Goal: Task Accomplishment & Management: Use online tool/utility

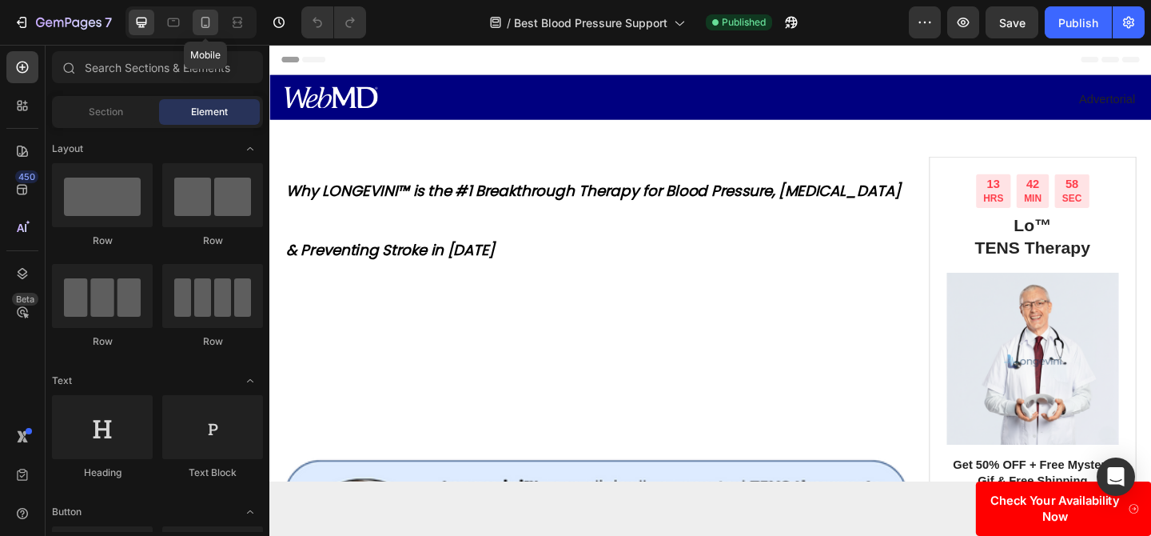
click at [215, 28] on div at bounding box center [206, 23] width 26 height 26
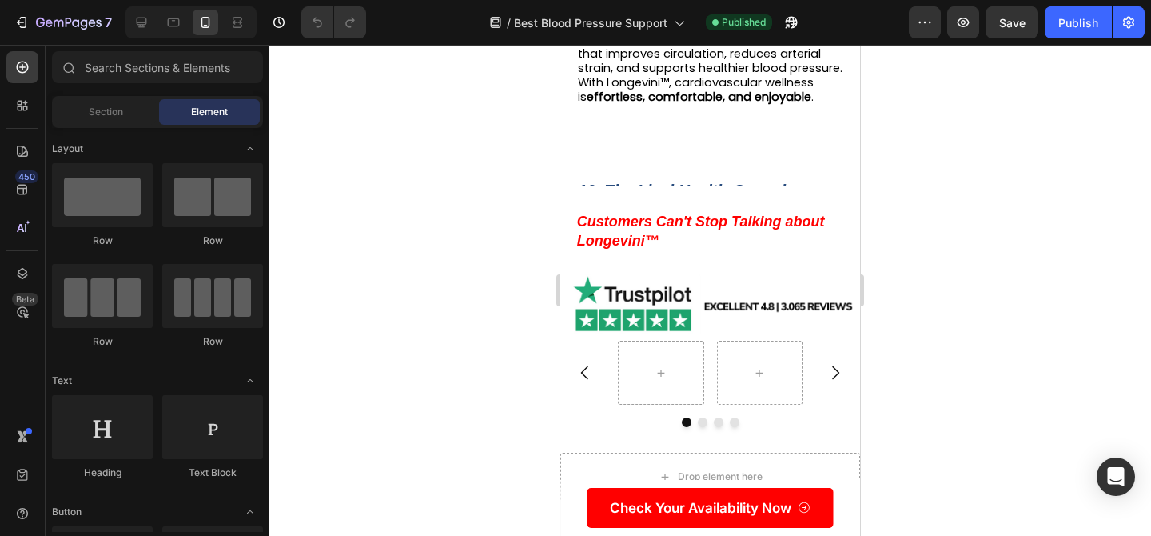
scroll to position [8558, 0]
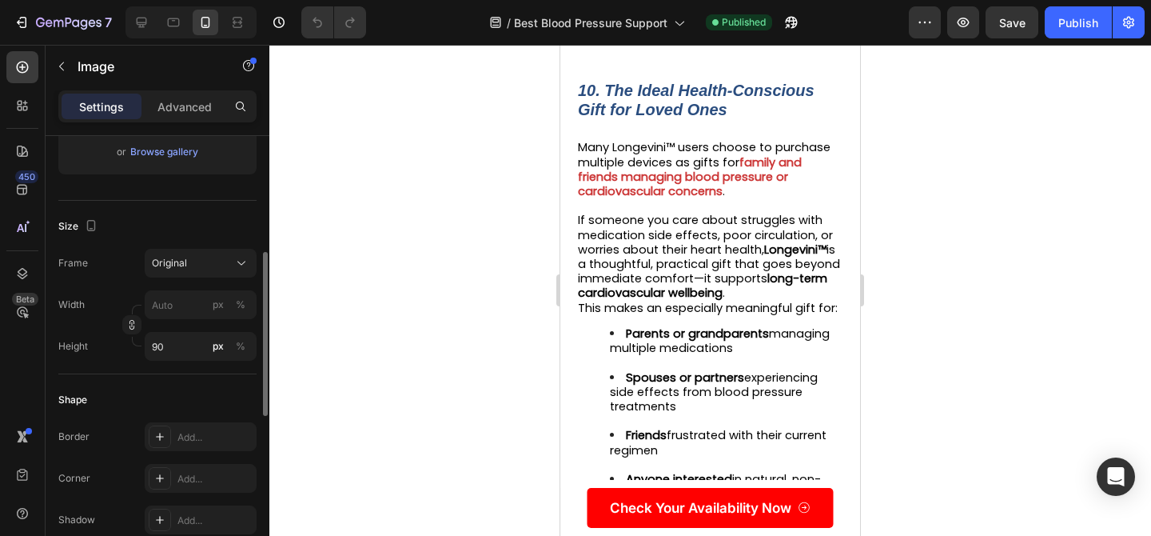
scroll to position [350, 0]
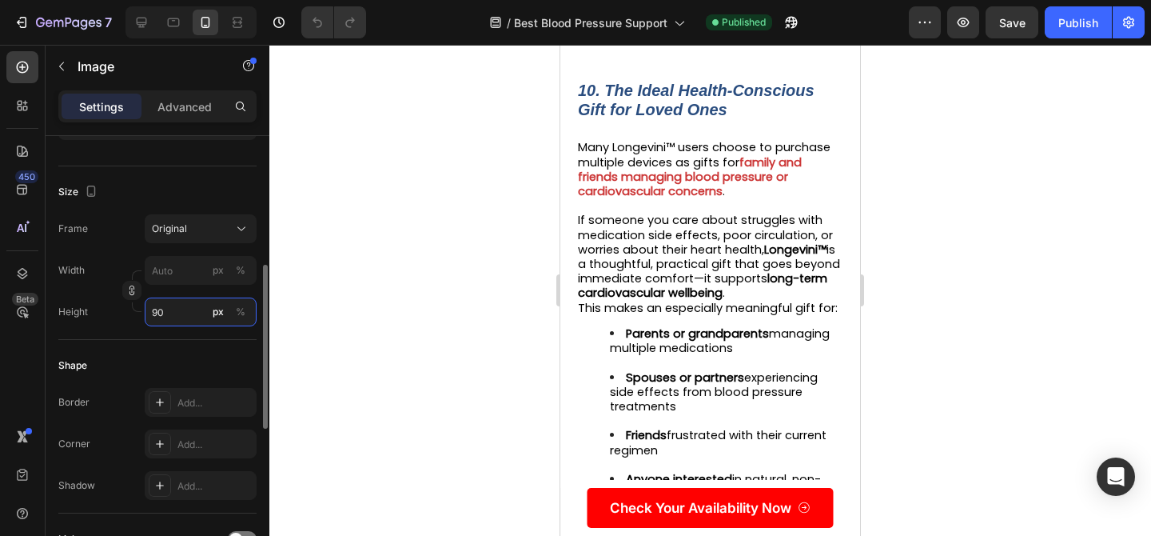
click at [168, 313] on input "90" at bounding box center [201, 311] width 112 height 29
type input "70"
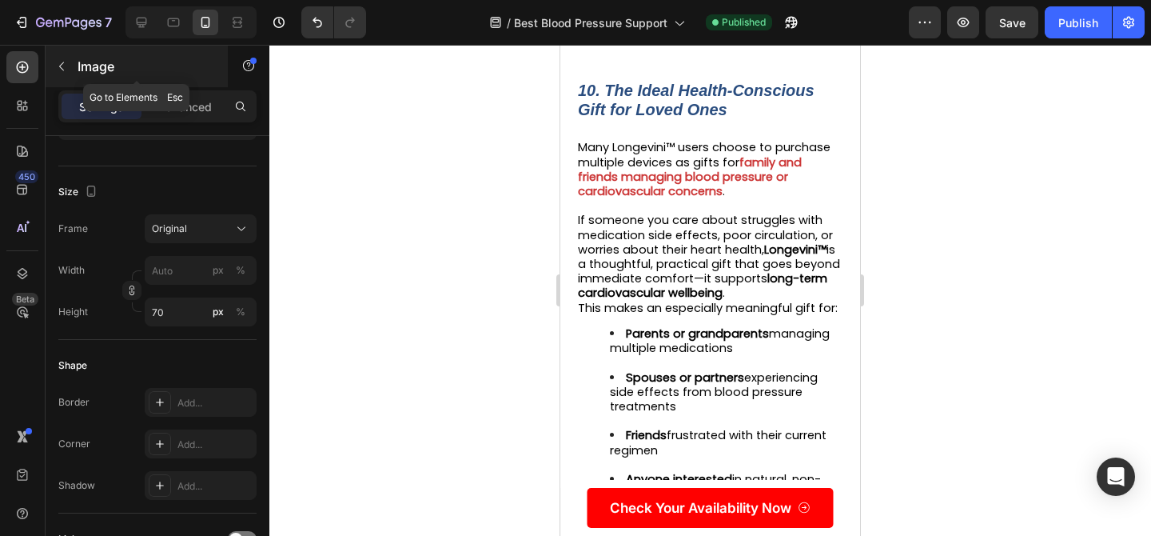
click at [66, 66] on icon "button" at bounding box center [61, 66] width 13 height 13
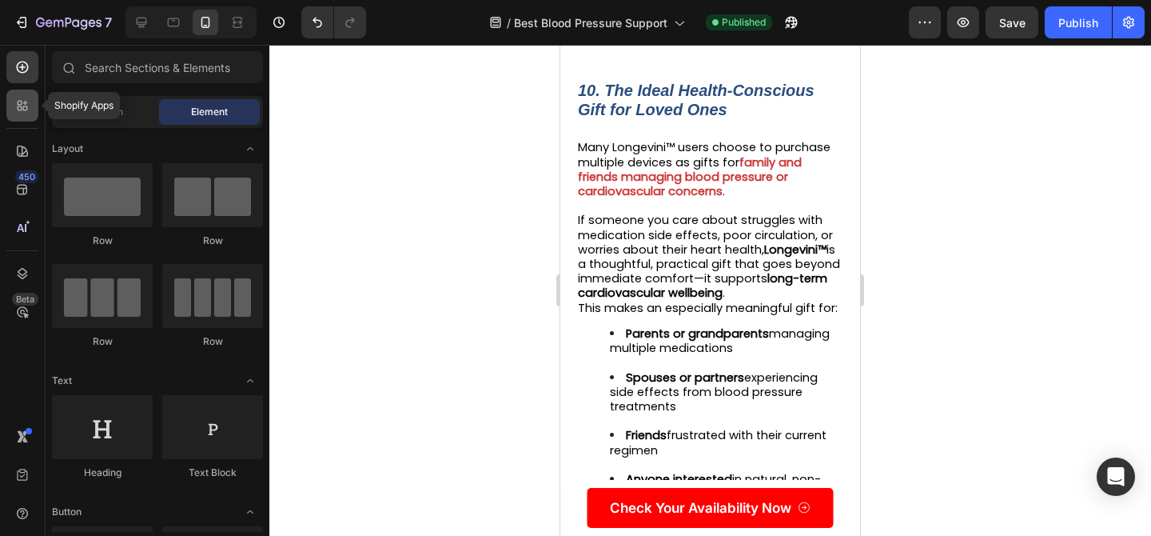
click at [17, 110] on icon at bounding box center [22, 106] width 16 height 16
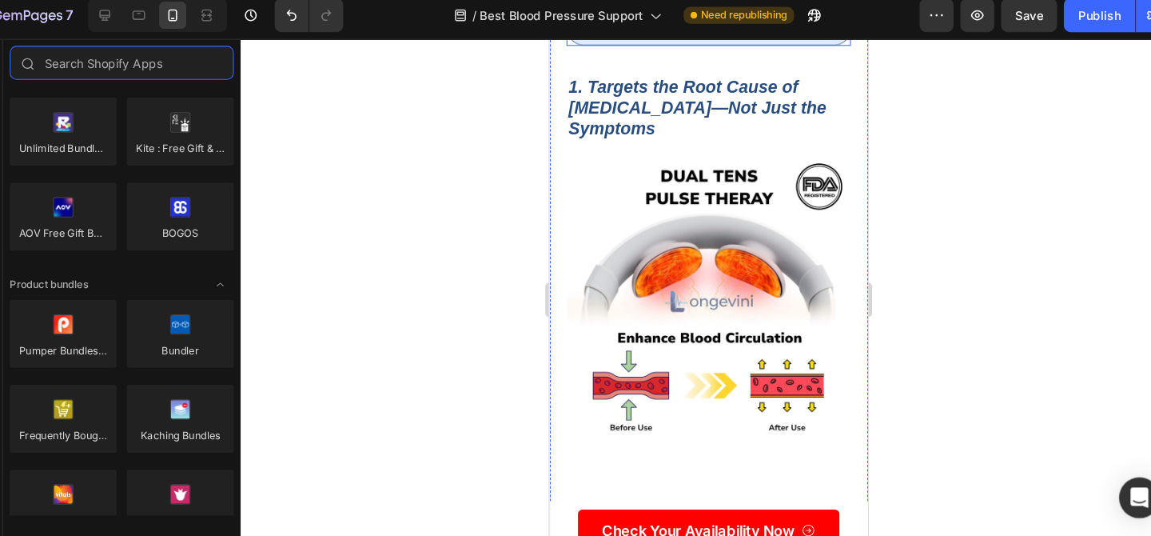
scroll to position [304, 0]
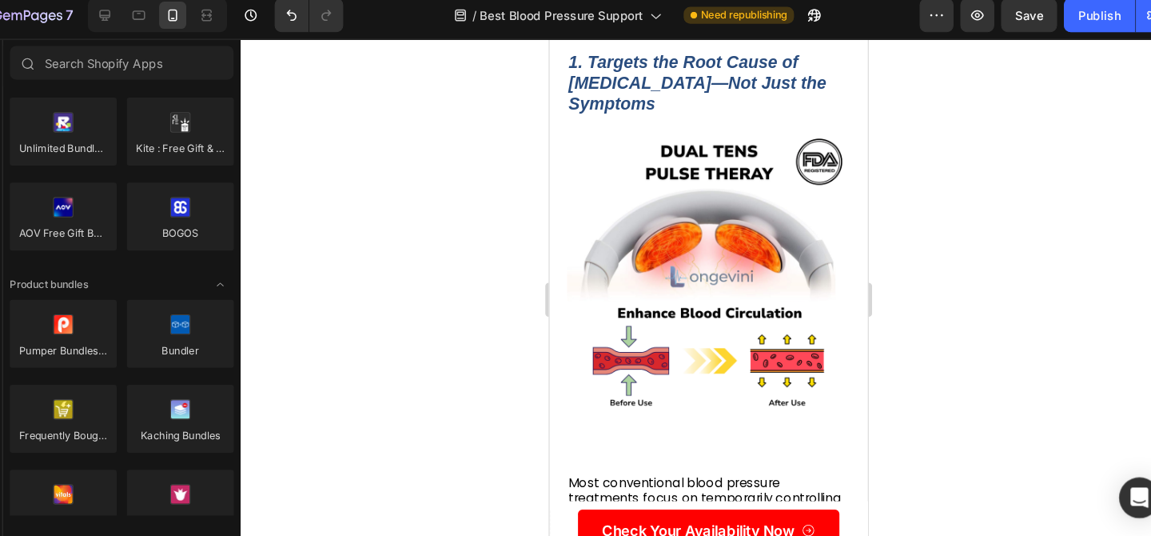
click at [180, 20] on icon at bounding box center [173, 22] width 16 height 16
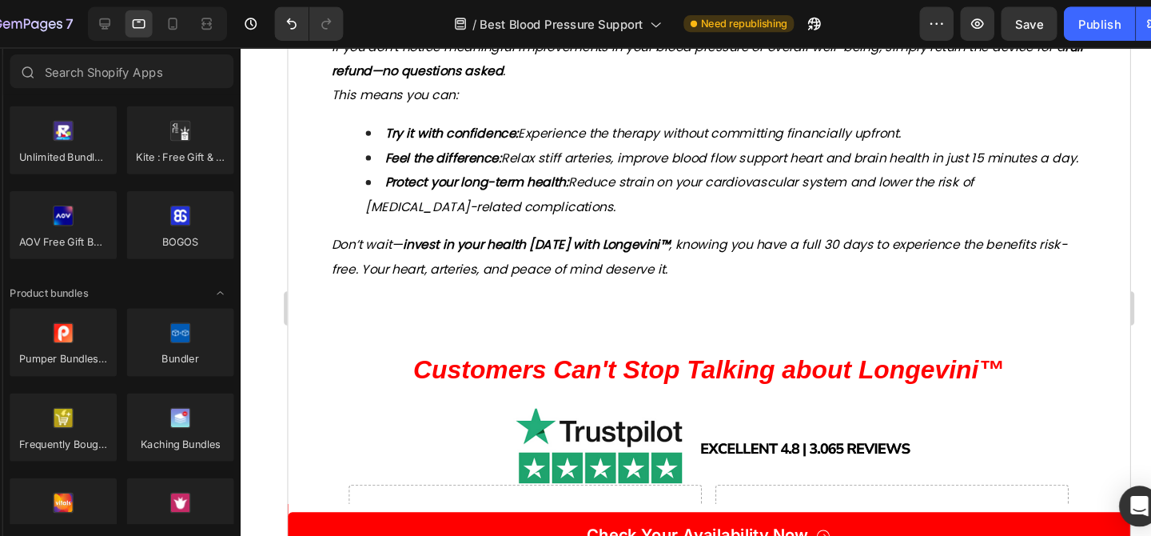
scroll to position [7364, 0]
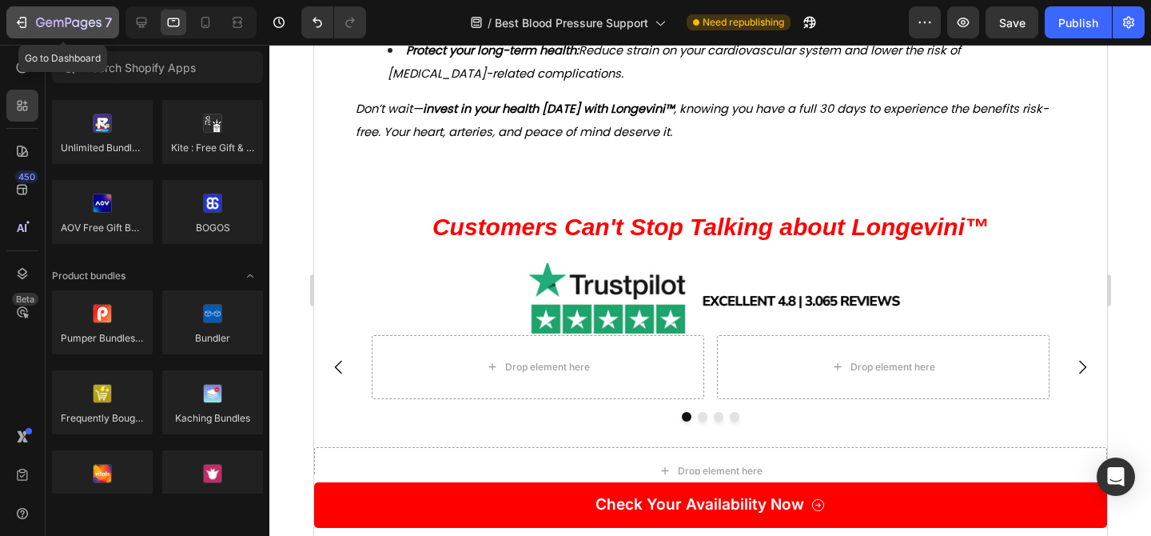
click at [30, 29] on div "7" at bounding box center [63, 22] width 98 height 19
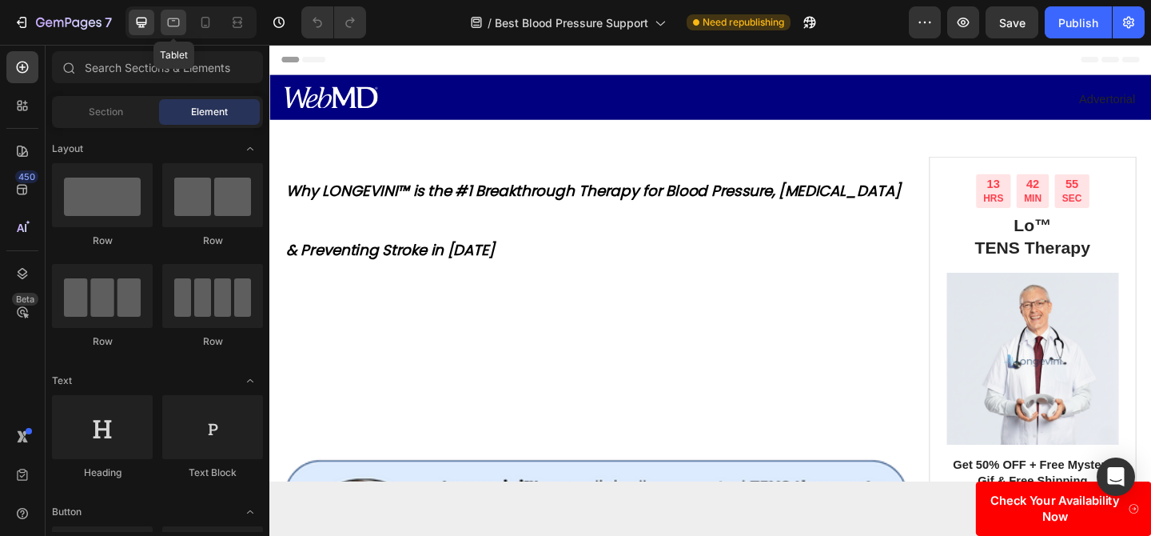
click at [171, 27] on icon at bounding box center [173, 22] width 16 height 16
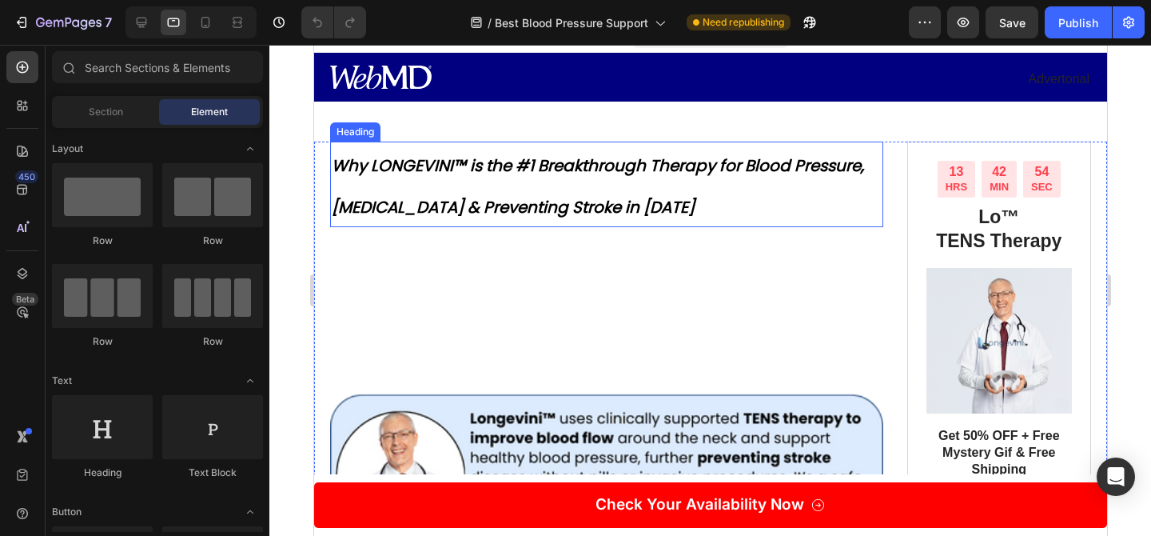
scroll to position [34, 0]
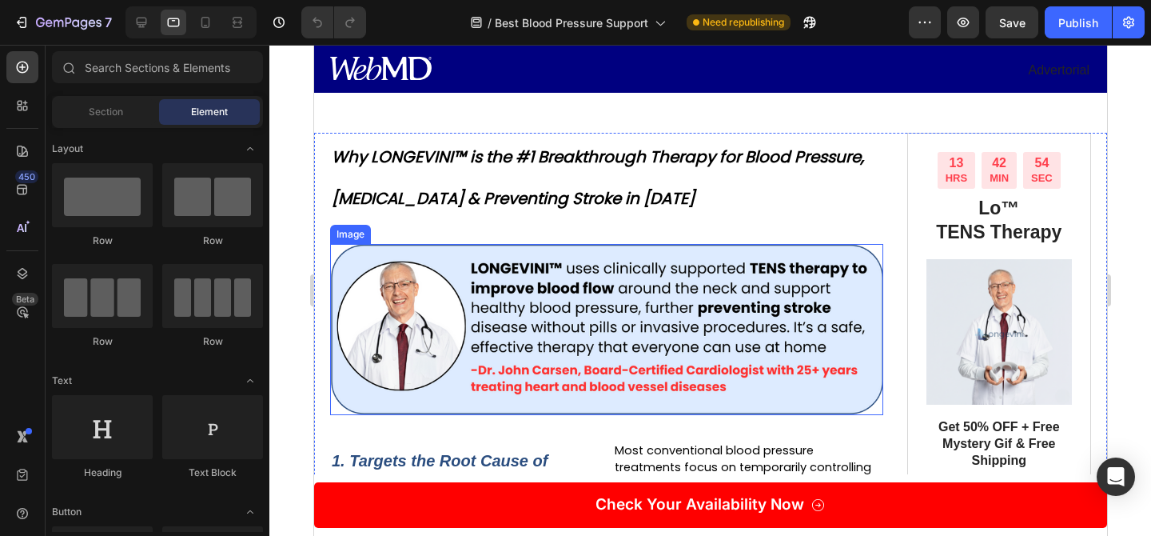
click at [486, 296] on img at bounding box center [605, 329] width 553 height 170
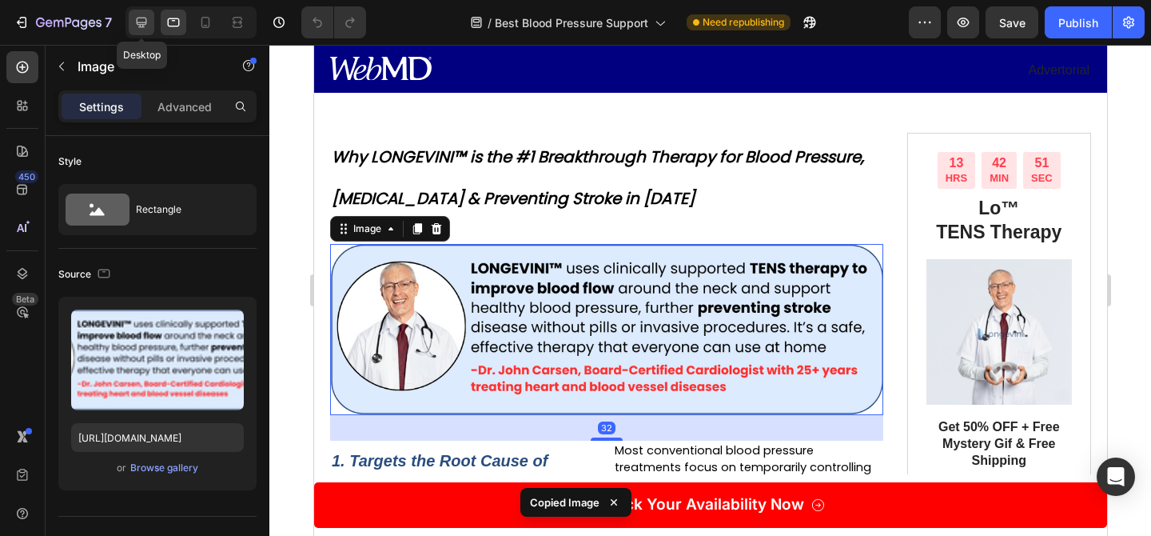
click at [147, 34] on div at bounding box center [142, 23] width 26 height 26
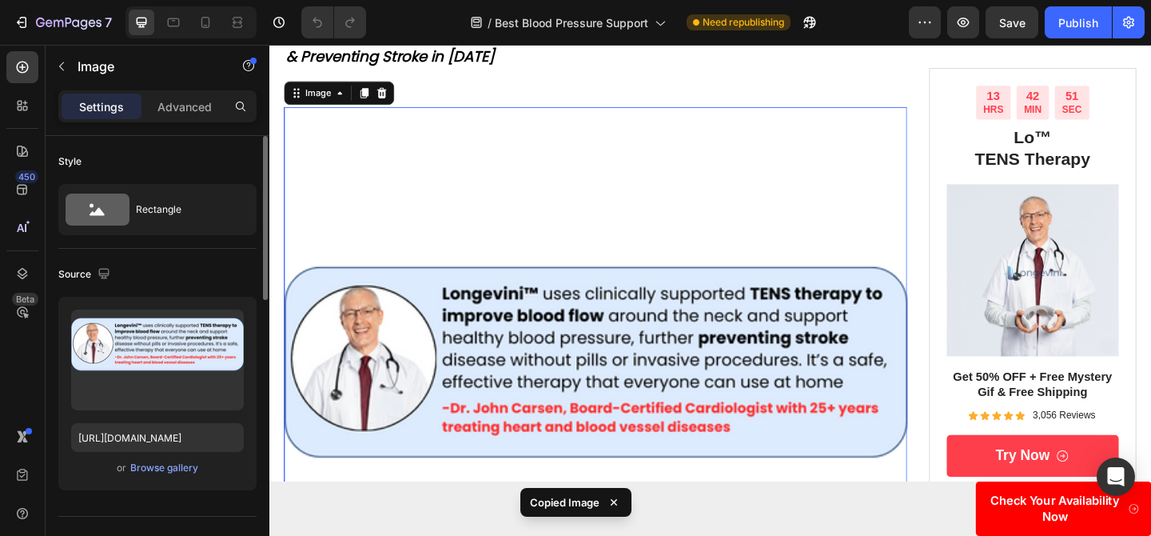
scroll to position [221, 0]
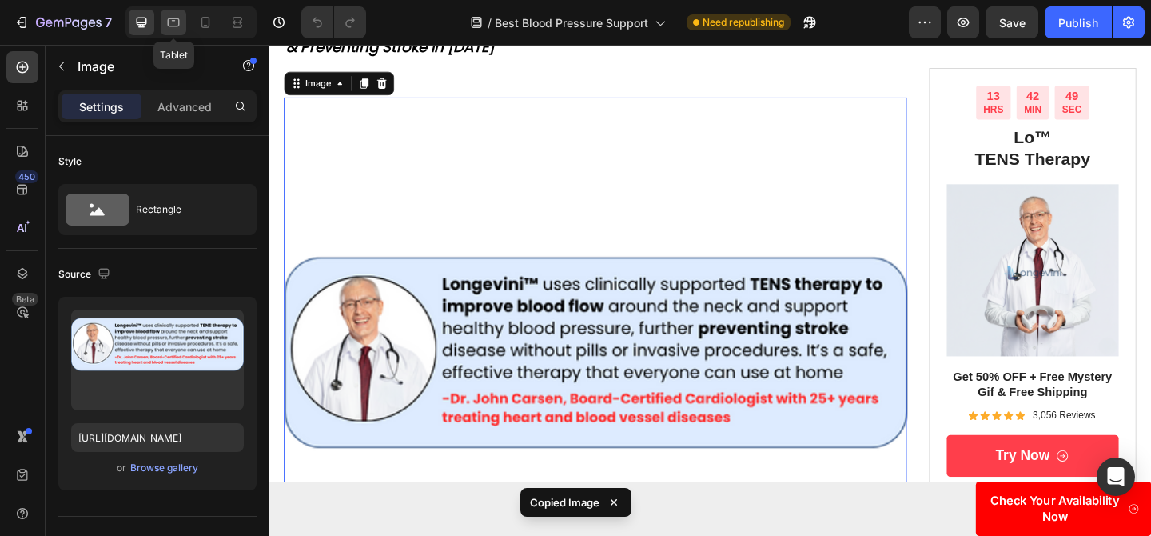
click at [180, 22] on icon at bounding box center [173, 22] width 16 height 16
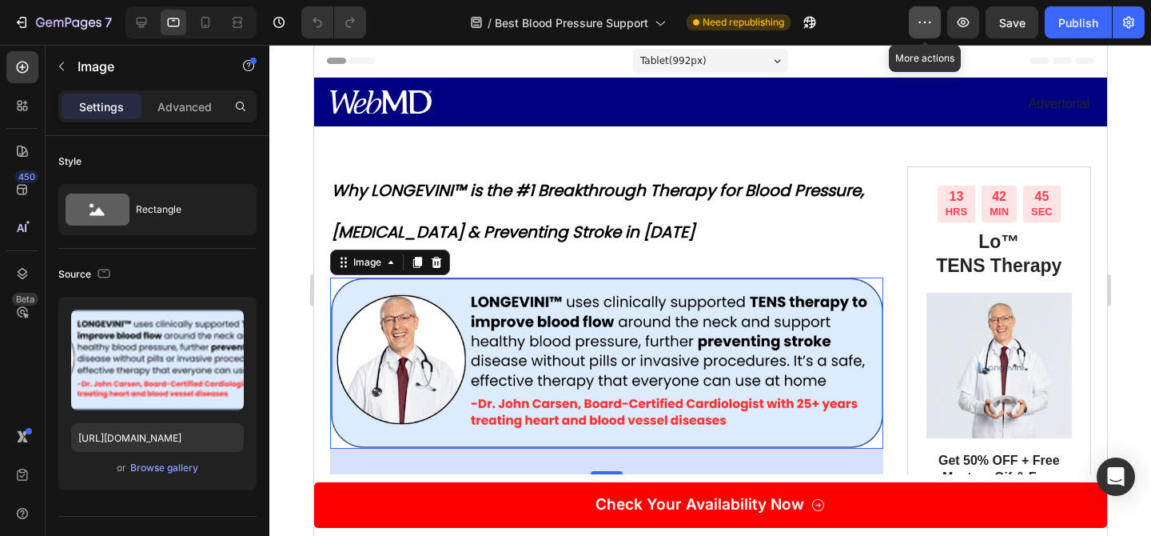
click at [922, 19] on icon "button" at bounding box center [925, 22] width 16 height 16
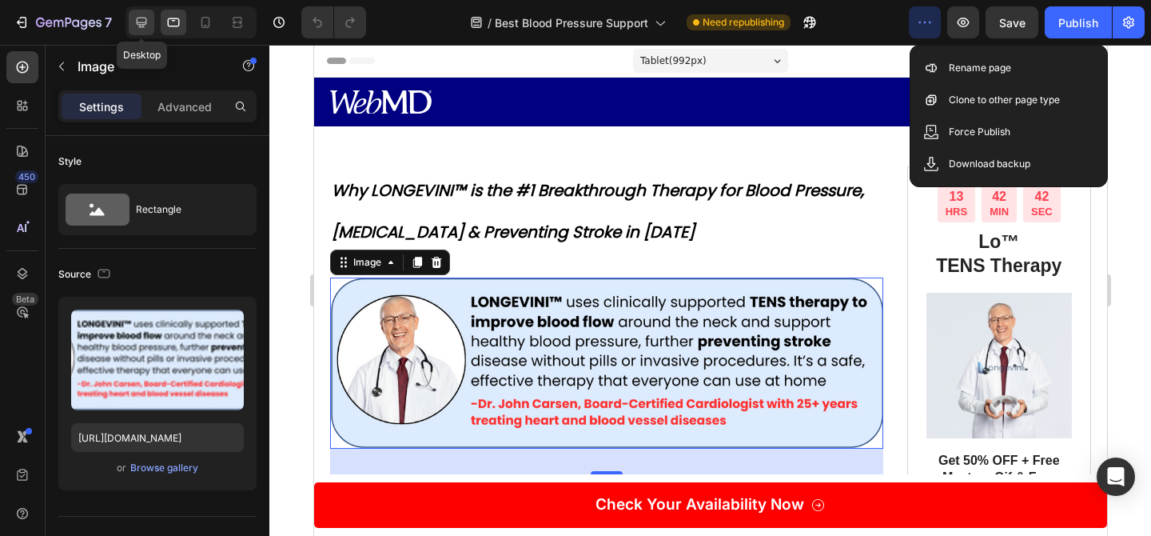
click at [145, 24] on icon at bounding box center [142, 23] width 10 height 10
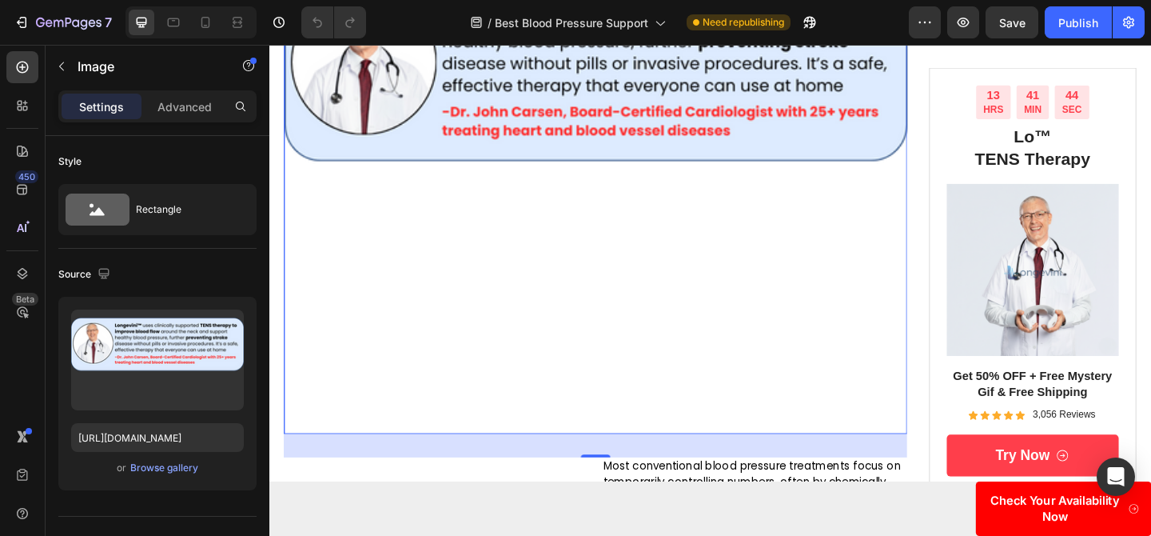
scroll to position [657, 0]
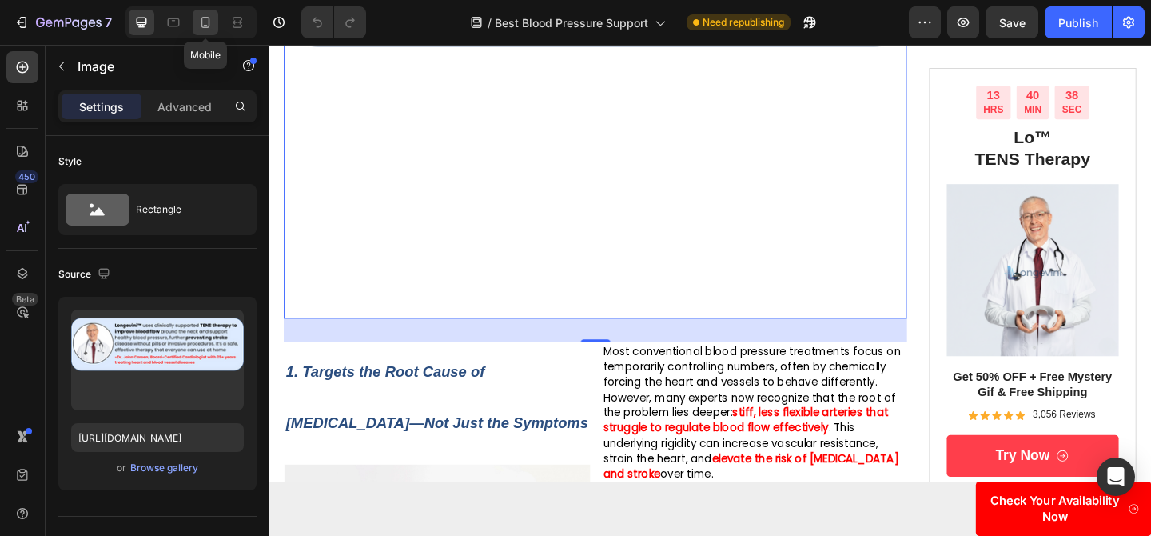
click at [205, 29] on icon at bounding box center [205, 22] width 16 height 16
type input "https://cdn.shopify.com/s/files/1/0719/5865/9241/files/gempages_585210698770940…"
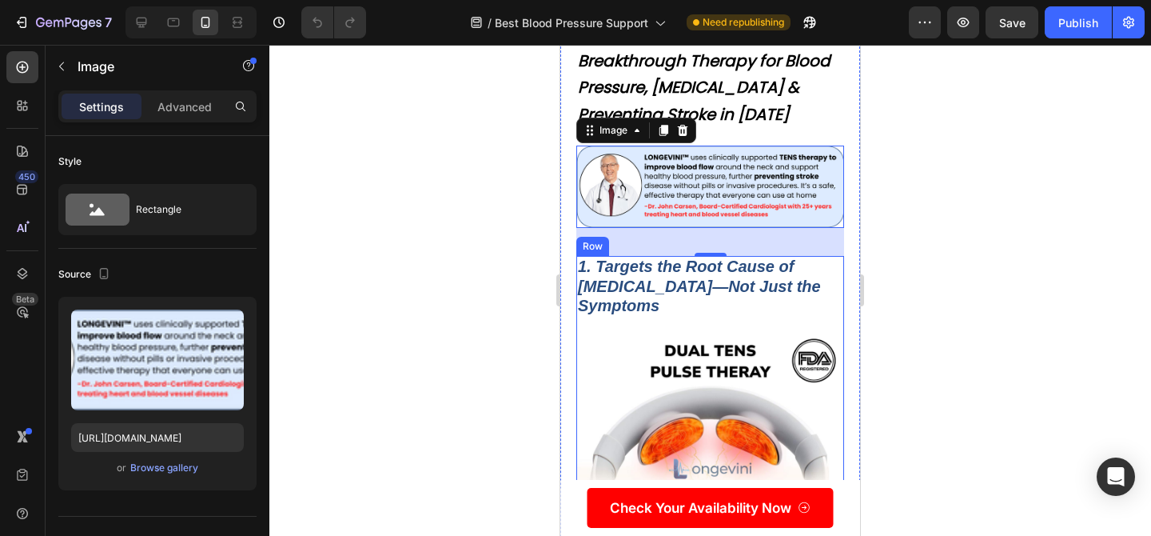
scroll to position [14, 0]
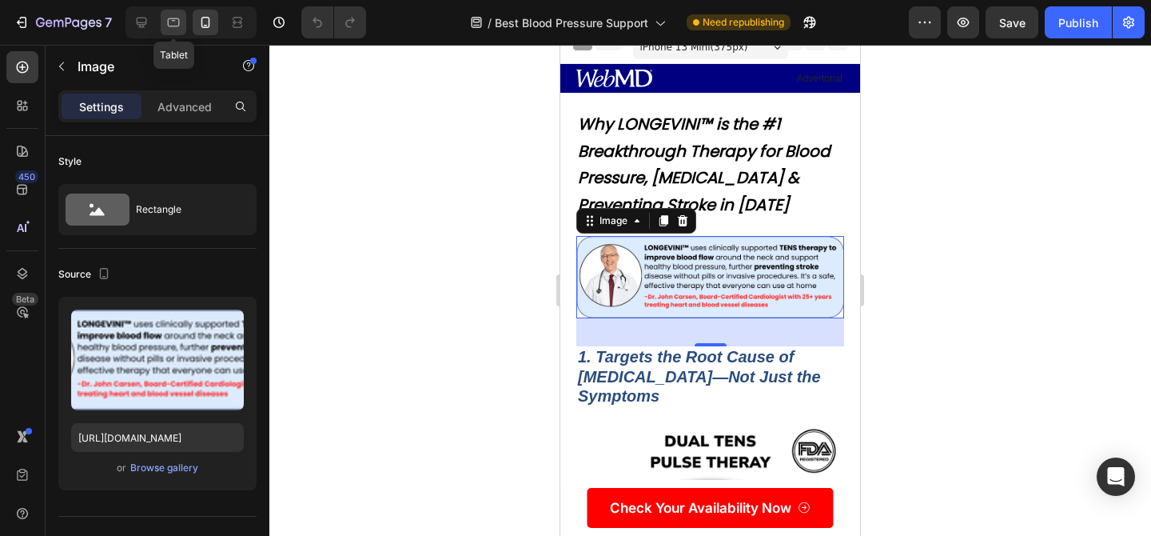
click at [165, 22] on div at bounding box center [174, 23] width 26 height 26
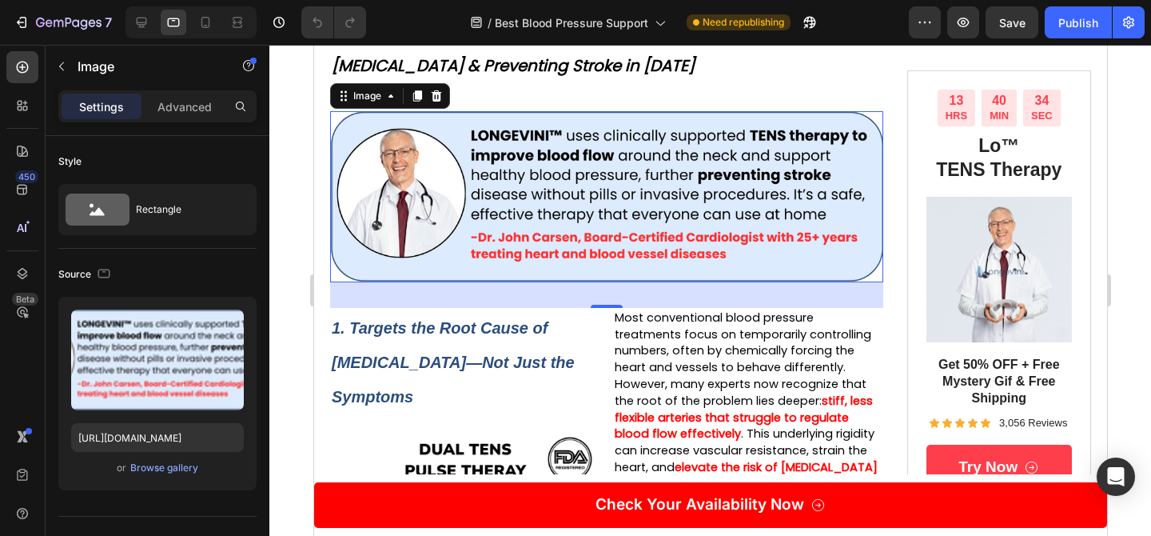
scroll to position [176, 0]
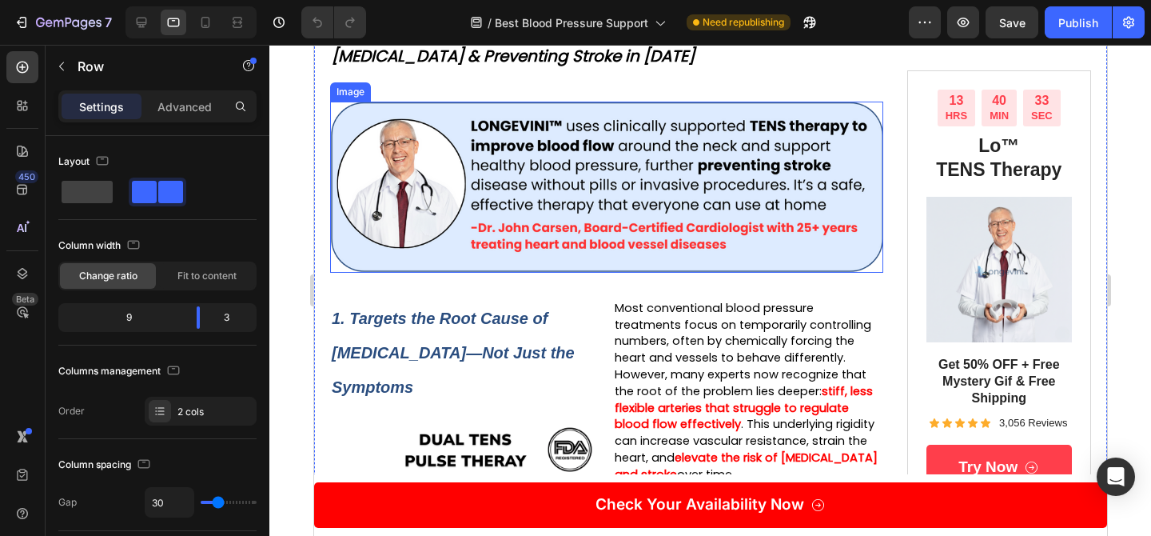
click at [865, 104] on img at bounding box center [605, 187] width 553 height 170
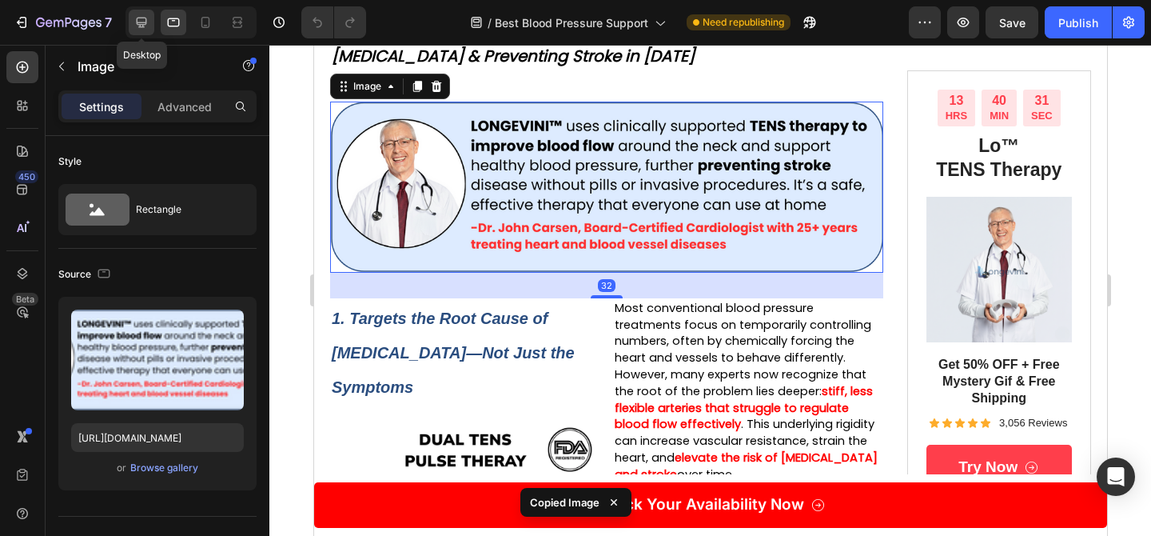
click at [148, 29] on icon at bounding box center [141, 22] width 16 height 16
type input "https://cdn.shopify.com/s/files/1/0719/5865/9241/files/gempages_585210698770940…"
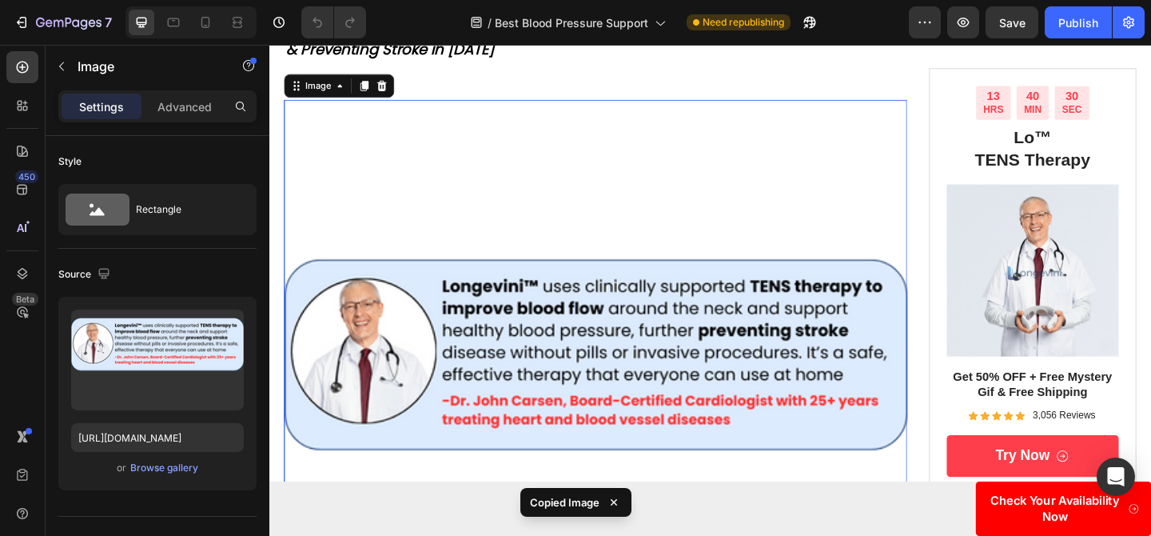
scroll to position [221, 0]
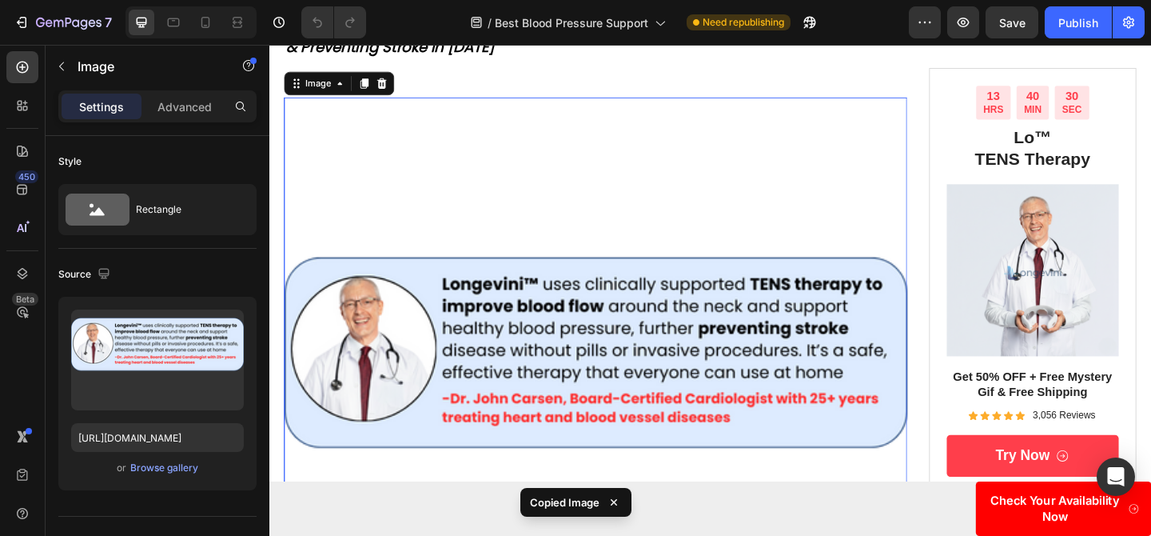
click at [639, 191] on img at bounding box center [624, 441] width 678 height 678
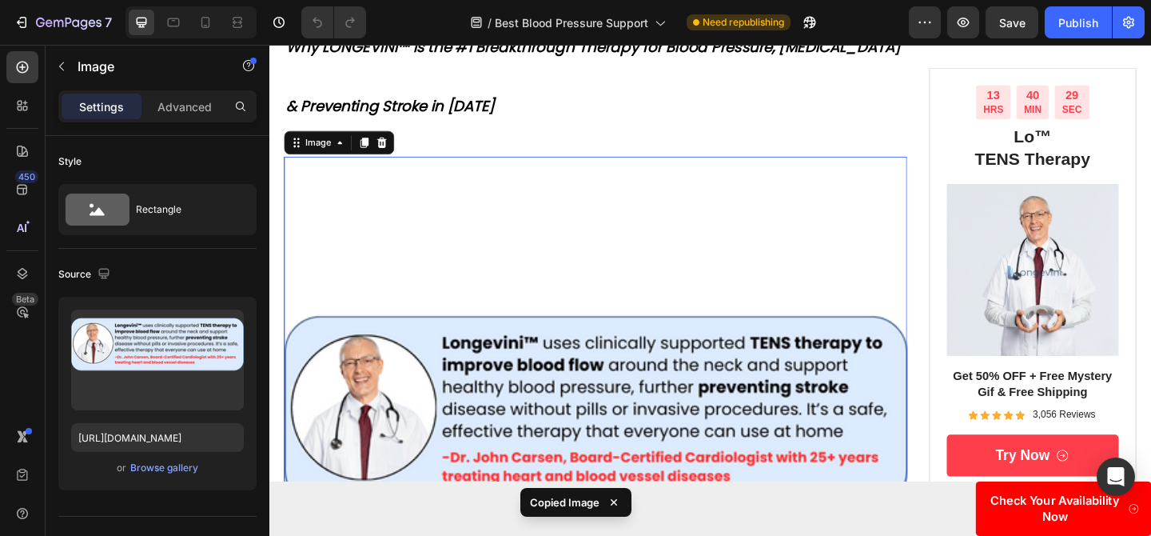
scroll to position [145, 0]
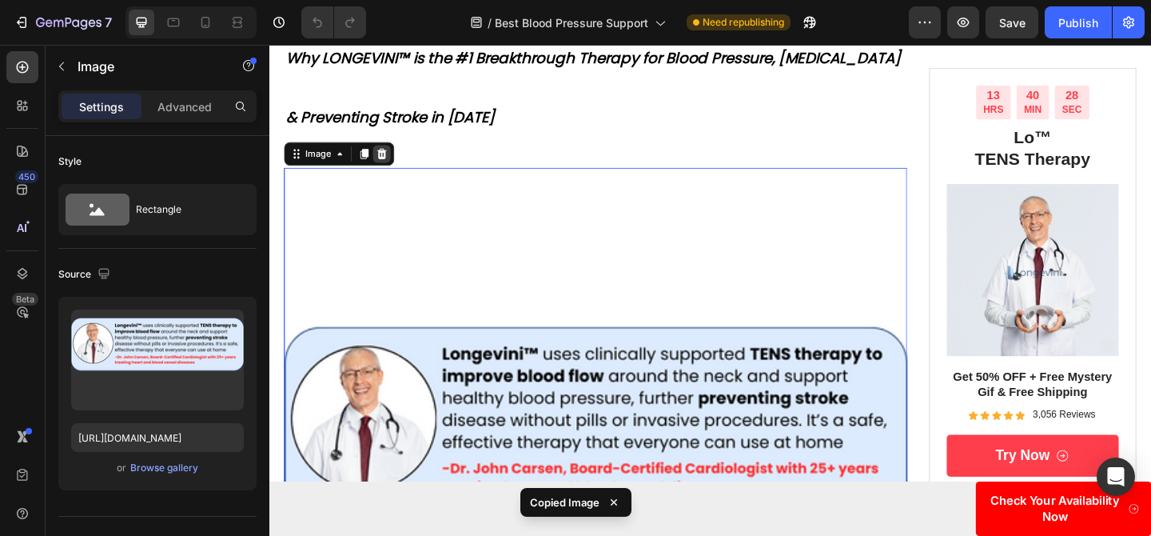
click at [392, 162] on icon at bounding box center [392, 162] width 10 height 11
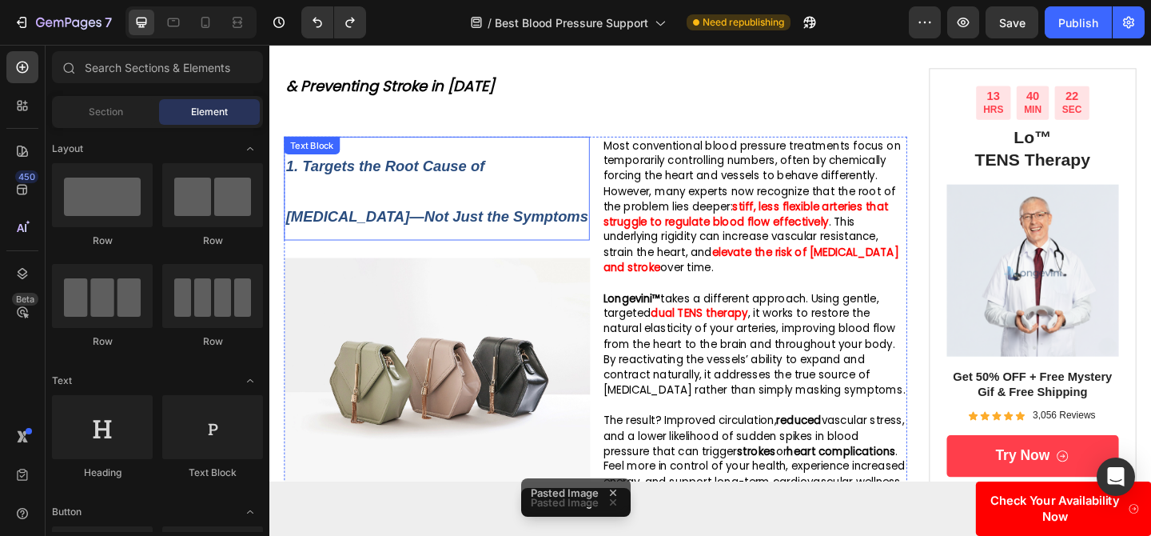
scroll to position [14, 0]
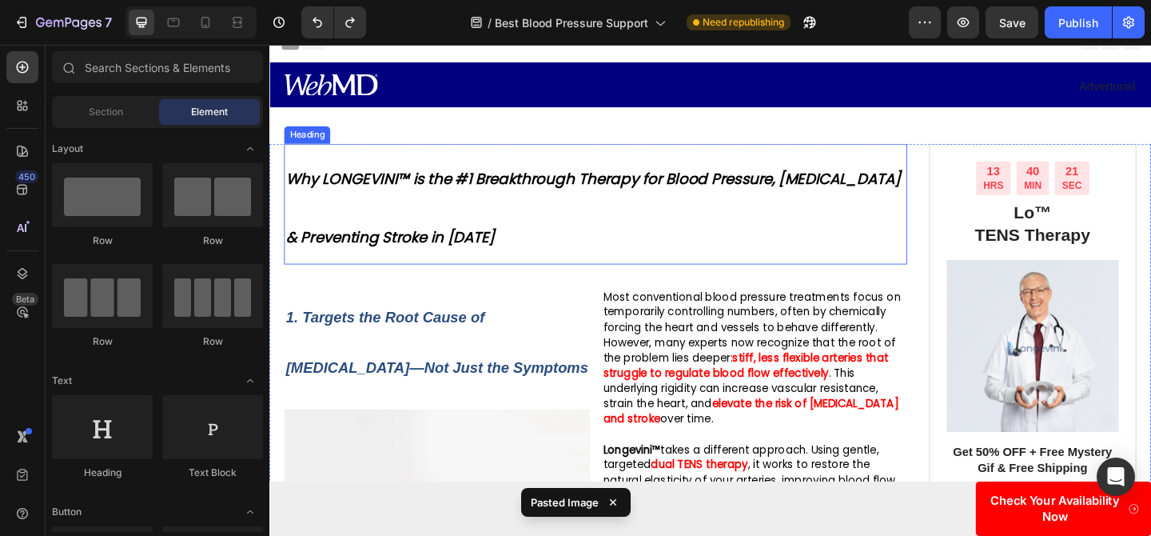
click at [579, 269] on h1 "Why LONGEVINI™ is the #1 Breakthrough Therapy for Blood Pressure, [MEDICAL_DATA…" at bounding box center [624, 218] width 678 height 130
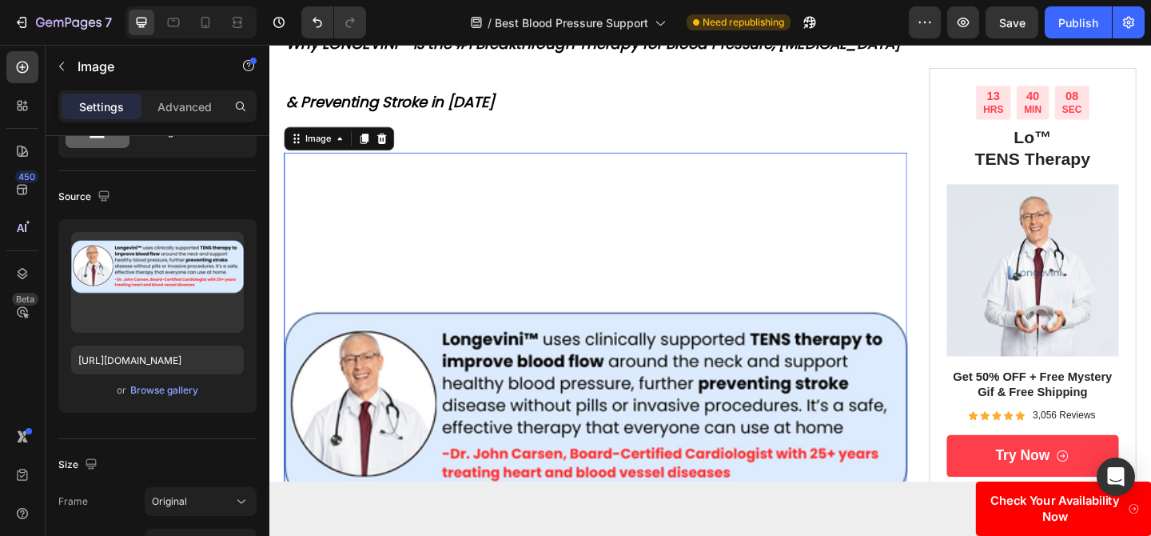
scroll to position [90, 0]
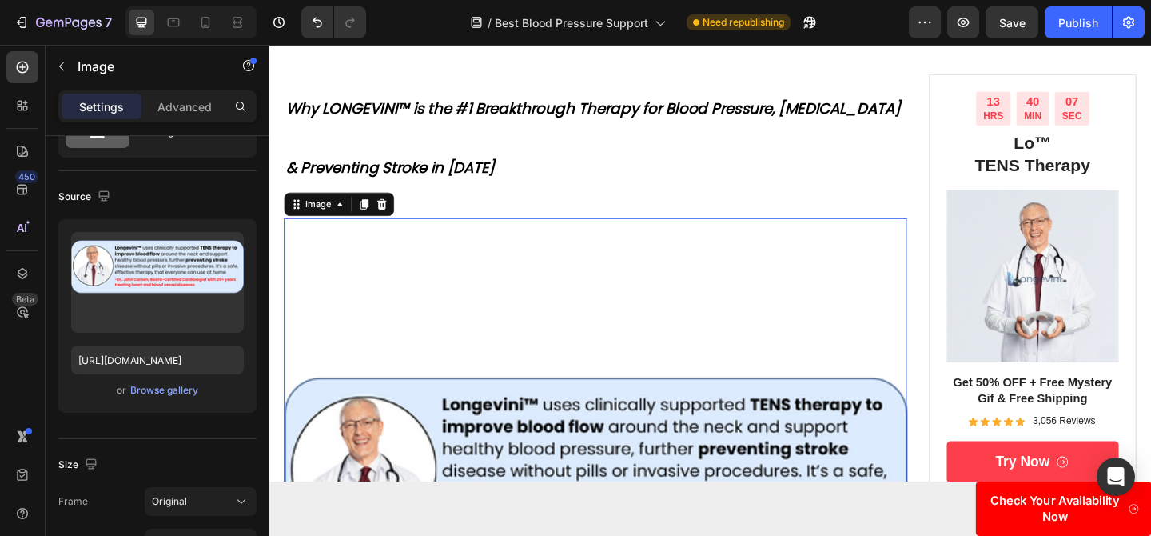
click at [172, 35] on div at bounding box center [190, 22] width 131 height 32
click at [173, 27] on icon at bounding box center [173, 22] width 16 height 16
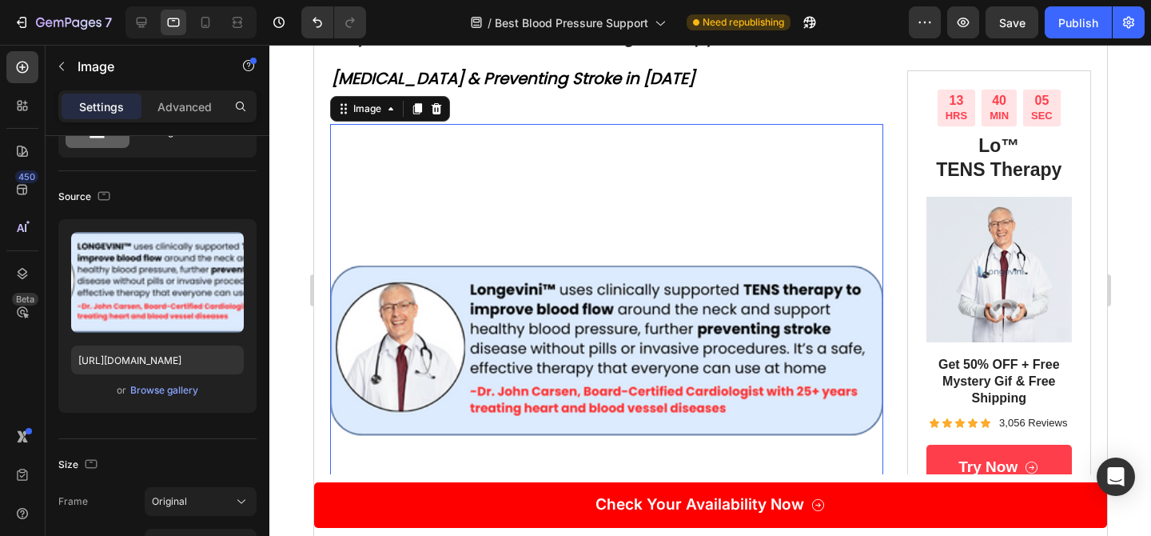
scroll to position [143, 0]
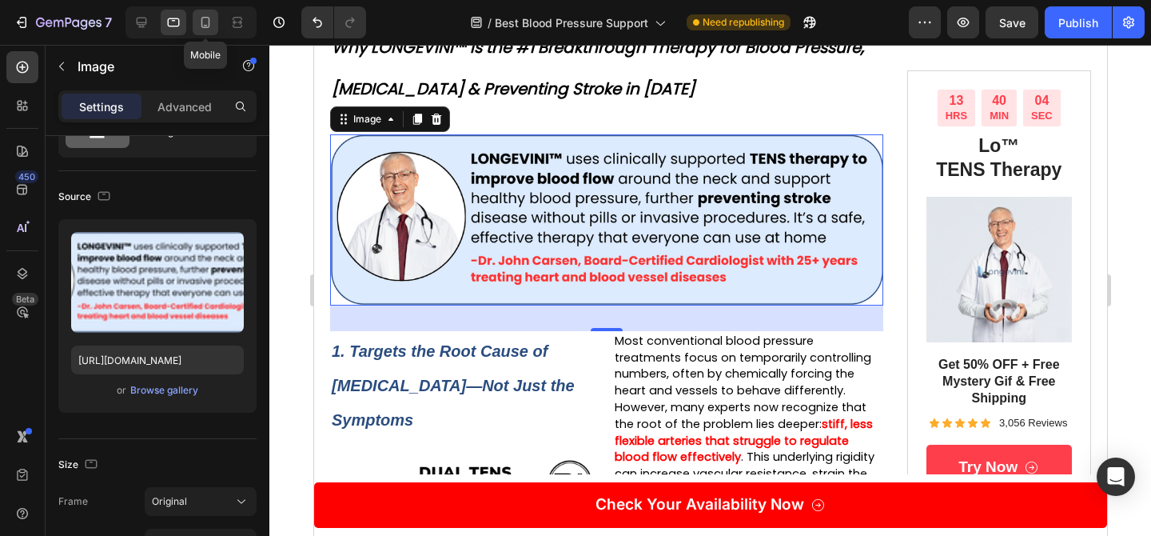
click at [205, 25] on icon at bounding box center [206, 26] width 4 height 2
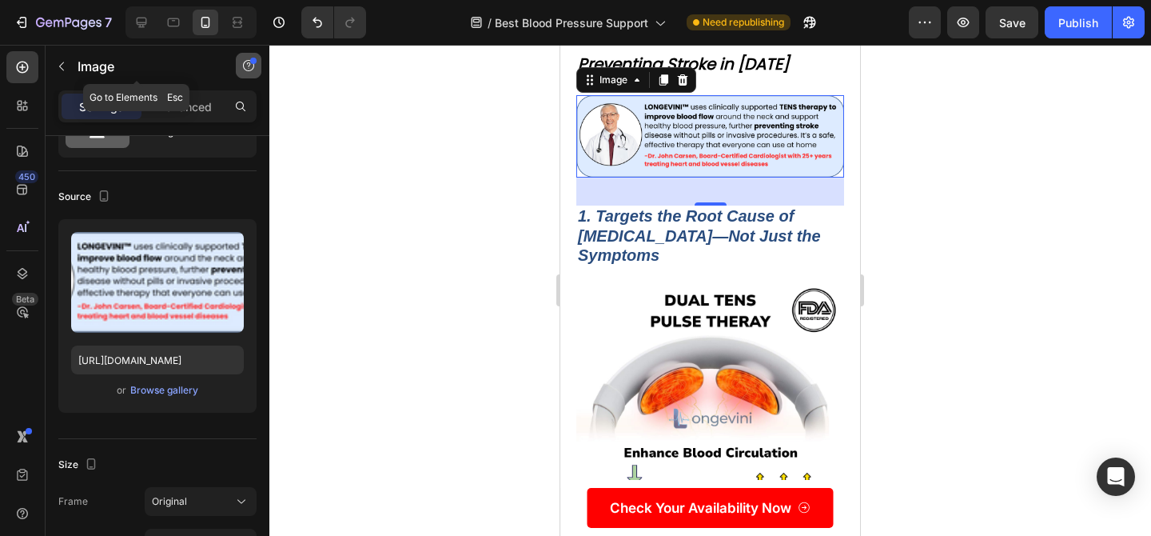
scroll to position [152, 0]
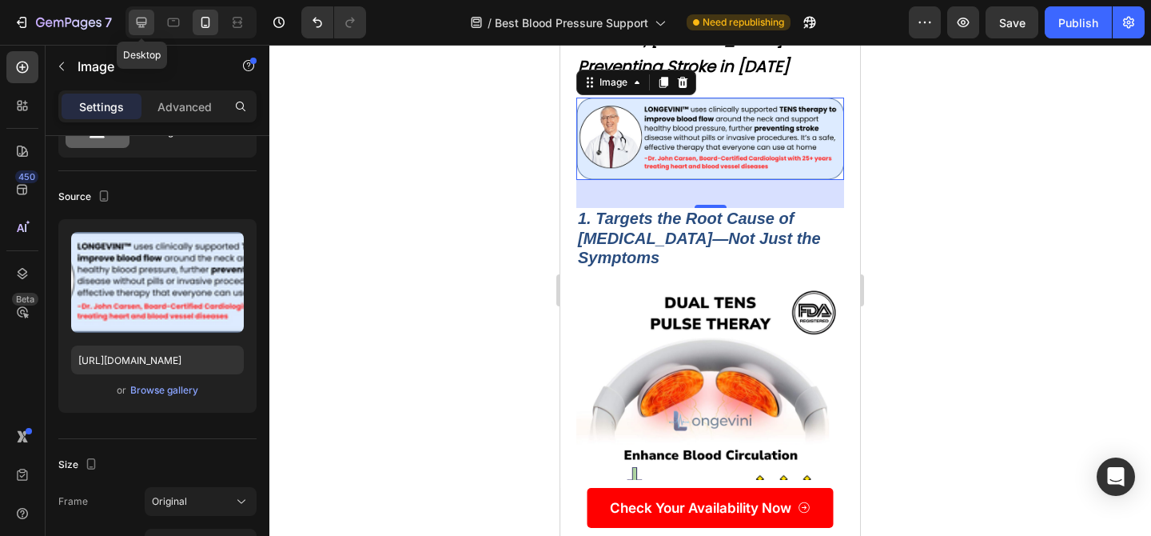
click at [138, 25] on icon at bounding box center [142, 23] width 10 height 10
type input "https://cdn.shopify.com/s/files/1/0719/5865/9241/files/gempages_585210698770940…"
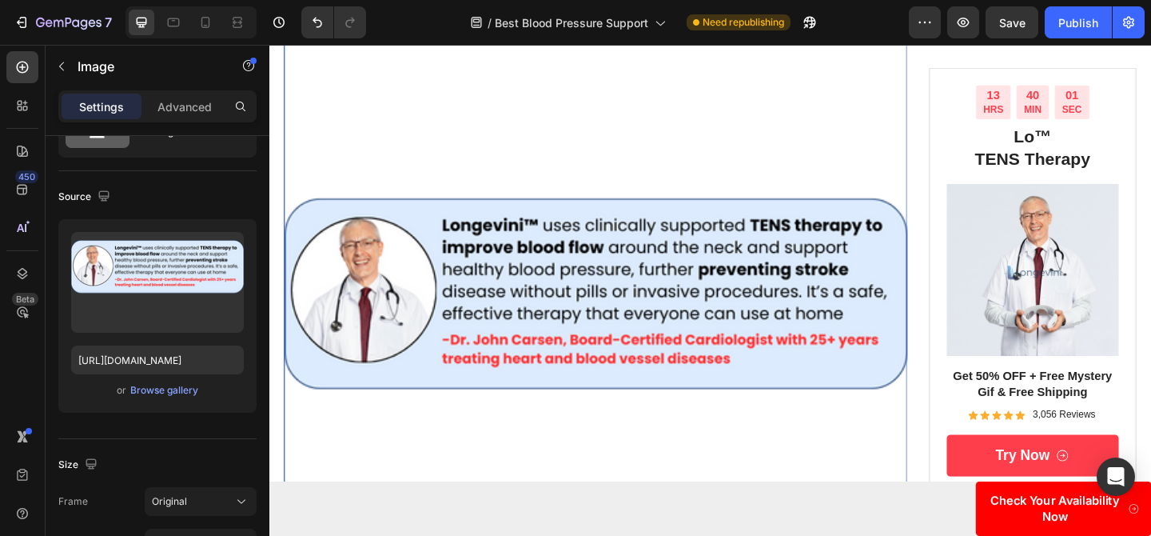
scroll to position [231, 0]
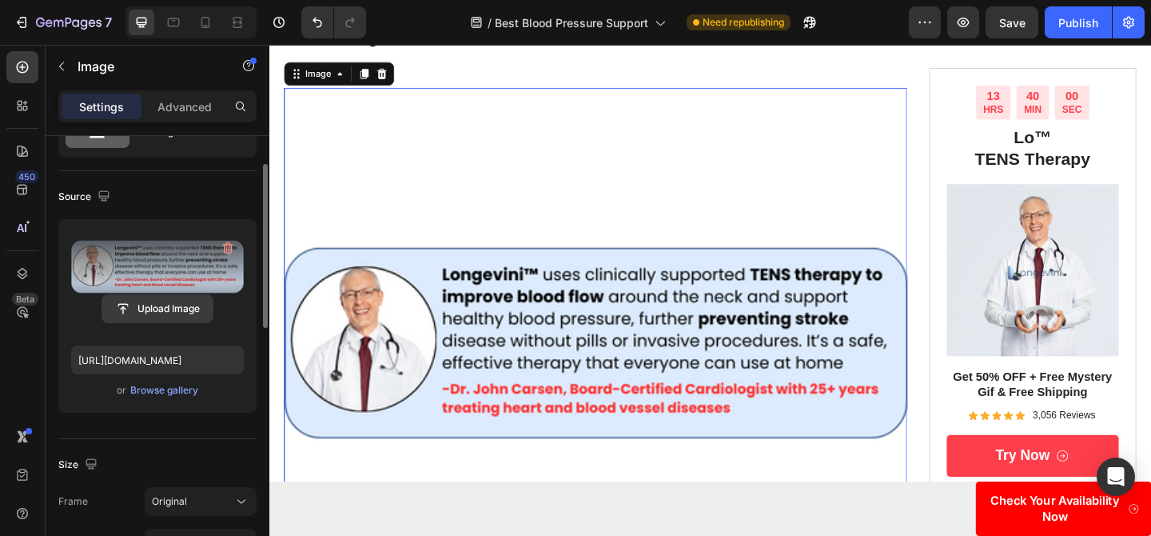
click at [167, 315] on input "file" at bounding box center [157, 308] width 110 height 27
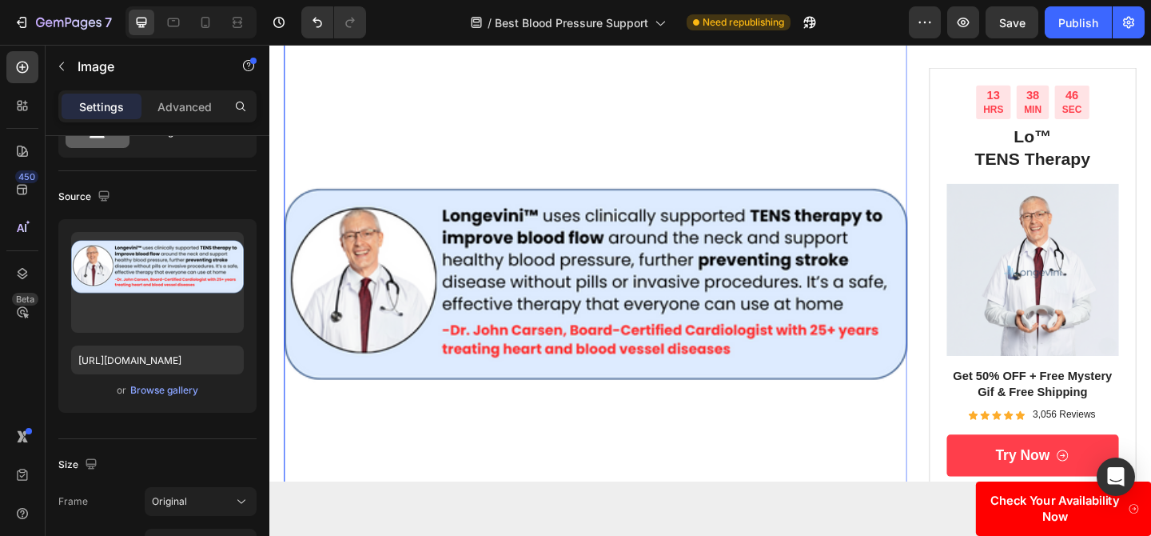
scroll to position [185, 0]
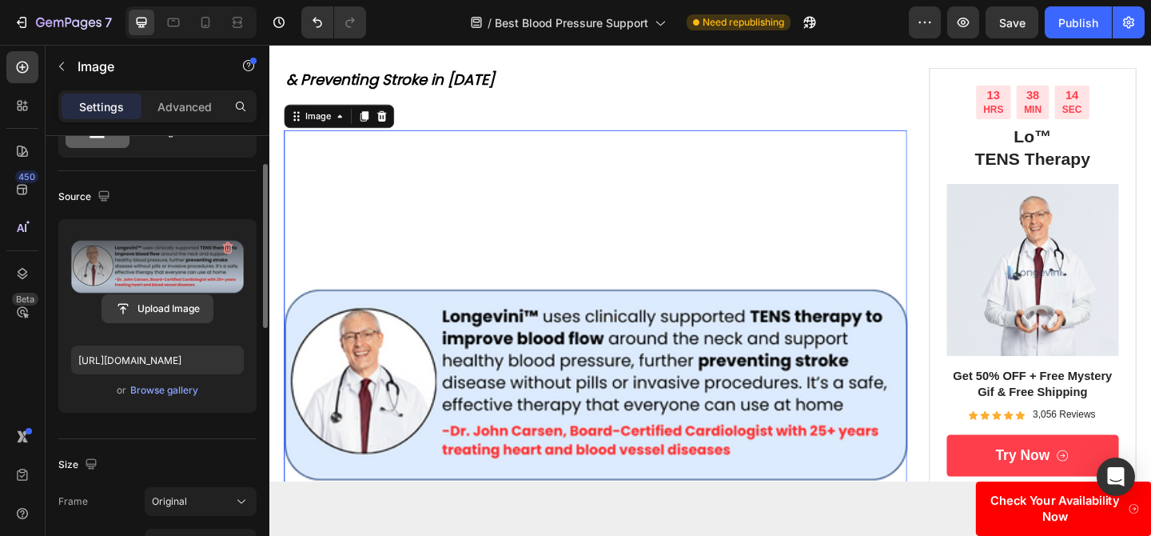
click at [152, 305] on input "file" at bounding box center [157, 308] width 110 height 27
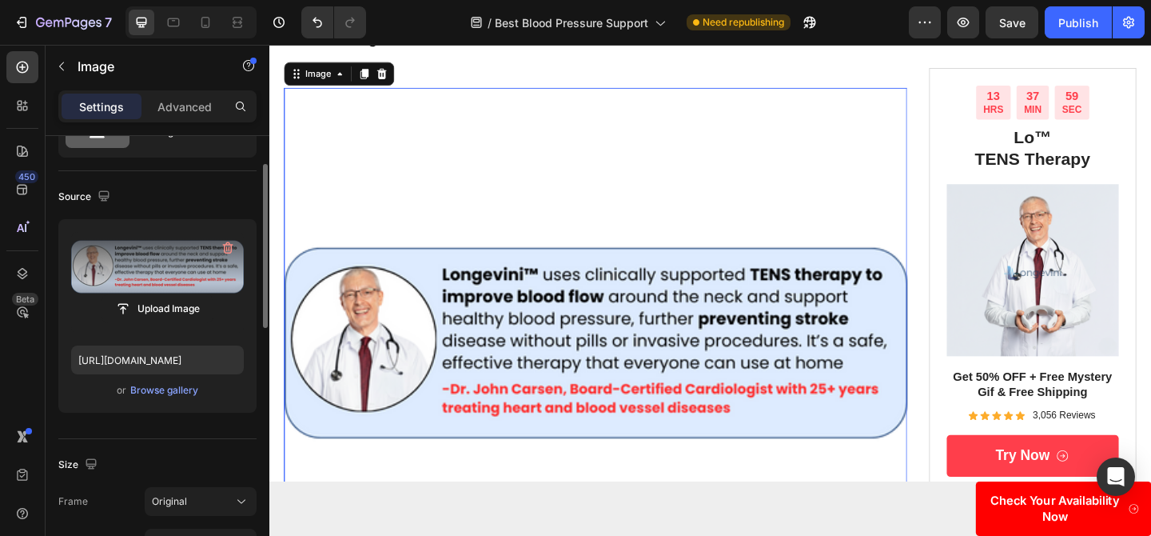
scroll to position [174, 0]
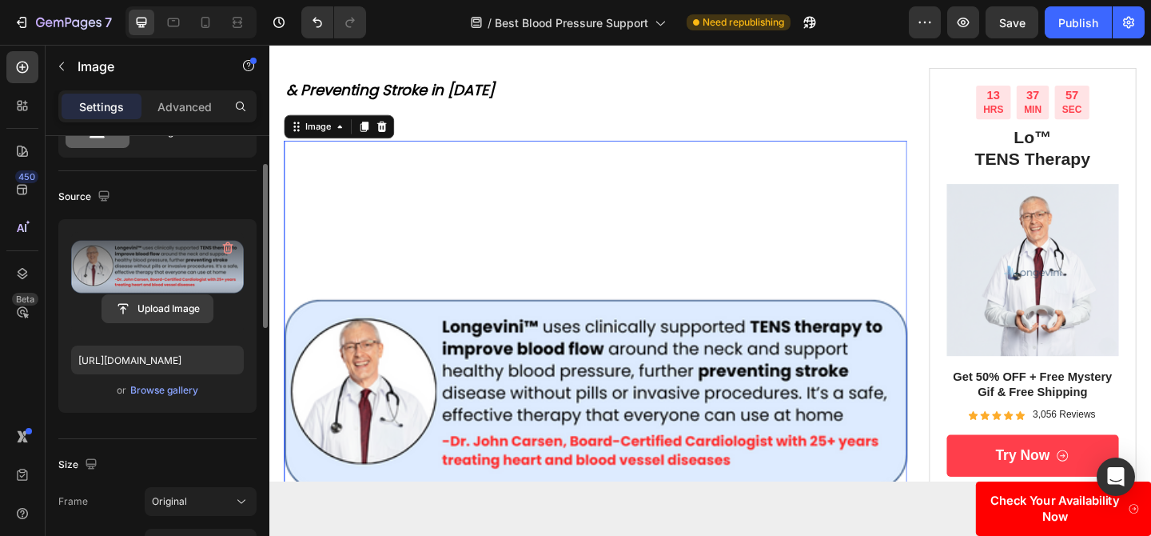
click at [149, 307] on input "file" at bounding box center [157, 308] width 110 height 27
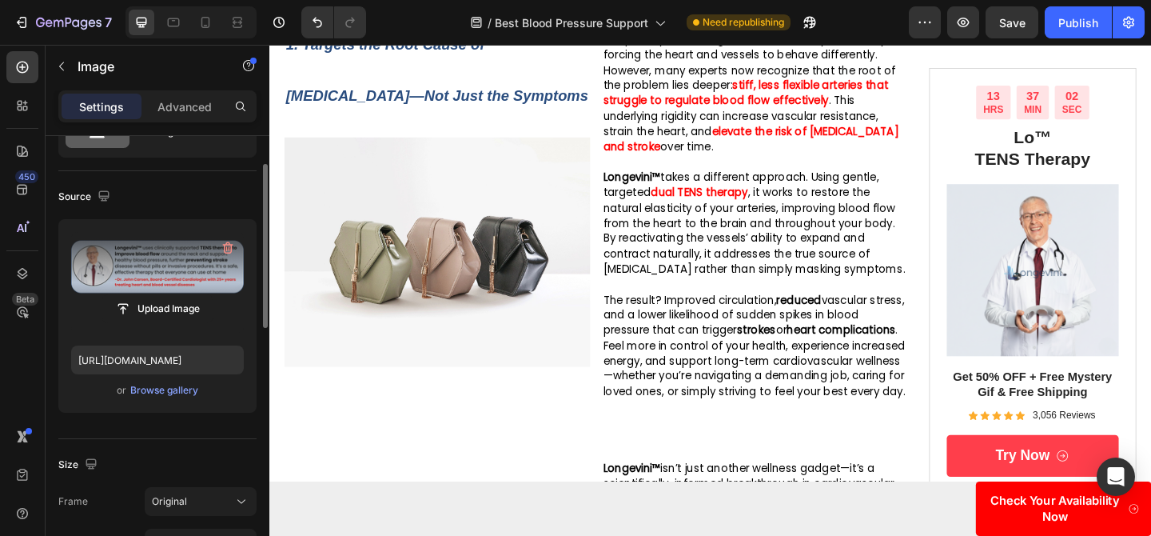
scroll to position [1024, 0]
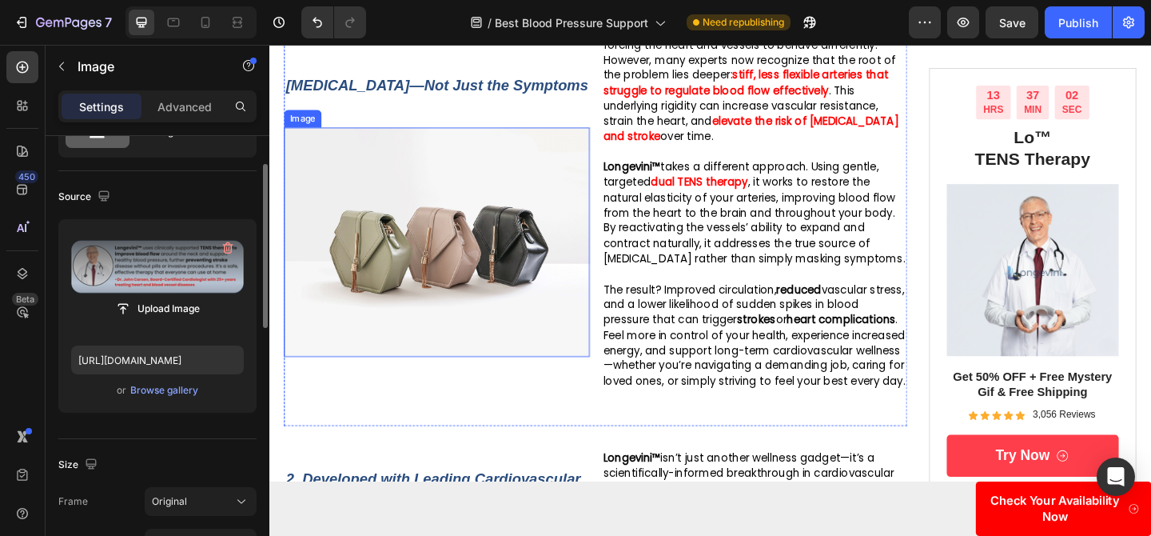
click at [491, 207] on img at bounding box center [451, 258] width 333 height 249
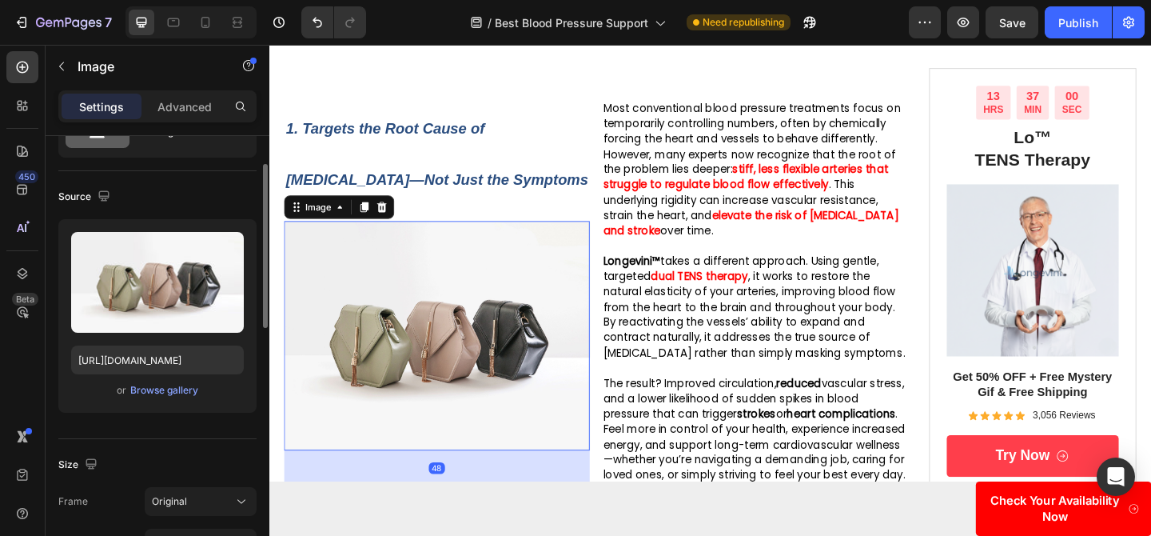
scroll to position [885, 0]
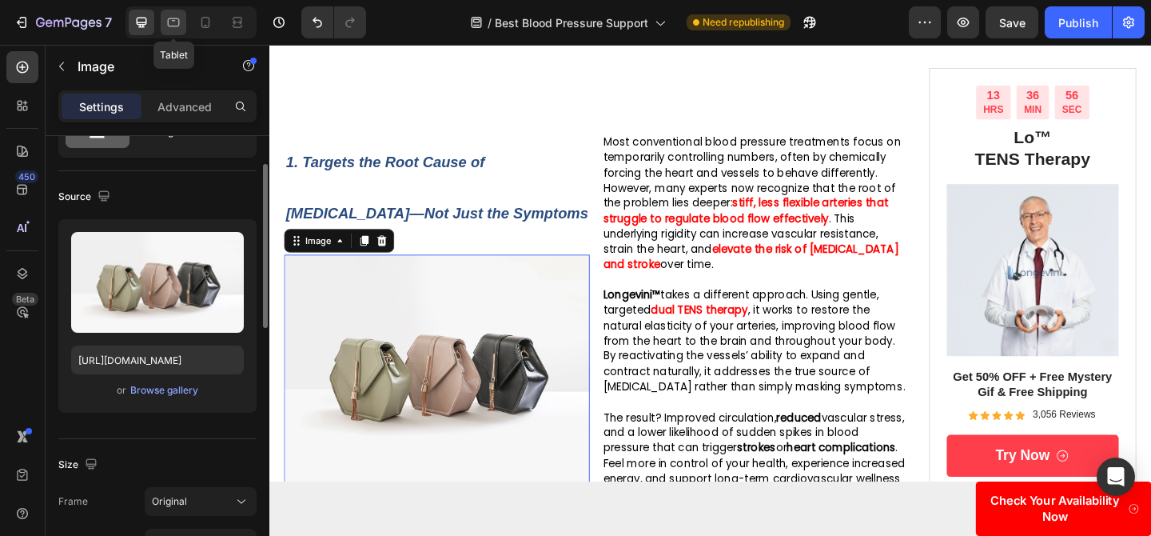
click at [177, 29] on icon at bounding box center [173, 22] width 16 height 16
type input "https://cdn.shopify.com/s/files/1/0719/5865/9241/files/gempages_585210698770940…"
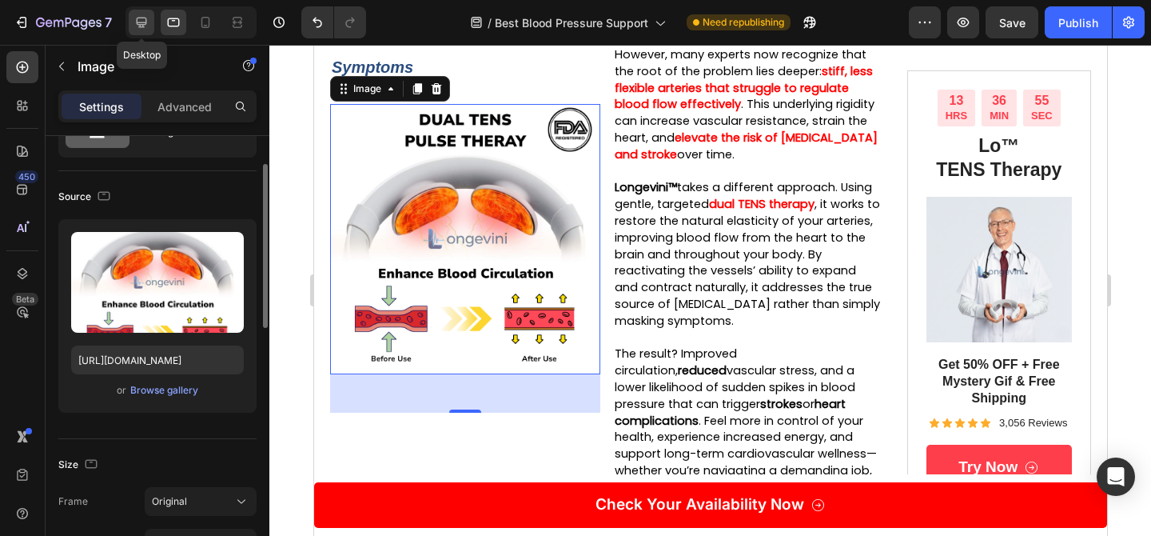
click at [142, 25] on icon at bounding box center [142, 23] width 10 height 10
type input "https://cdn.shopify.com/s/files/1/2005/9307/files/image_demo.jpg"
type input "100"
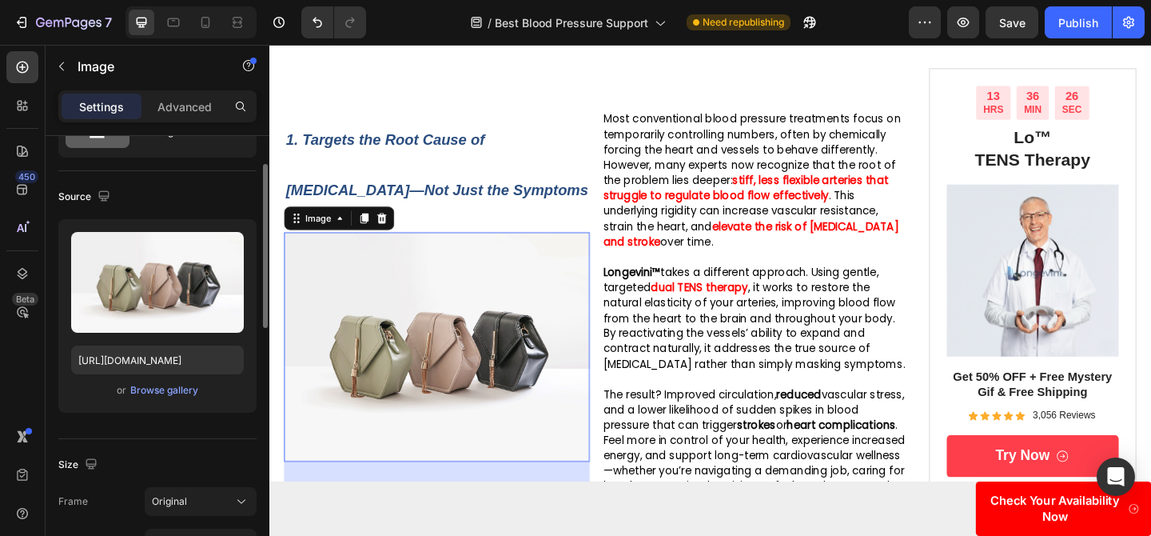
scroll to position [994, 0]
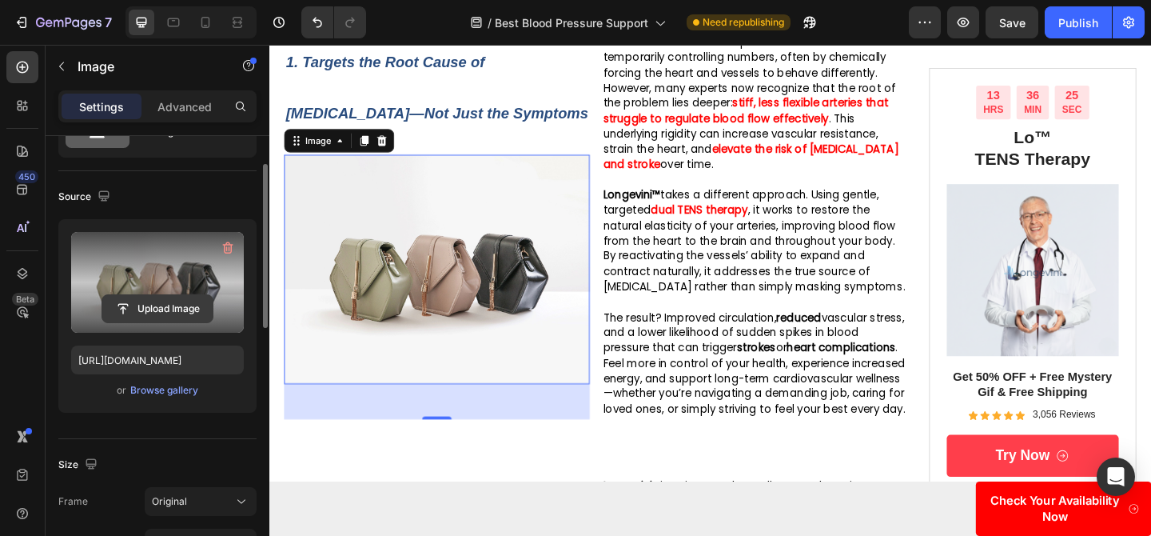
click at [162, 306] on input "file" at bounding box center [157, 308] width 110 height 27
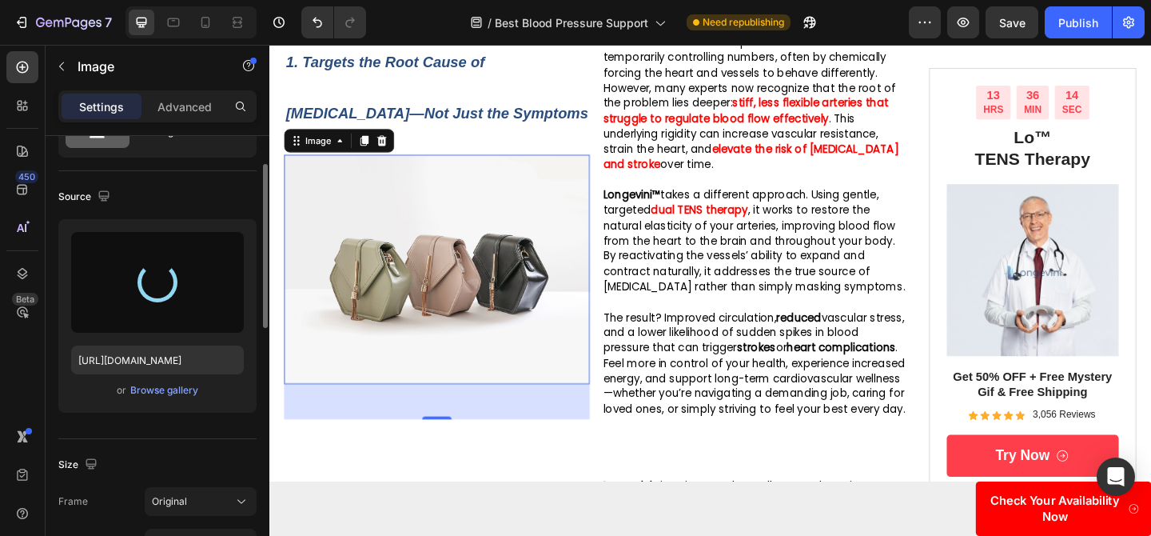
type input "https://cdn.shopify.com/s/files/1/0719/5865/9241/files/gempages_585210698770940…"
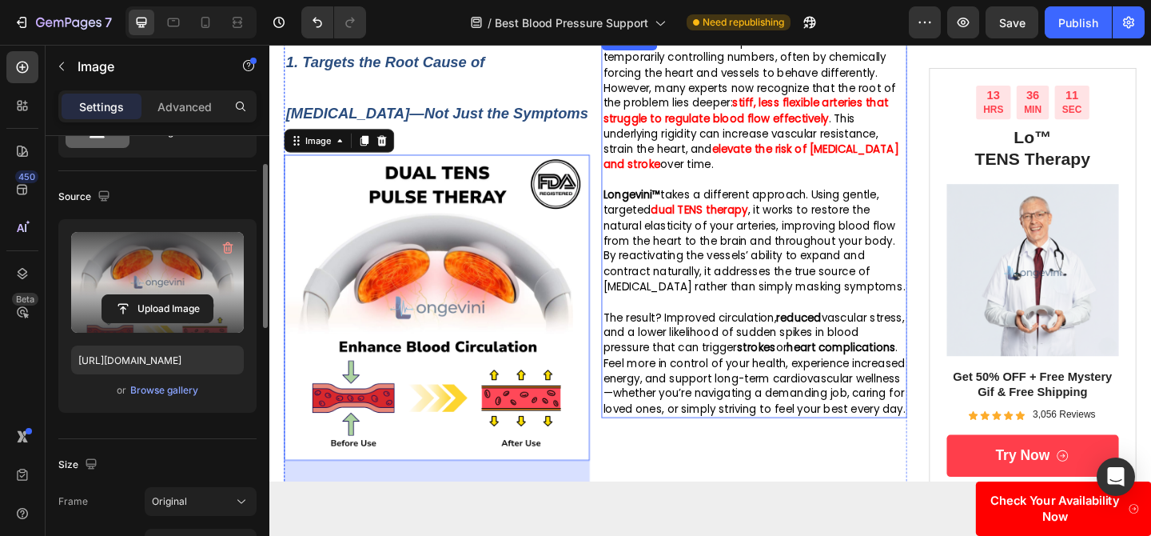
click at [720, 248] on span ", it works to restore the natural elasticity of your arteries, improving blood …" at bounding box center [796, 266] width 329 height 99
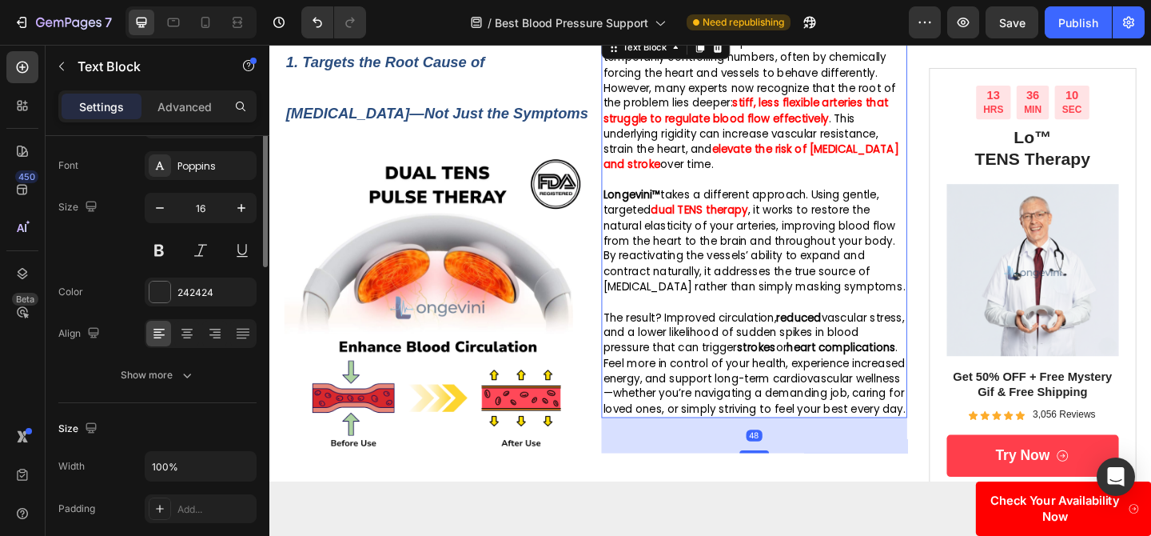
scroll to position [0, 0]
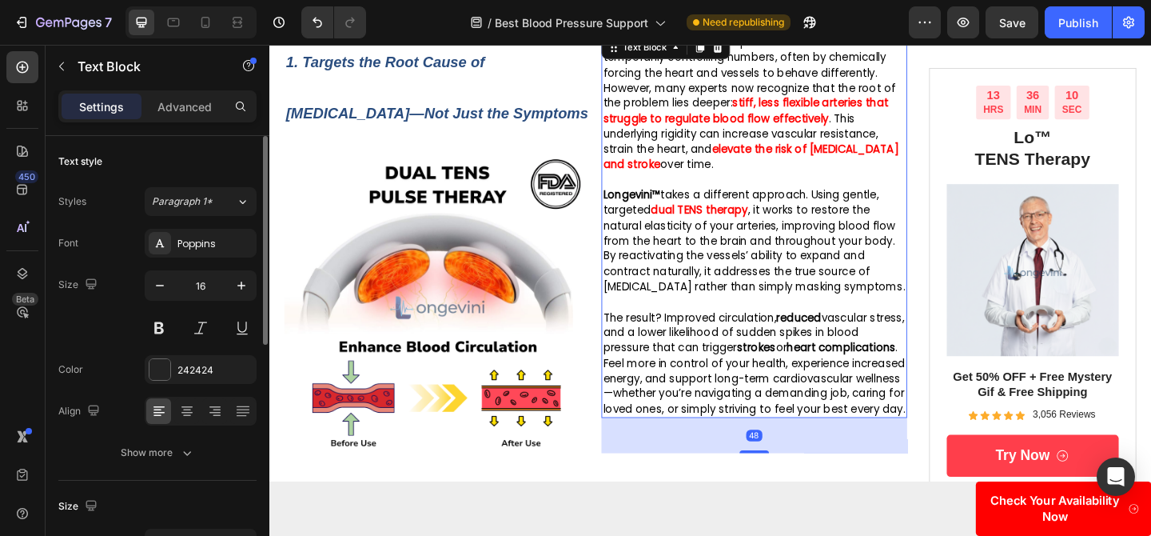
click at [720, 248] on span ", it works to restore the natural elasticity of your arteries, improving blood …" at bounding box center [796, 266] width 329 height 99
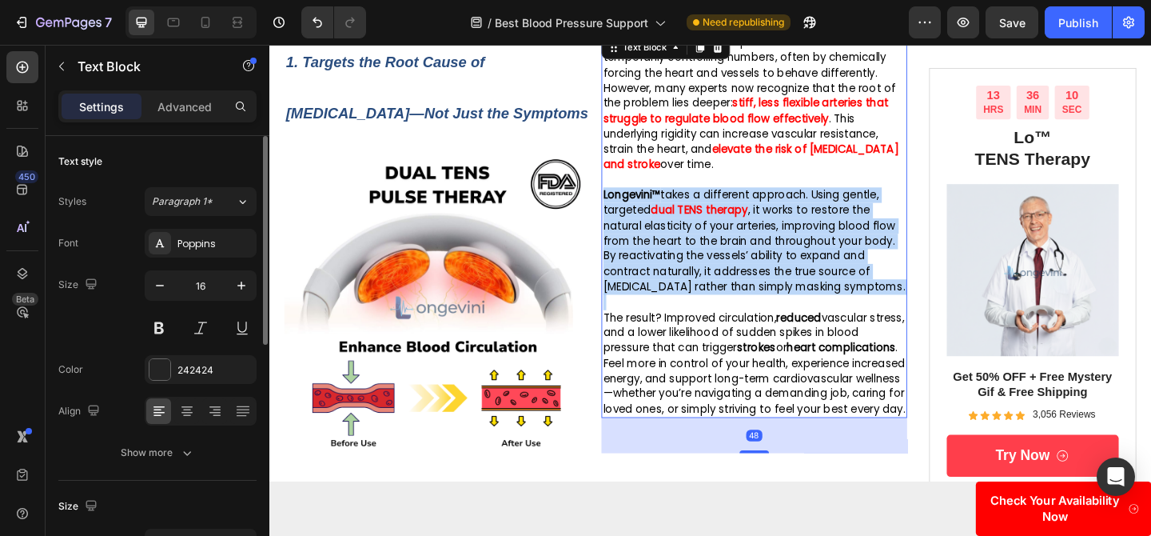
click at [720, 248] on span ", it works to restore the natural elasticity of your arteries, improving blood …" at bounding box center [796, 266] width 329 height 99
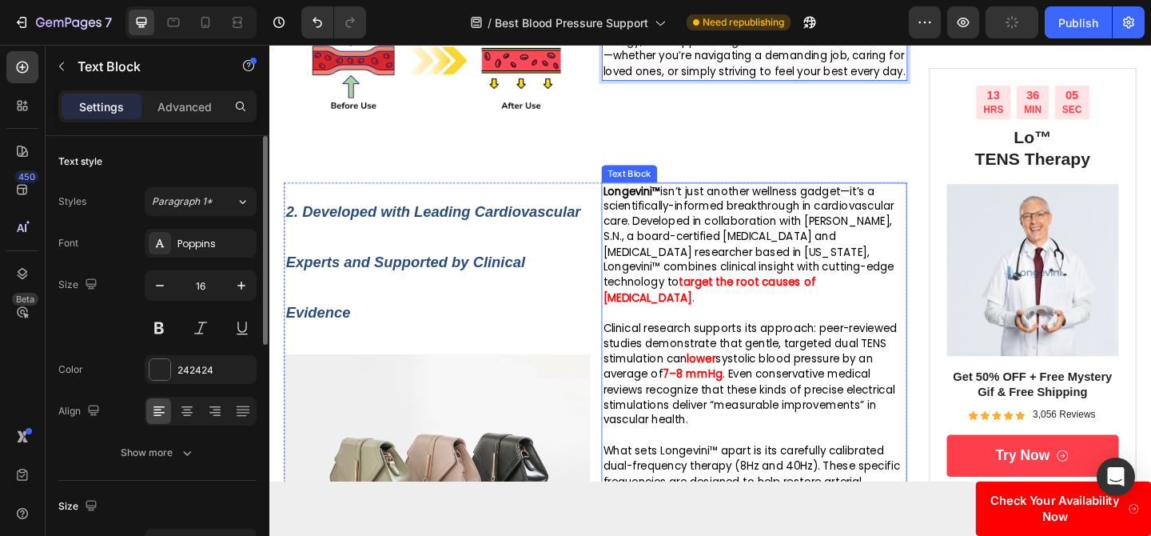
click at [427, 286] on strong "2. Developed with Leading Cardiovascular Experts and Supported by Clinical Evid…" at bounding box center [447, 281] width 321 height 128
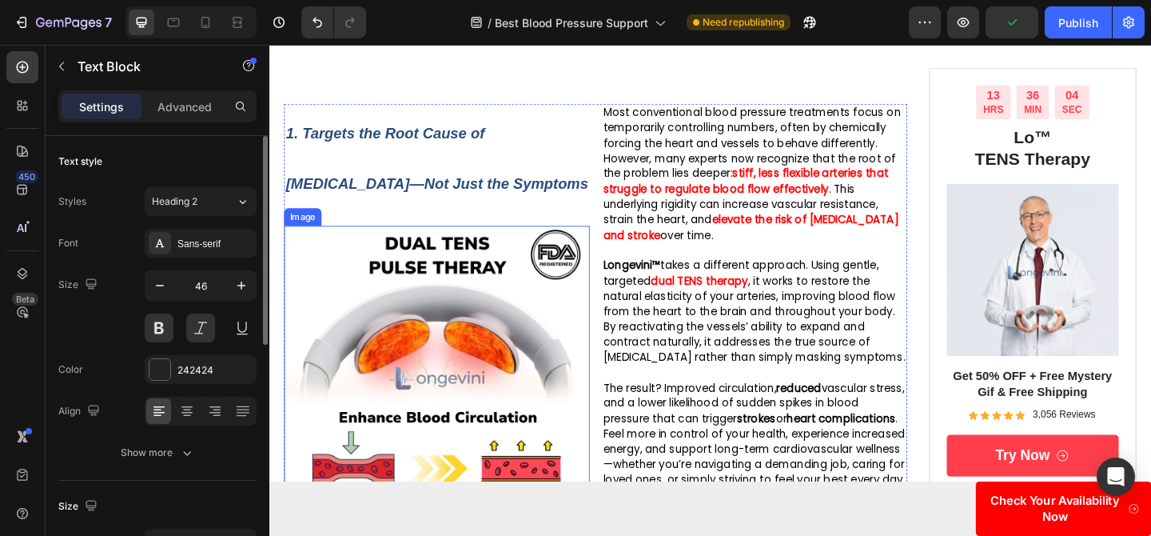
scroll to position [889, 0]
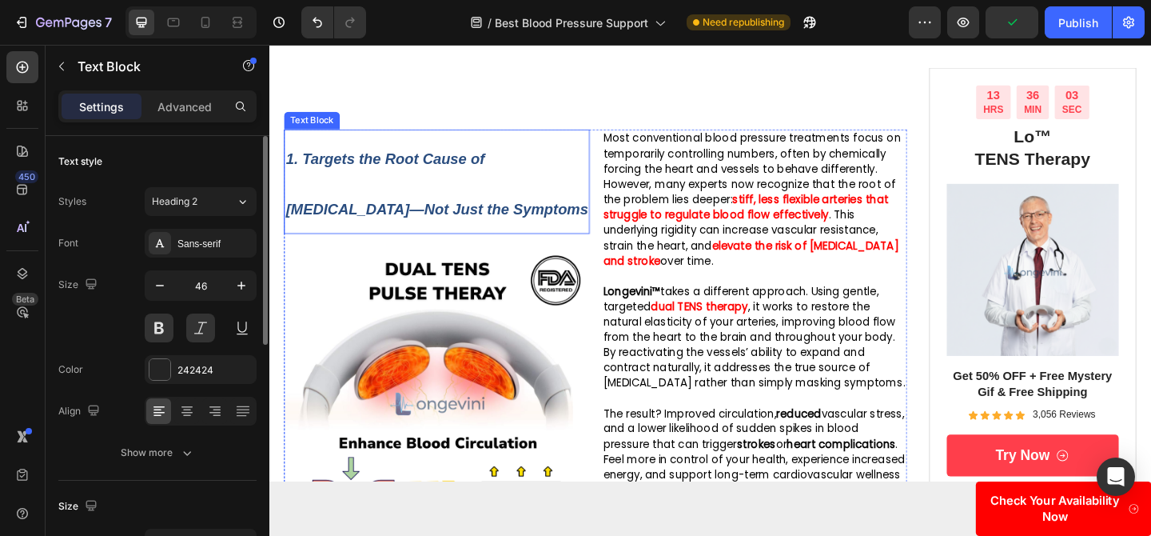
click at [430, 213] on p "1. Targets the Root Cause of [MEDICAL_DATA]—Not Just the Symptoms" at bounding box center [451, 193] width 329 height 110
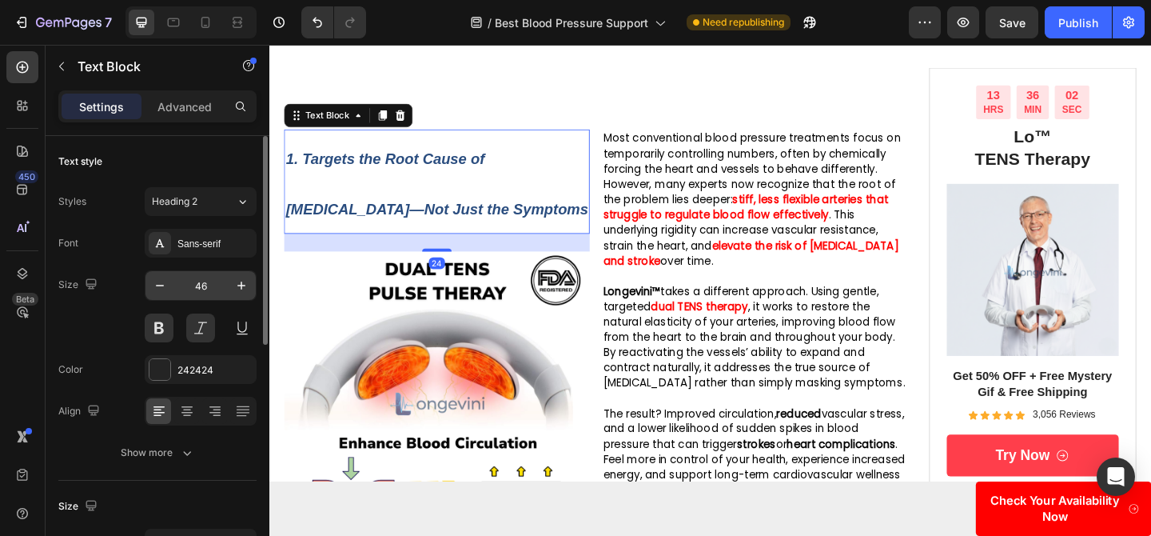
click at [206, 279] on input "46" at bounding box center [200, 285] width 53 height 29
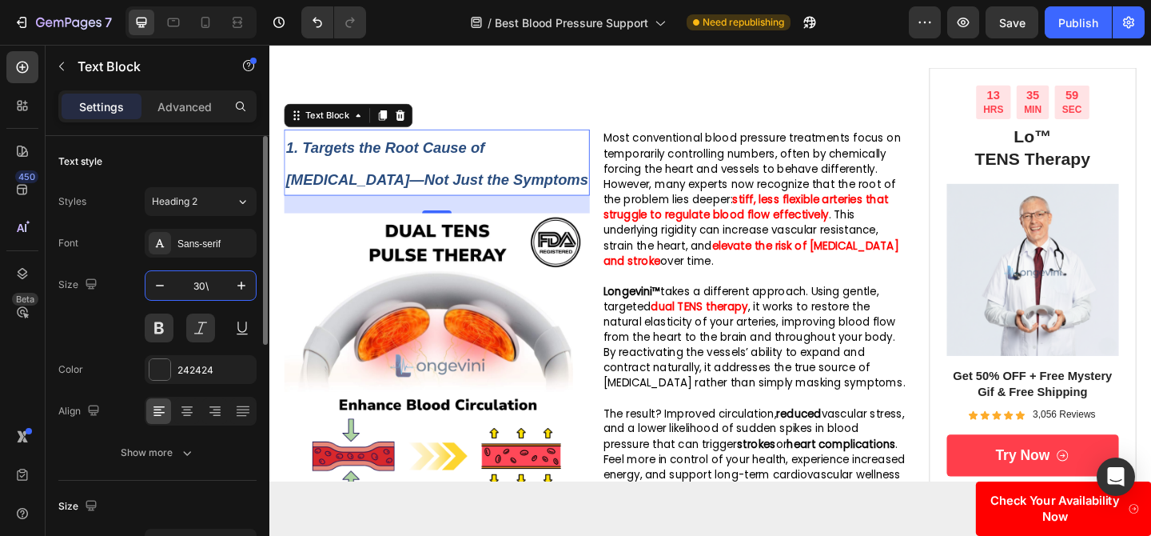
type input "30"
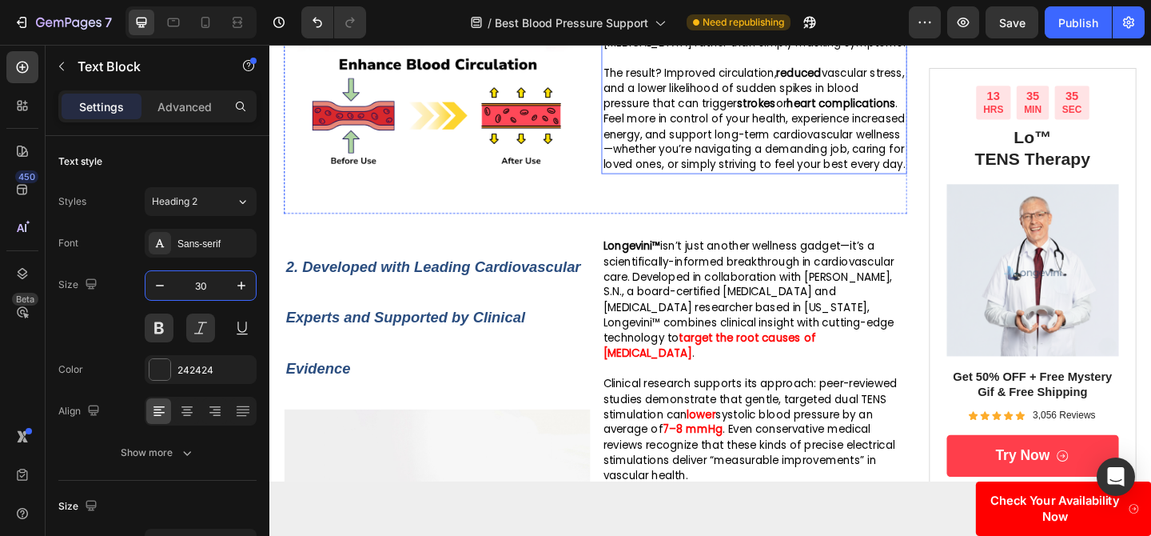
scroll to position [1293, 0]
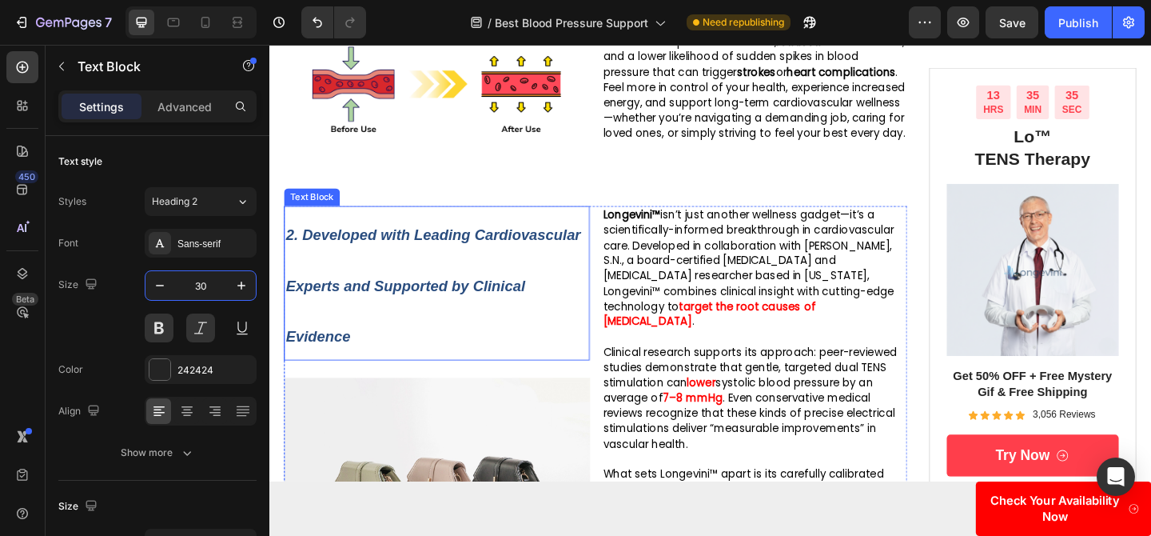
click at [428, 297] on p "2. Developed with Leading Cardiovascular Experts and Supported by Clinical Evid…" at bounding box center [451, 303] width 329 height 165
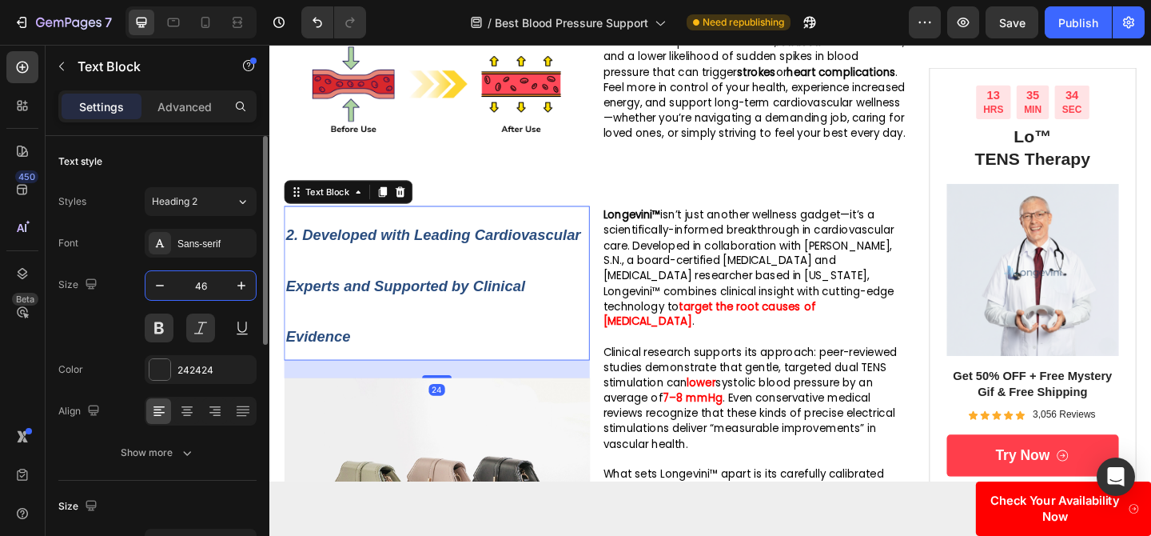
click at [209, 290] on input "46" at bounding box center [200, 285] width 53 height 29
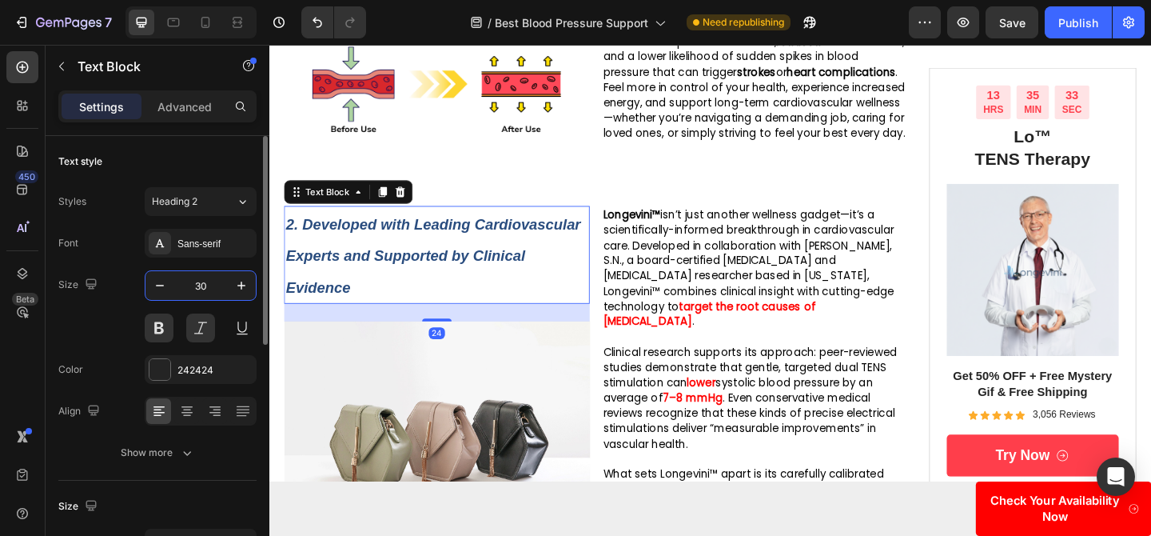
type input "30"
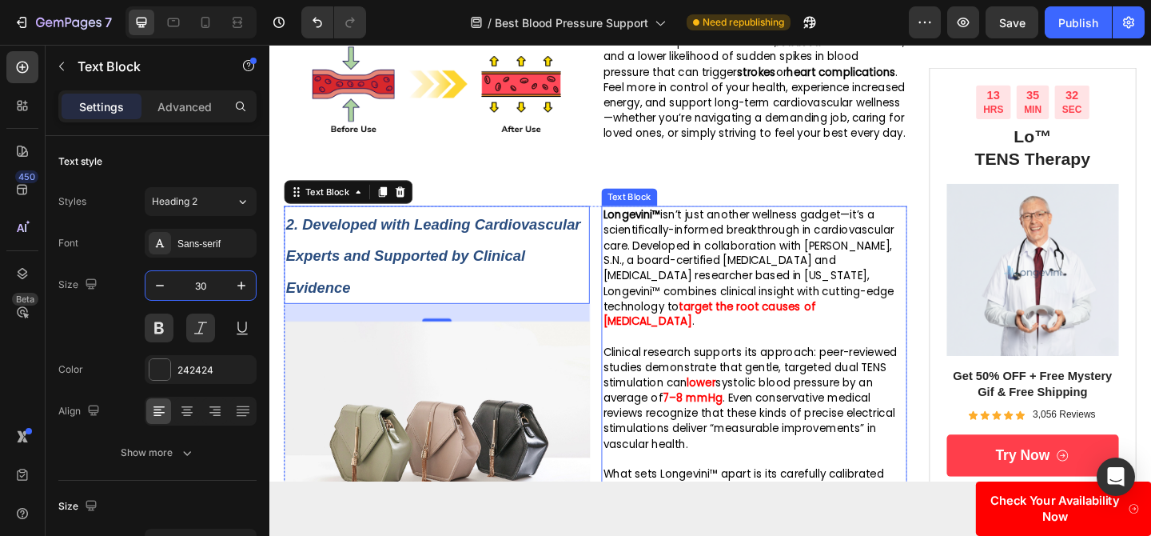
click at [785, 266] on span "Longevini™ isn’t just another wellness gadget—it’s a scientifically-informed br…" at bounding box center [790, 279] width 317 height 116
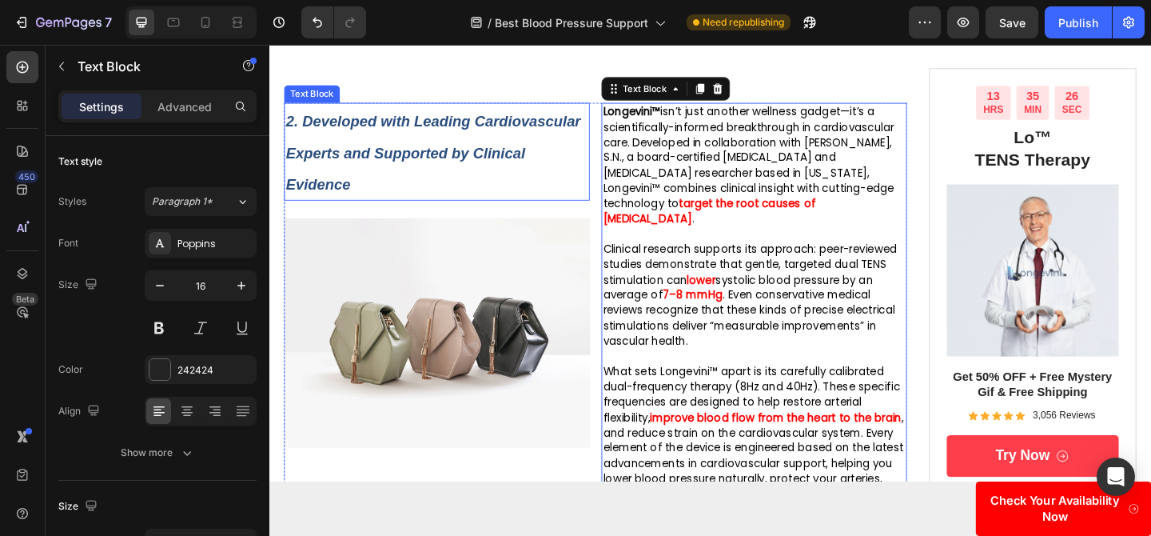
scroll to position [1441, 0]
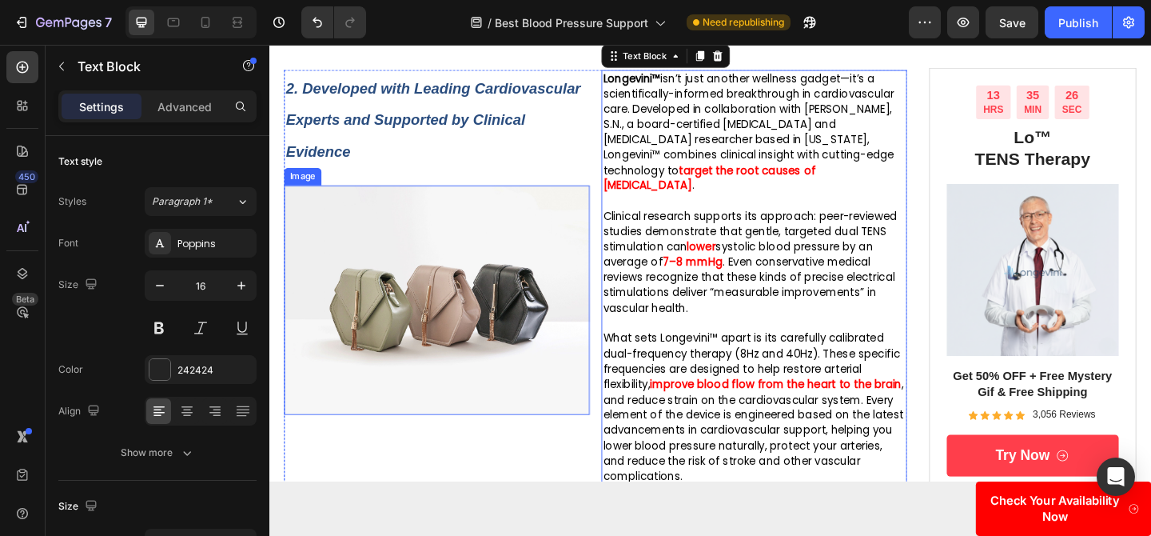
click at [397, 312] on img at bounding box center [451, 321] width 333 height 249
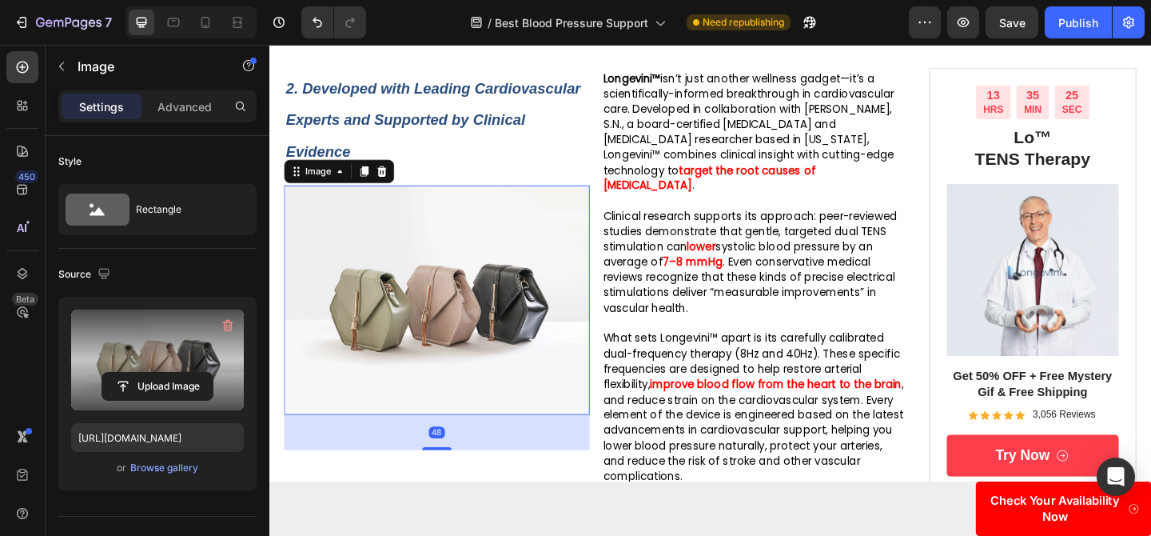
click at [136, 362] on label at bounding box center [157, 359] width 173 height 101
click at [136, 372] on input "file" at bounding box center [157, 385] width 110 height 27
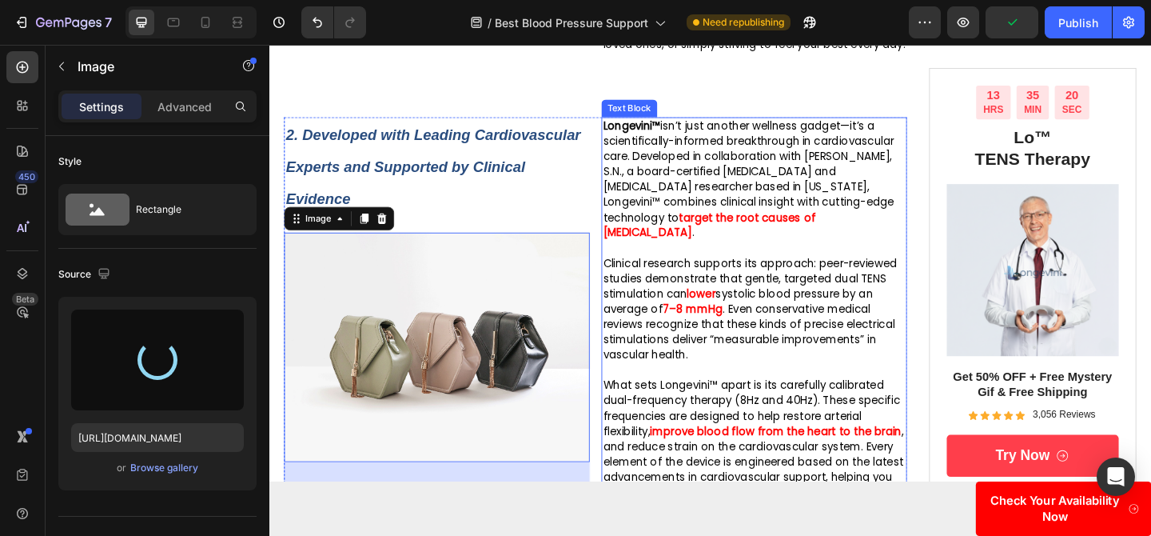
scroll to position [1368, 0]
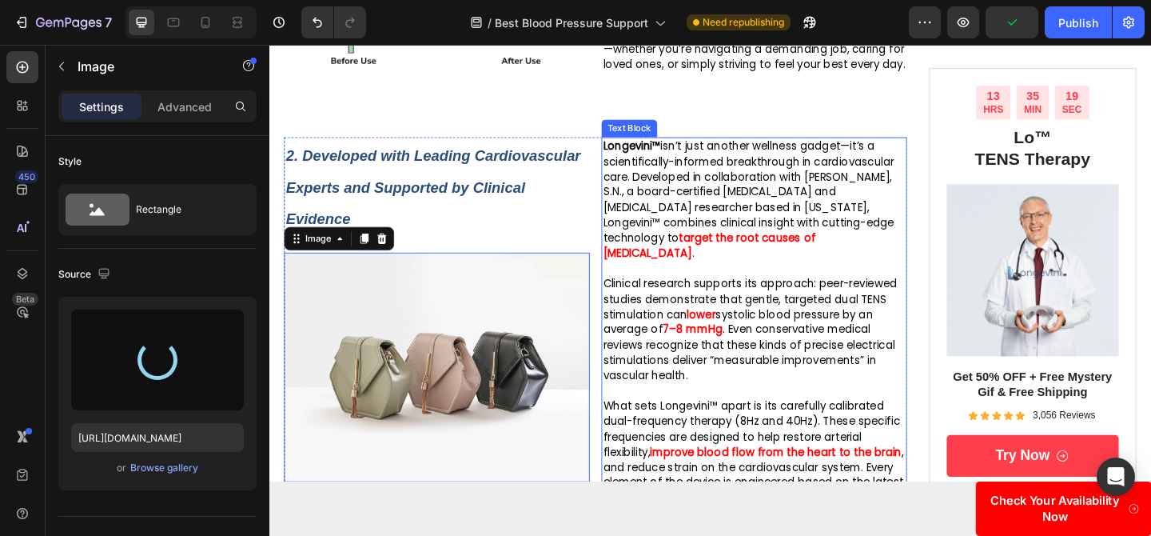
click at [700, 263] on span "Longevini™ isn’t just another wellness gadget—it’s a scientifically-informed br…" at bounding box center [790, 205] width 317 height 116
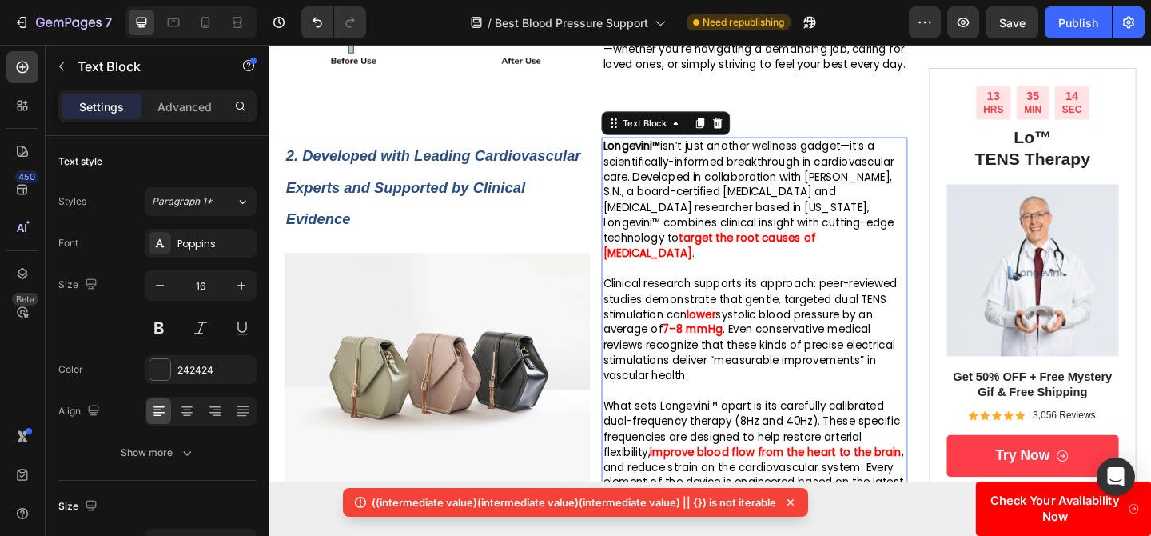
click at [778, 263] on span "Longevini™ isn’t just another wellness gadget—it’s a scientifically-informed br…" at bounding box center [790, 205] width 317 height 116
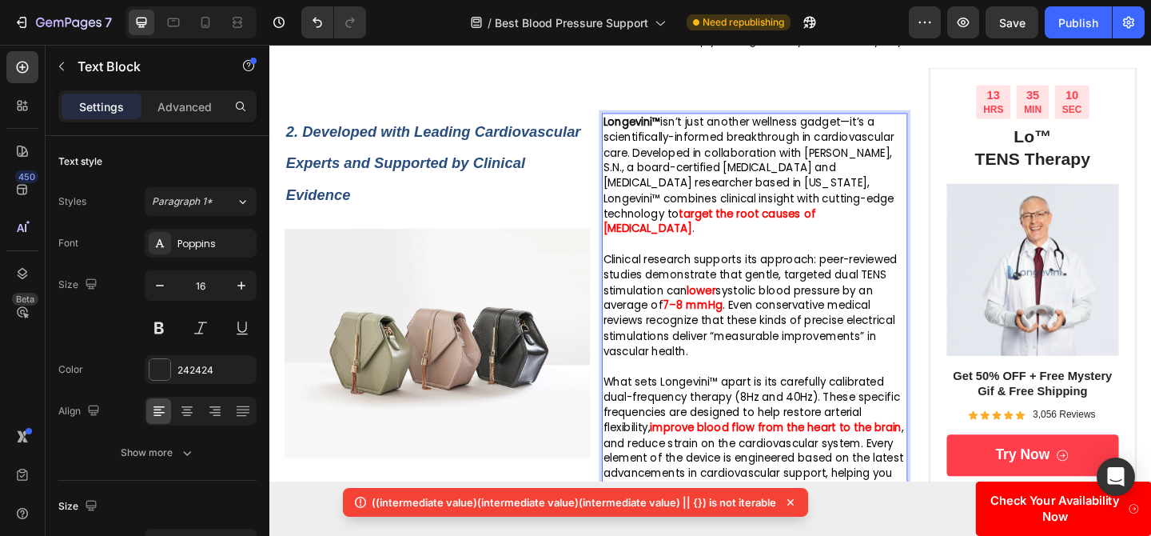
scroll to position [1384, 0]
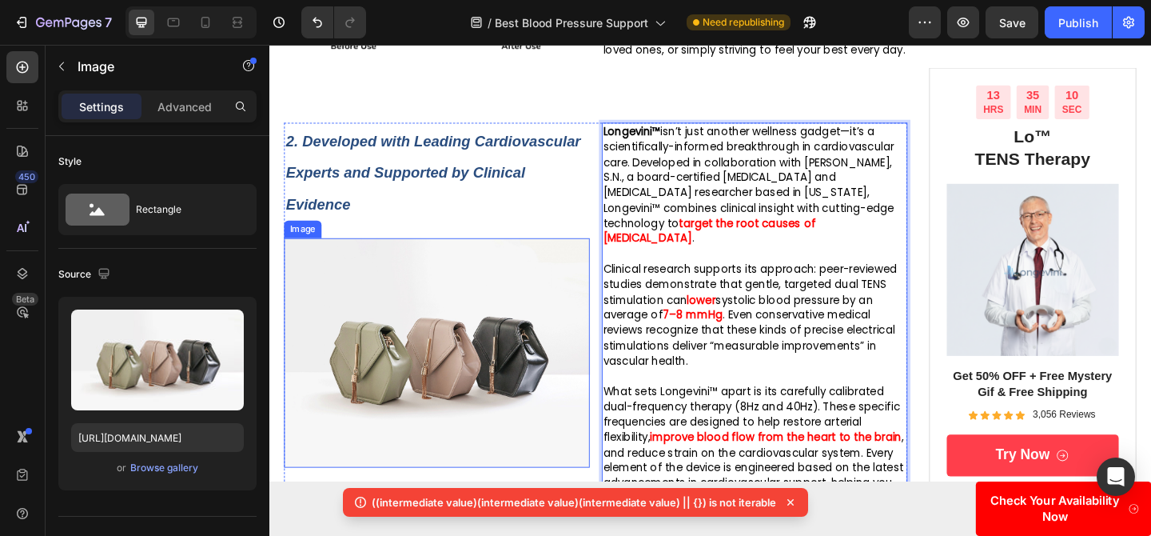
click at [469, 411] on img at bounding box center [451, 379] width 333 height 249
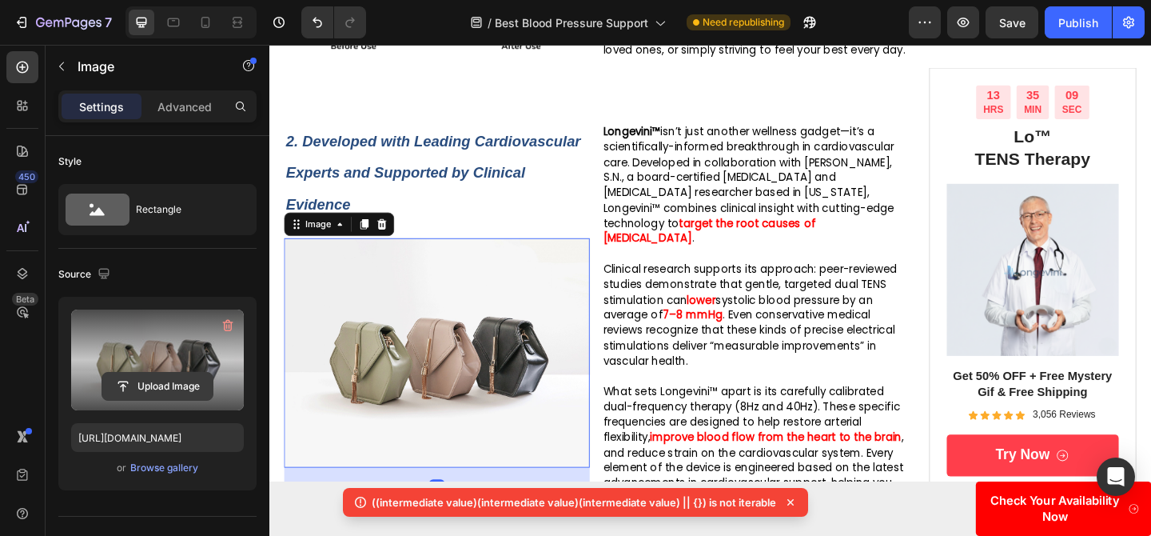
click at [141, 372] on input "file" at bounding box center [157, 385] width 110 height 27
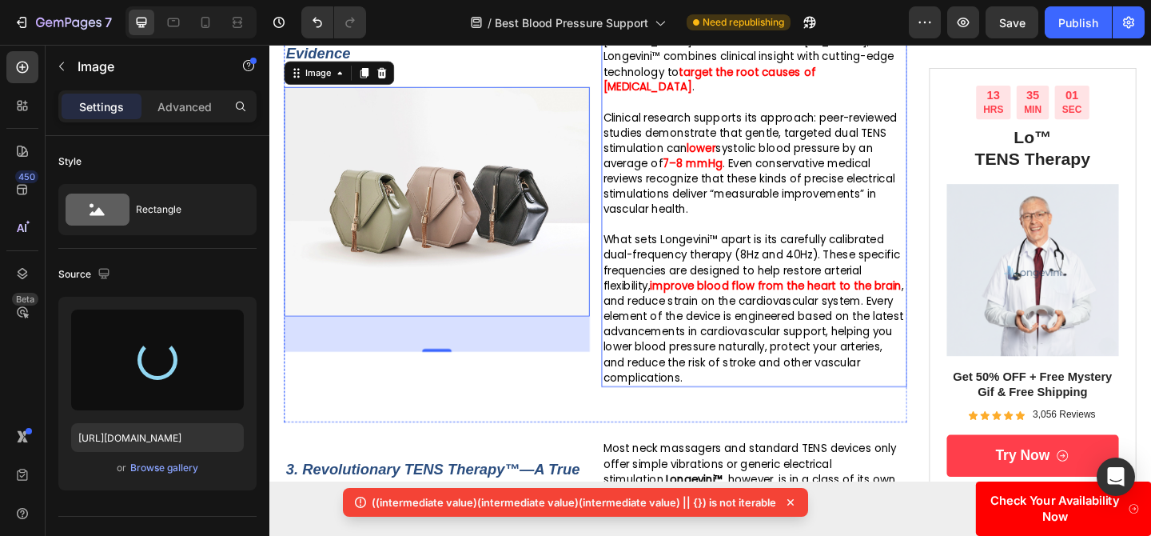
scroll to position [1553, 0]
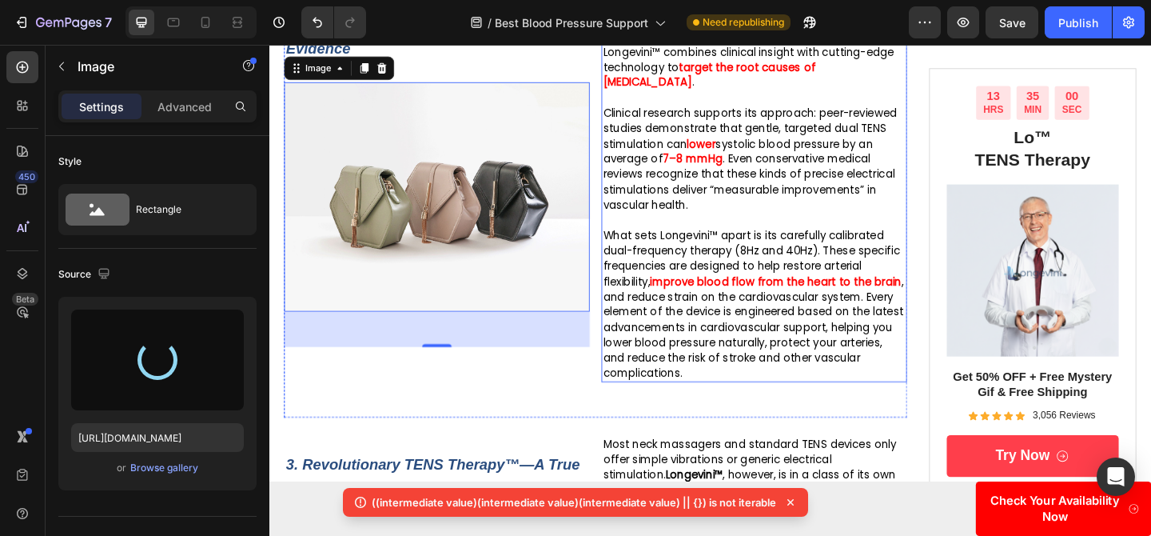
type input "https://cdn.shopify.com/s/files/1/0719/5865/9241/files/gempages_585210698770940…"
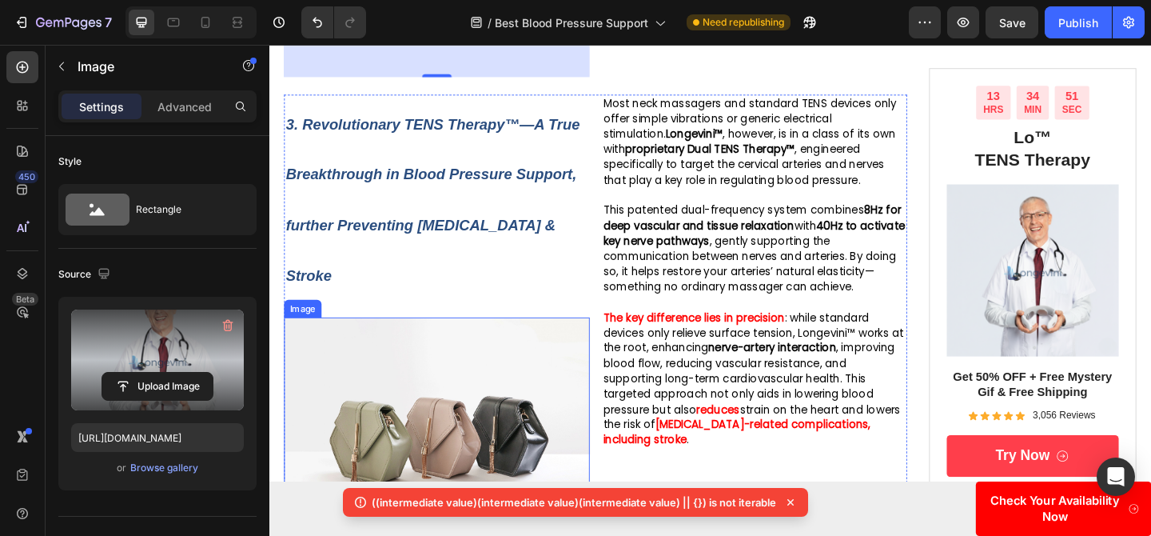
scroll to position [2017, 0]
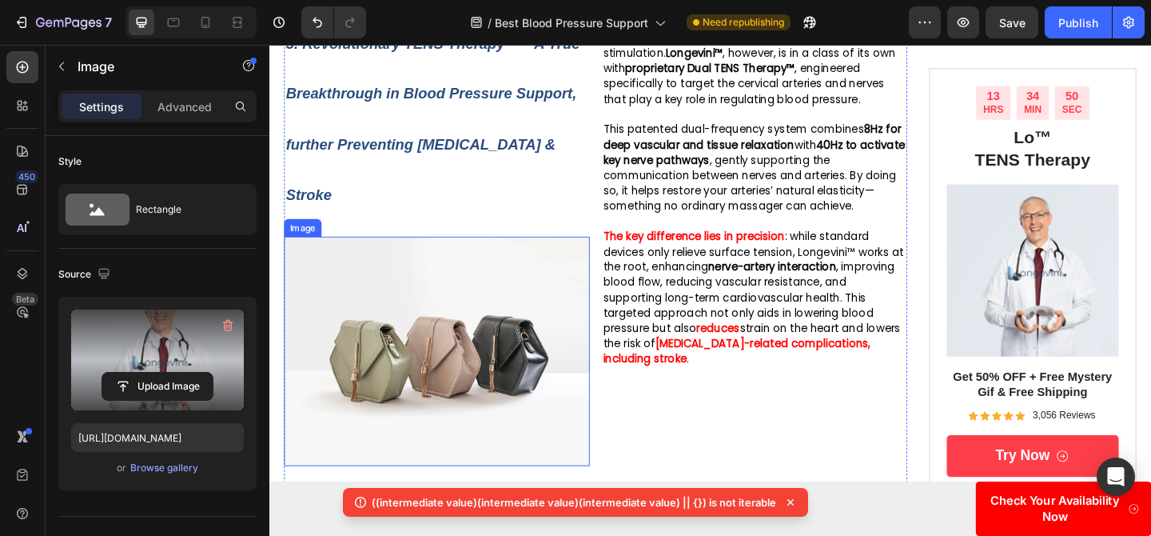
click at [425, 404] on img at bounding box center [451, 377] width 333 height 249
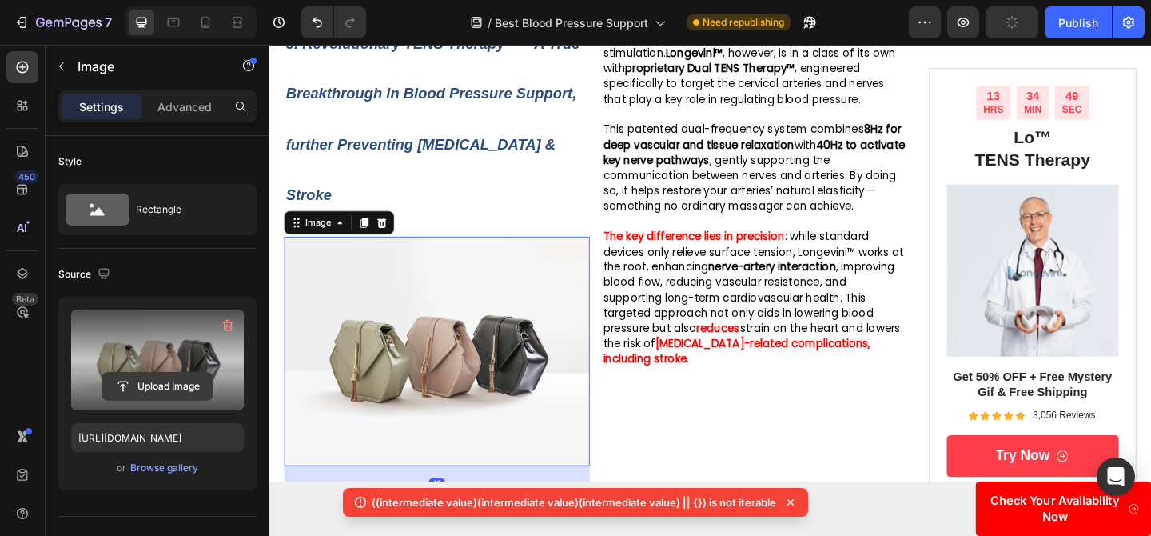
click at [175, 383] on input "file" at bounding box center [157, 385] width 110 height 27
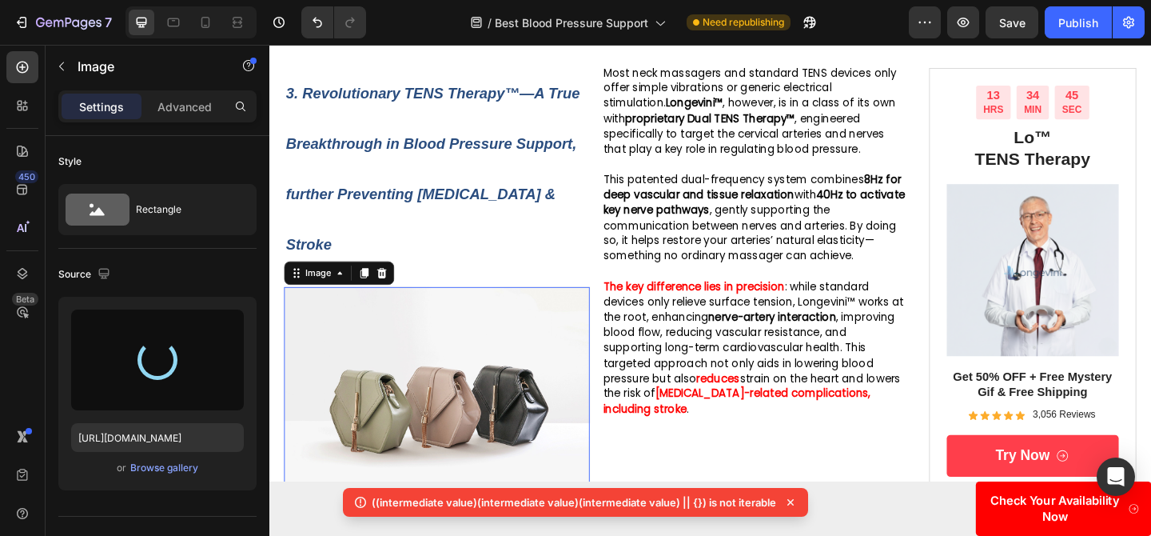
scroll to position [1953, 0]
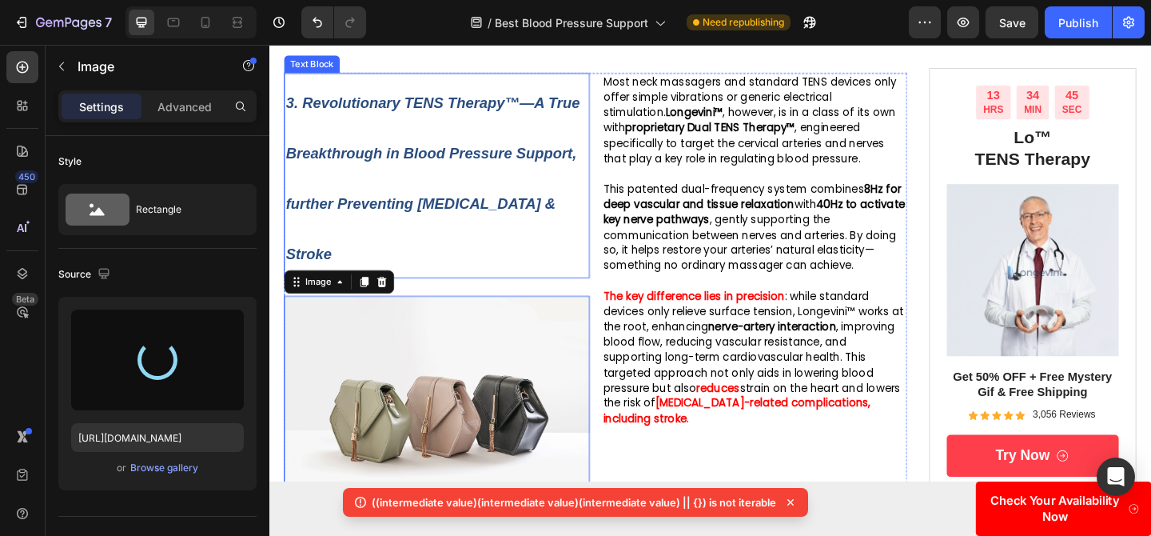
click at [507, 199] on p "3. Revolutionary TENS Therapy™—A True Breakthrough in Blood Pressure Support, f…" at bounding box center [451, 188] width 329 height 220
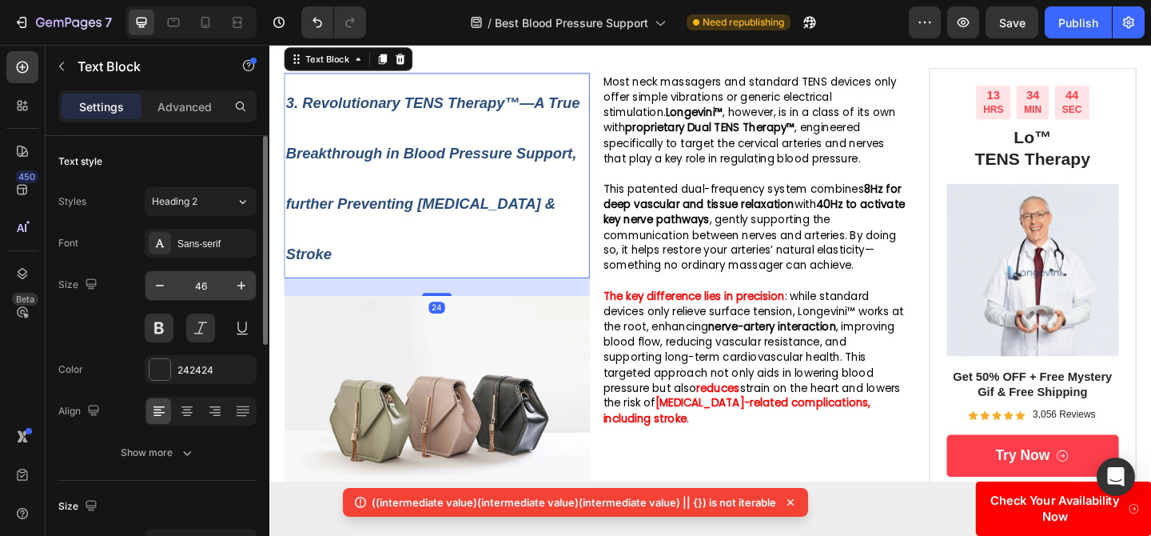
click at [203, 295] on input "46" at bounding box center [200, 285] width 53 height 29
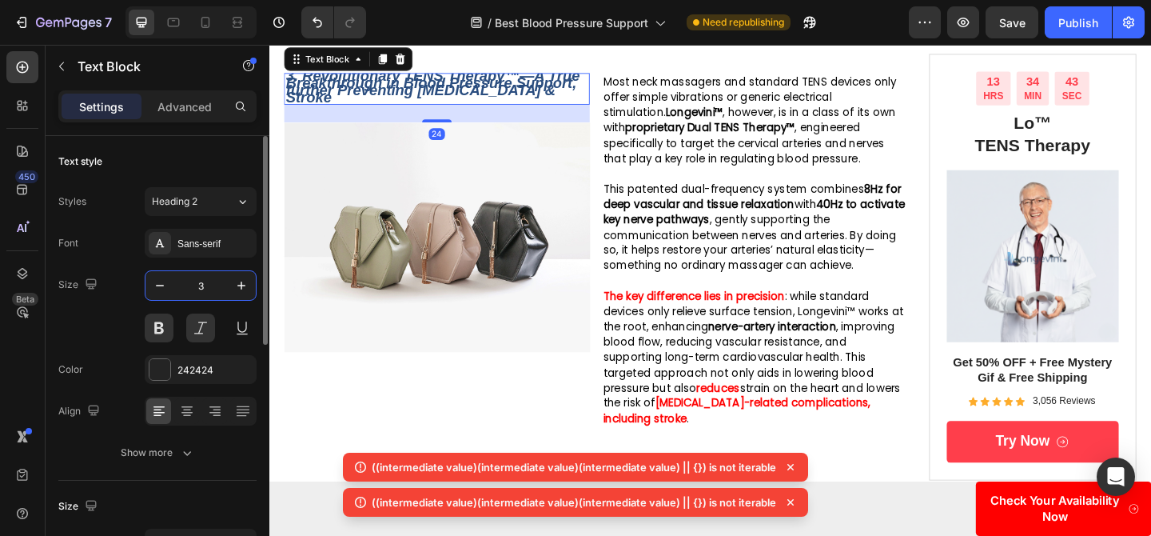
type input "30"
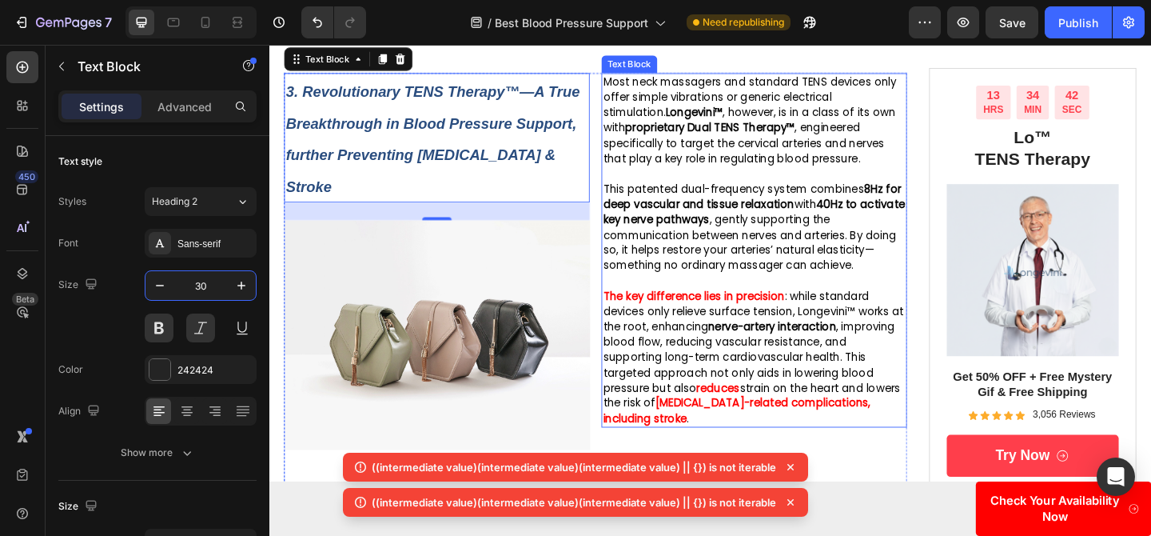
click at [811, 396] on span ": while standard devices only relieve surface tension, Longevini™ works at the …" at bounding box center [795, 368] width 327 height 116
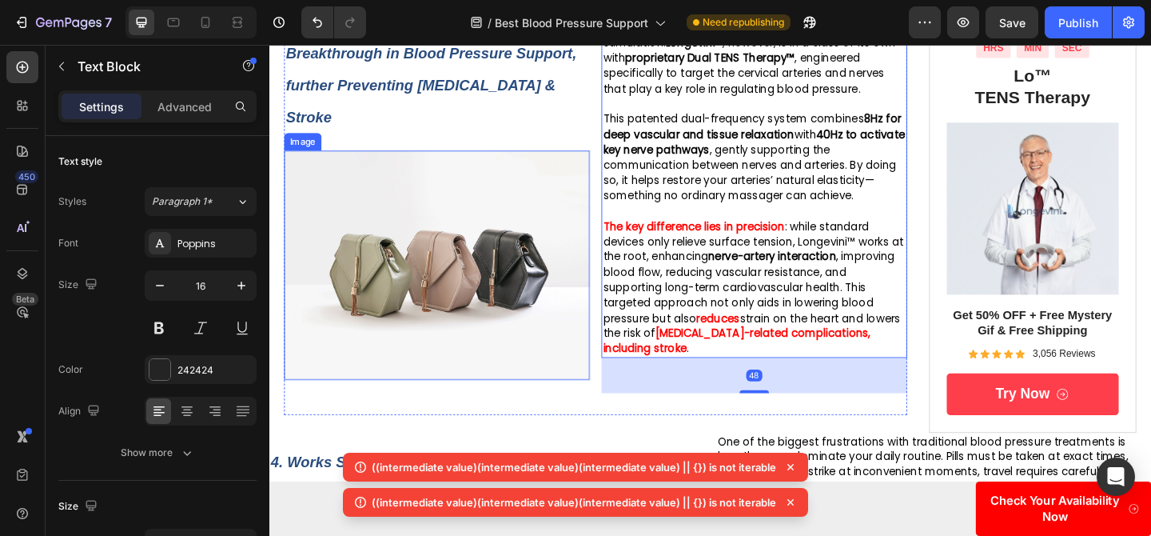
scroll to position [2057, 0]
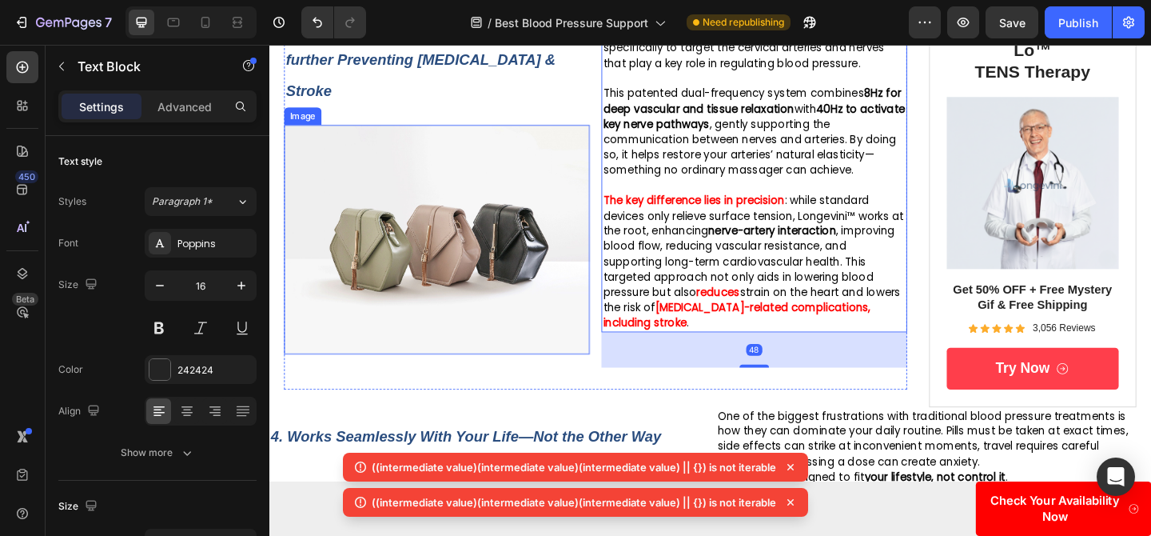
click at [387, 287] on img at bounding box center [451, 256] width 333 height 249
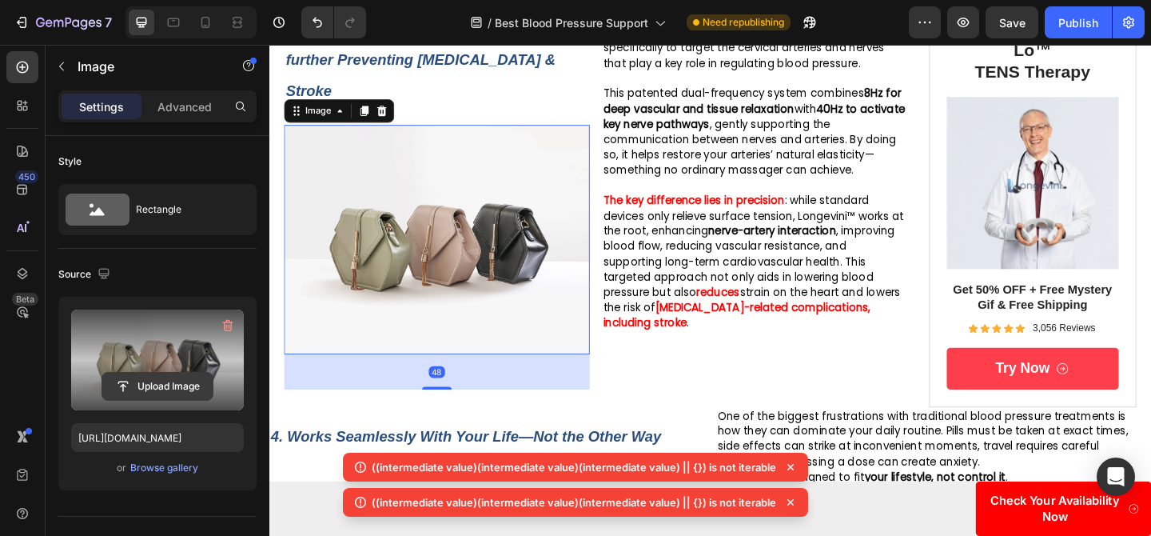
click at [174, 372] on button "Upload Image" at bounding box center [158, 386] width 112 height 29
click at [189, 380] on input "file" at bounding box center [157, 385] width 110 height 27
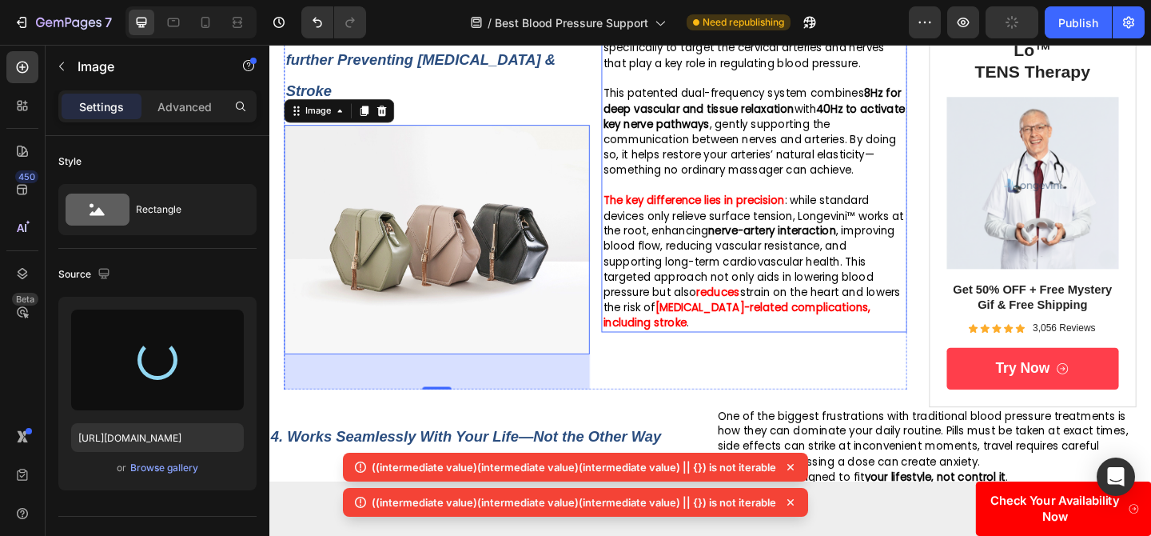
type input "https://cdn.shopify.com/s/files/1/0719/5865/9241/files/gempages_585210698770940…"
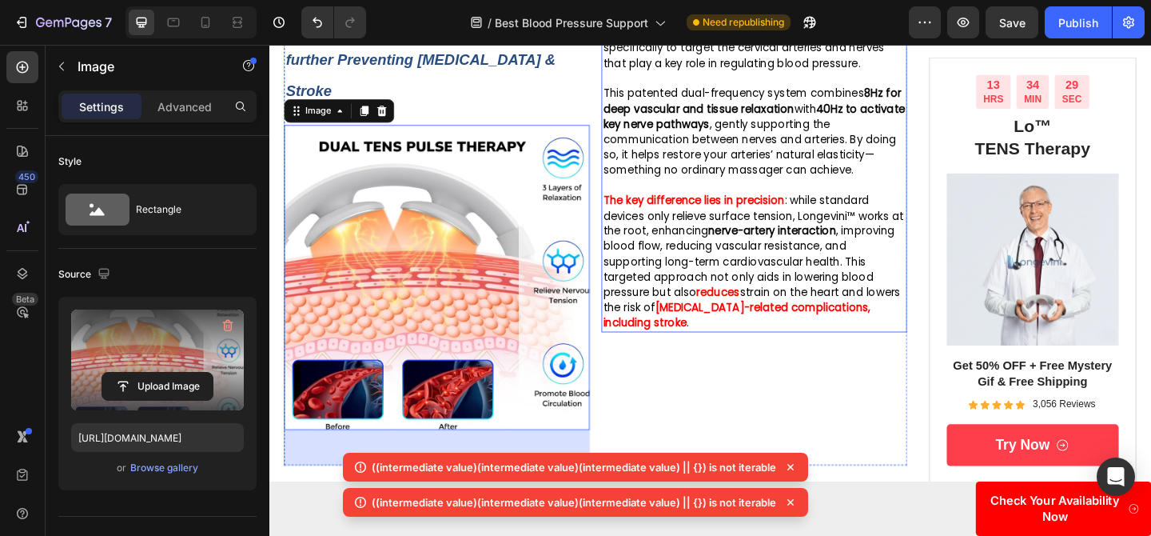
click at [771, 189] on span "This patented dual-frequency system combines 8Hz for deep vascular and tissue r…" at bounding box center [796, 139] width 329 height 99
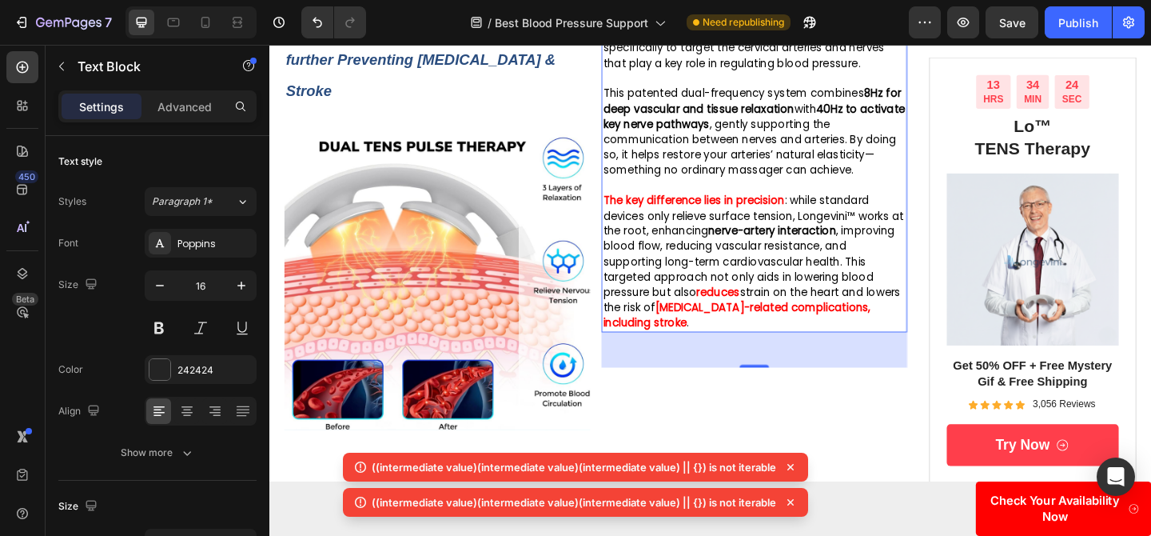
click at [704, 235] on p "The key difference lies in precision : while standard devices only relieve surf…" at bounding box center [796, 280] width 329 height 149
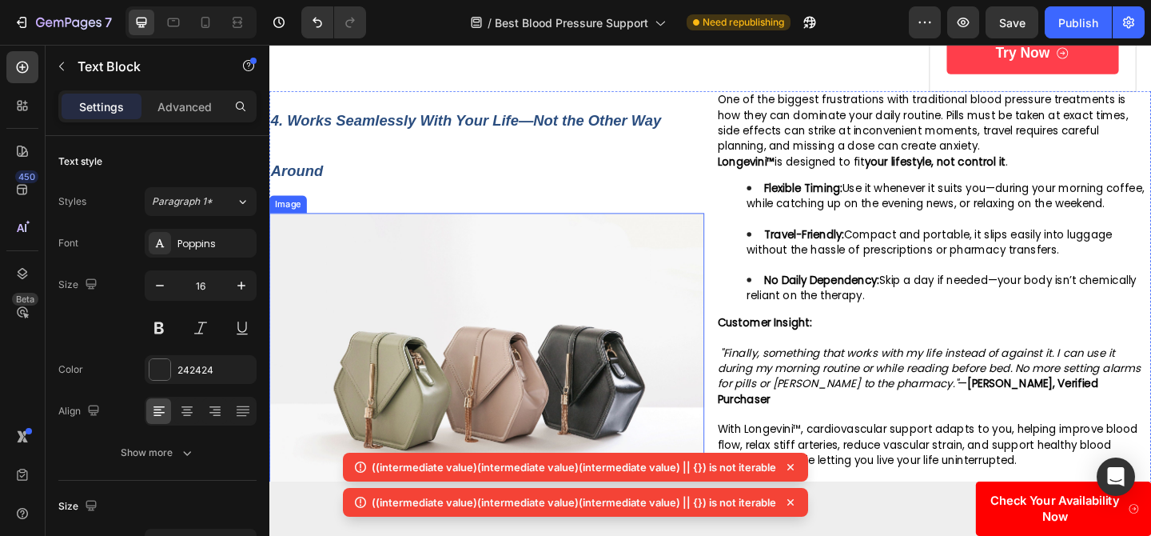
scroll to position [2392, 0]
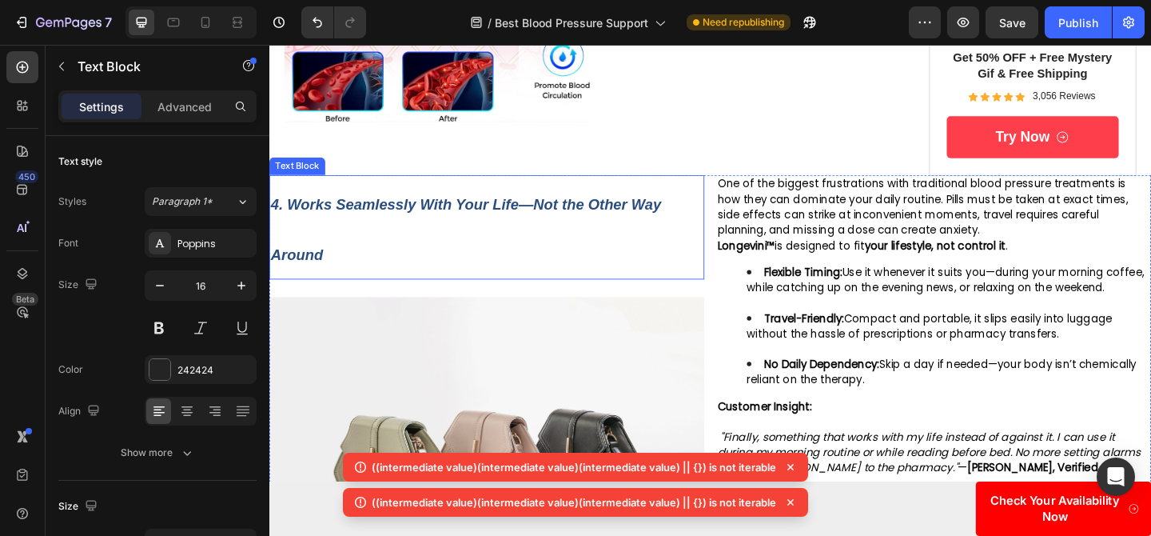
click at [535, 188] on p "4. Works Seamlessly With Your Life—Not the Other Way Around" at bounding box center [506, 243] width 470 height 110
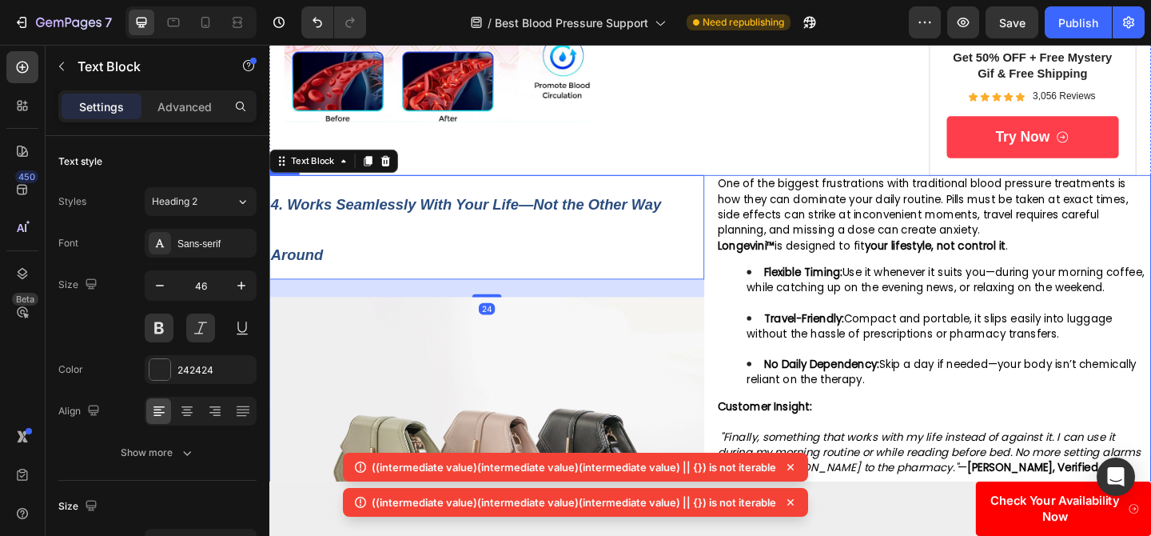
click at [751, 186] on div "4. Works Seamlessly With Your Life—Not the Other Way Around Text Block 24 Image…" at bounding box center [748, 449] width 959 height 526
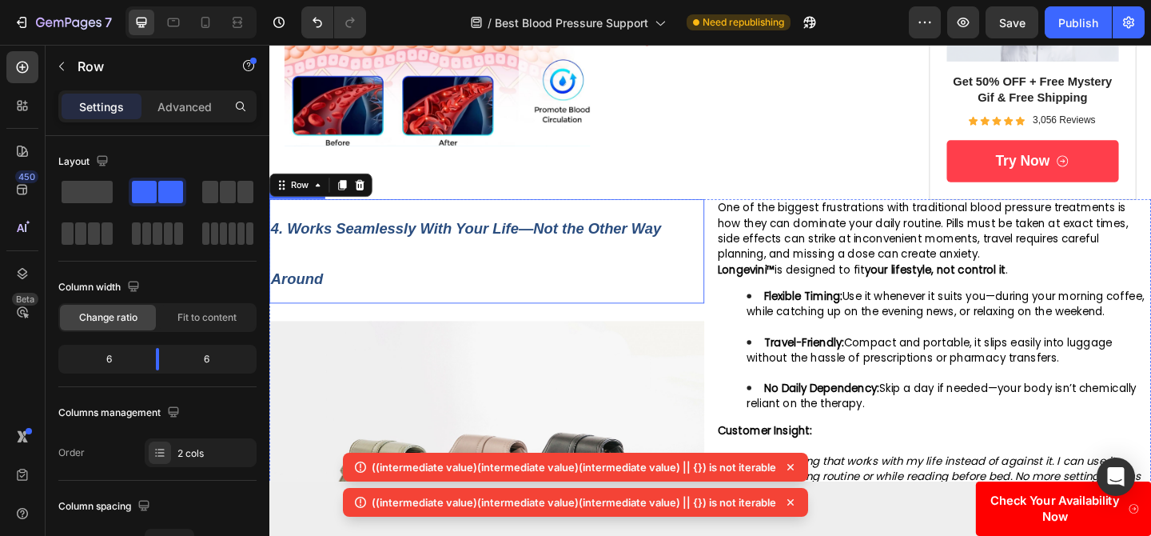
scroll to position [2315, 0]
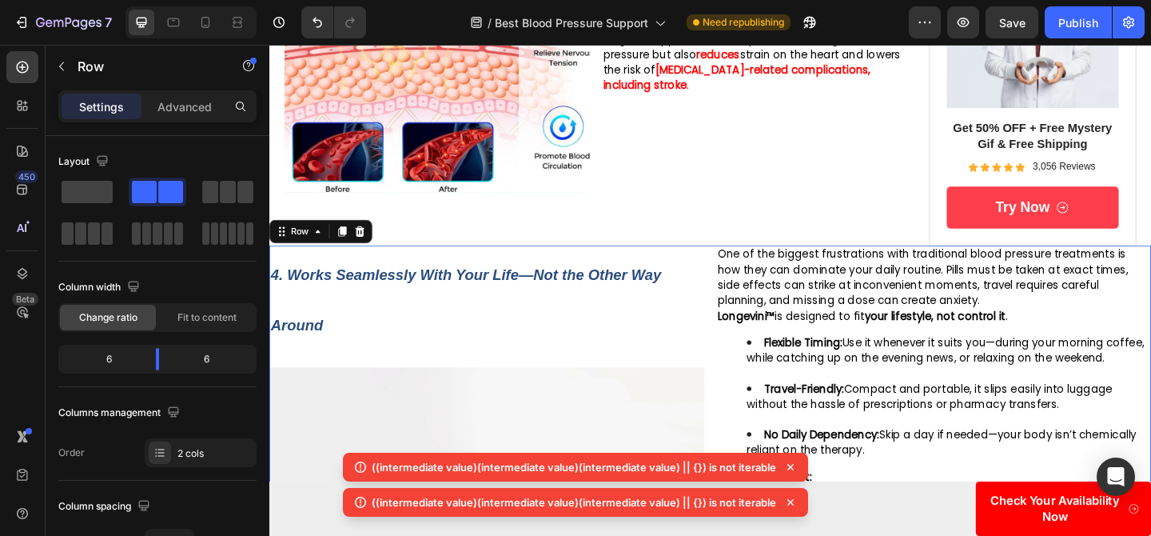
click at [753, 263] on div "4. Works Seamlessly With Your Life—Not the Other Way Around Text Block Image On…" at bounding box center [748, 526] width 959 height 526
click at [755, 265] on div "One of the biggest frustrations with traditional blood pressure treatments is h…" at bounding box center [991, 468] width 473 height 411
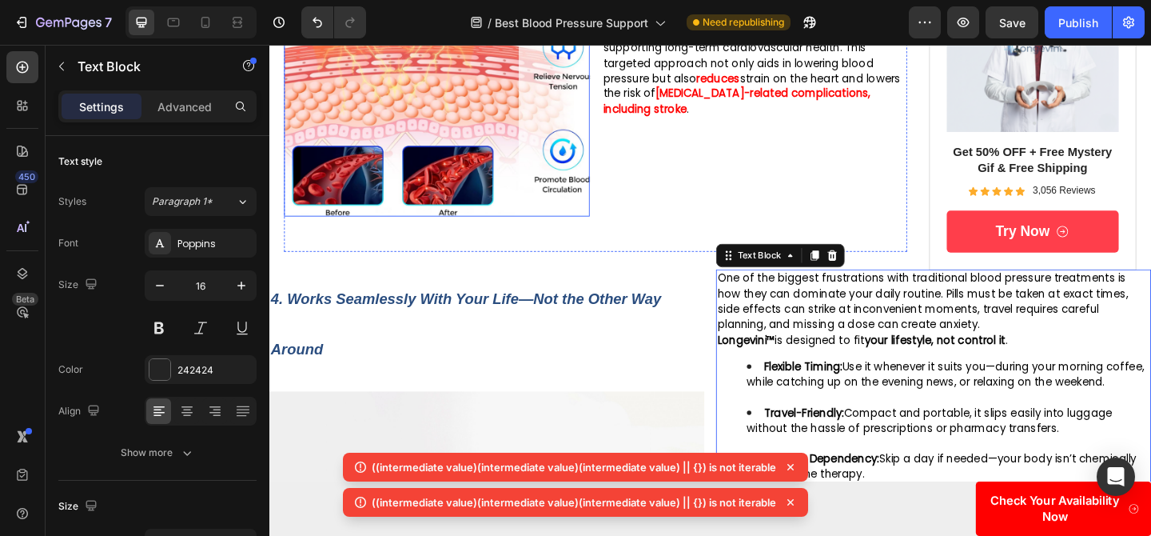
scroll to position [2394, 0]
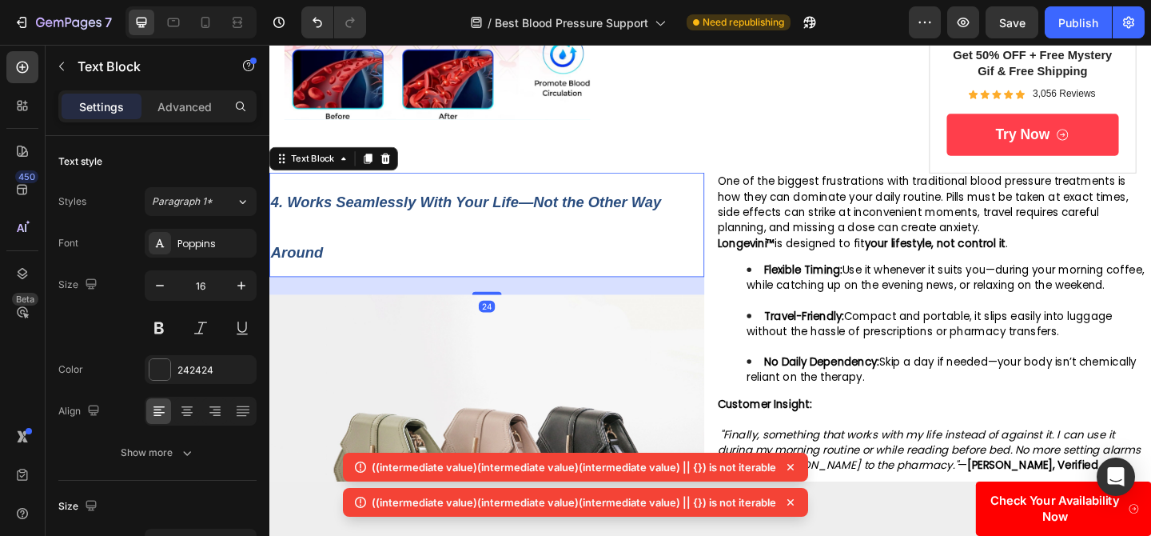
click at [522, 184] on div "4. Works Seamlessly With Your Life—Not the Other Way Around" at bounding box center [505, 241] width 473 height 114
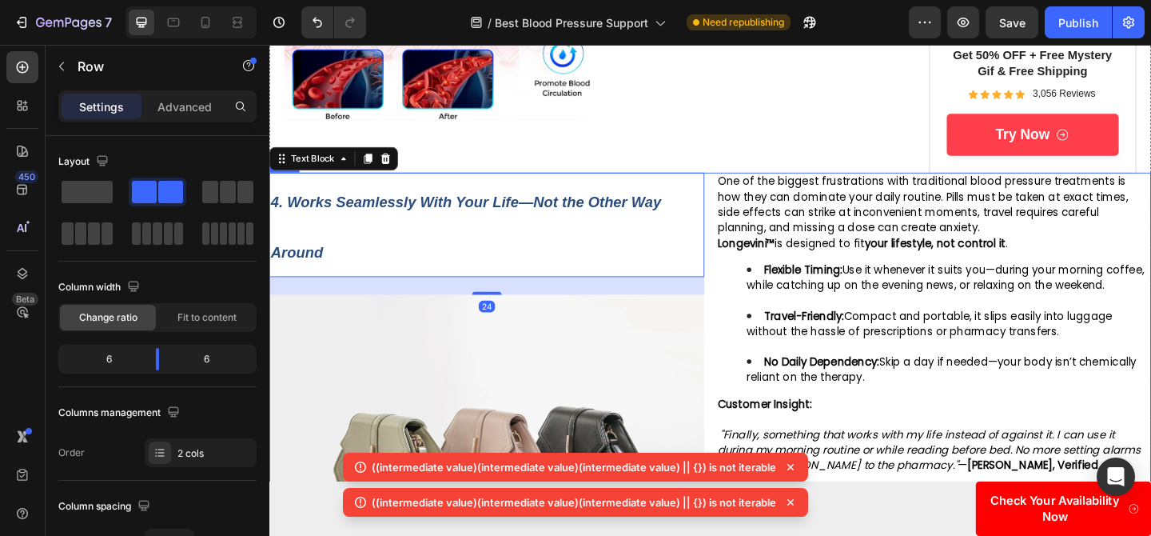
click at [749, 184] on div "4. Works Seamlessly With Your Life—Not the Other Way Around Text Block 24 Image…" at bounding box center [748, 447] width 959 height 526
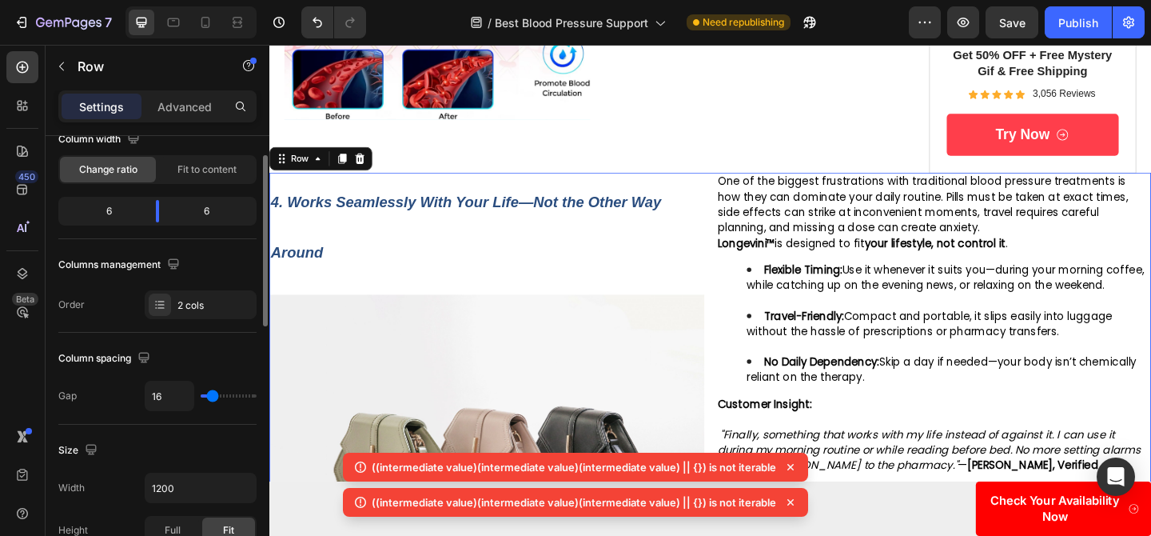
scroll to position [151, 0]
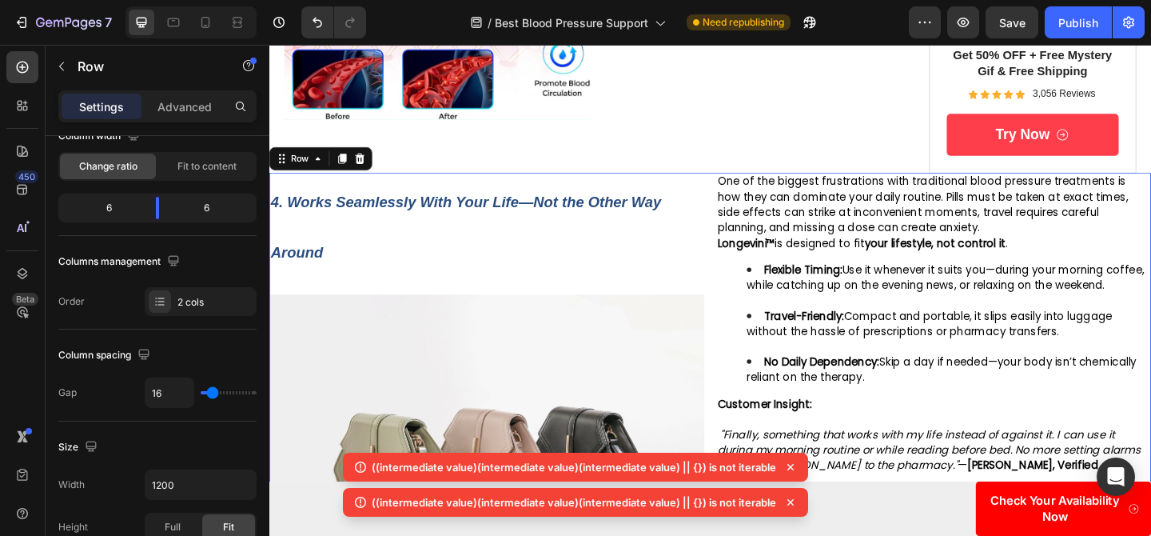
click at [751, 188] on div "4. Works Seamlessly With Your Life—Not the Other Way Around Text Block Image On…" at bounding box center [748, 447] width 959 height 526
click at [751, 198] on div "4. Works Seamlessly With Your Life—Not the Other Way Around Text Block Image On…" at bounding box center [748, 447] width 959 height 526
click at [771, 206] on span "One of the biggest frustrations with traditional blood pressure treatments is h…" at bounding box center [980, 218] width 447 height 66
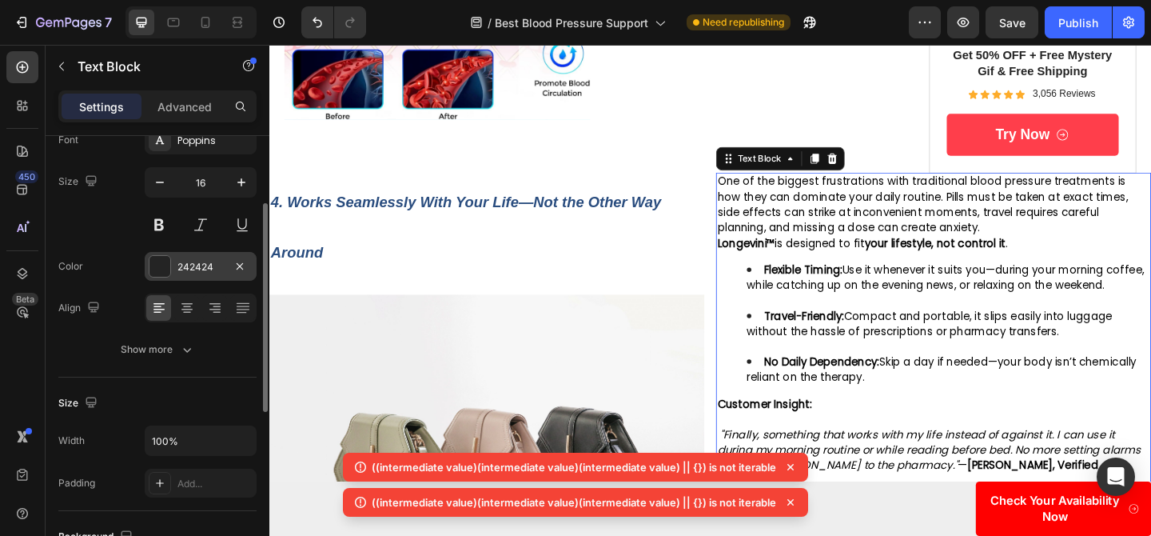
scroll to position [137, 0]
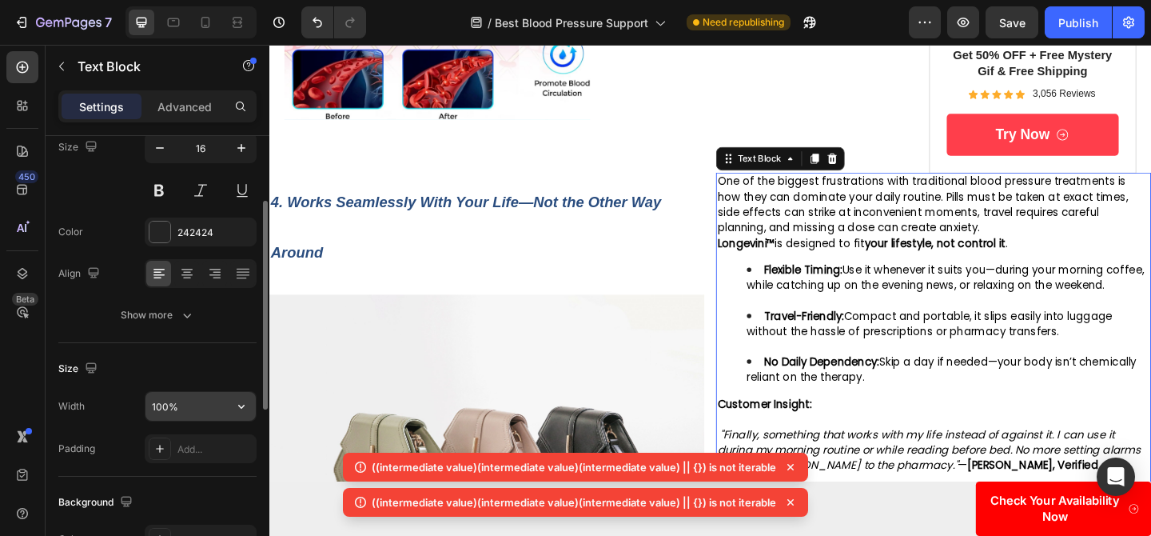
click at [159, 408] on input "100%" at bounding box center [200, 406] width 110 height 29
type input "90%"
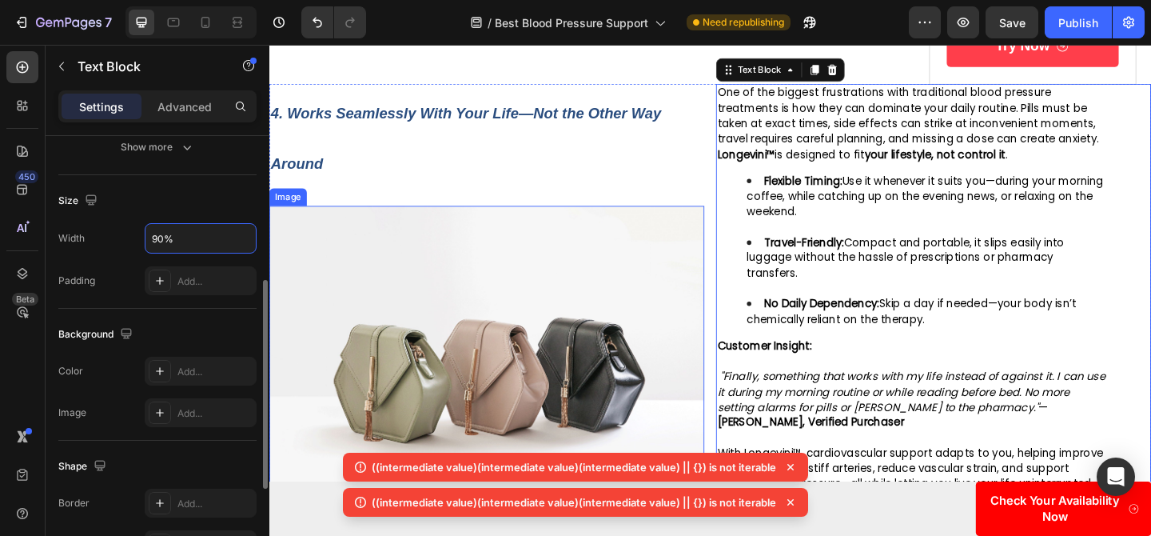
scroll to position [2358, 0]
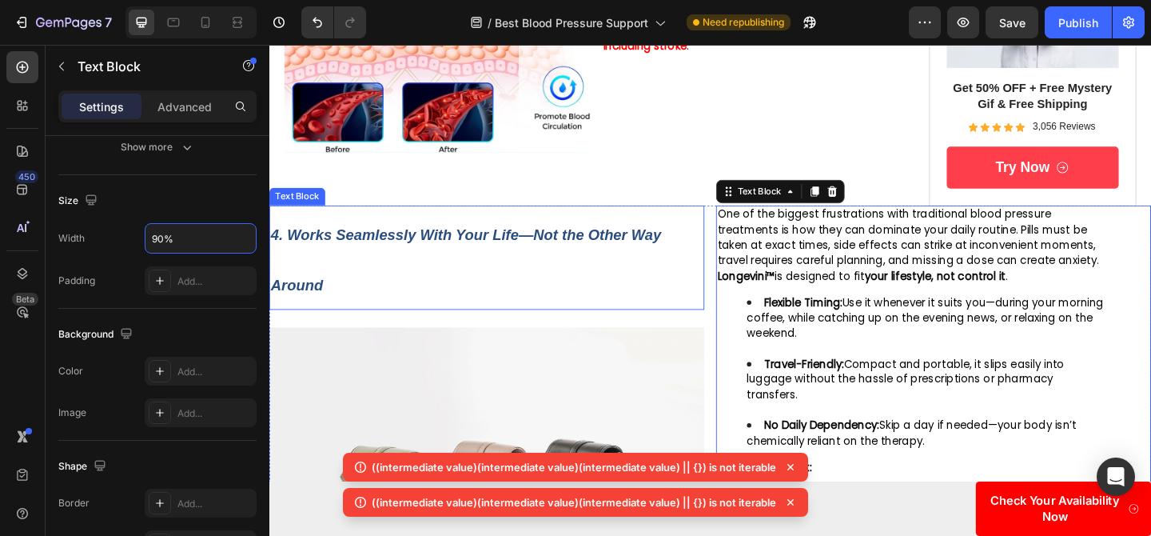
click at [708, 225] on p "4. Works Seamlessly With Your Life—Not the Other Way Around" at bounding box center [506, 276] width 470 height 110
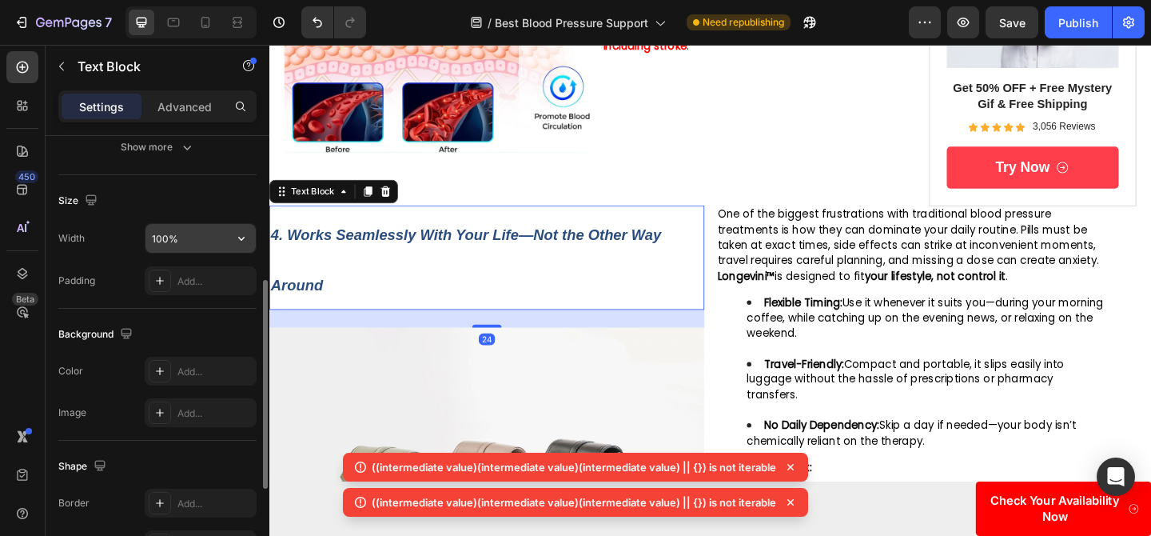
click at [164, 235] on input "100%" at bounding box center [200, 238] width 110 height 29
type input "90%"
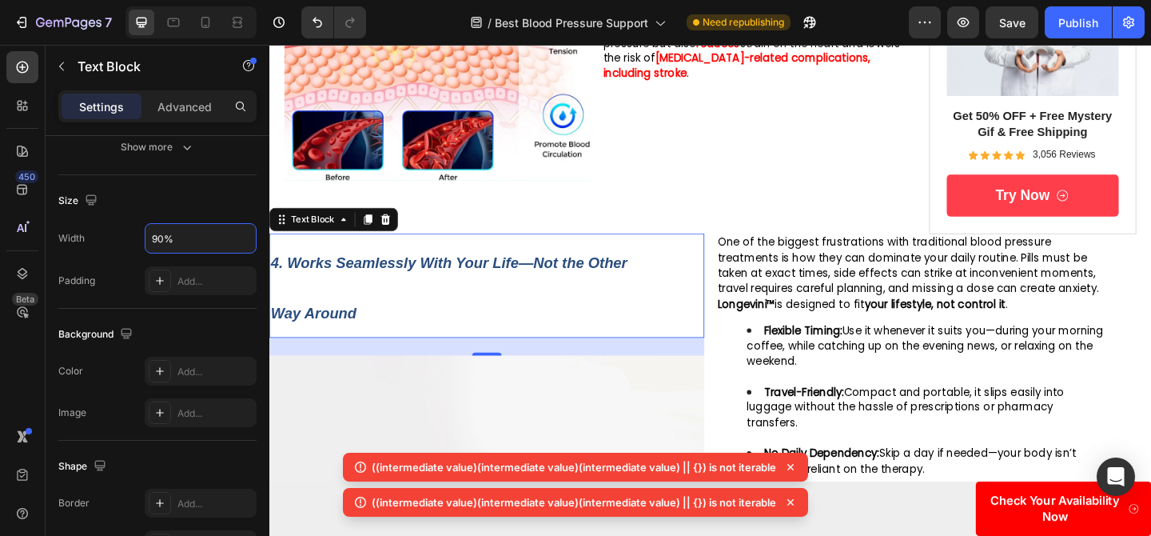
scroll to position [2335, 0]
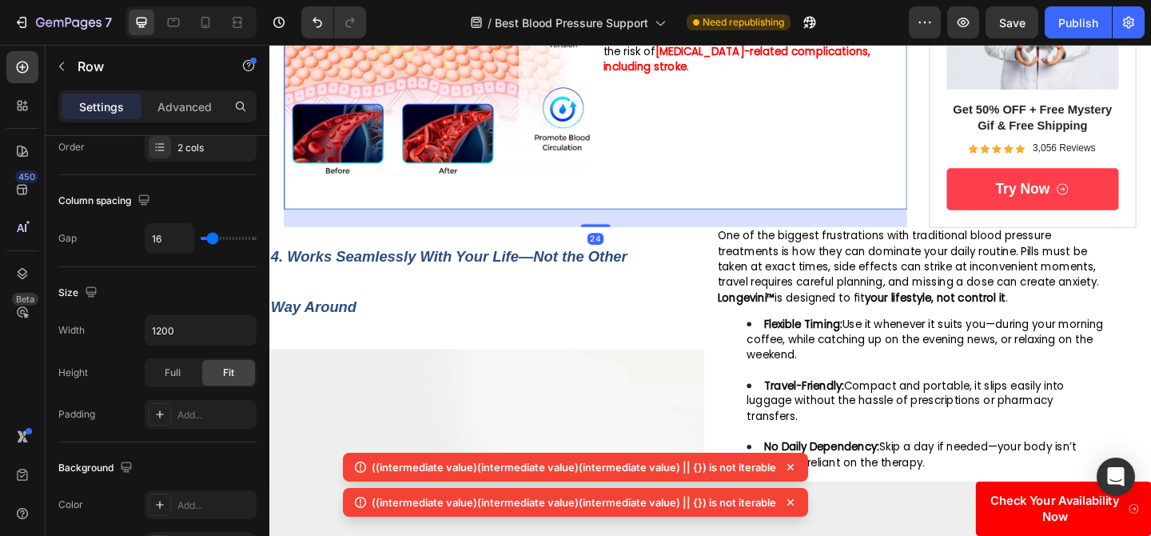
scroll to position [0, 0]
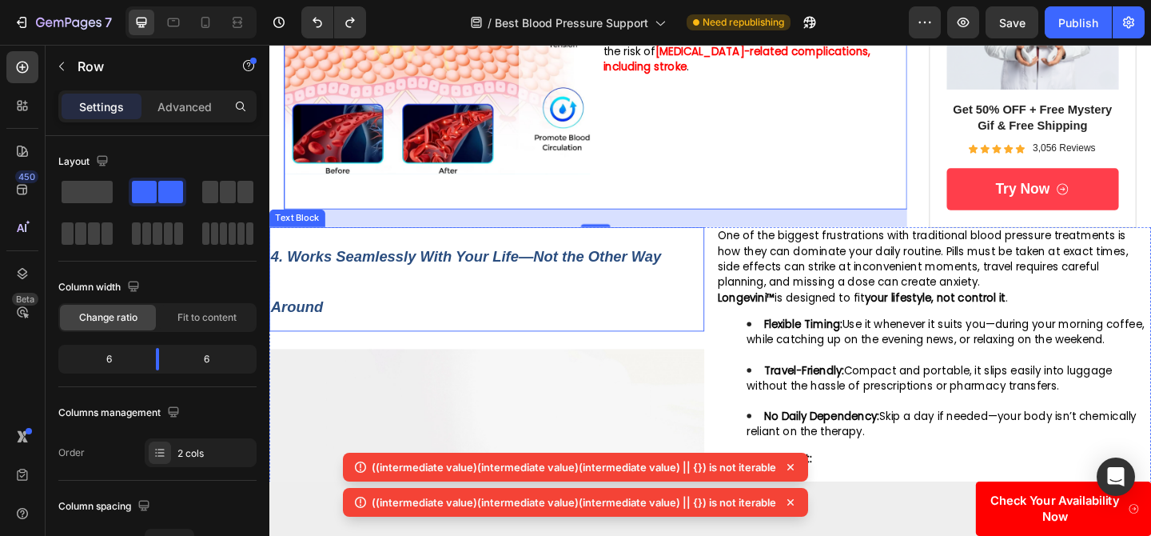
click at [695, 284] on p "4. Works Seamlessly With Your Life—Not the Other Way Around" at bounding box center [506, 300] width 470 height 110
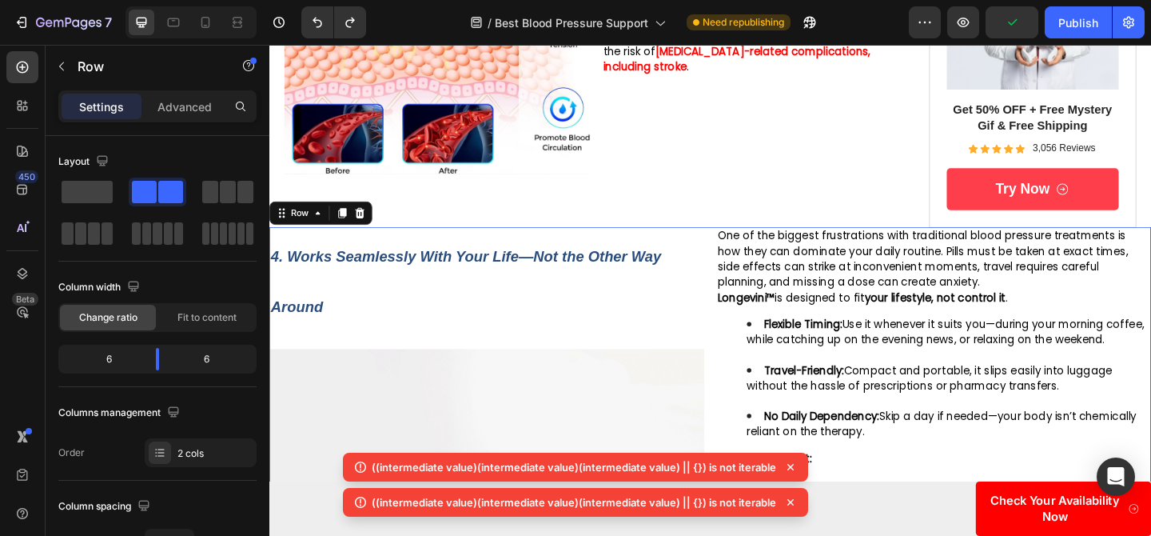
click at [751, 243] on div "4. Works Seamlessly With Your Life—Not the Other Way Around Text Block Image On…" at bounding box center [748, 506] width 959 height 526
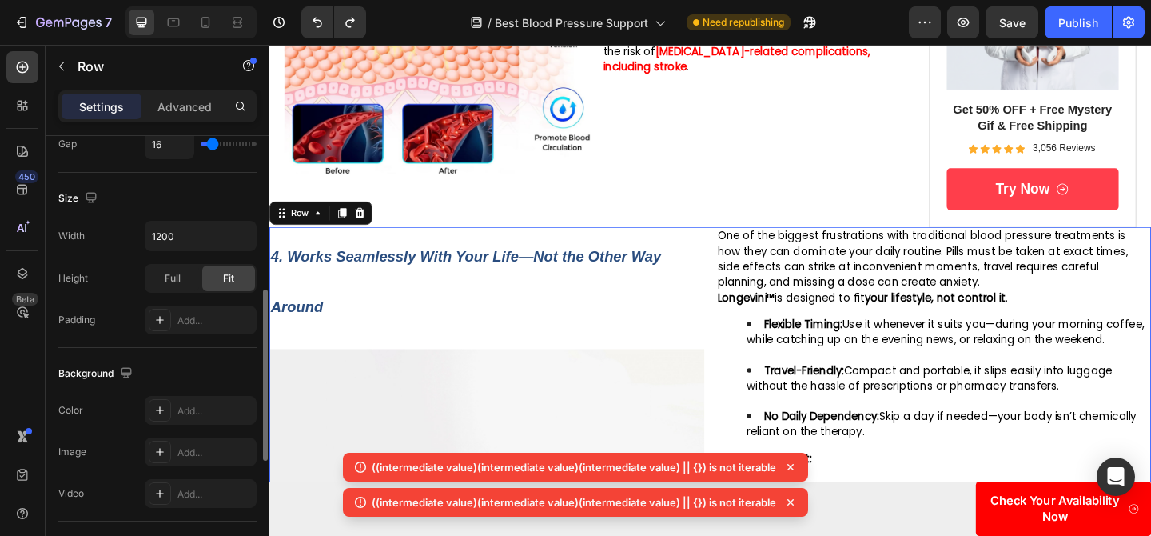
scroll to position [408, 0]
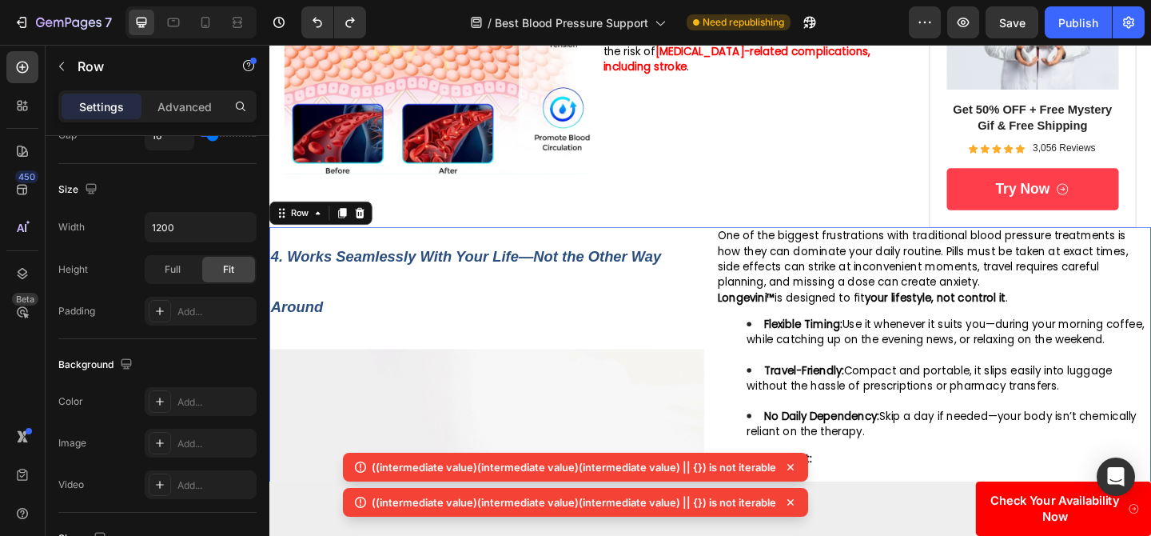
click at [751, 243] on div "4. Works Seamlessly With Your Life—Not the Other Way Around Text Block Image On…" at bounding box center [748, 506] width 959 height 526
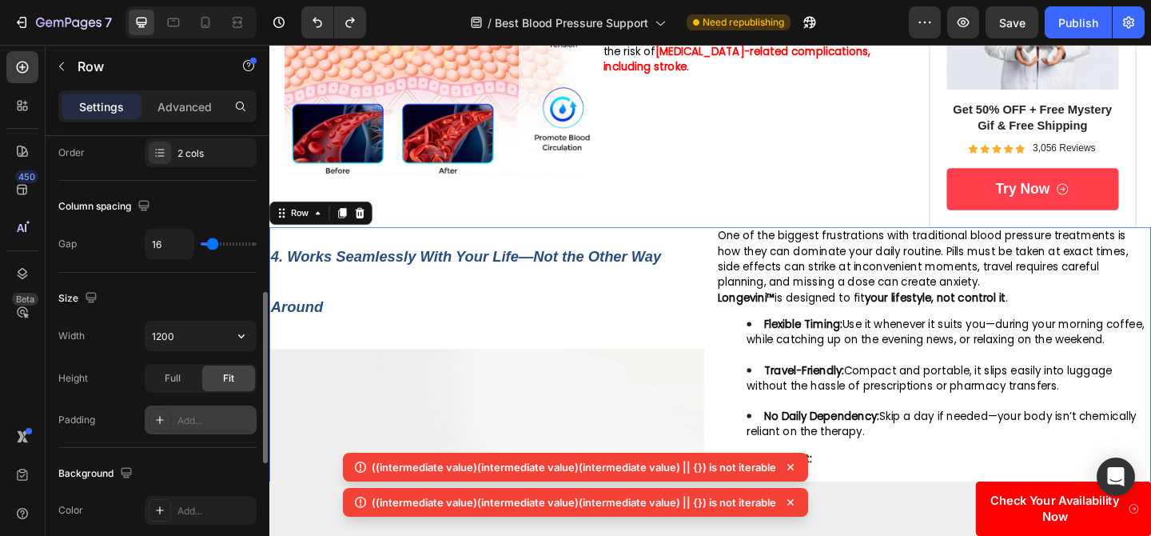
scroll to position [261, 0]
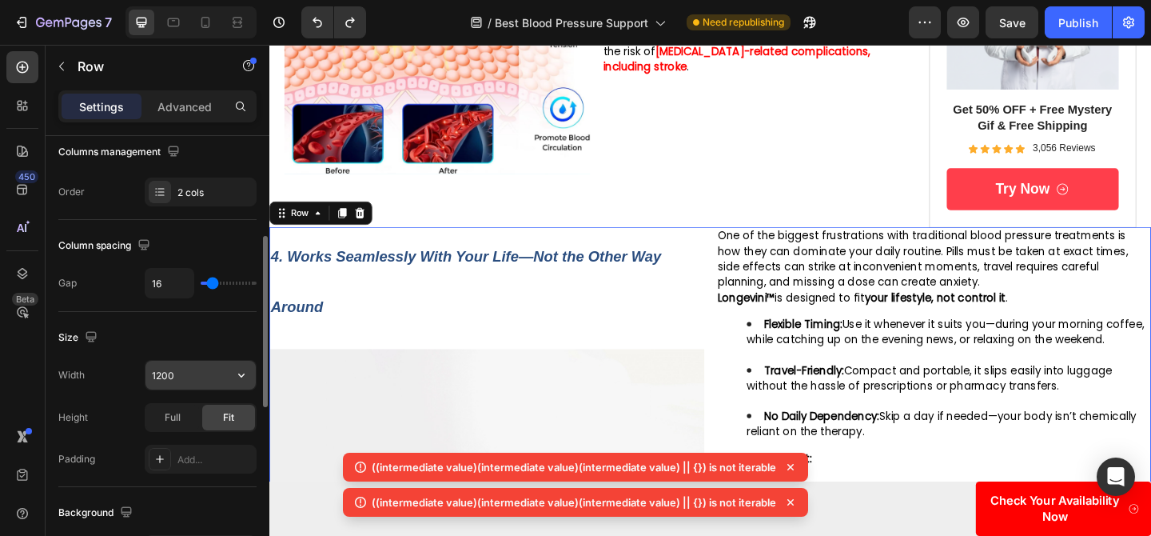
click at [181, 377] on input "1200" at bounding box center [200, 374] width 110 height 29
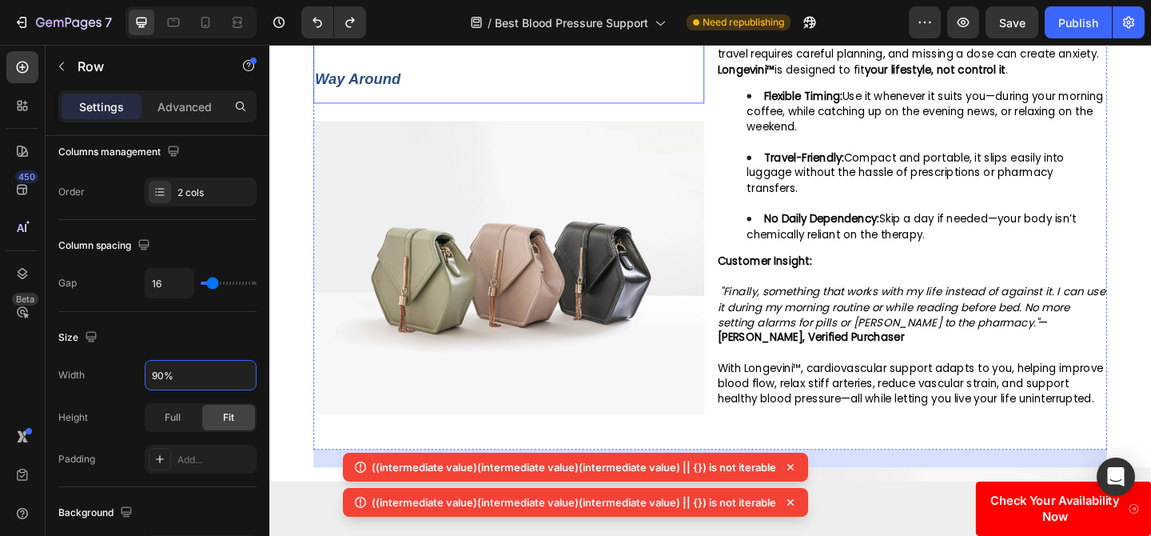
scroll to position [2587, 0]
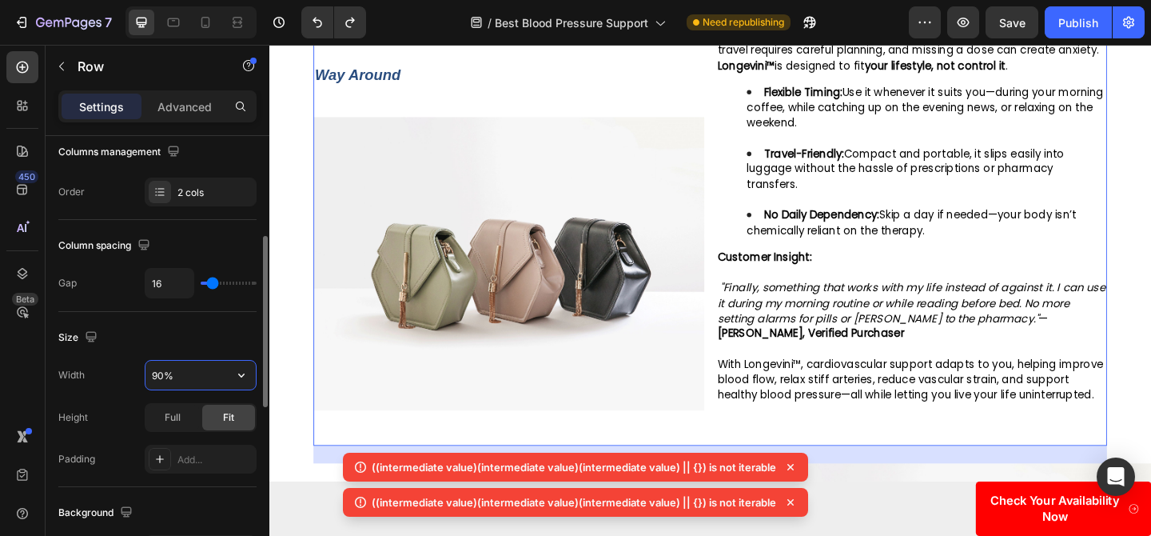
click at [163, 374] on input "90%" at bounding box center [200, 374] width 110 height 29
type input "95%"
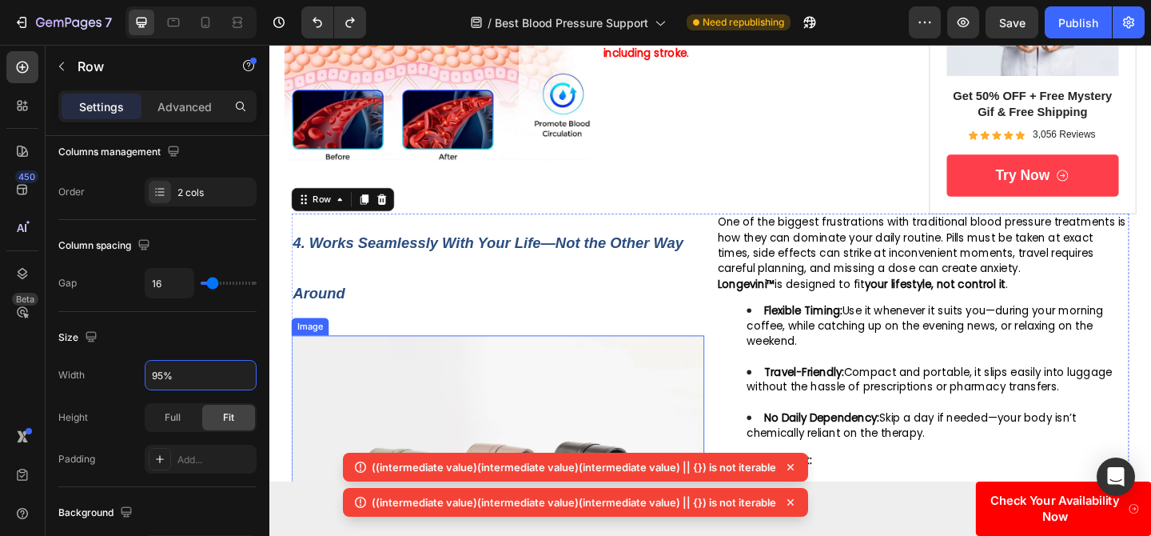
scroll to position [2319, 0]
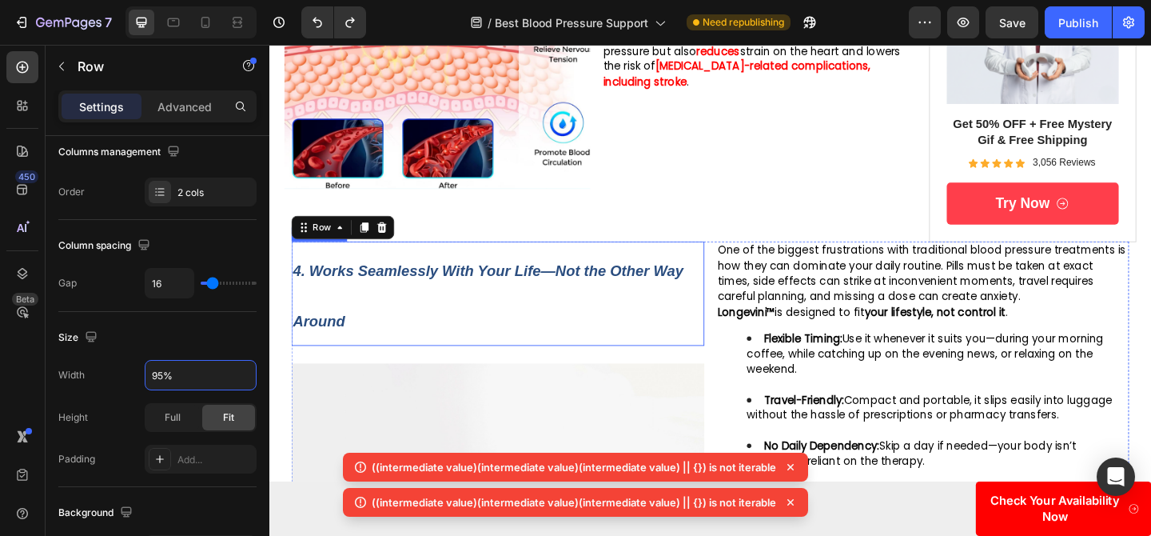
click at [549, 282] on strong "4. Works Seamlessly With Your Life—Not the Other Way Around" at bounding box center [507, 318] width 424 height 73
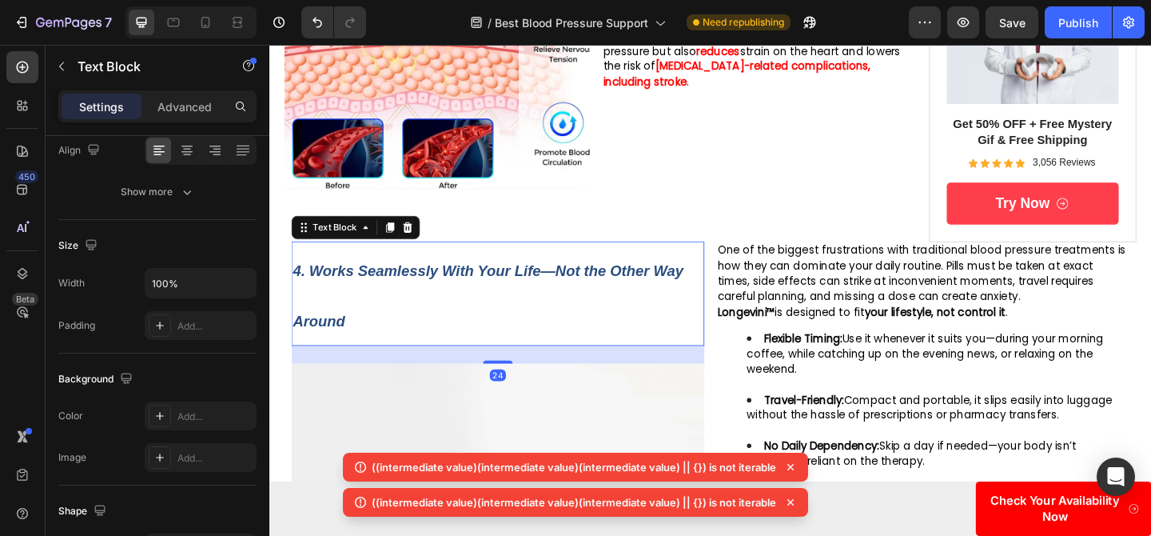
scroll to position [0, 0]
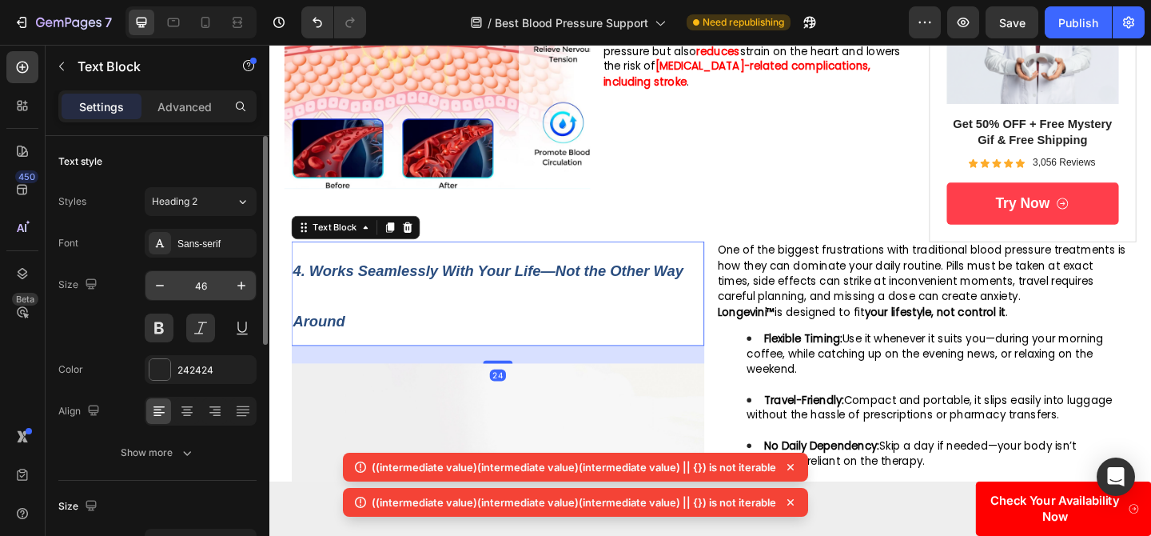
click at [206, 283] on input "46" at bounding box center [200, 285] width 53 height 29
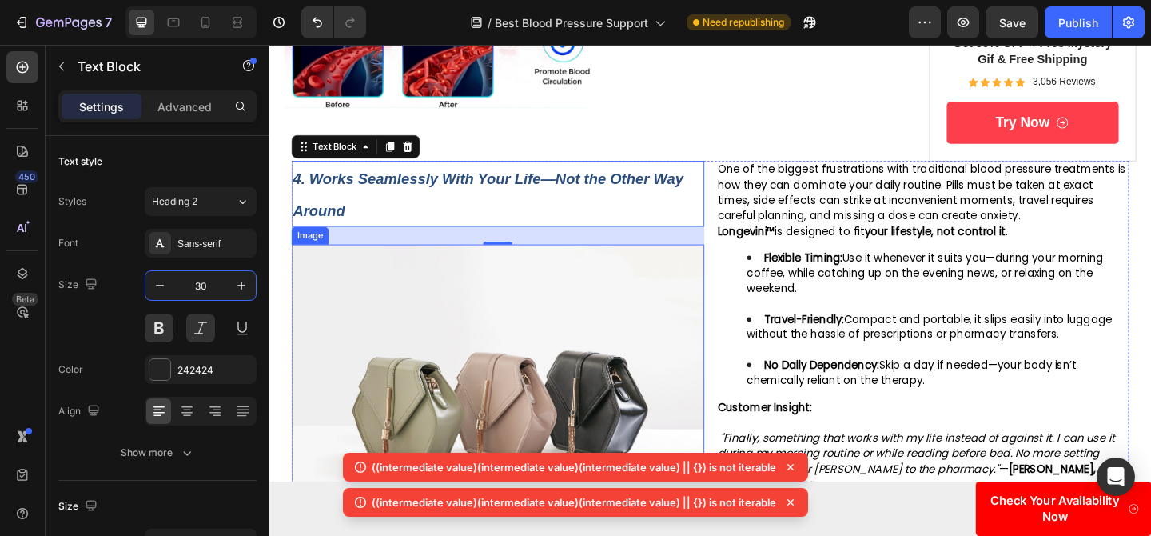
scroll to position [2336, 0]
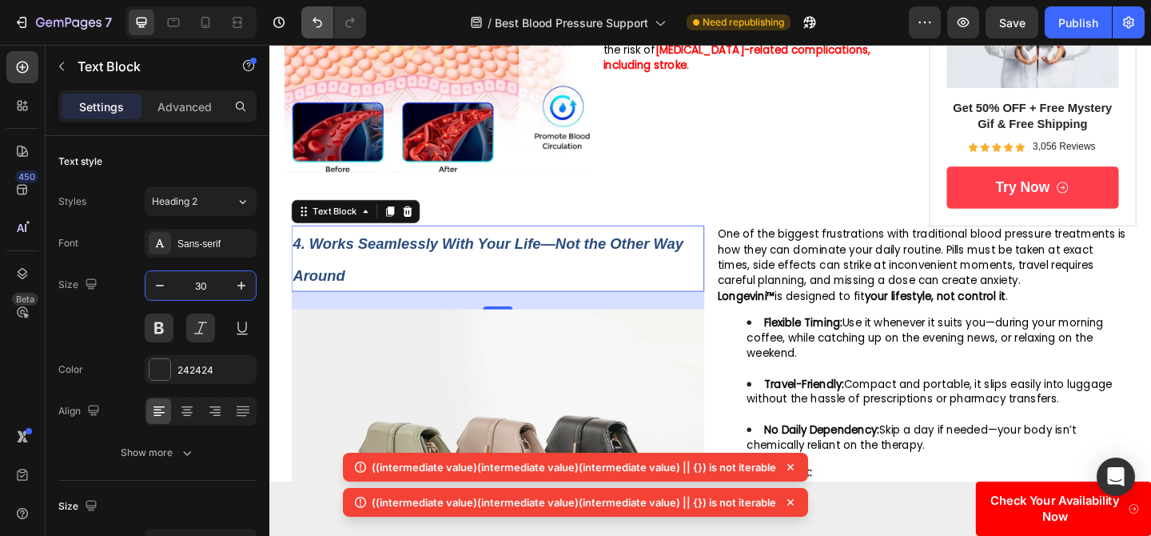
type input "30"
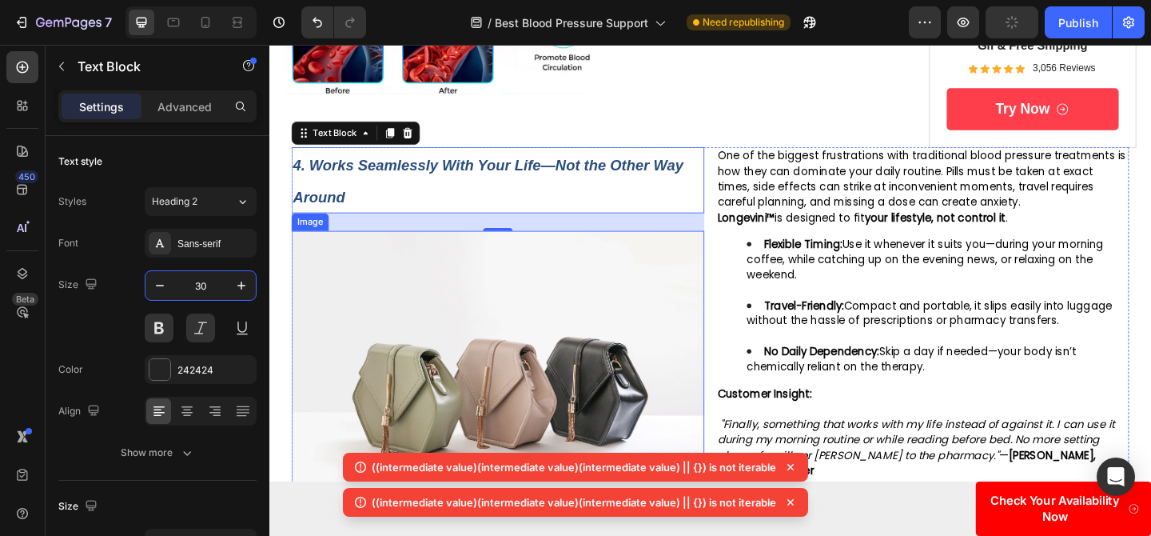
scroll to position [2519, 0]
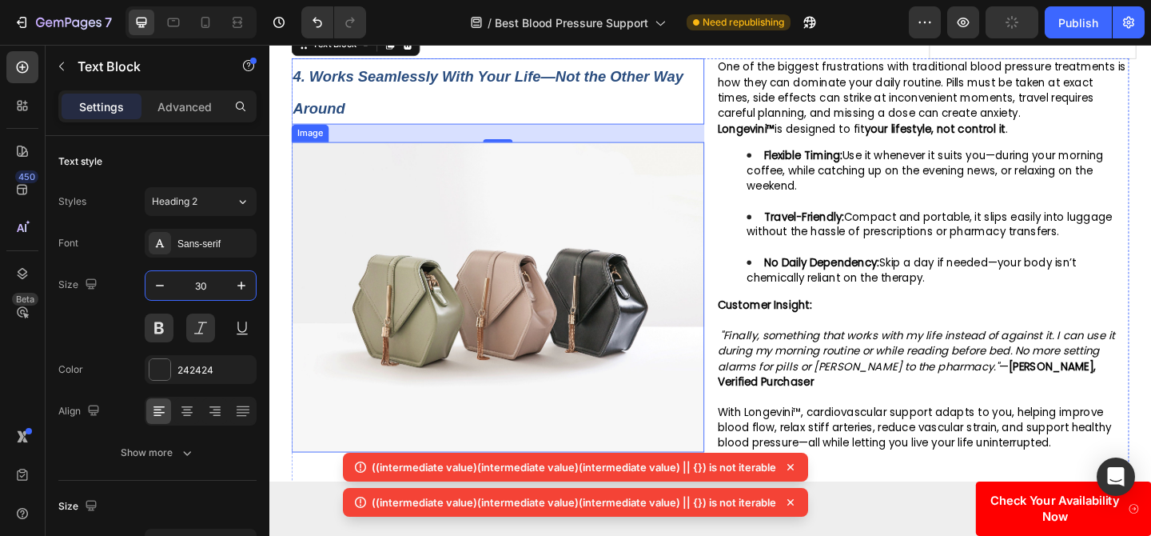
click at [579, 364] on img at bounding box center [517, 318] width 449 height 337
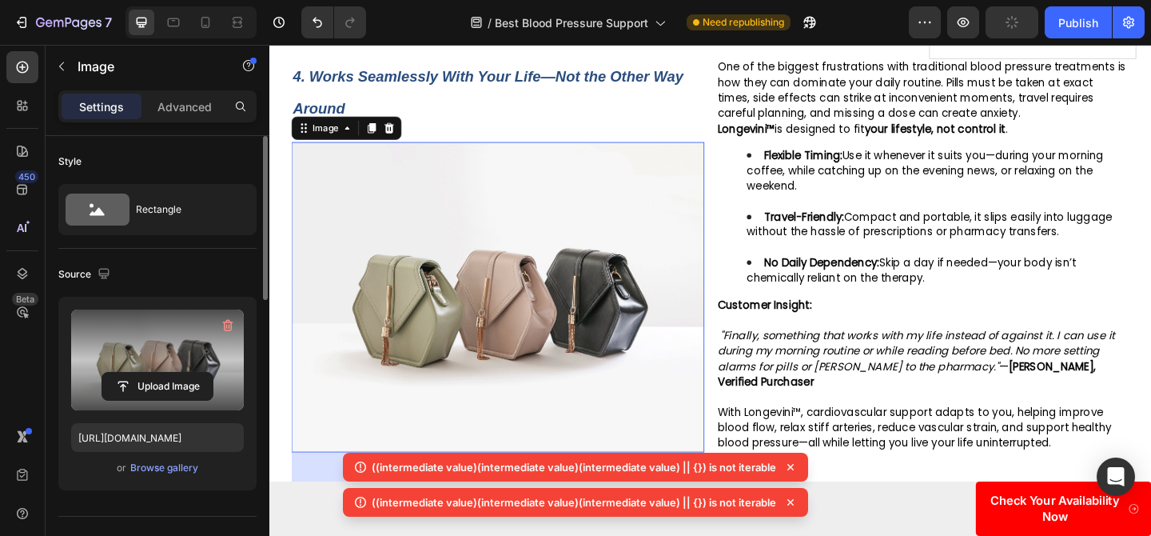
click at [180, 371] on label at bounding box center [157, 359] width 173 height 101
click at [180, 372] on input "file" at bounding box center [157, 385] width 110 height 27
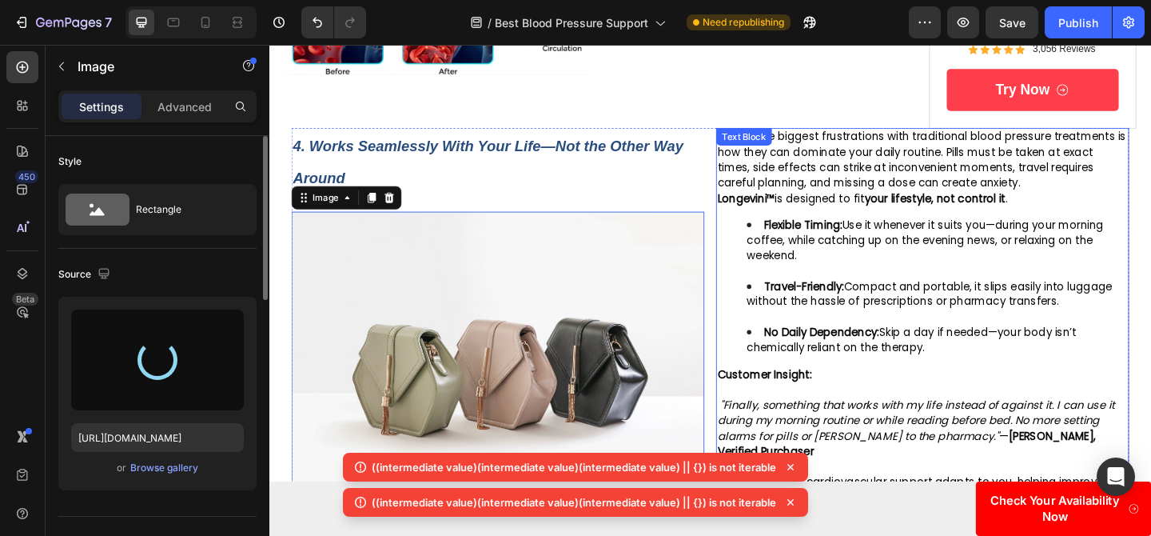
scroll to position [2527, 0]
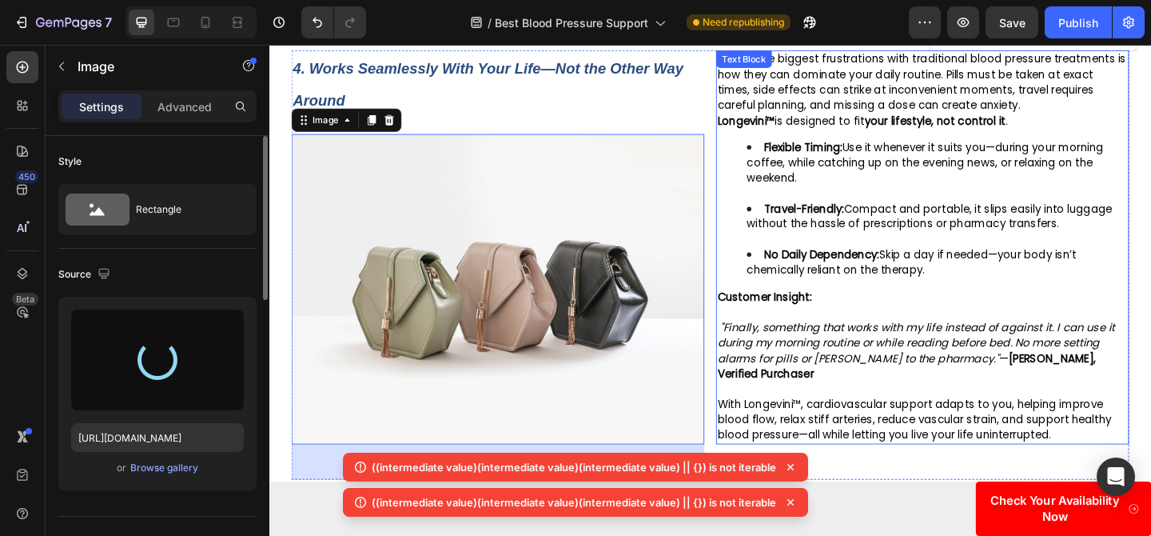
type input "https://cdn.shopify.com/s/files/1/0719/5865/9241/files/gempages_585210698770940…"
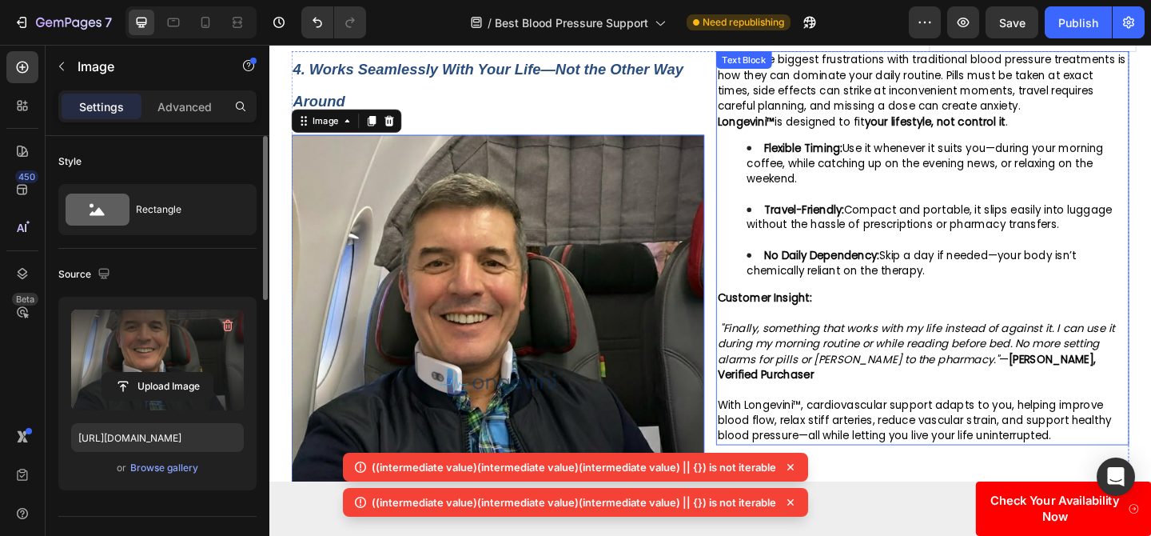
scroll to position [2432, 0]
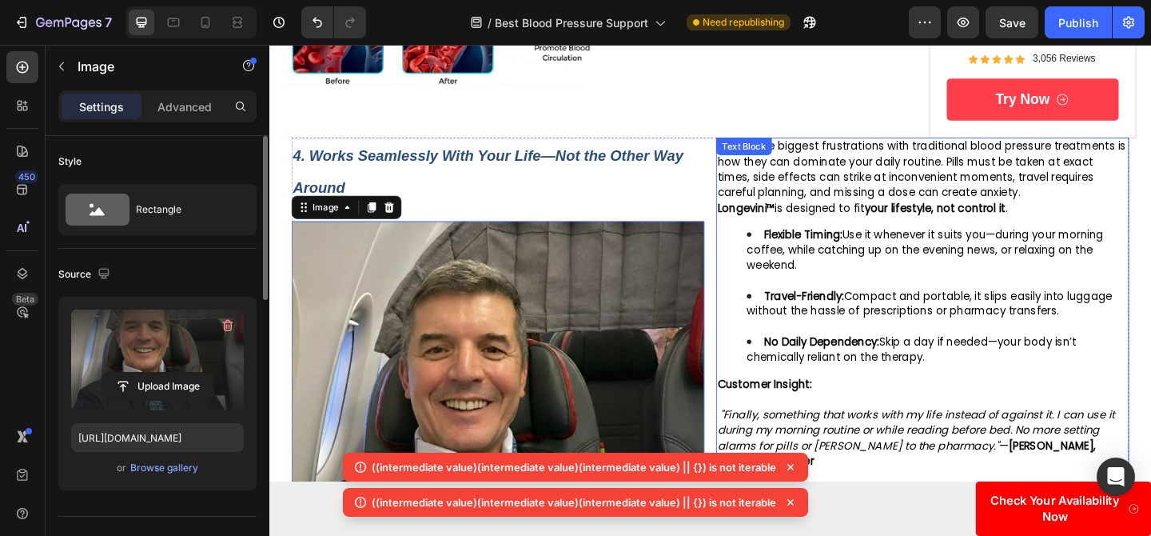
click at [812, 264] on span "Flexible Timing: Use it whenever it suits you—during your morning coffee, while…" at bounding box center [983, 268] width 388 height 50
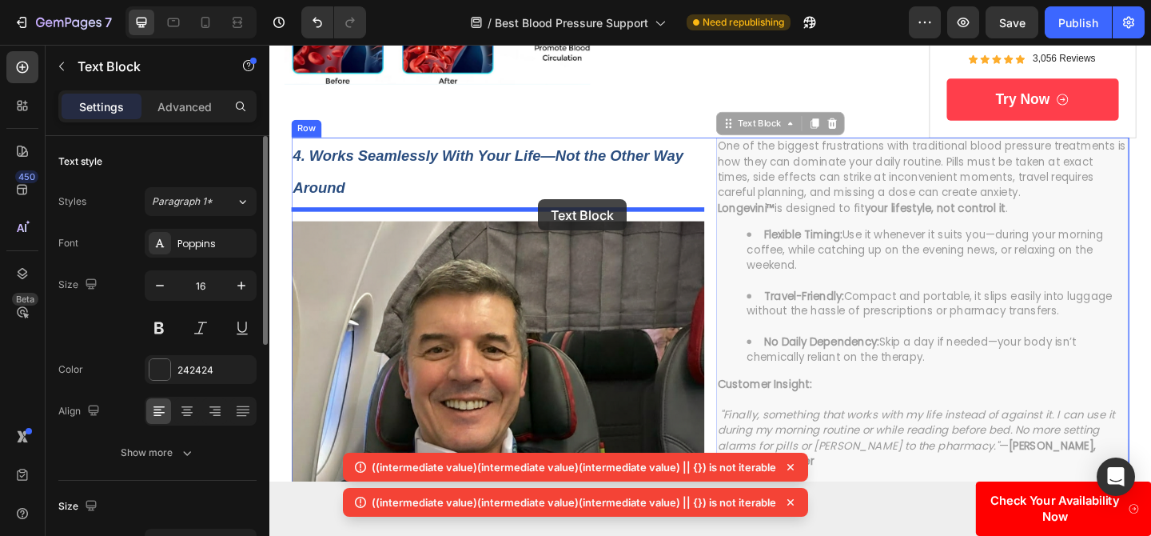
drag, startPoint x: 805, startPoint y: 117, endPoint x: 562, endPoint y: 213, distance: 260.9
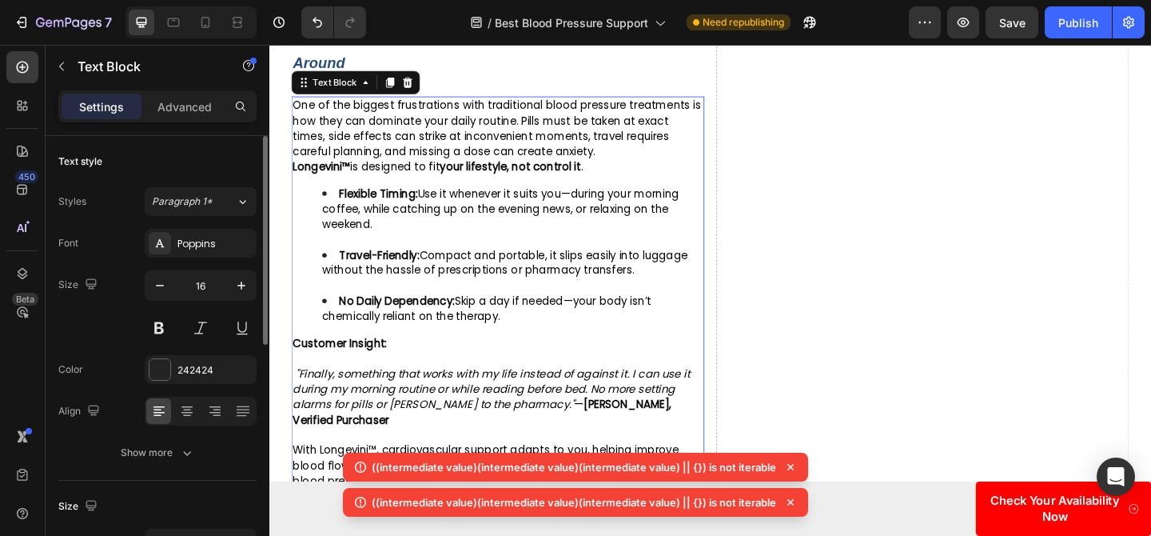
scroll to position [2678, 0]
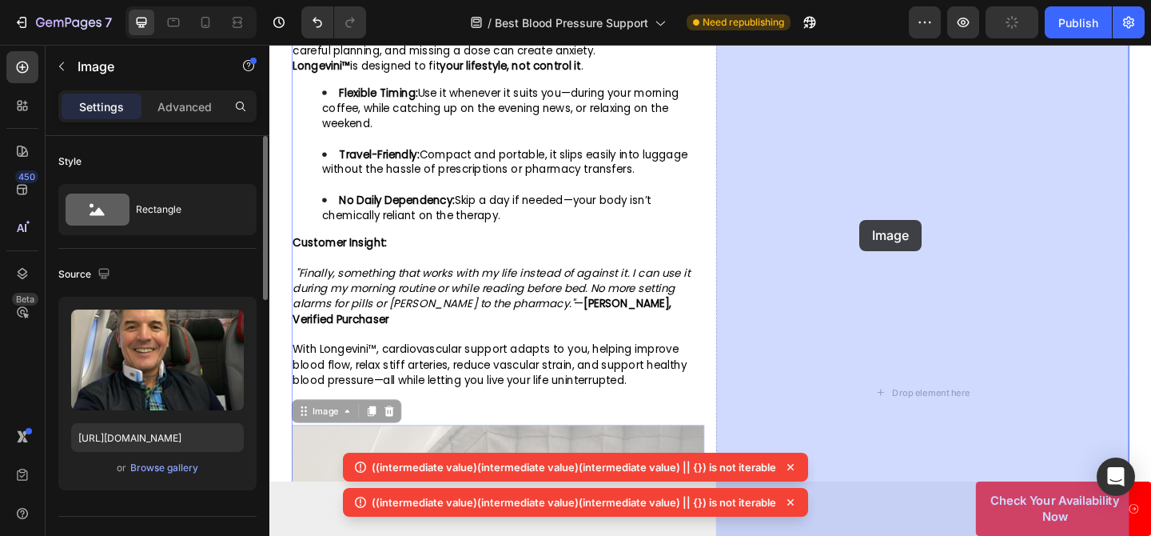
drag, startPoint x: 323, startPoint y: 420, endPoint x: 912, endPoint y: 235, distance: 617.3
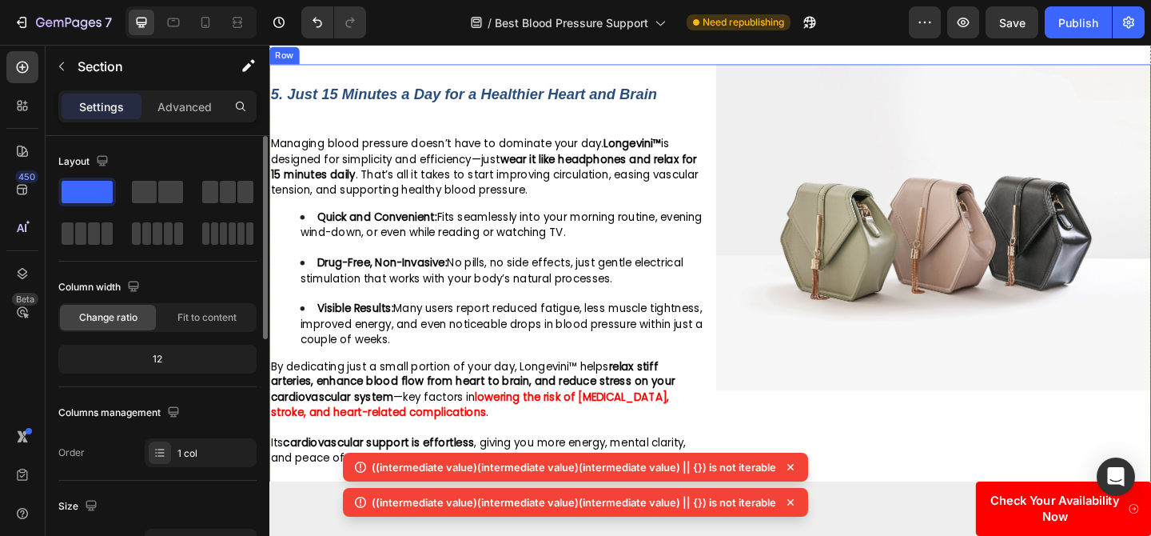
scroll to position [3093, 0]
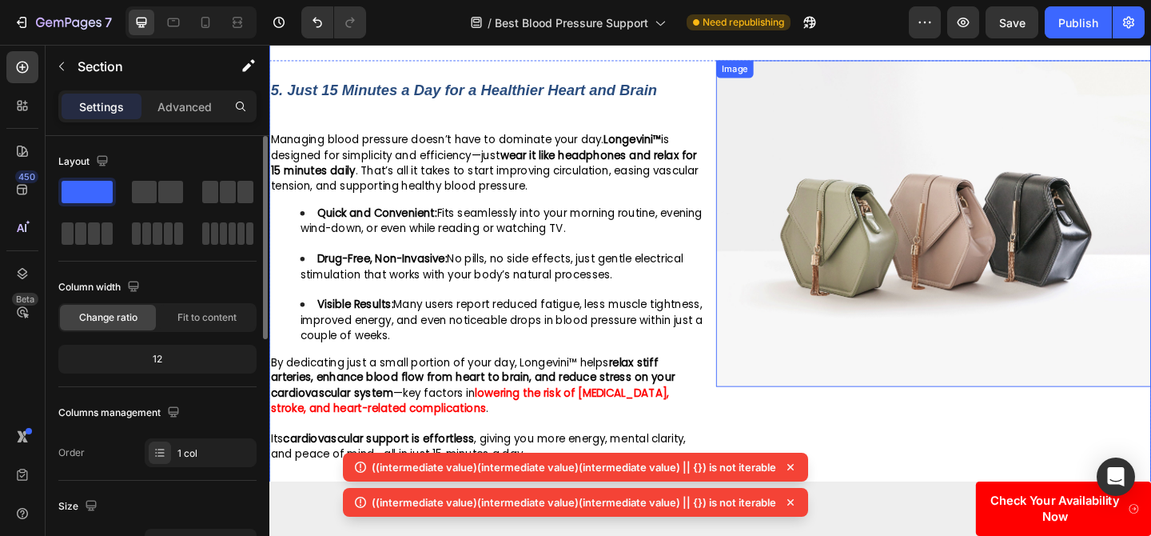
click at [783, 254] on img at bounding box center [991, 239] width 473 height 355
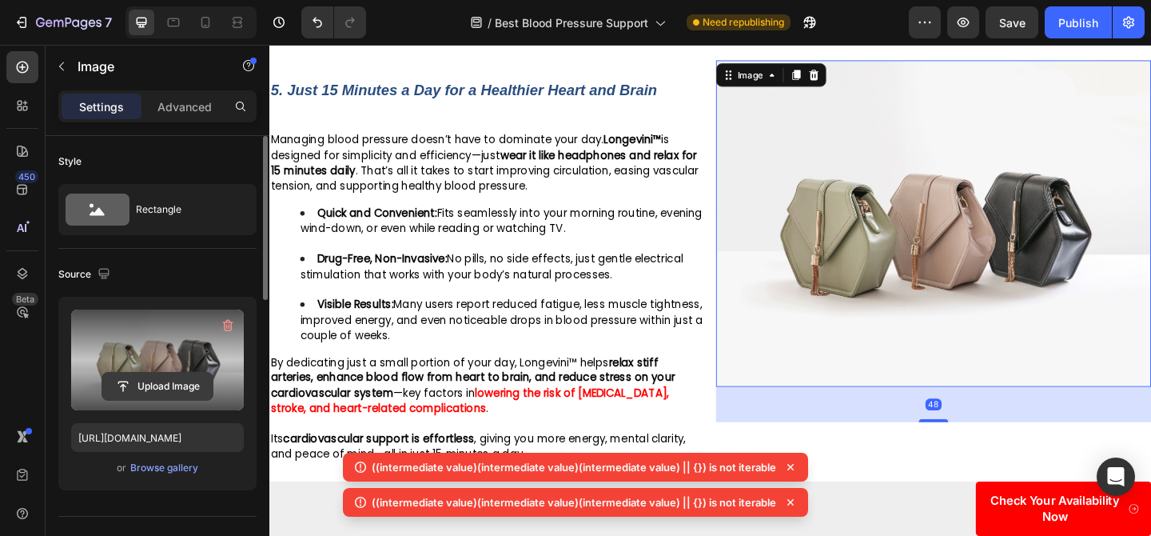
click at [147, 388] on input "file" at bounding box center [157, 385] width 110 height 27
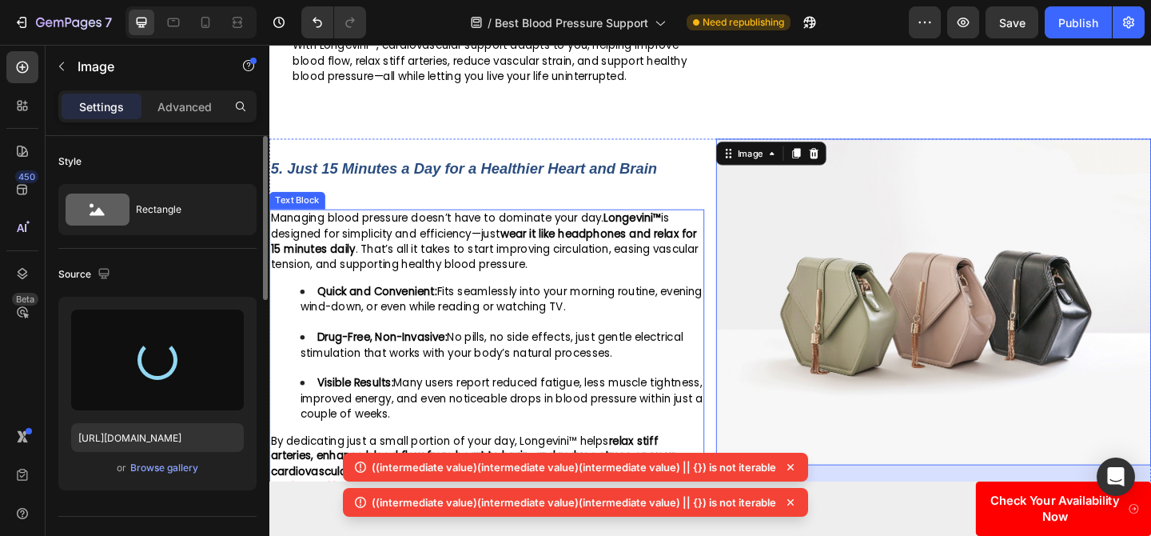
scroll to position [3001, 0]
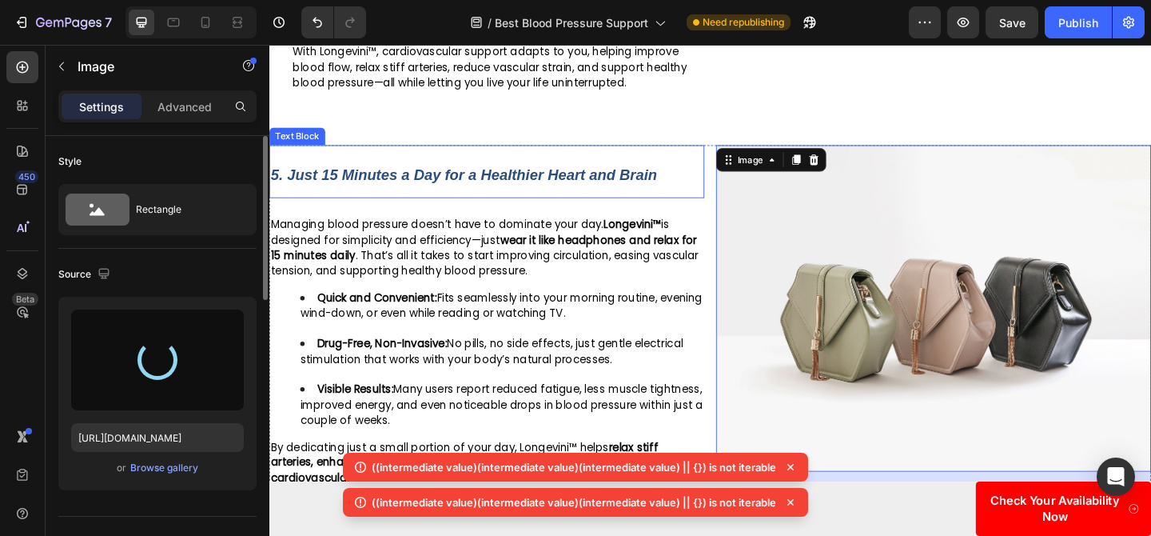
click at [715, 156] on p "5. Just 15 Minutes a Day for a Healthier Heart and Brain" at bounding box center [506, 183] width 470 height 55
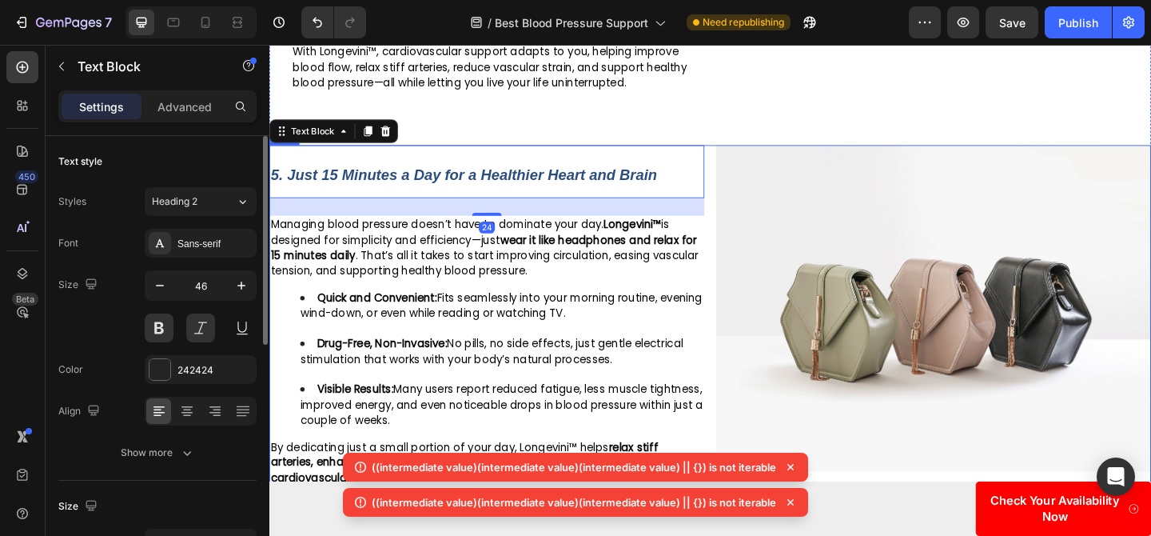
click at [748, 154] on div "5. Just 15 Minutes a Day for a Healthier Heart and Brain Text Block 24 Managing…" at bounding box center [748, 392] width 959 height 477
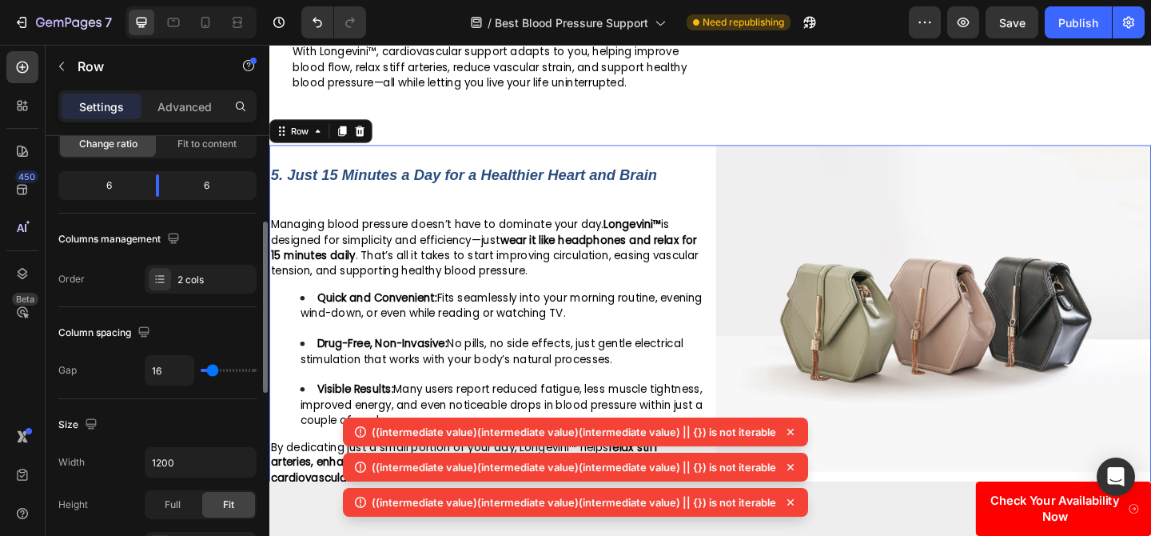
scroll to position [217, 0]
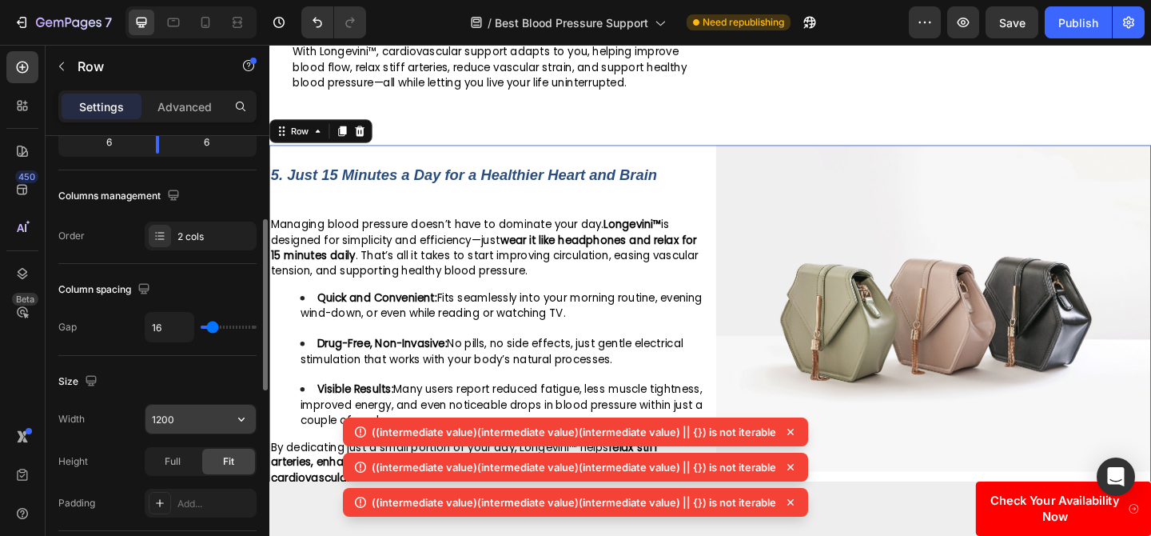
click at [171, 420] on input "1200" at bounding box center [200, 418] width 110 height 29
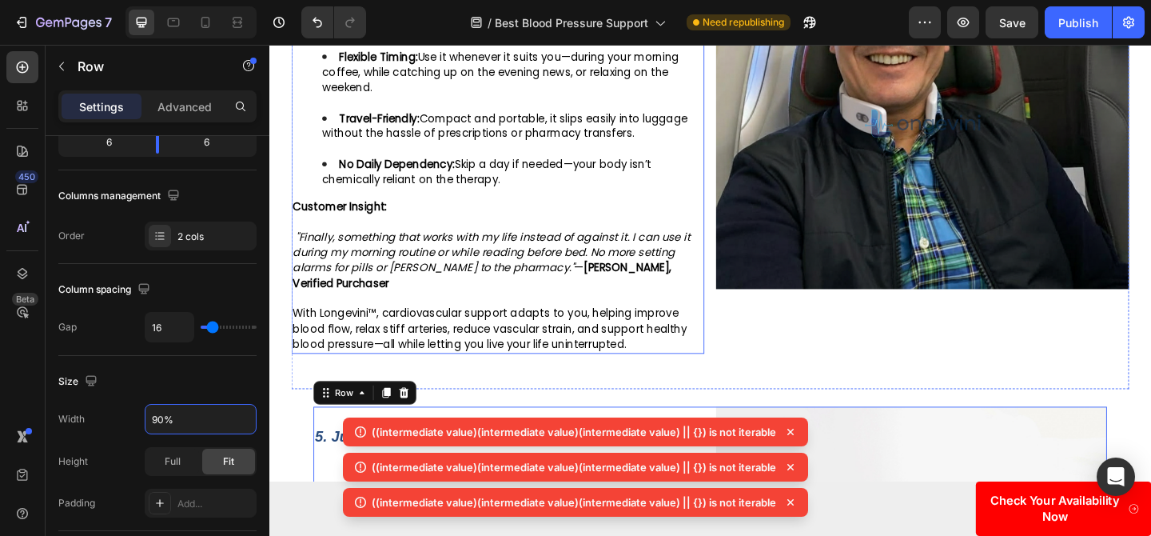
scroll to position [2698, 0]
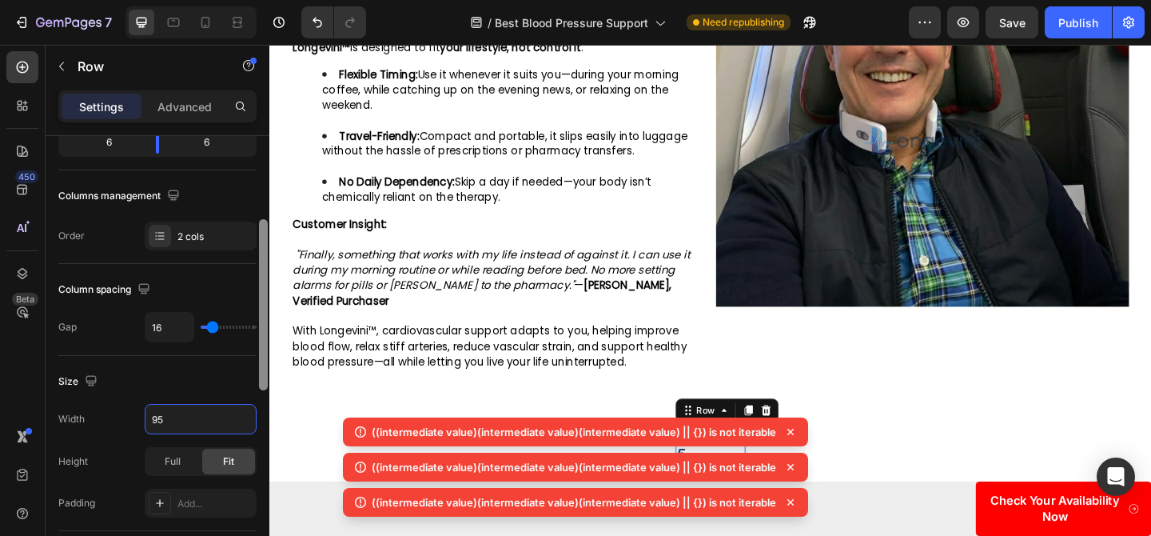
type input "95%"
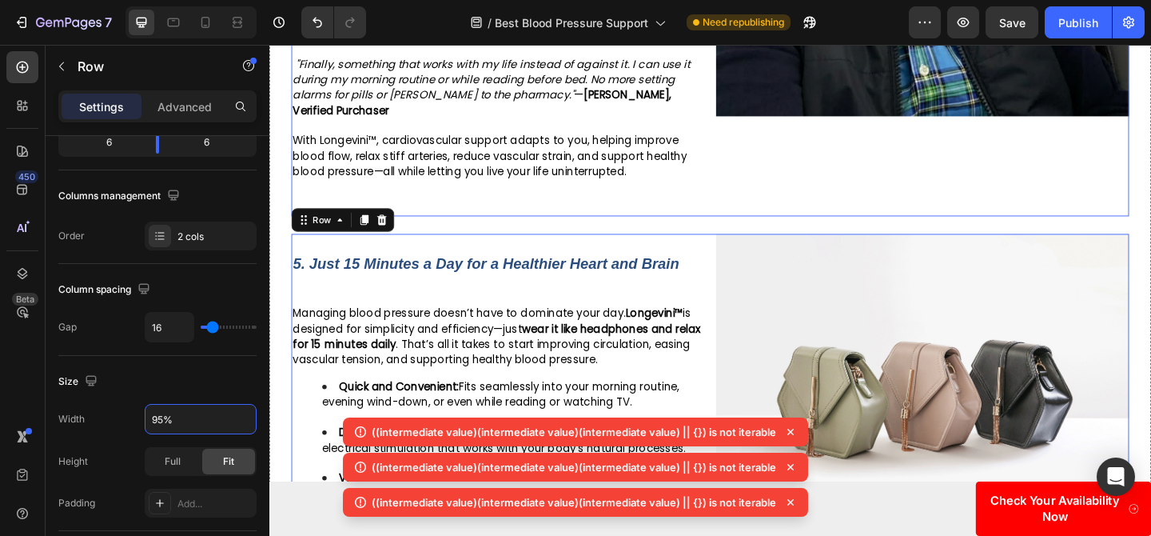
scroll to position [2989, 0]
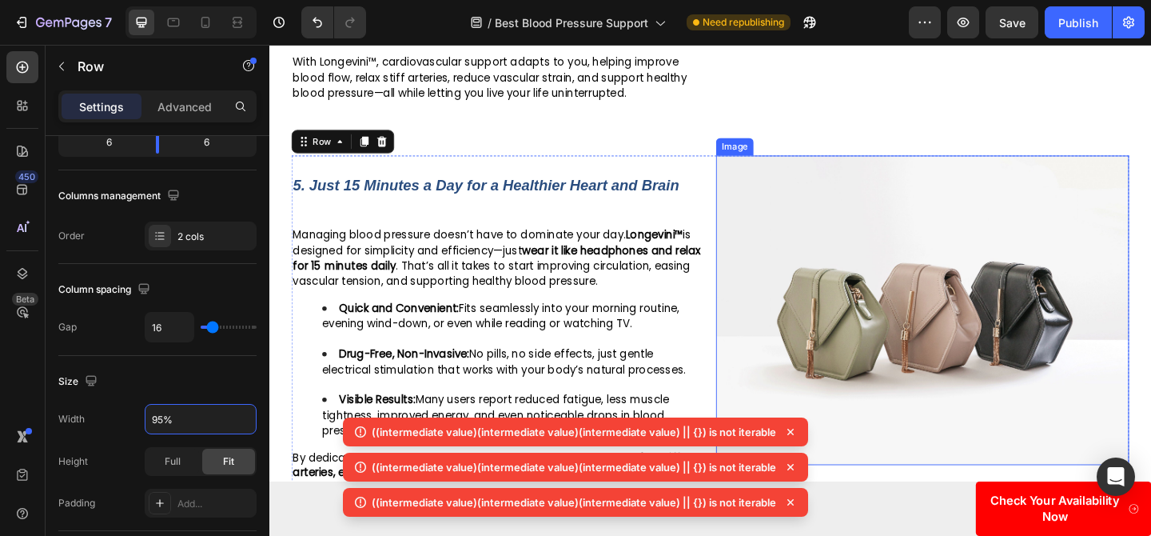
click at [755, 165] on img at bounding box center [979, 333] width 449 height 337
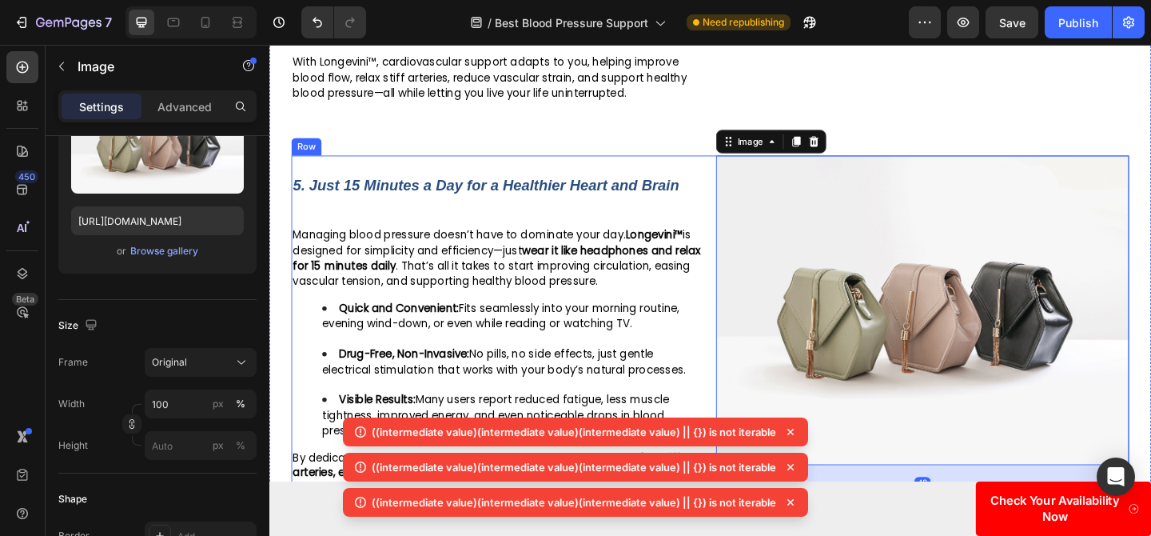
scroll to position [0, 0]
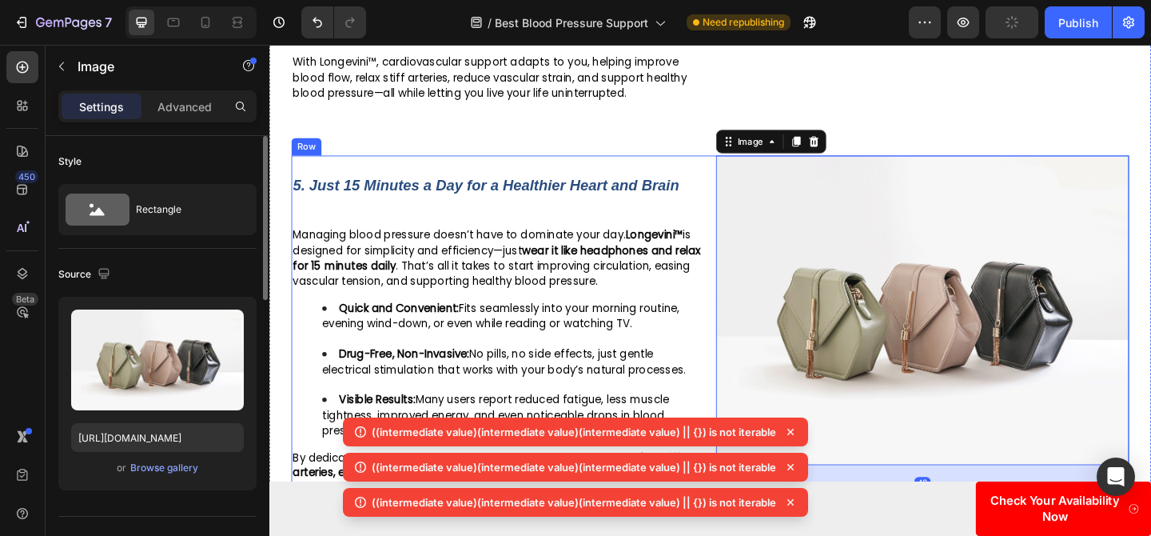
click at [747, 165] on div "5. Just 15 Minutes a Day for a Healthier Heart and Brain Text Block Managing bl…" at bounding box center [748, 403] width 911 height 477
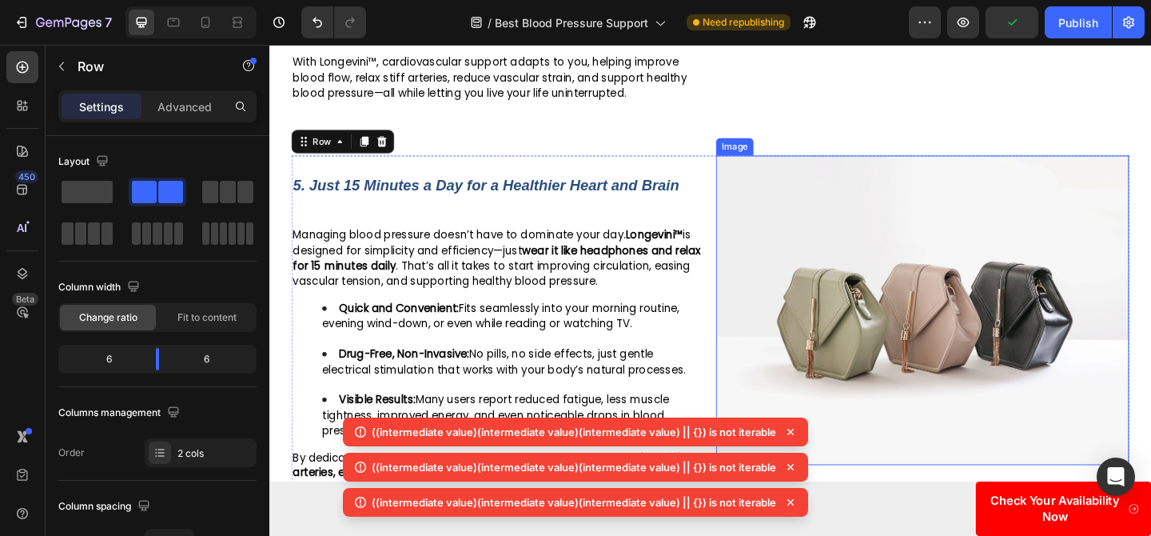
click at [813, 213] on img at bounding box center [979, 333] width 449 height 337
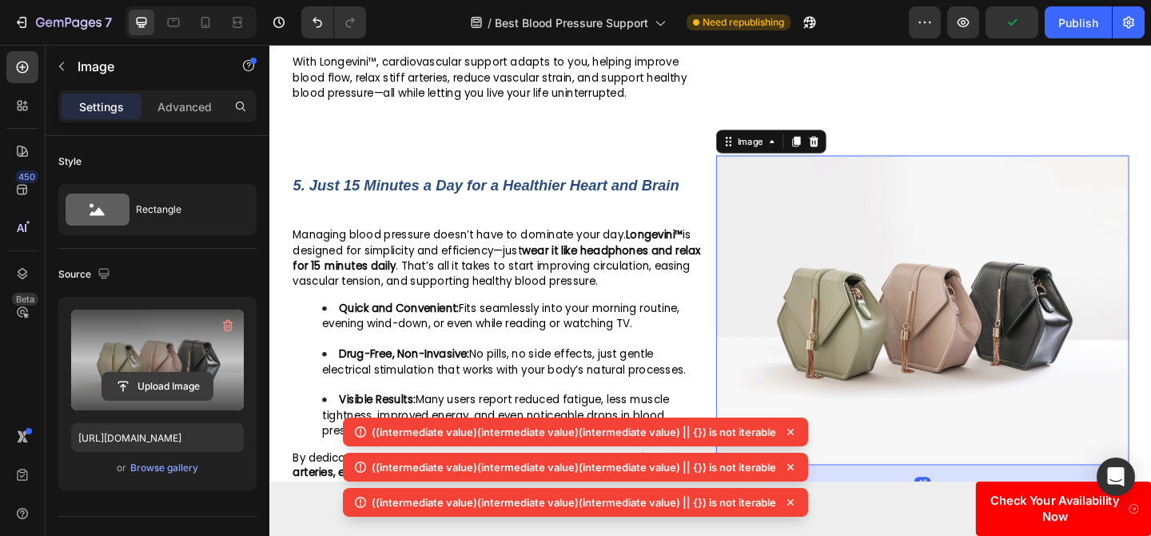
click at [121, 384] on input "file" at bounding box center [157, 385] width 110 height 27
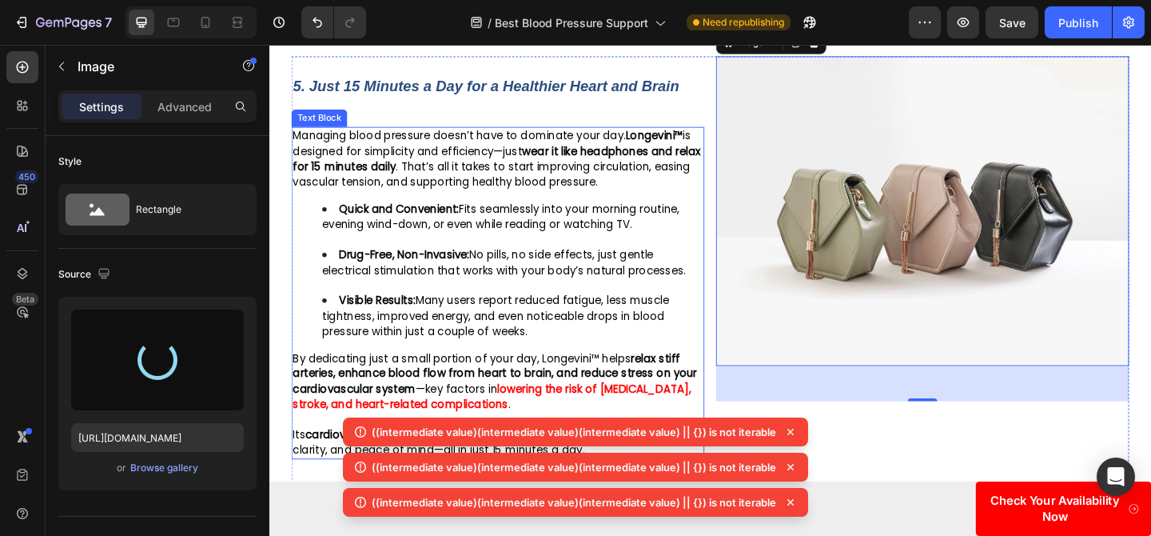
scroll to position [3057, 0]
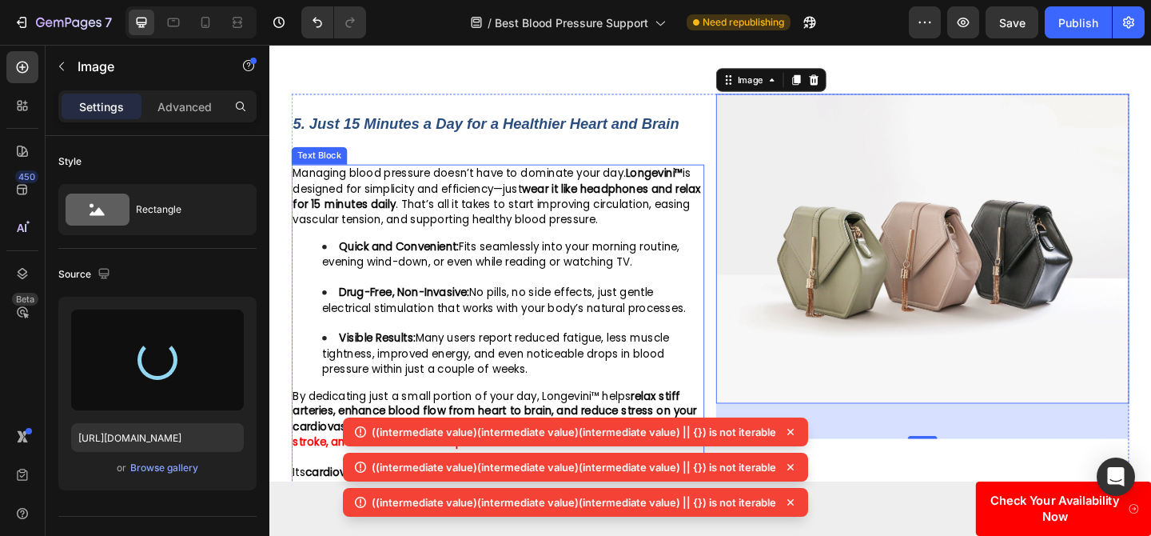
type input "https://cdn.shopify.com/s/files/1/0719/5865/9241/files/gempages_585210698770940…"
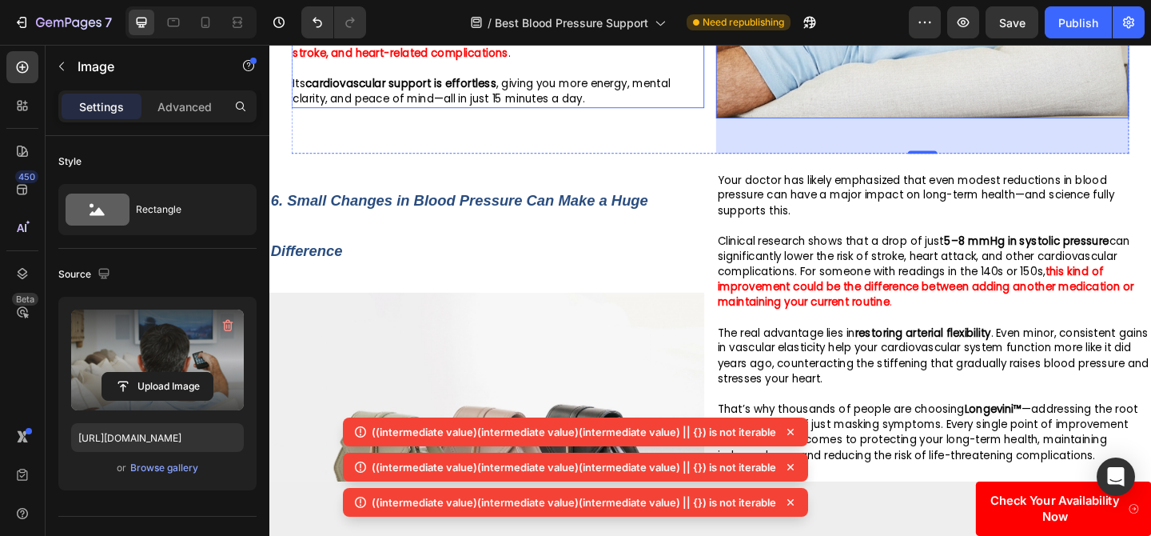
scroll to position [3487, 0]
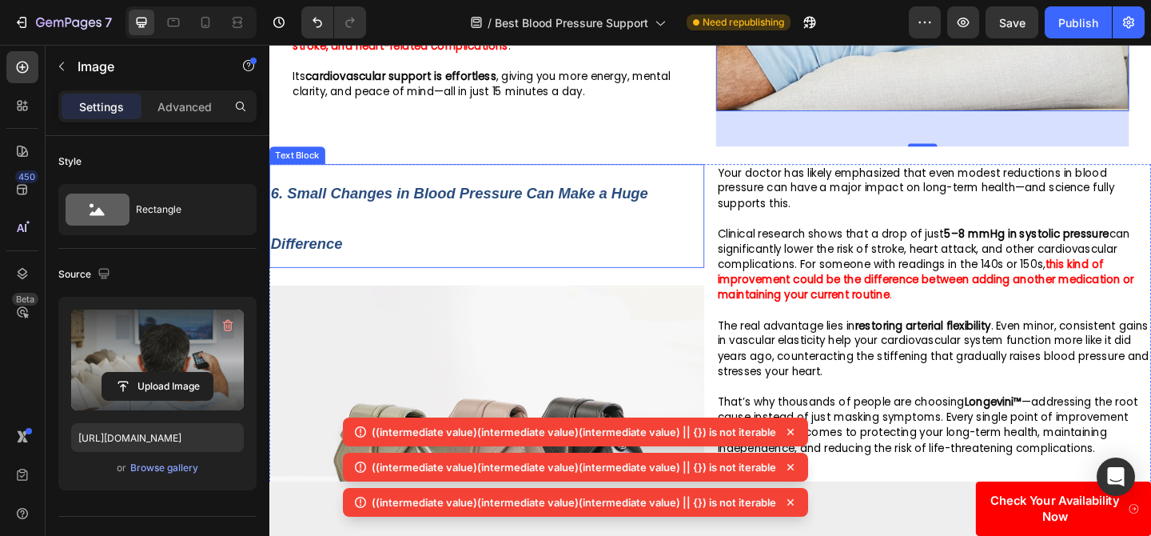
click at [718, 189] on p "6. Small Changes in Blood Pressure Can Make a Huge Difference" at bounding box center [506, 231] width 470 height 110
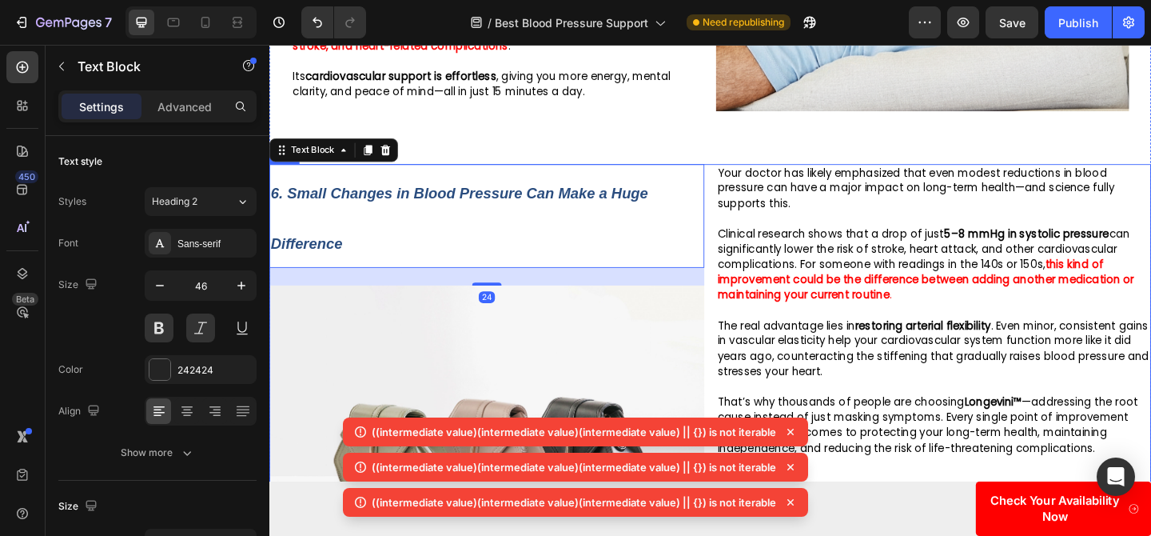
click at [747, 174] on div "6. Small Changes in Blood Pressure Can Make a Huge Difference Text Block 24 Ima…" at bounding box center [748, 437] width 959 height 526
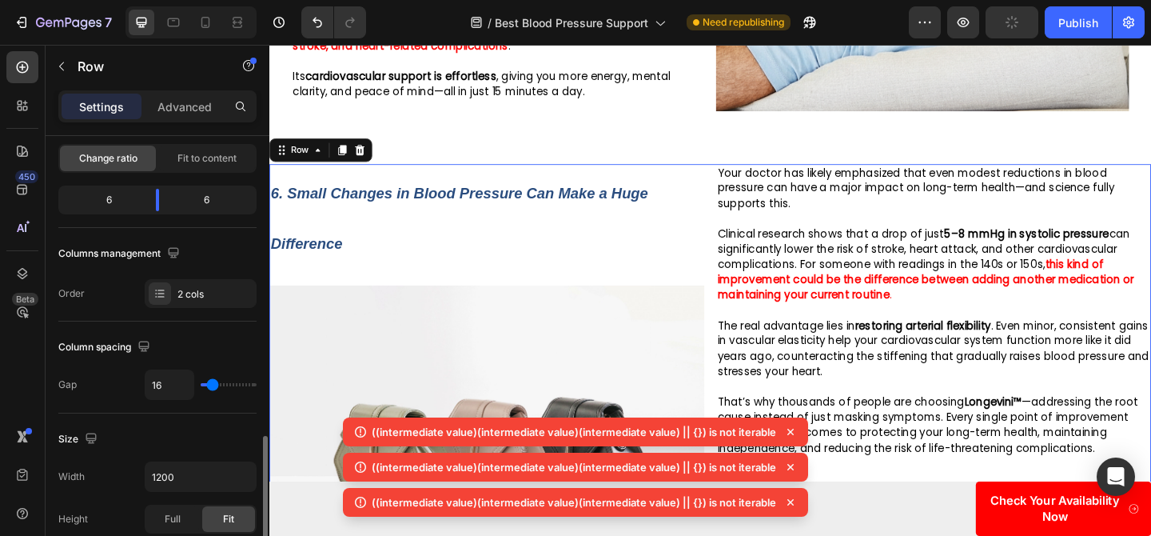
scroll to position [332, 0]
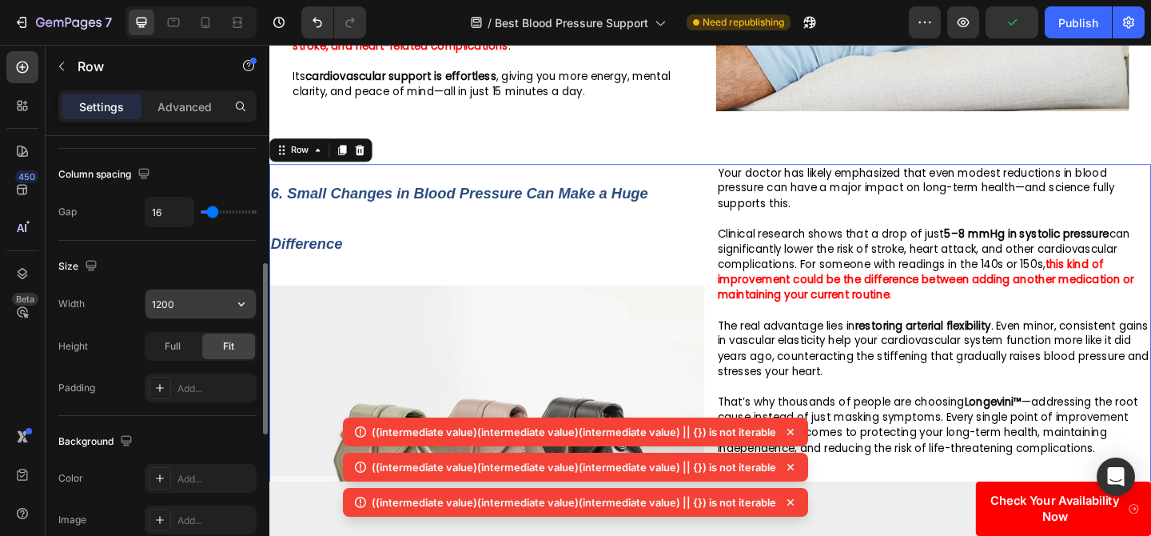
click at [160, 301] on input "1200" at bounding box center [200, 303] width 110 height 29
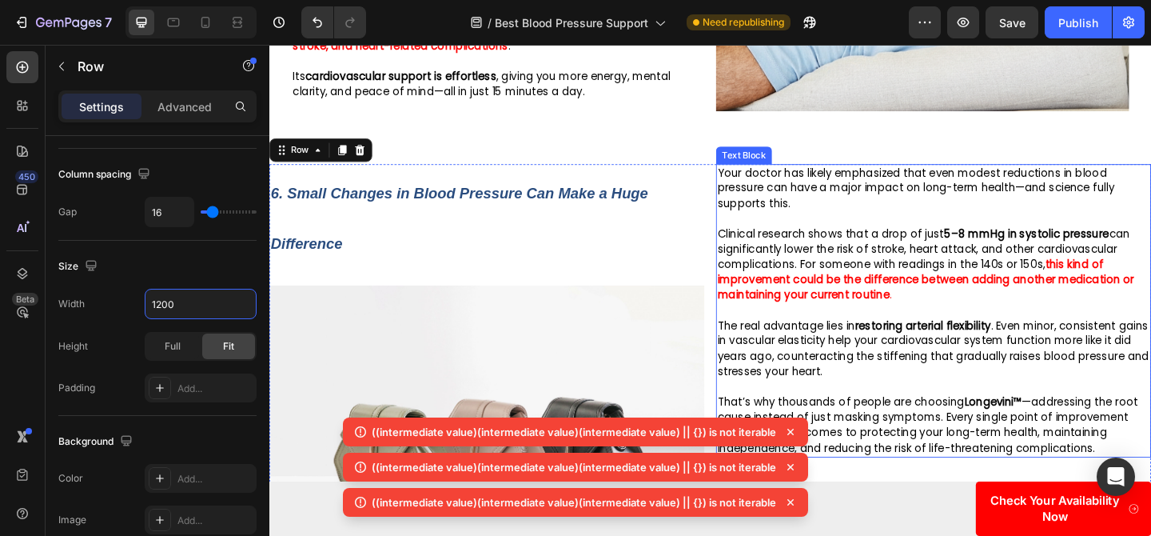
click at [737, 176] on p "6. Small Changes in Blood Pressure Can Make a Huge Difference" at bounding box center [506, 231] width 470 height 110
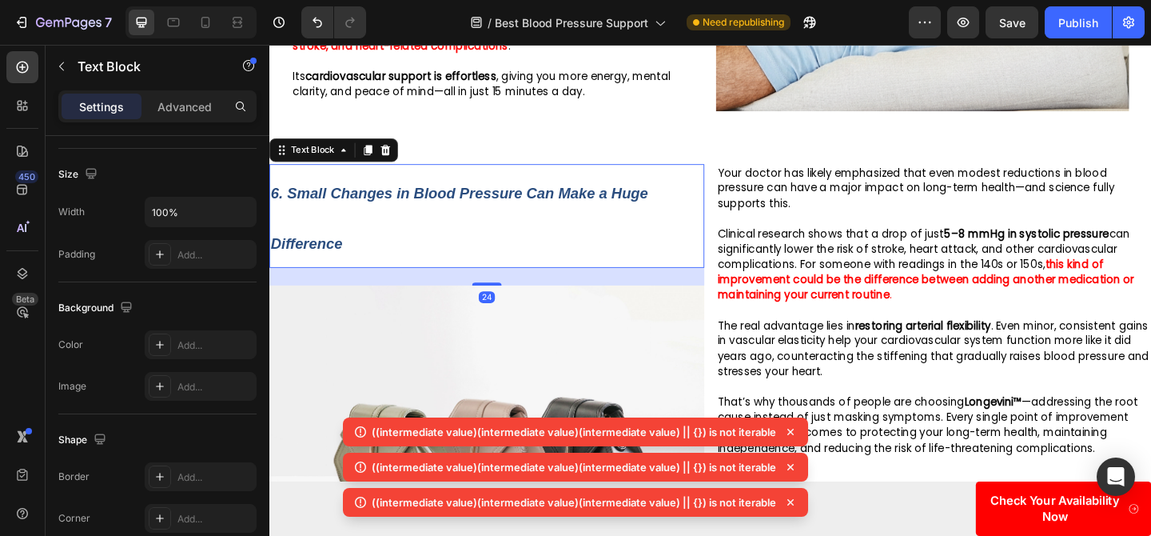
scroll to position [0, 0]
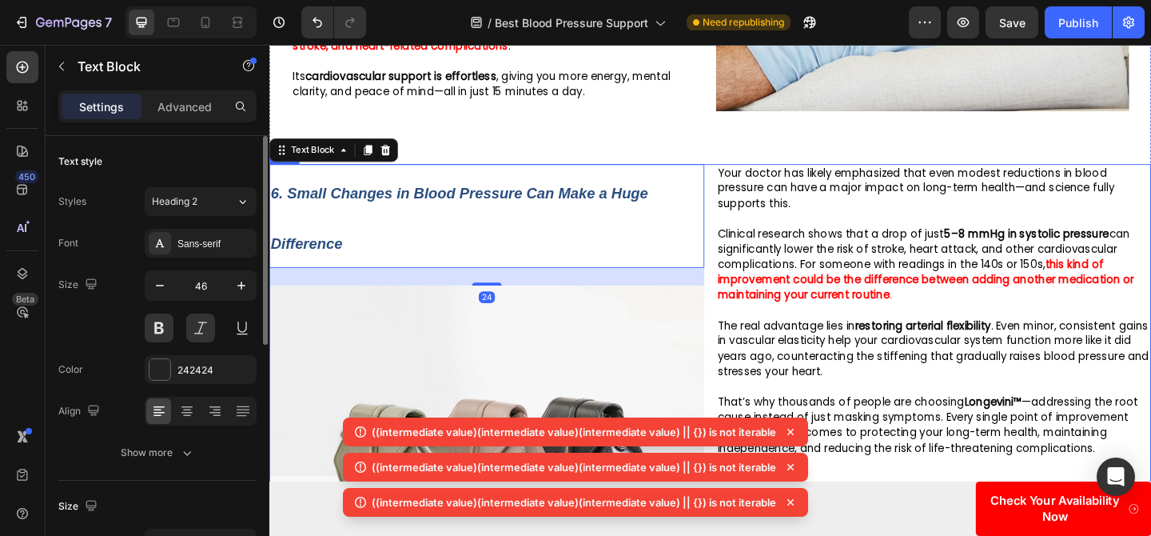
click at [747, 174] on div "6. Small Changes in Blood Pressure Can Make a Huge Difference Text Block 24 Ima…" at bounding box center [748, 437] width 959 height 526
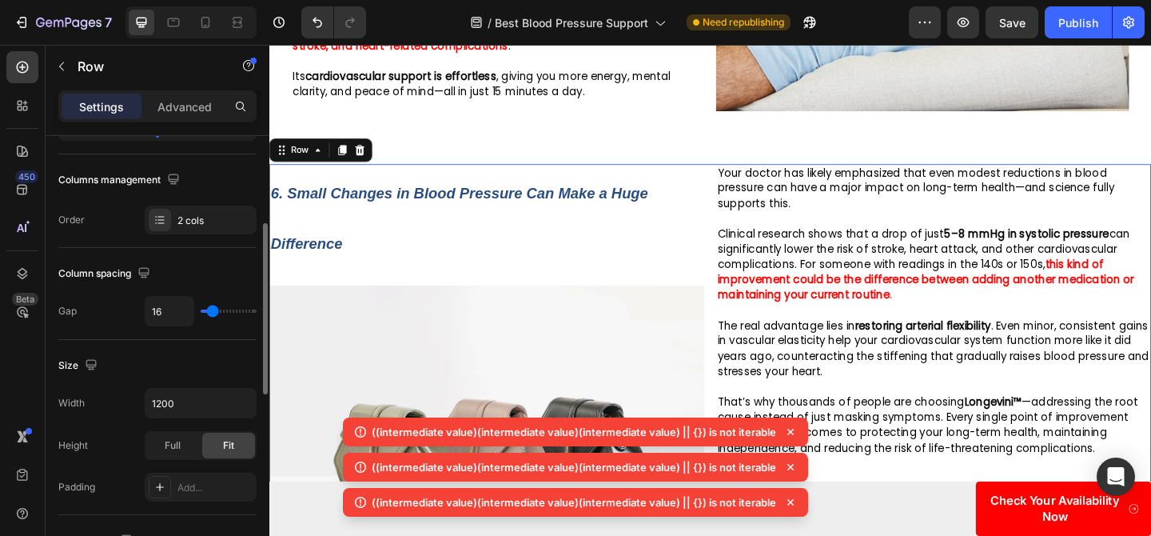
scroll to position [245, 0]
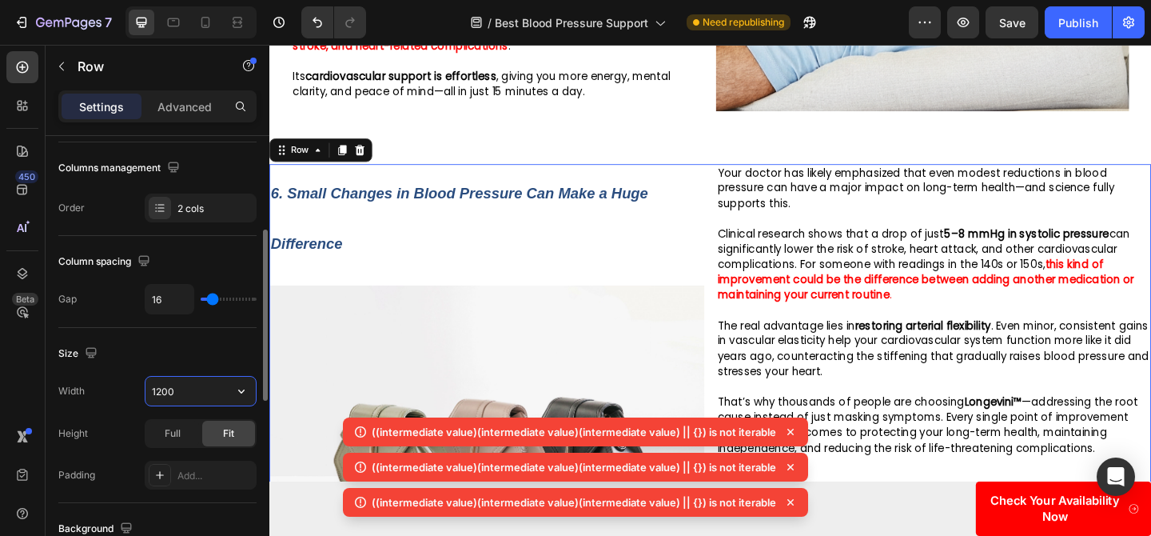
click at [172, 392] on input "1200" at bounding box center [200, 390] width 110 height 29
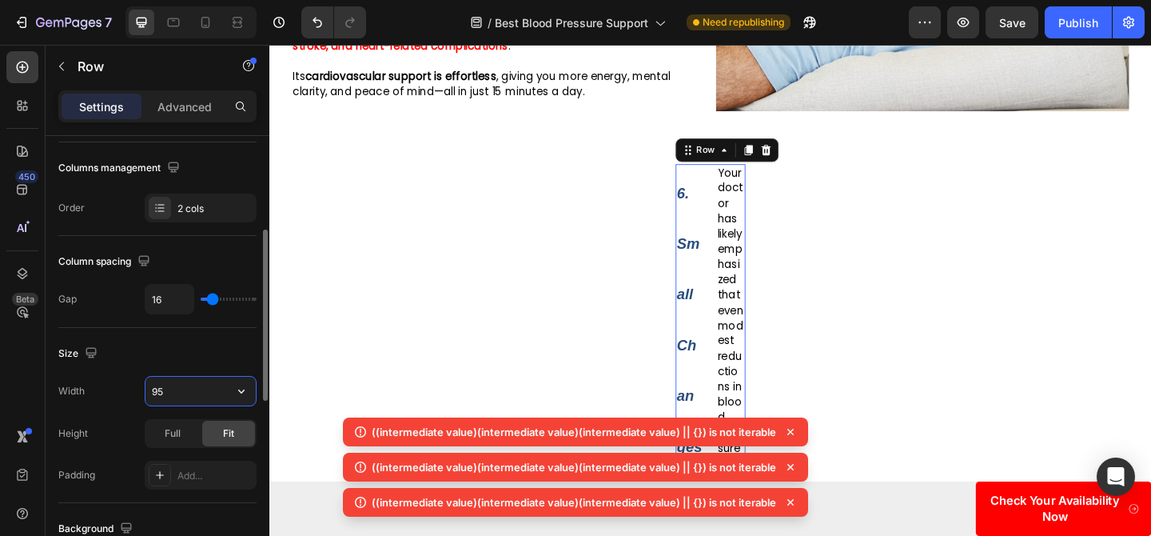
type input "95%"
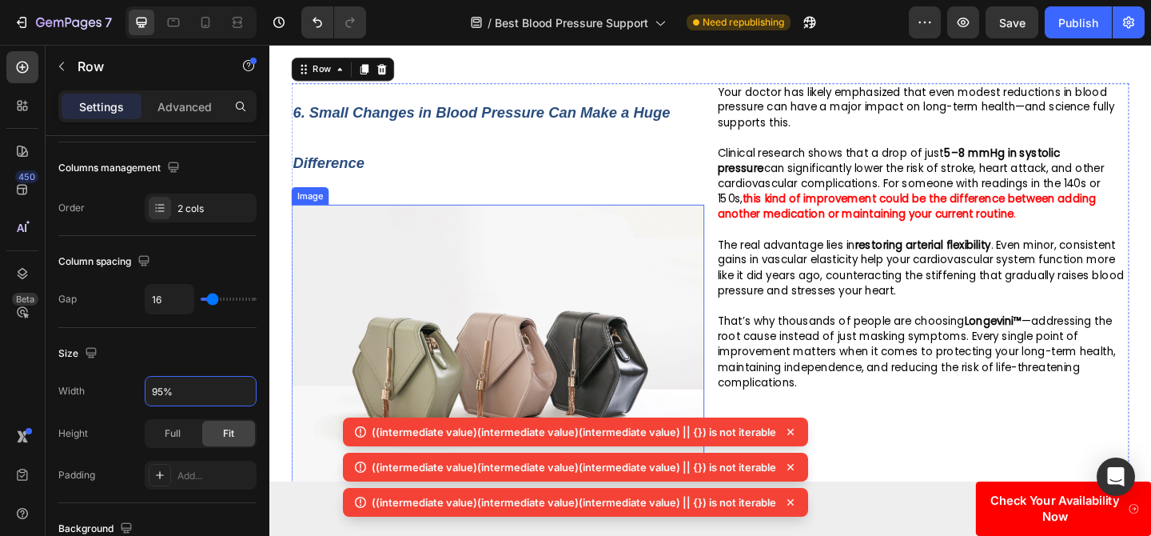
scroll to position [3574, 0]
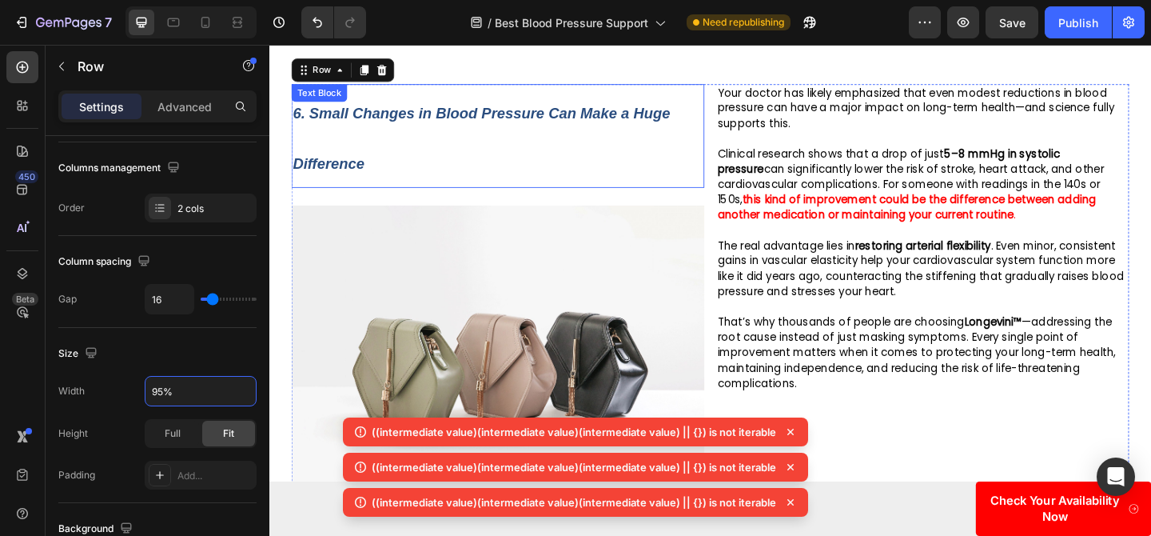
click at [480, 123] on p "6. Small Changes in Blood Pressure Can Make a Huge Difference" at bounding box center [518, 145] width 446 height 110
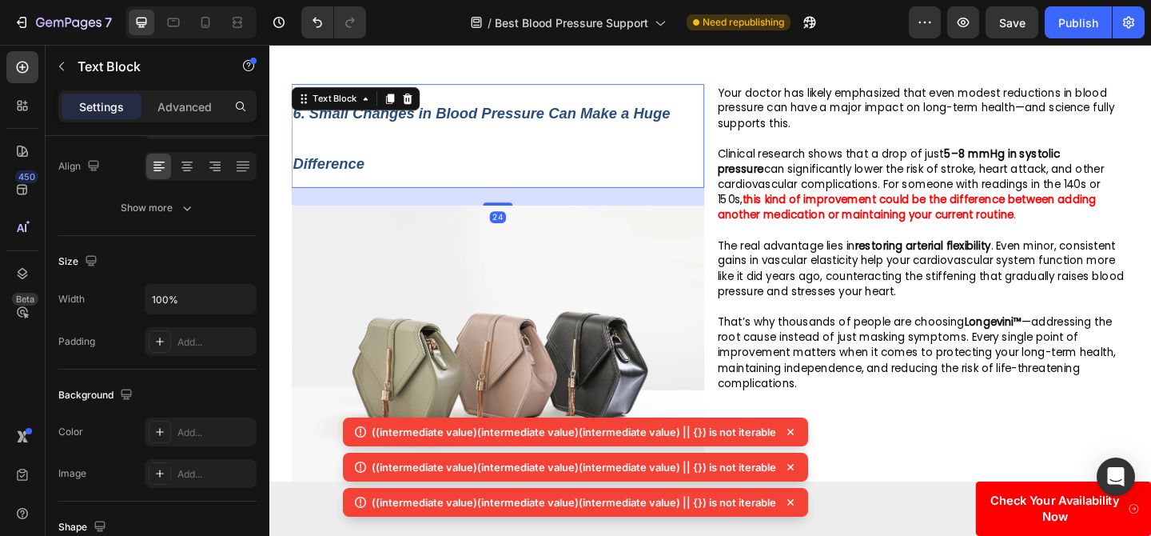
scroll to position [0, 0]
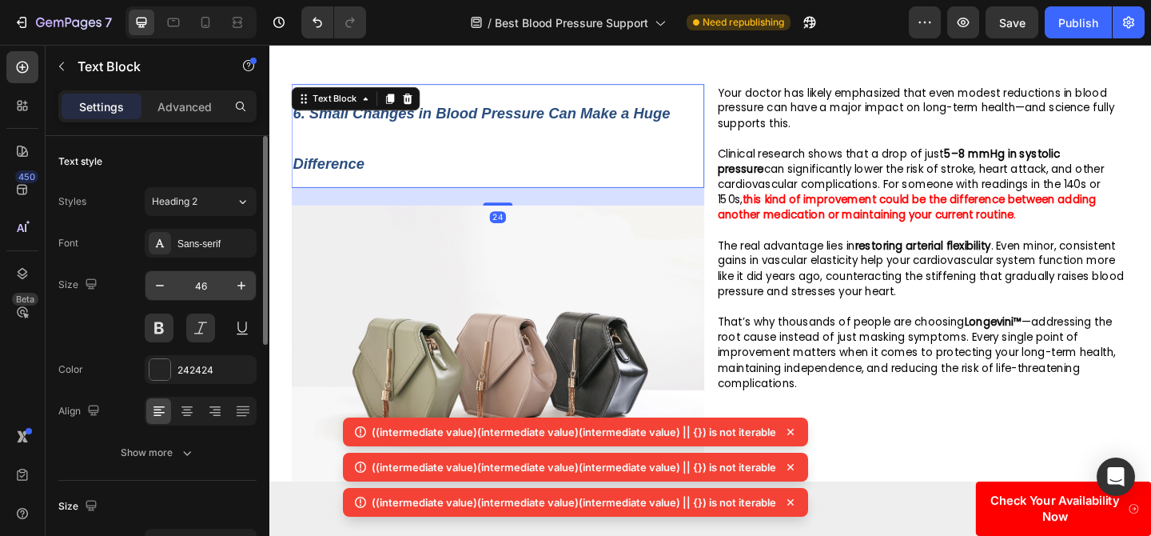
click at [200, 288] on input "46" at bounding box center [200, 285] width 53 height 29
type input "30"
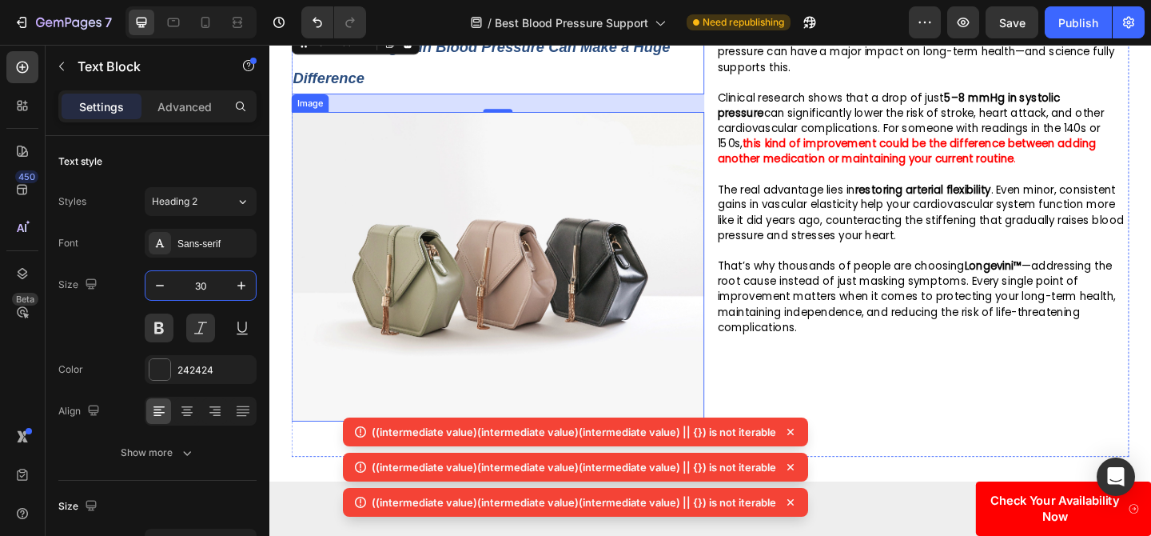
scroll to position [3776, 0]
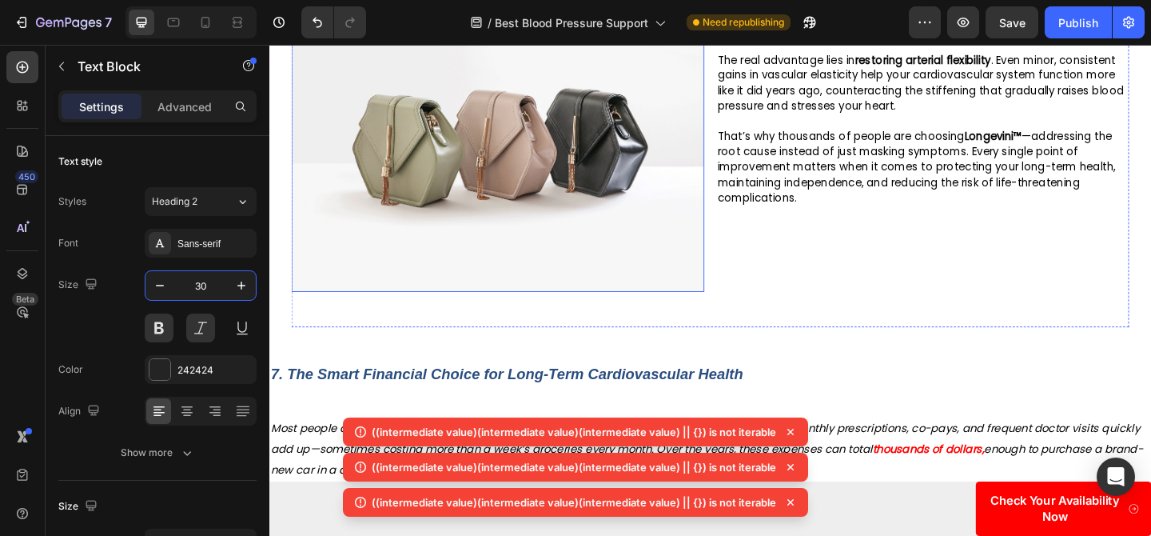
click at [472, 185] on img at bounding box center [517, 145] width 449 height 337
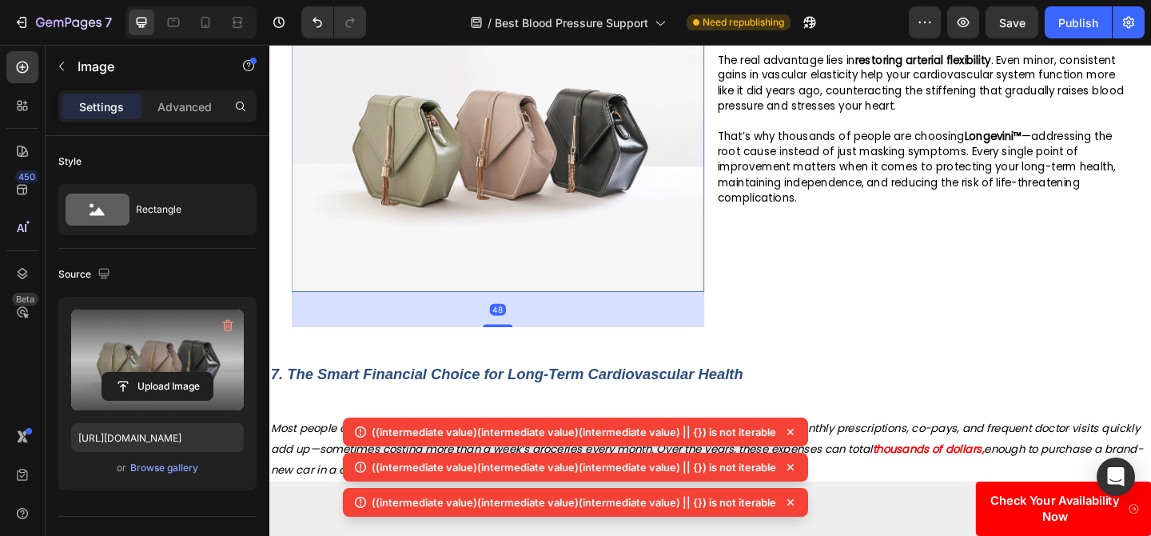
click at [189, 400] on label at bounding box center [157, 359] width 173 height 101
click at [189, 400] on input "file" at bounding box center [157, 385] width 110 height 27
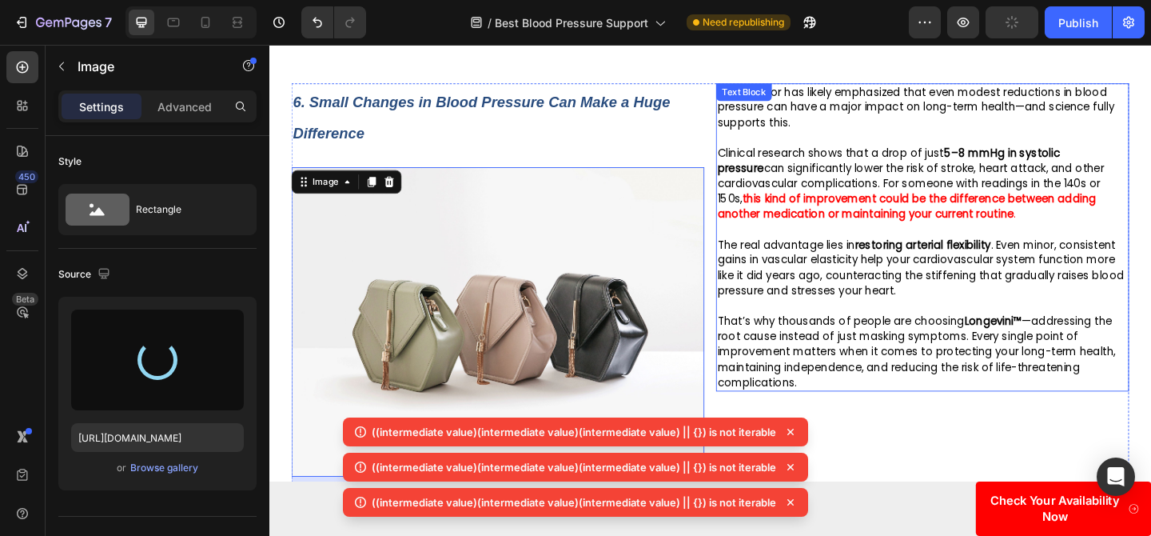
scroll to position [3526, 0]
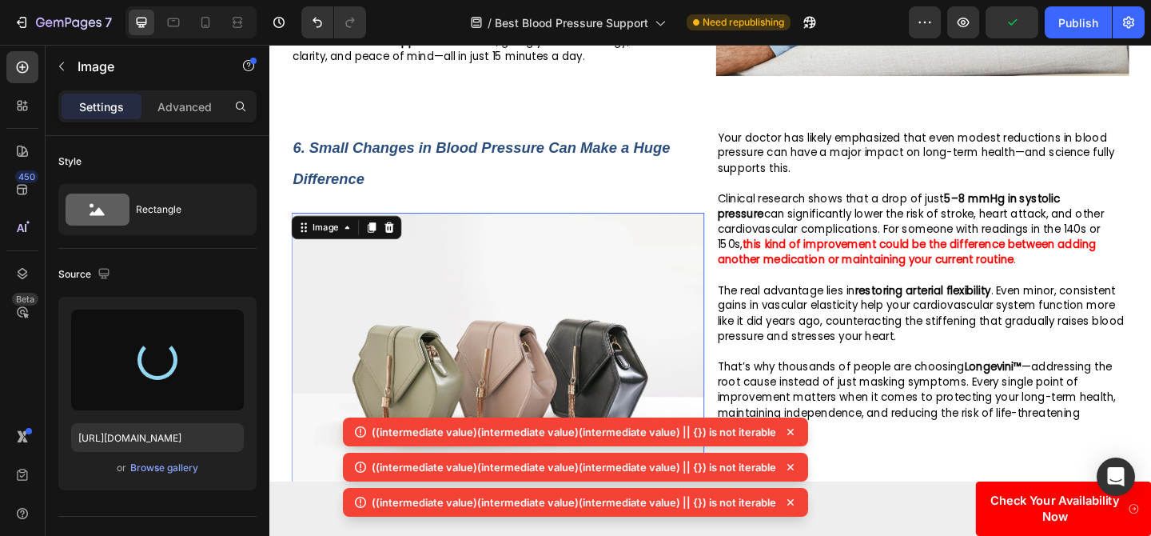
type input "https://cdn.shopify.com/s/files/1/0719/5865/9241/files/gempages_585210698770940…"
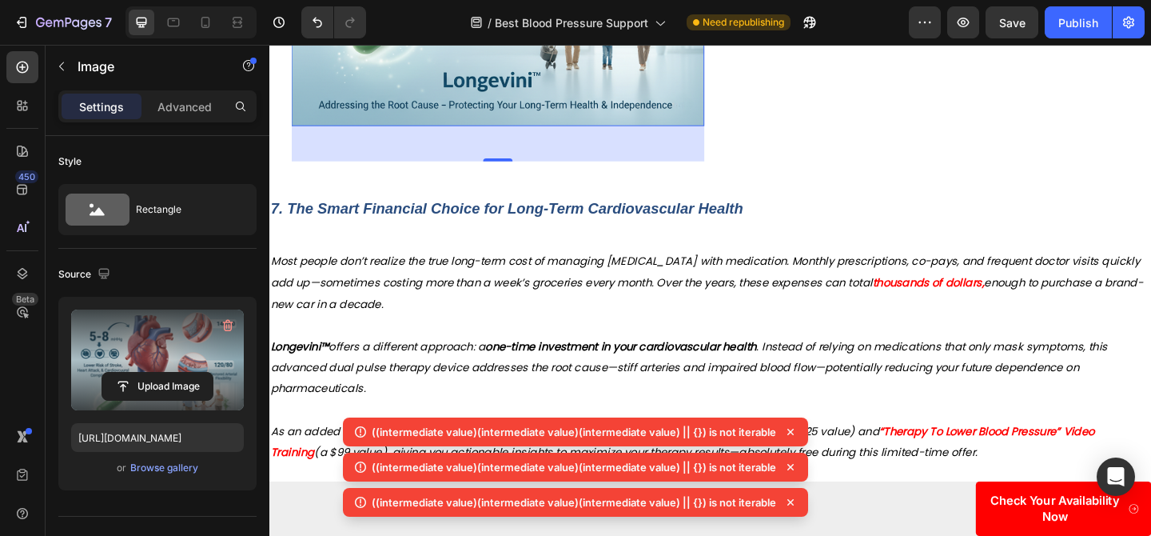
scroll to position [4070, 0]
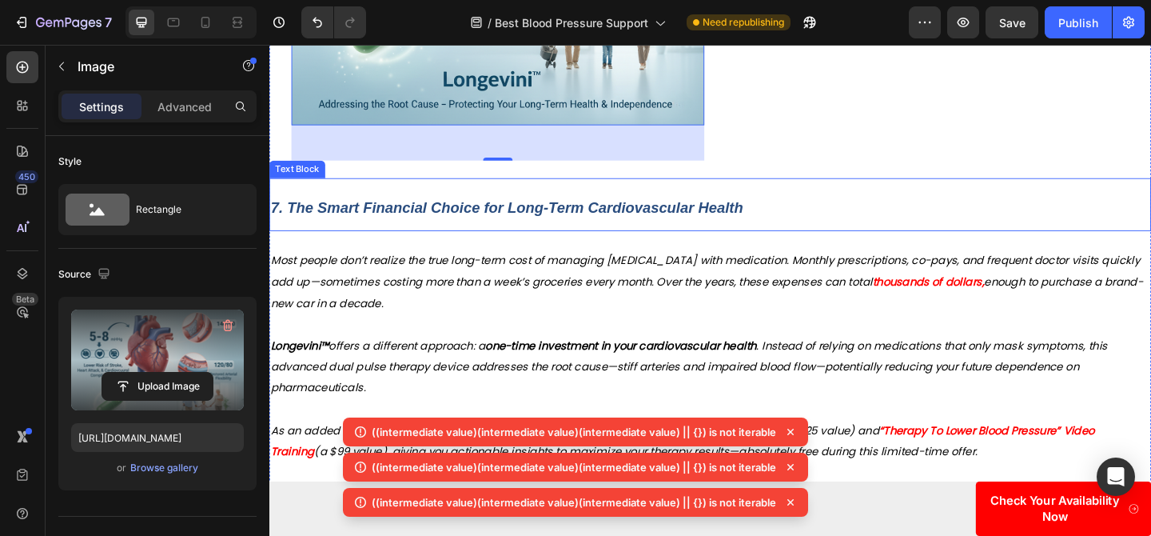
click at [607, 213] on strong "7. The Smart Financial Choice for Long-Term Cardiovascular Health" at bounding box center [528, 222] width 514 height 18
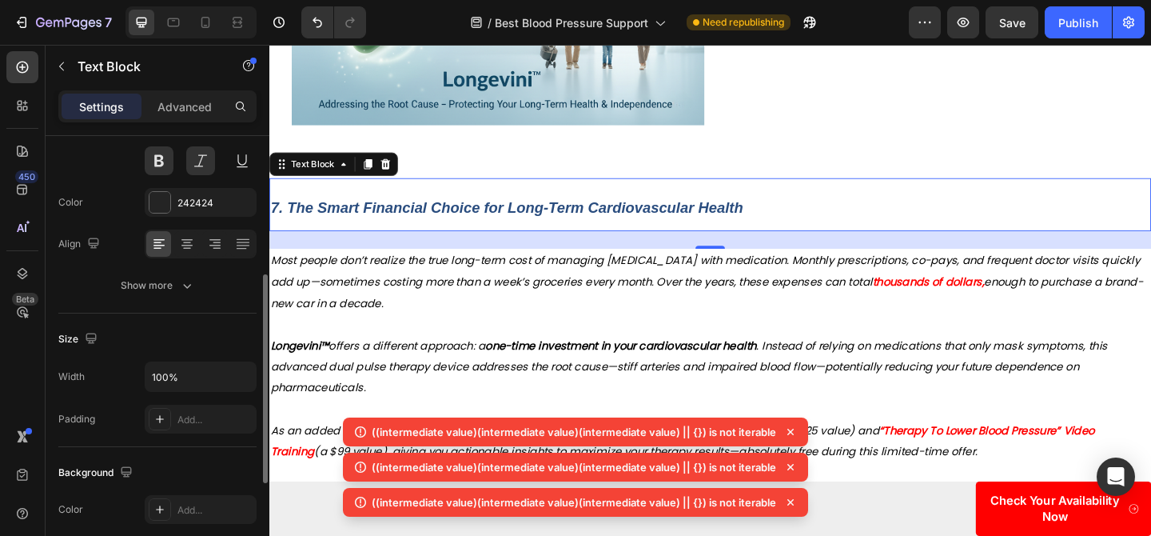
scroll to position [233, 0]
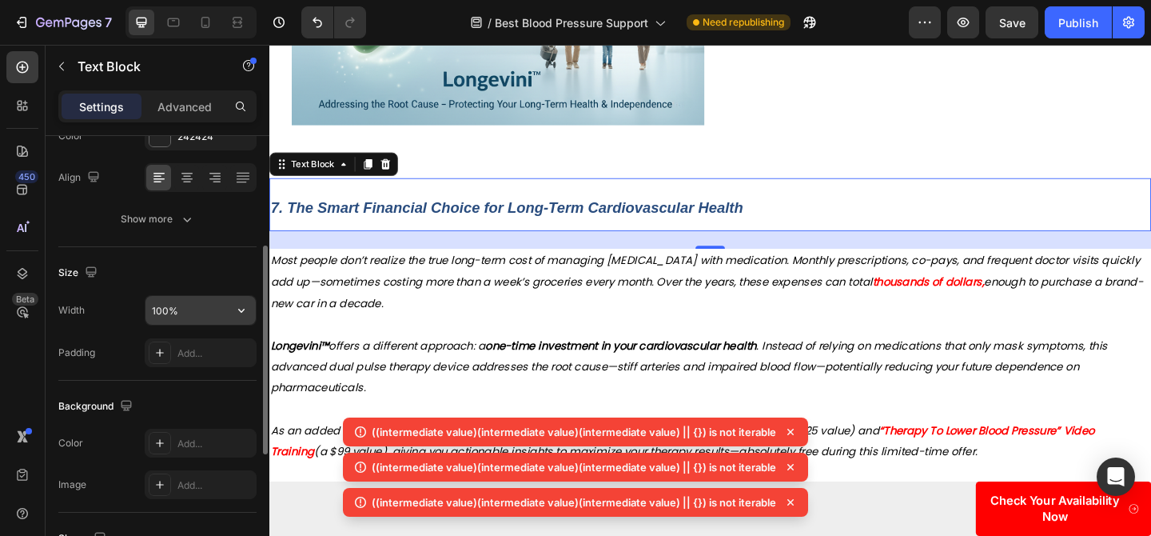
click at [160, 312] on input "100%" at bounding box center [200, 310] width 110 height 29
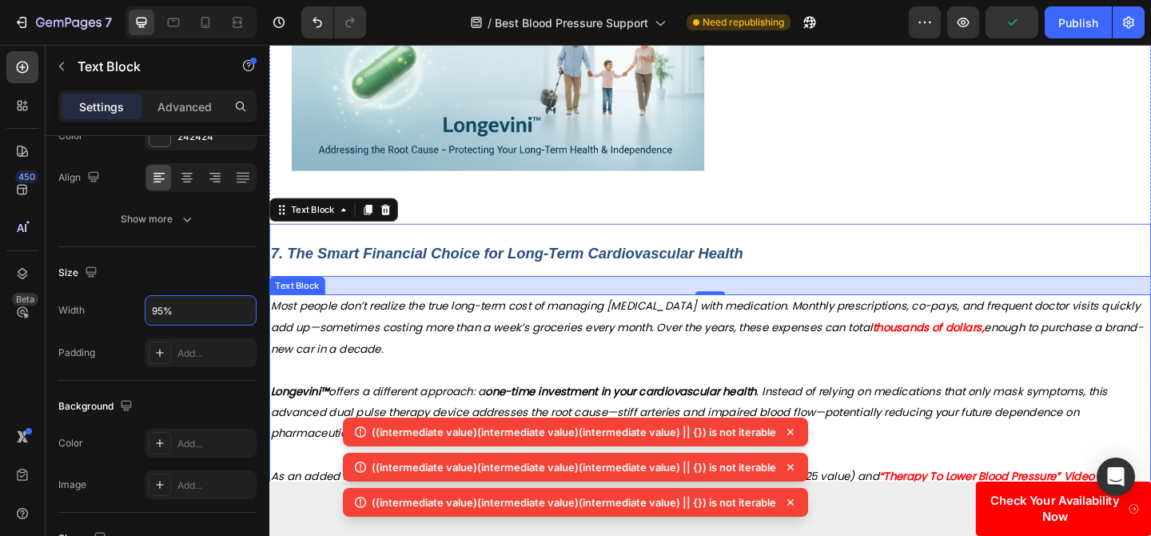
scroll to position [4020, 0]
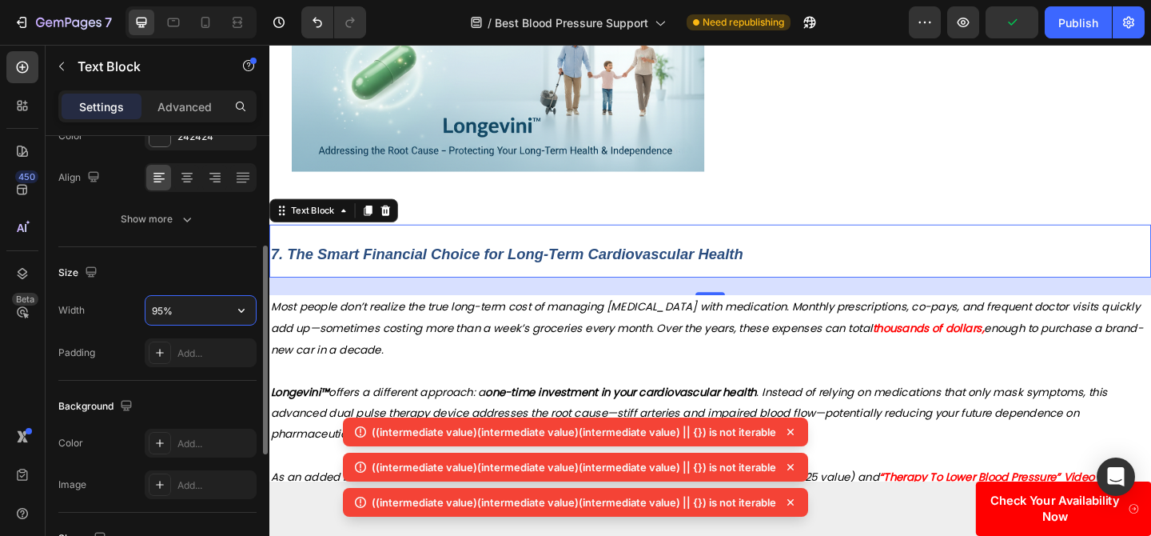
click at [164, 311] on input "95%" at bounding box center [200, 310] width 110 height 29
click at [162, 311] on input "95%" at bounding box center [200, 310] width 110 height 29
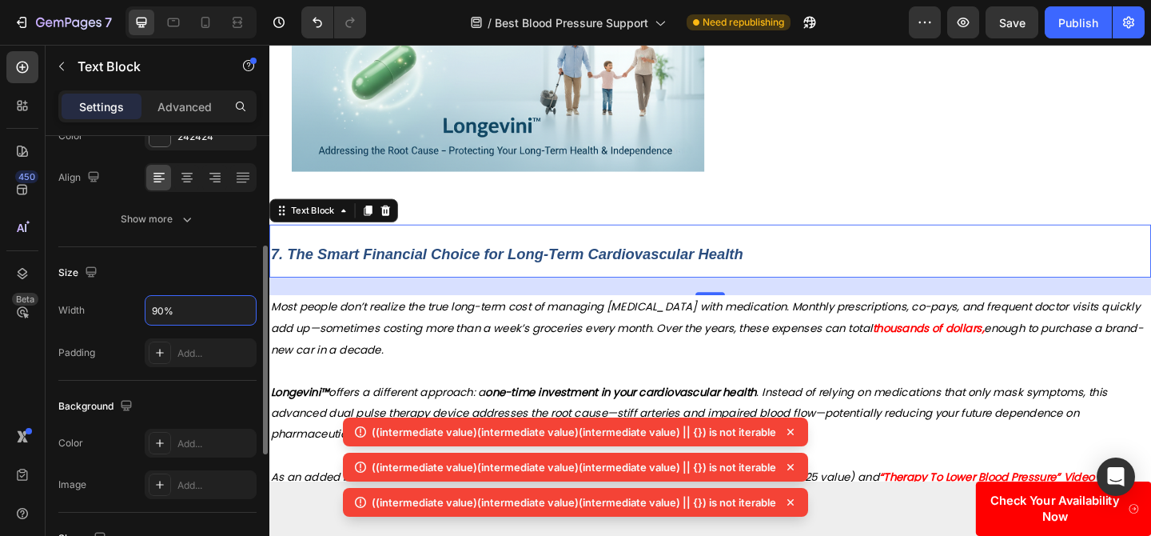
type input "90%"
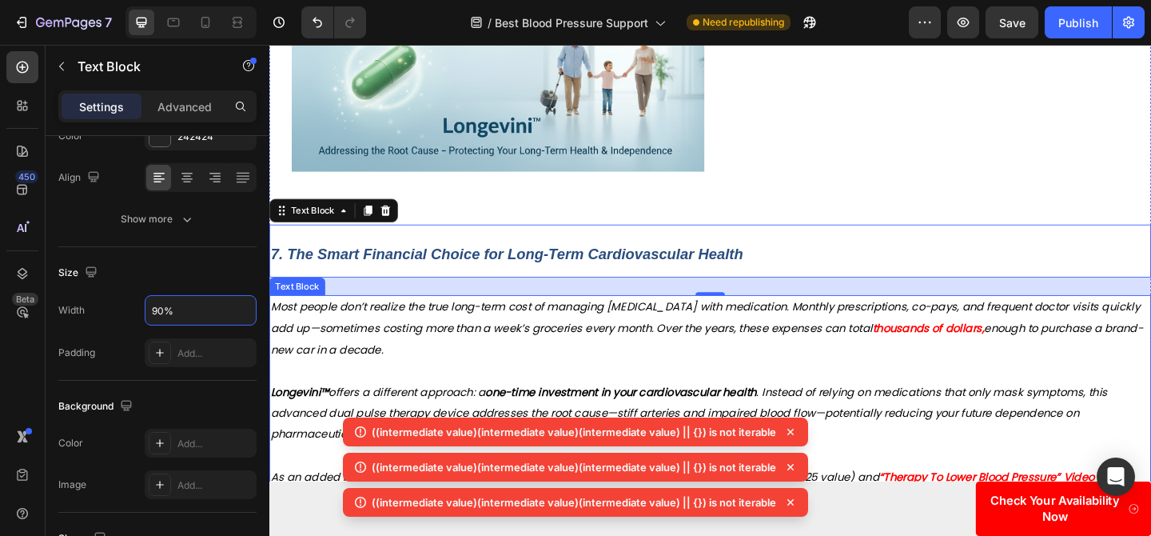
click at [587, 414] on strong "one-time investment in your cardiovascular health" at bounding box center [651, 422] width 295 height 16
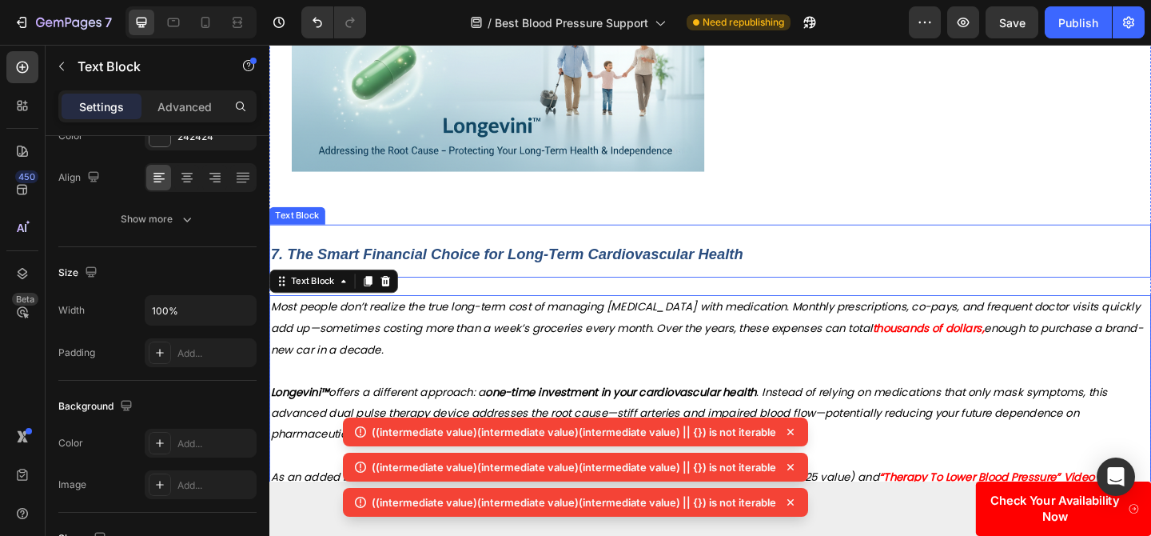
click at [545, 262] on p "7. The Smart Financial Choice for Long-Term Cardiovascular Health" at bounding box center [701, 268] width 860 height 55
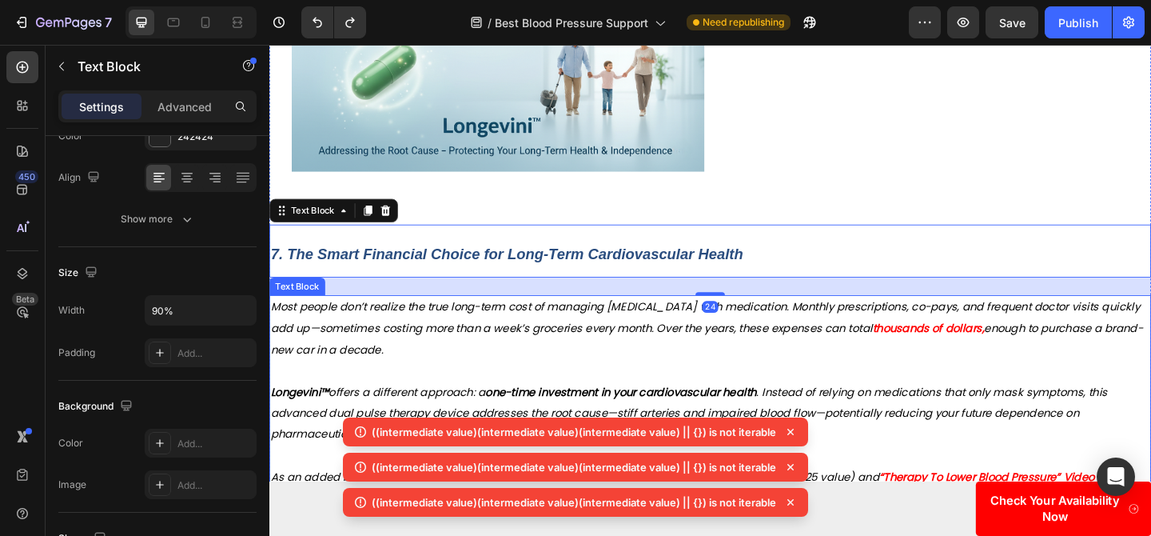
type input "100%"
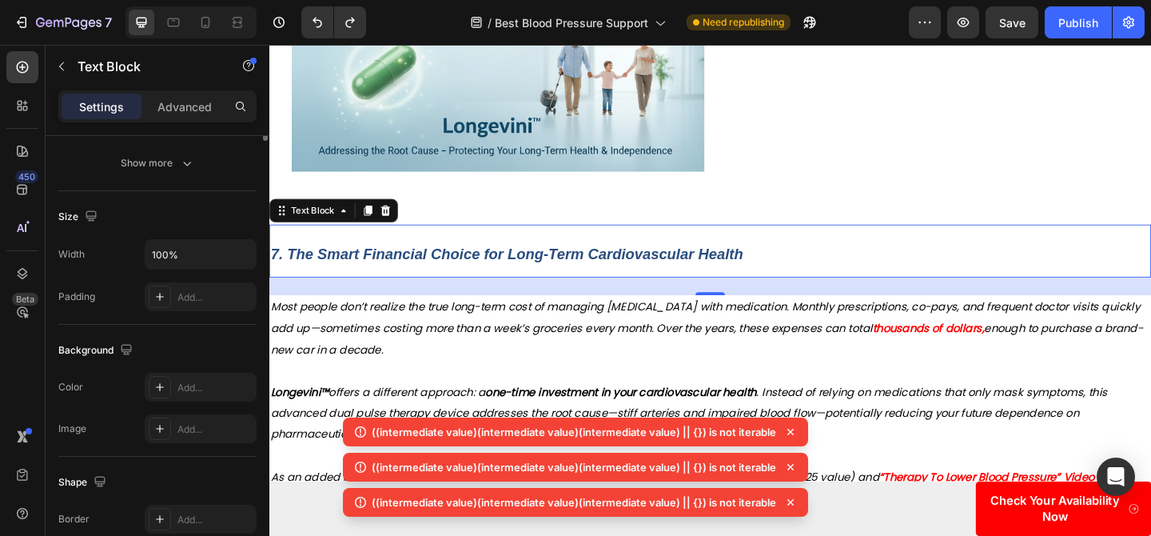
scroll to position [0, 0]
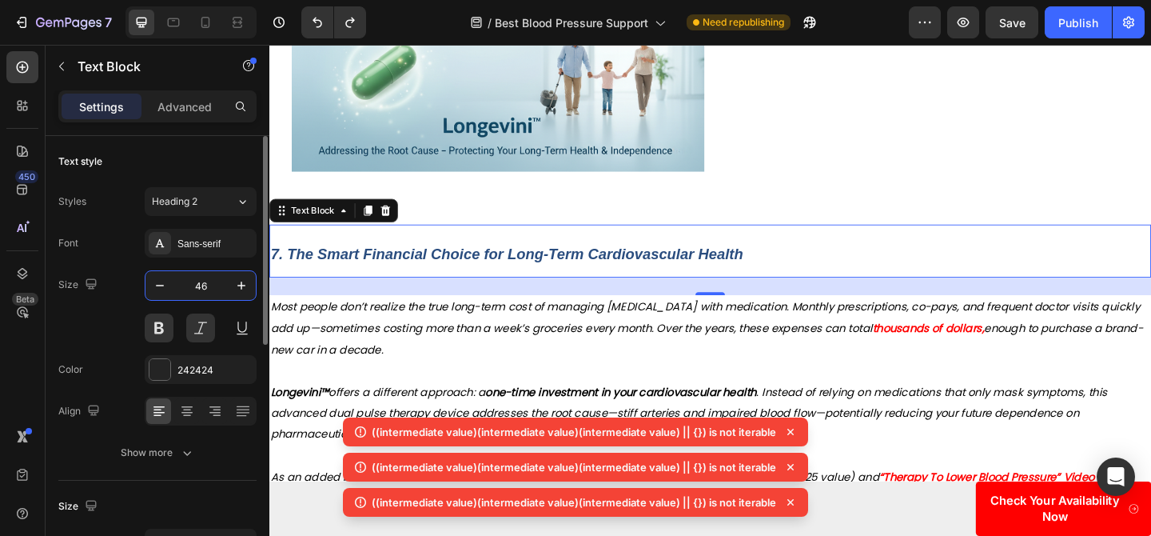
click at [211, 291] on input "46" at bounding box center [200, 285] width 53 height 29
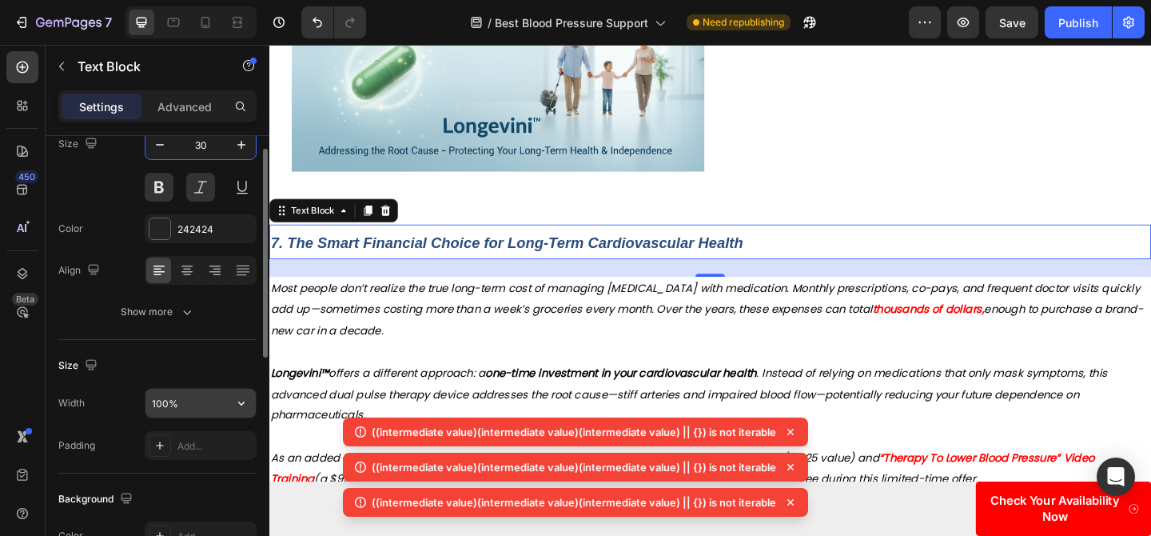
scroll to position [224, 0]
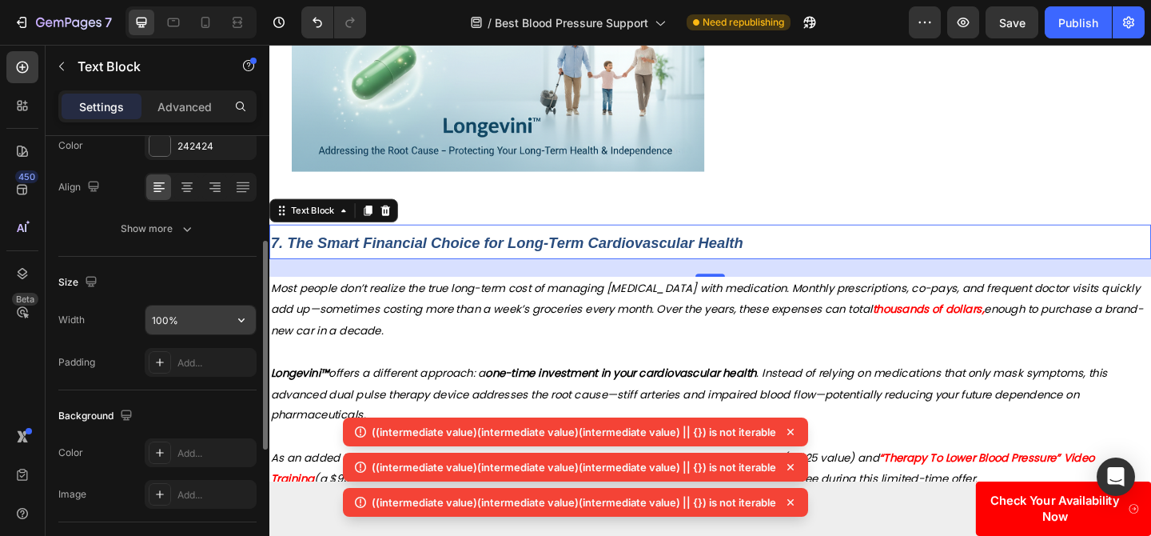
type input "30"
click at [167, 308] on input "100%" at bounding box center [200, 319] width 110 height 29
type input "90%"
click at [184, 180] on icon at bounding box center [187, 187] width 16 height 16
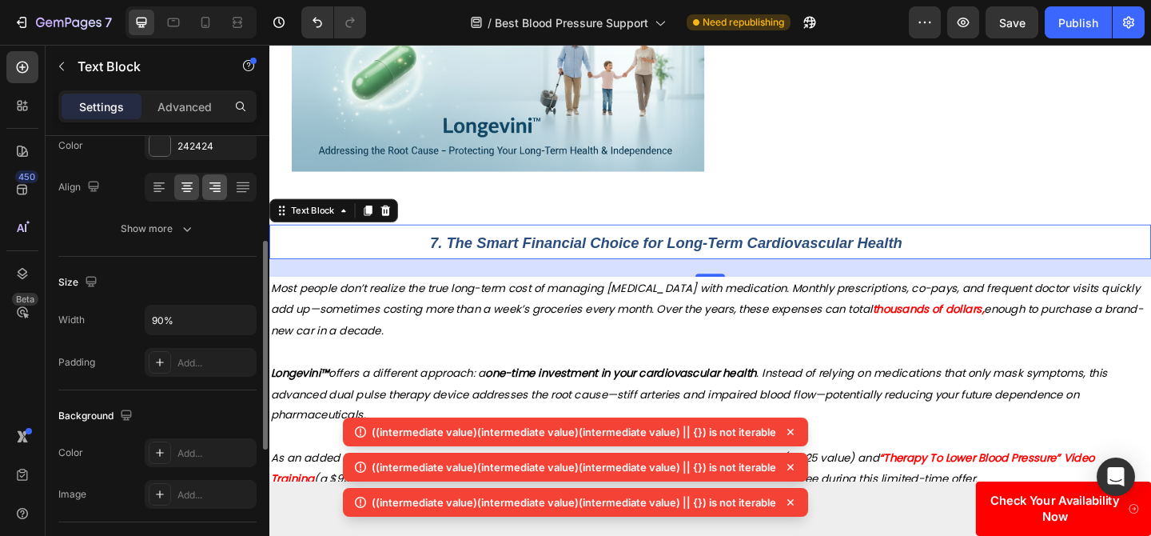
click at [205, 184] on div at bounding box center [214, 187] width 25 height 26
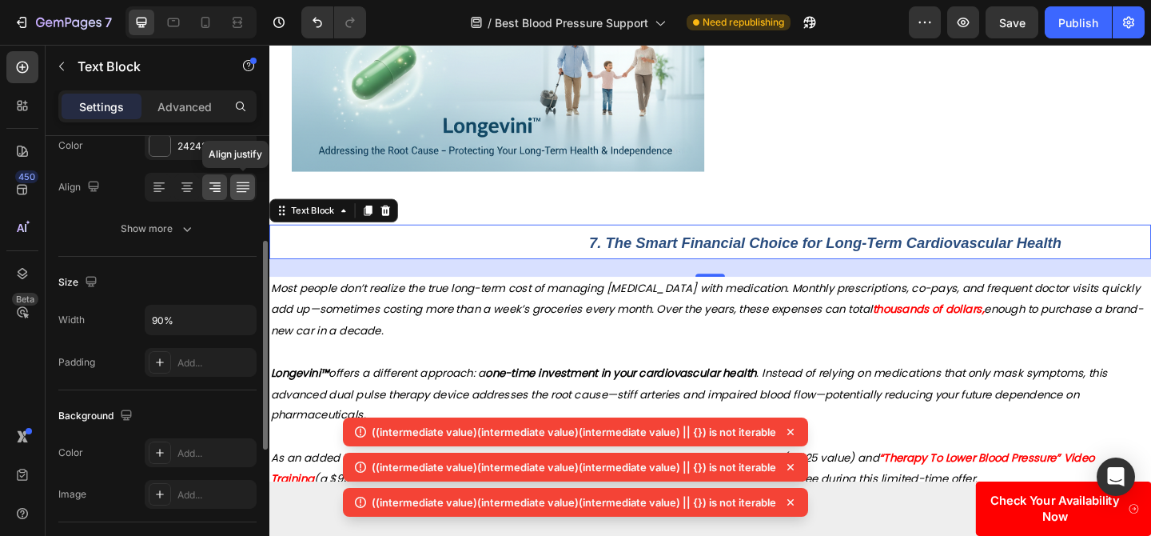
click at [241, 194] on icon at bounding box center [243, 187] width 16 height 16
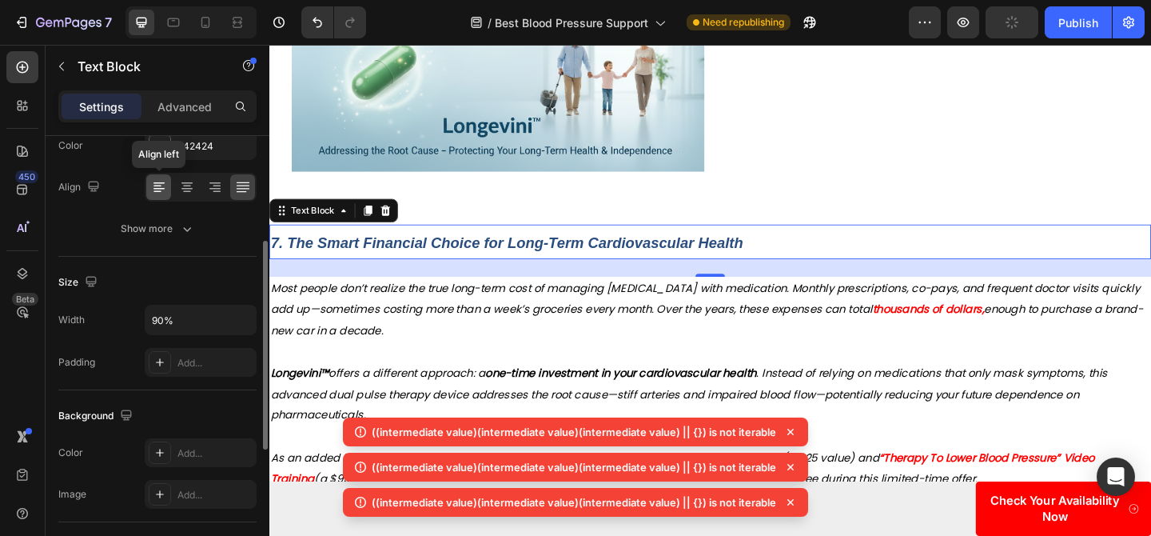
click at [165, 194] on icon at bounding box center [159, 187] width 16 height 16
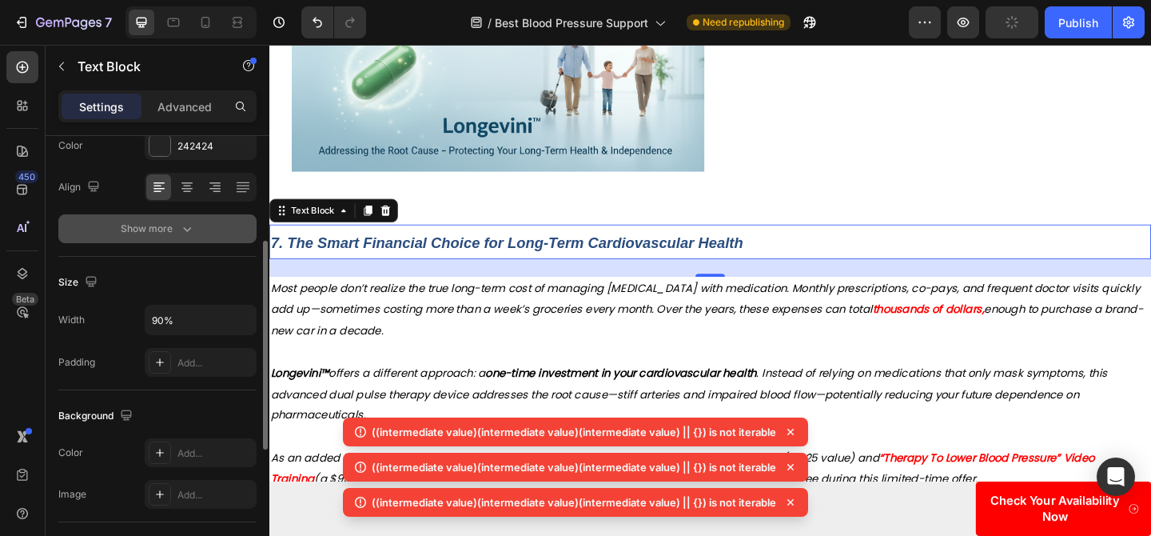
click at [157, 235] on div "Show more" at bounding box center [158, 229] width 74 height 16
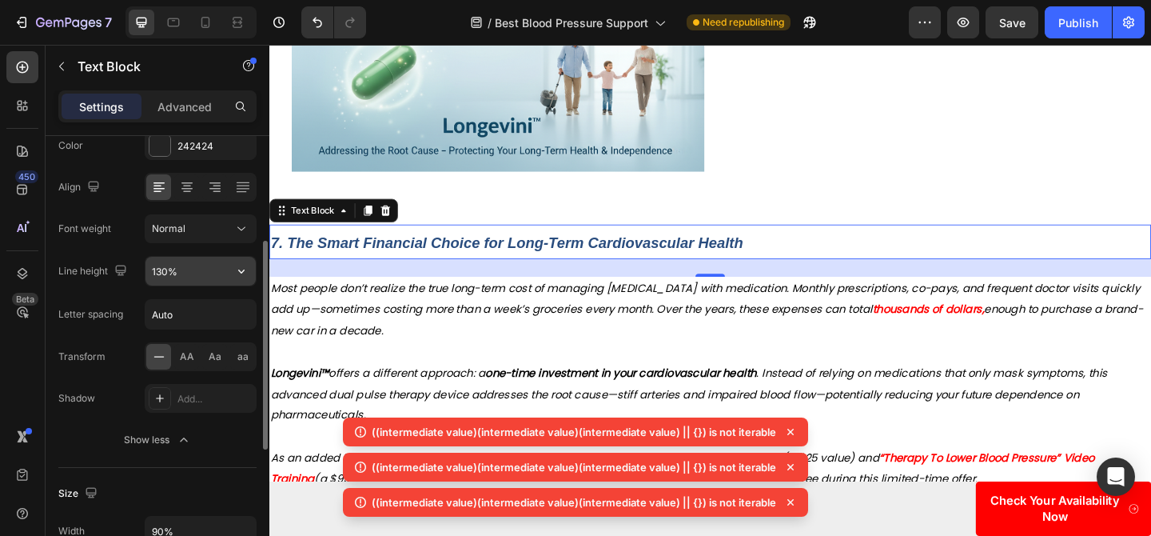
click at [163, 276] on input "130%" at bounding box center [200, 271] width 110 height 29
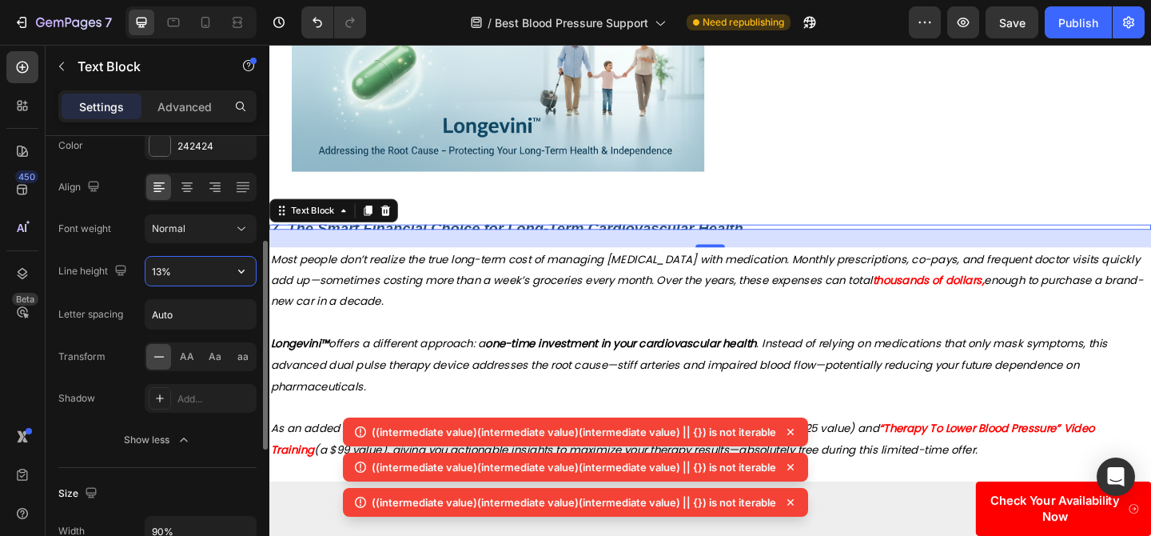
type input "130%"
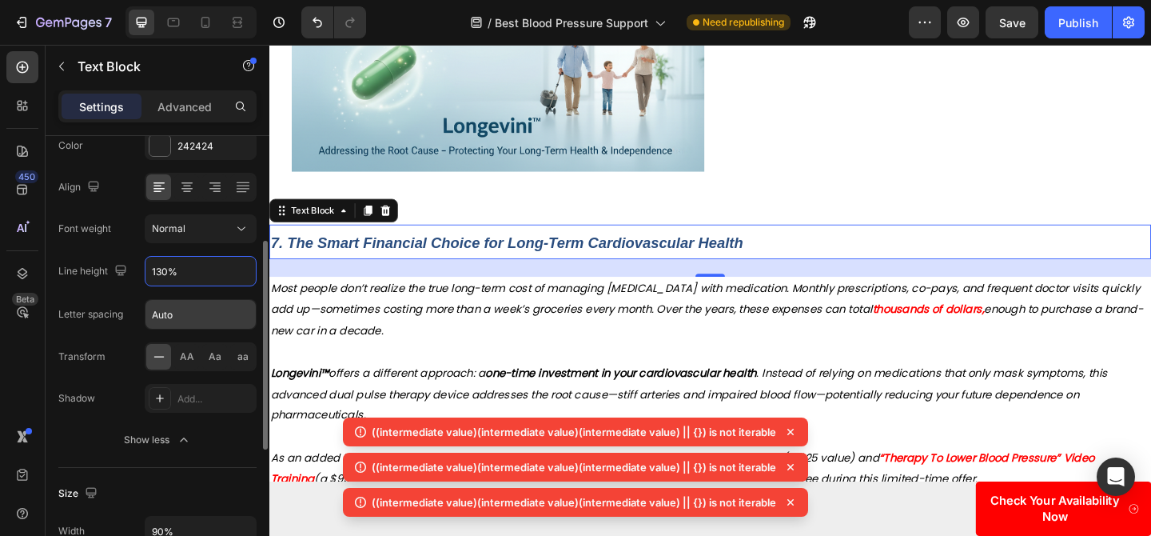
click at [183, 312] on input "Auto" at bounding box center [200, 314] width 110 height 29
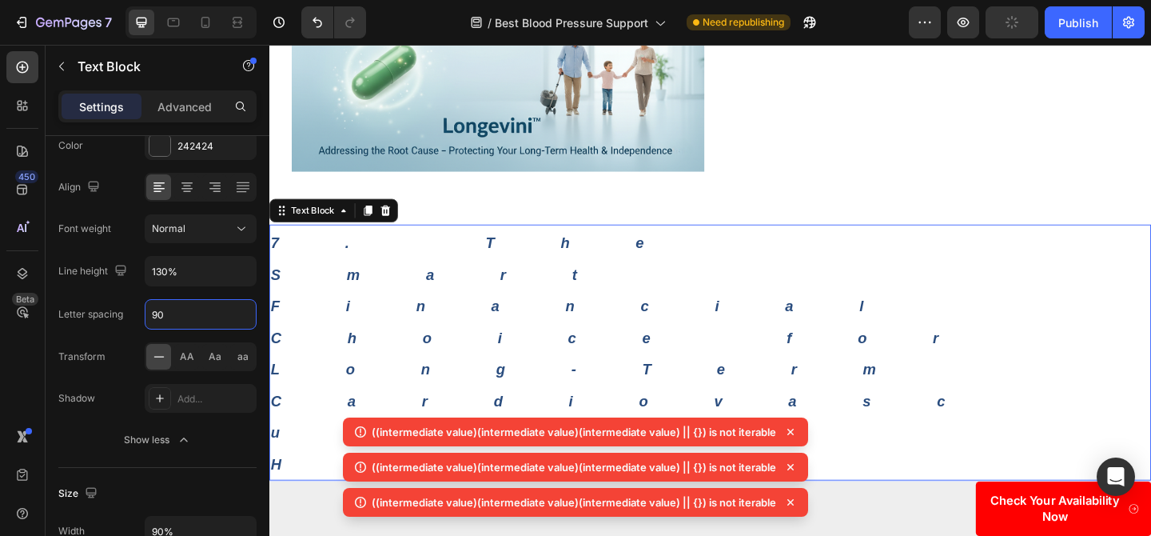
type input "90"
click at [404, 354] on p "7. The Smart Financial Choice for Long-Term Cardiovascular Health" at bounding box center [701, 378] width 860 height 275
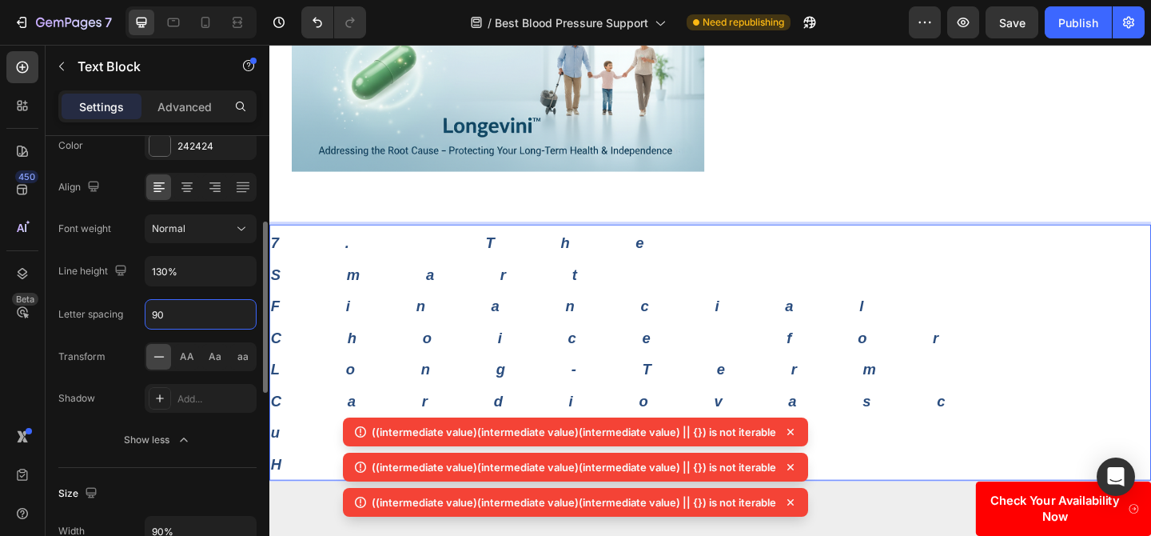
click at [205, 311] on input "90" at bounding box center [200, 314] width 110 height 29
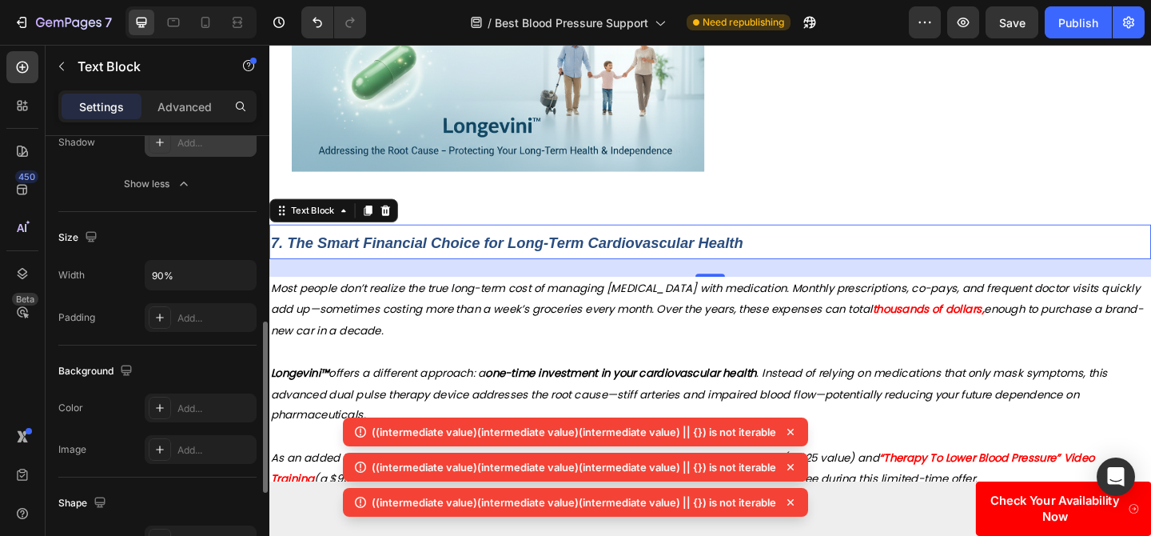
scroll to position [480, 0]
click at [198, 273] on input "90%" at bounding box center [200, 274] width 110 height 29
click at [247, 277] on icon "button" at bounding box center [241, 274] width 16 height 16
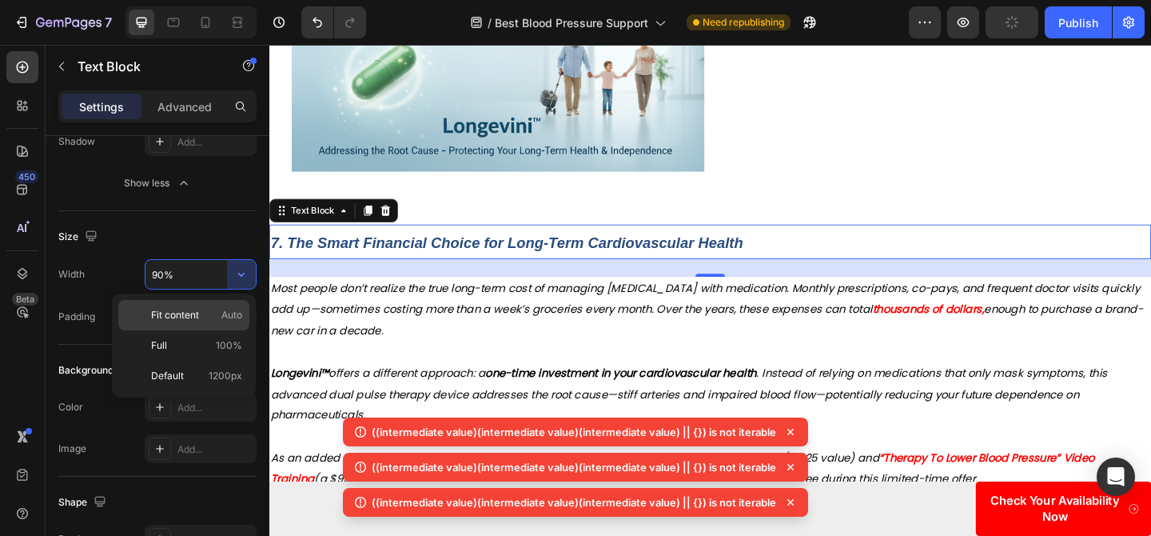
click at [220, 329] on div "Fit content Auto" at bounding box center [183, 315] width 131 height 30
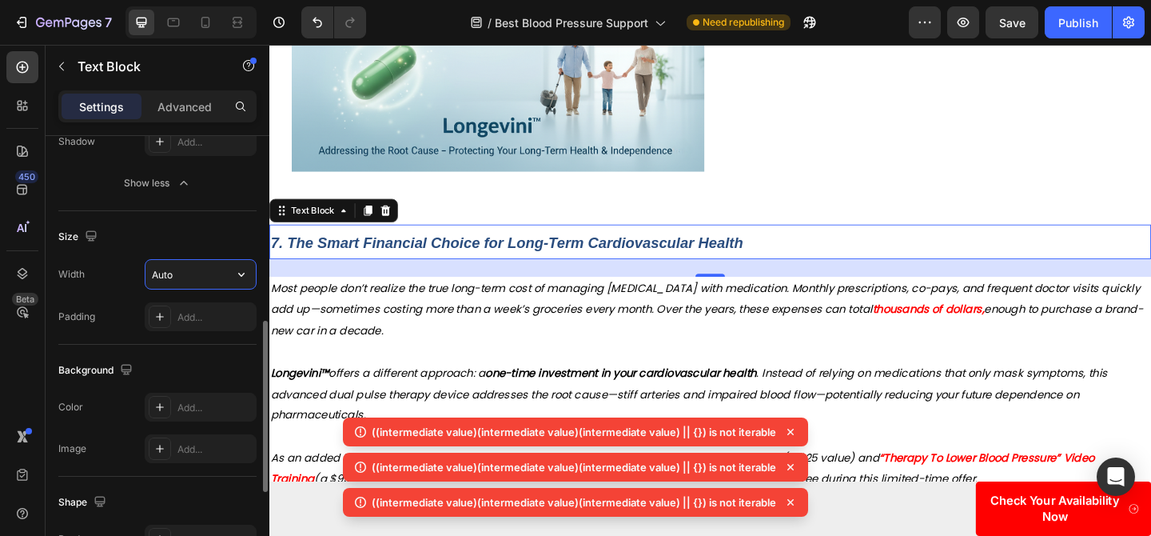
click at [211, 283] on input "Auto" at bounding box center [200, 274] width 110 height 29
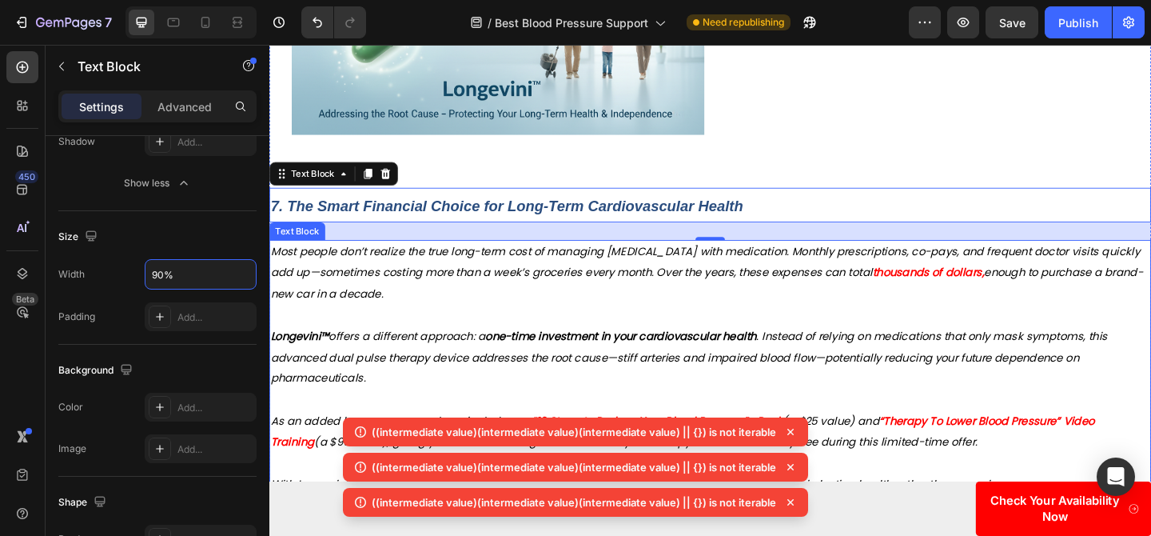
scroll to position [4063, 0]
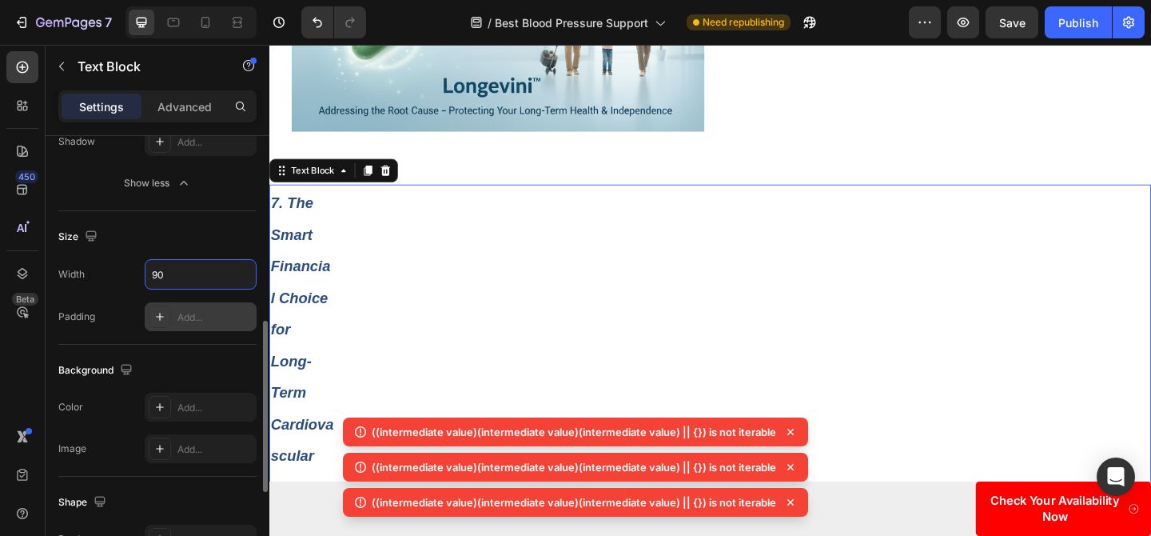
type input "9"
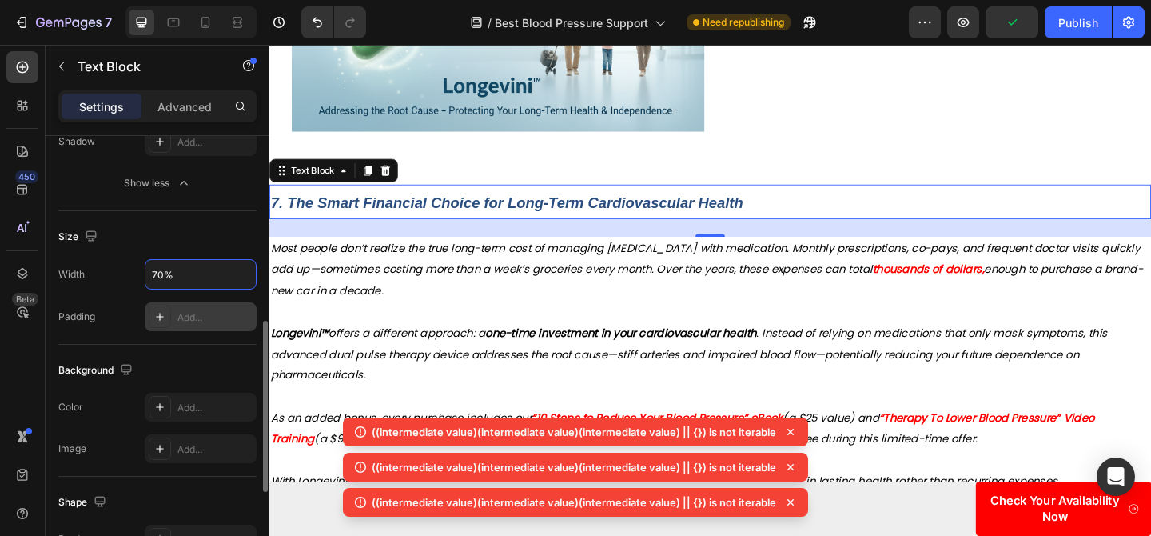
type input "70%"
click at [207, 318] on div "Add..." at bounding box center [214, 317] width 75 height 14
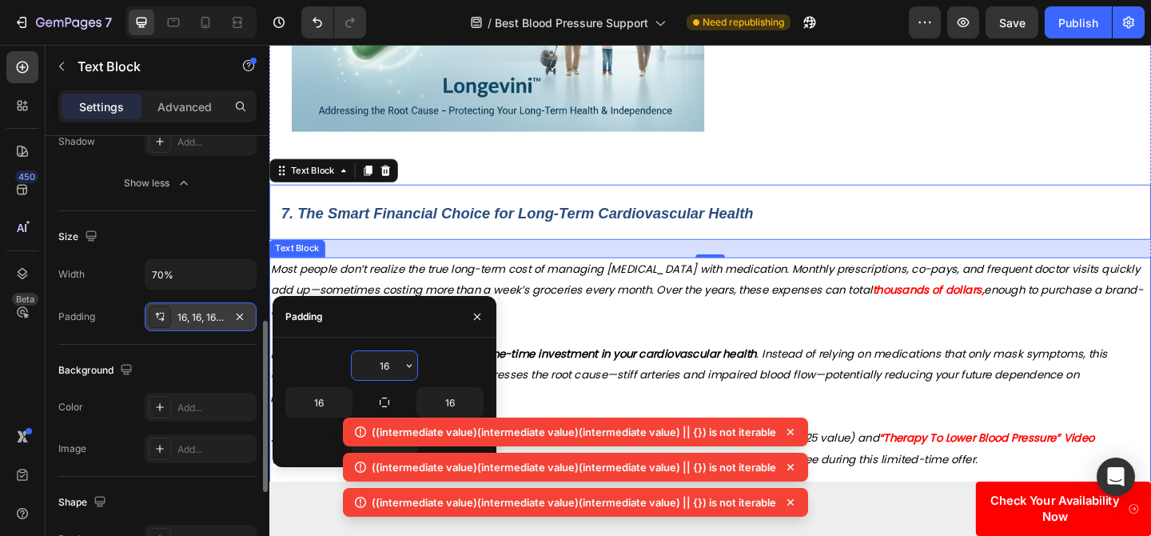
click at [763, 438] on p at bounding box center [749, 449] width 956 height 23
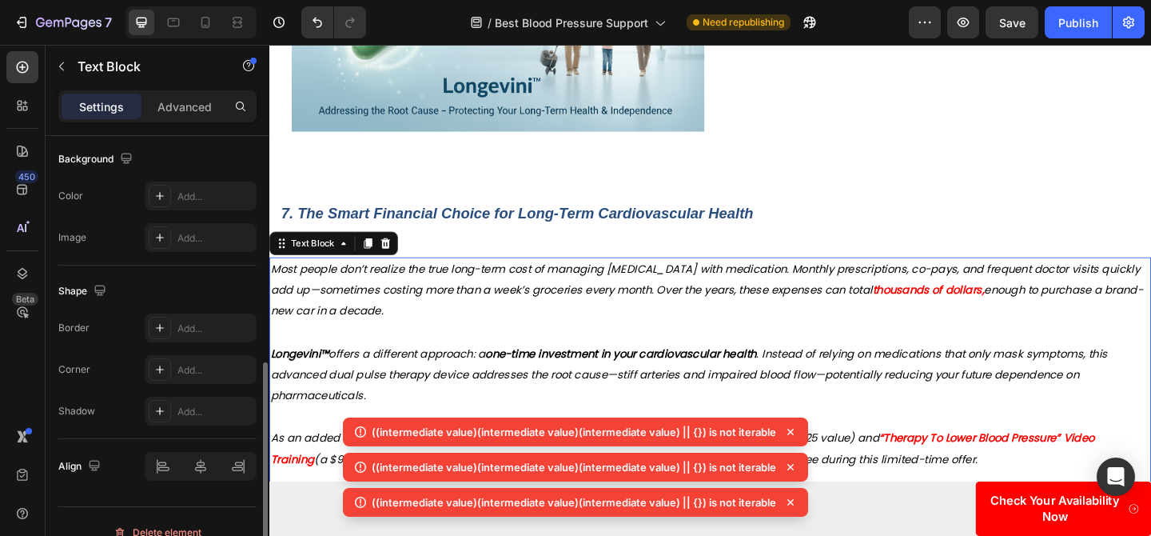
scroll to position [4056, 0]
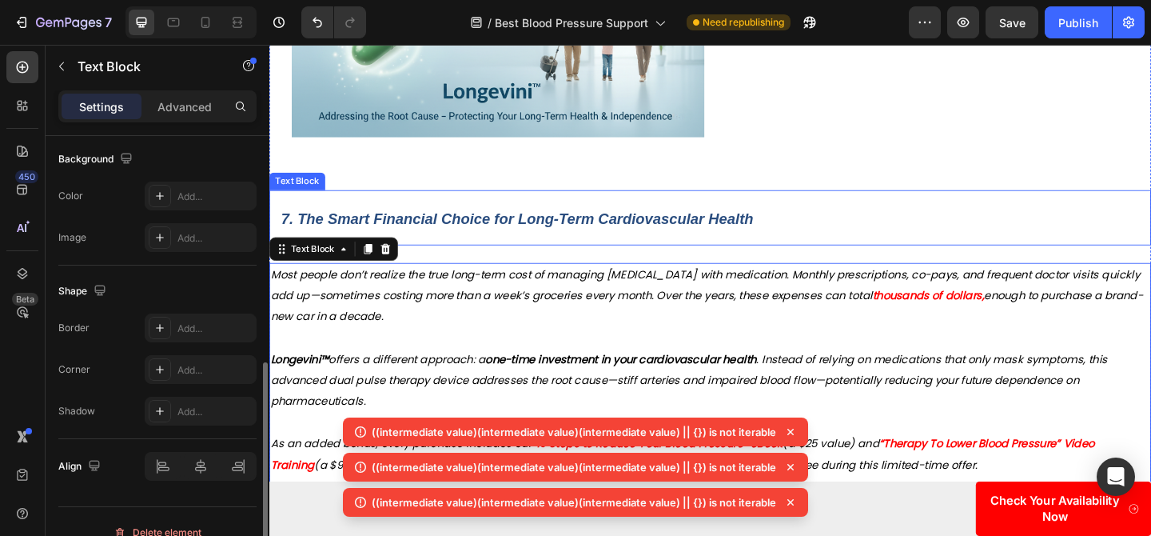
click at [615, 225] on div "7. The Smart Financial Choice for Long-Term Cardiovascular Health" at bounding box center [604, 233] width 671 height 60
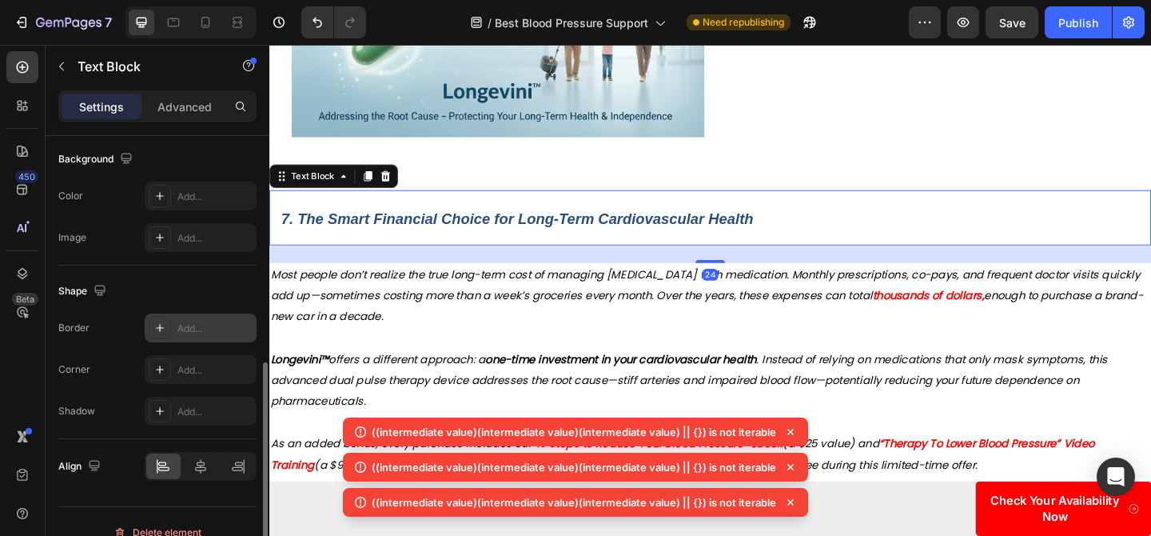
scroll to position [502, 0]
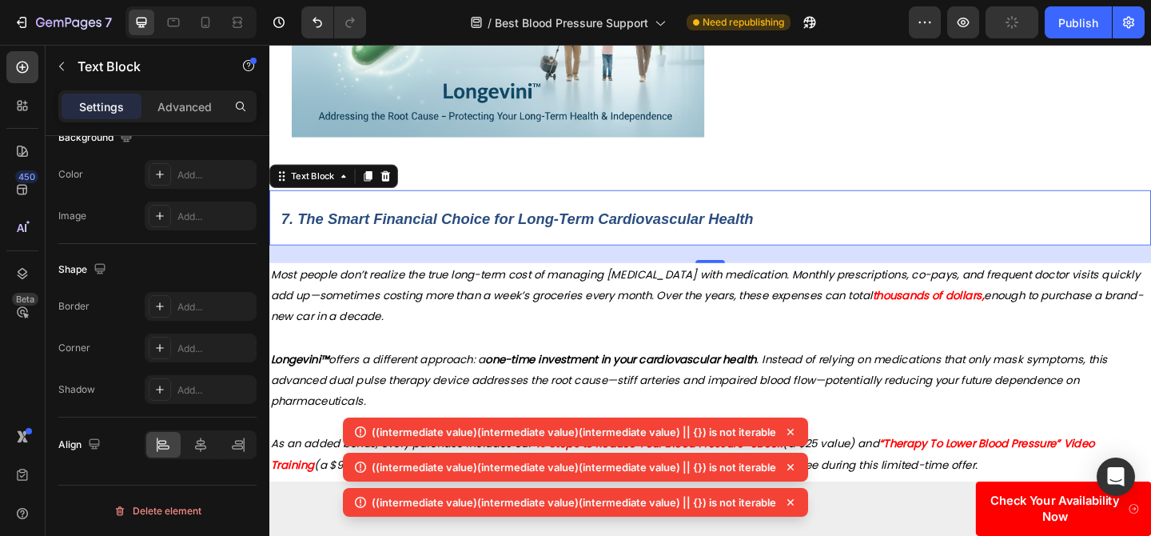
click at [300, 203] on div "7. The Smart Financial Choice for Long-Term Cardiovascular Health" at bounding box center [604, 233] width 671 height 60
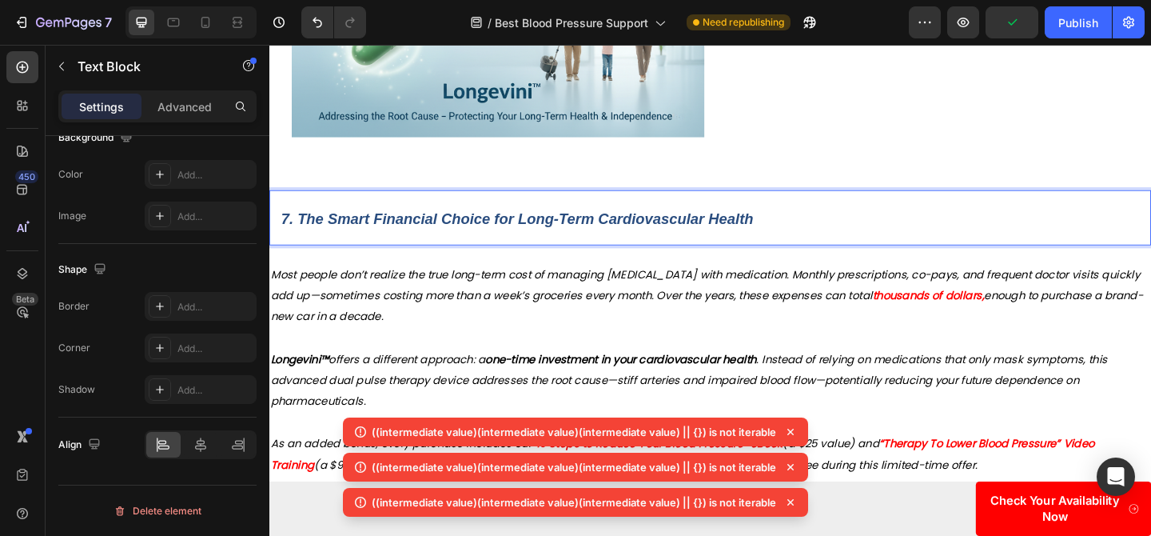
click at [309, 203] on div "7. The Smart Financial Choice for Long-Term Cardiovascular Health" at bounding box center [604, 233] width 671 height 60
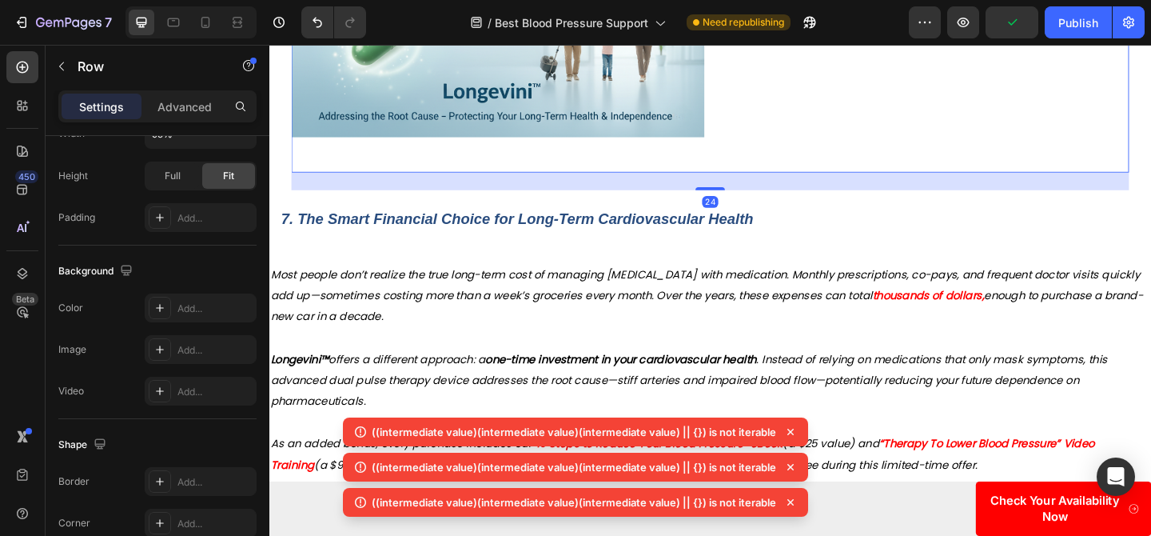
scroll to position [0, 0]
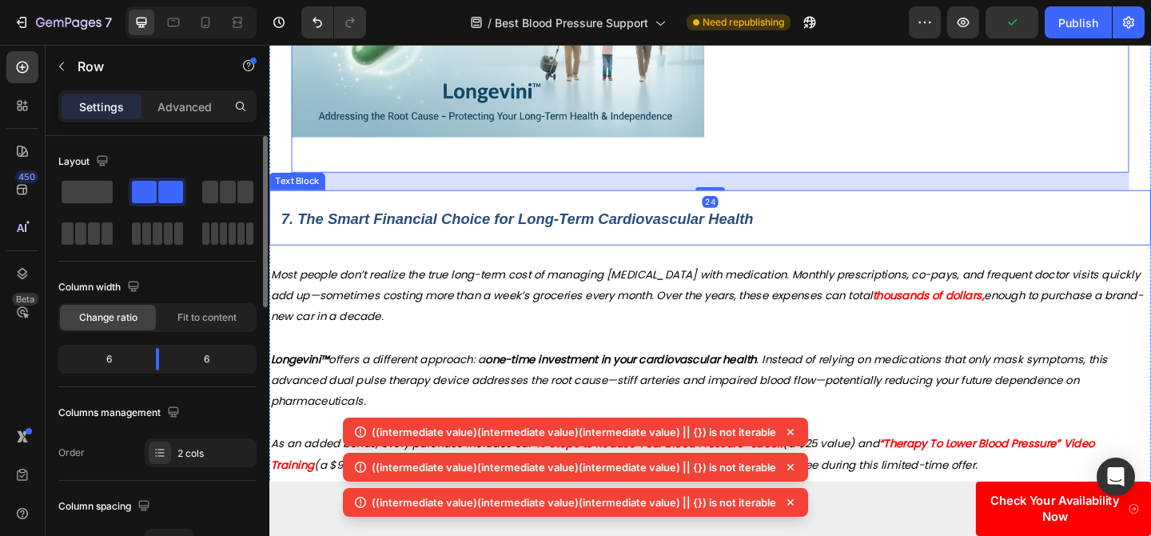
click at [356, 203] on div "7. The Smart Financial Choice for Long-Term Cardiovascular Health" at bounding box center [604, 233] width 671 height 60
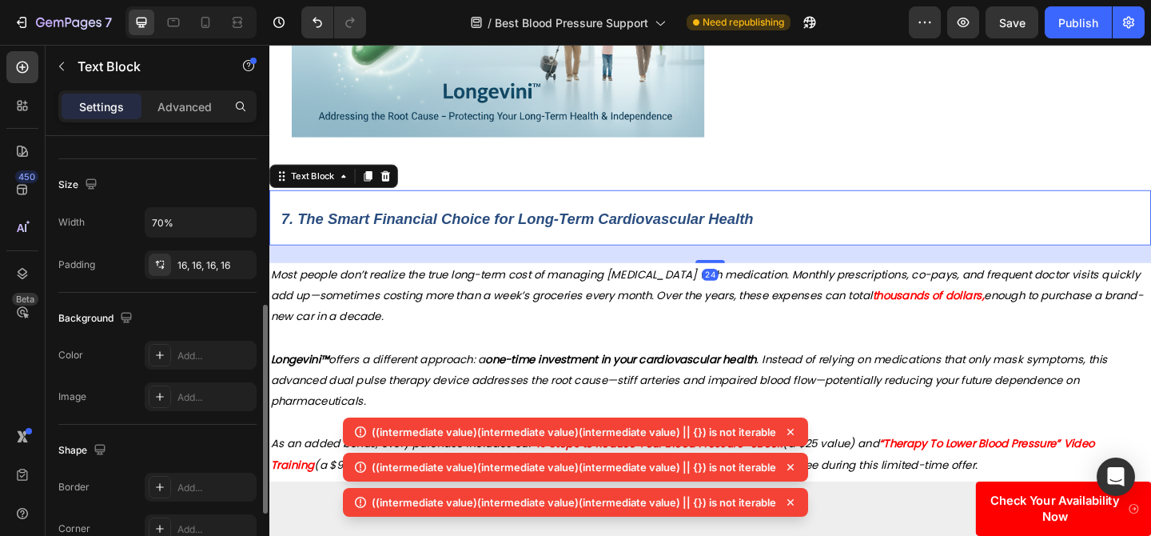
scroll to position [333, 0]
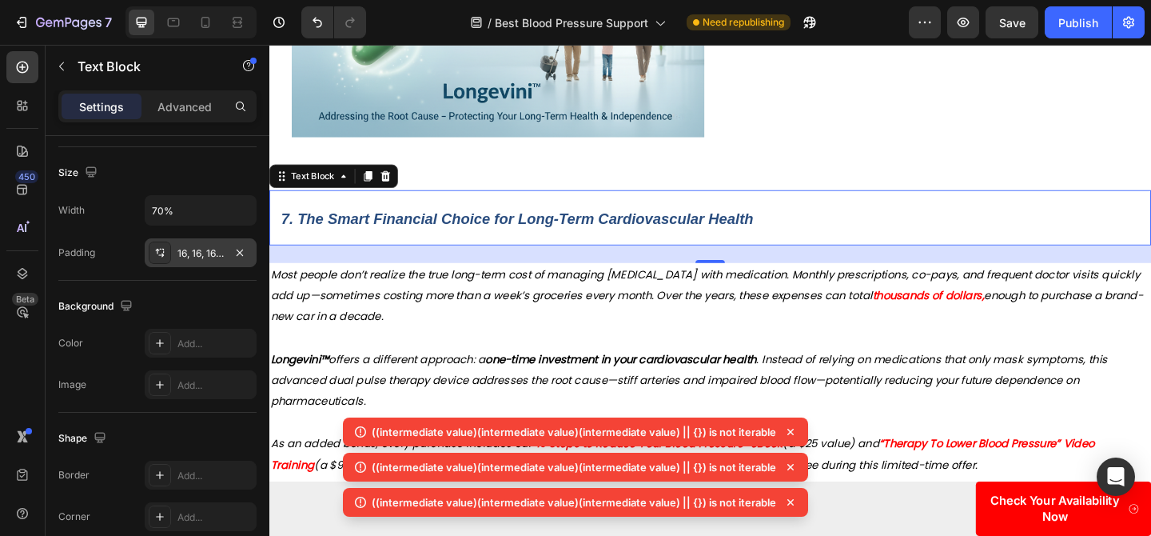
click at [189, 253] on div "16, 16, 16, 16" at bounding box center [200, 253] width 46 height 14
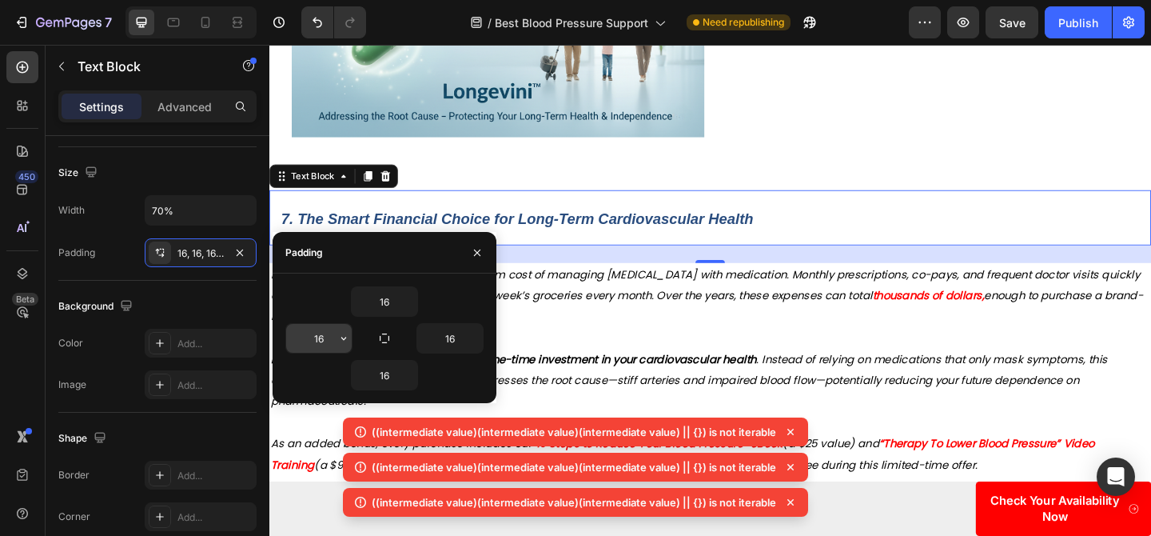
click at [313, 334] on input "16" at bounding box center [319, 338] width 66 height 29
type input "2"
type input "30"
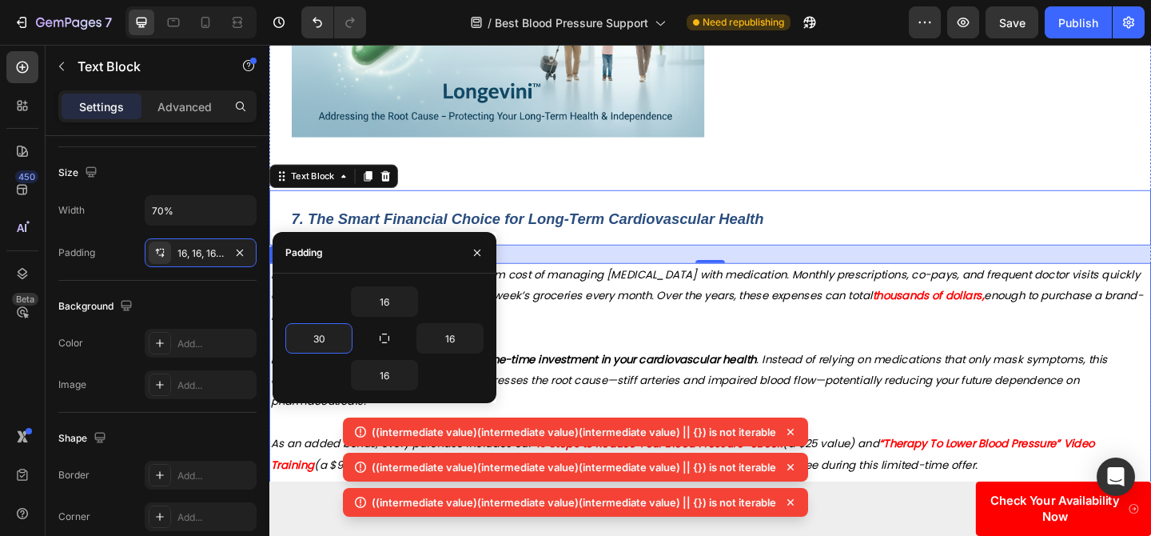
click at [698, 376] on p "Longevini™ offers a different approach: a one-time investment in your cardiovas…" at bounding box center [749, 410] width 956 height 69
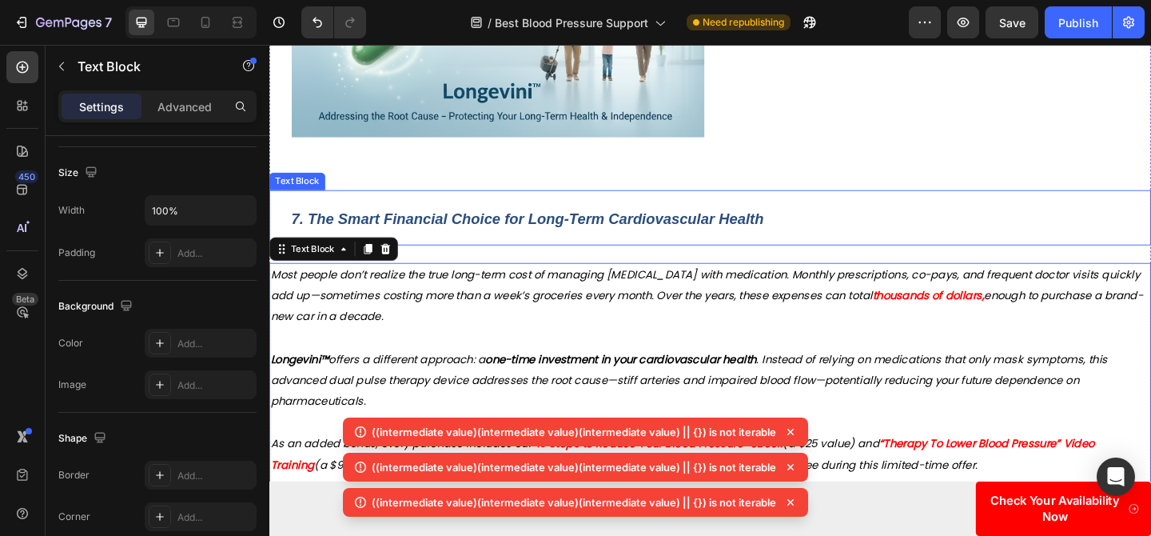
click at [667, 216] on p "7. The Smart Financial Choice for Long-Term Cardiovascular Health" at bounding box center [610, 233] width 635 height 34
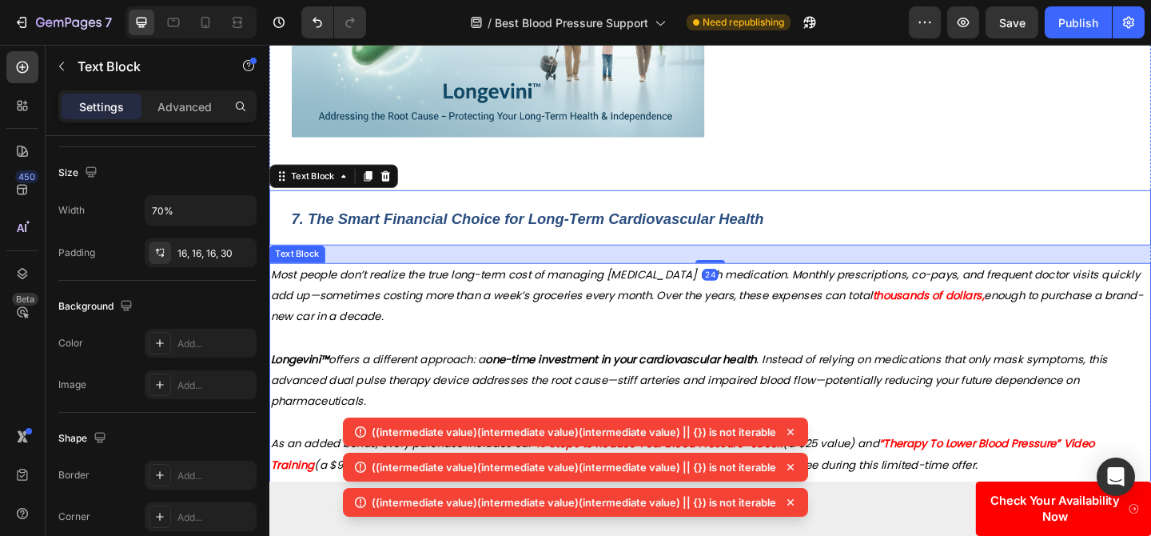
click at [613, 352] on p at bounding box center [749, 363] width 956 height 23
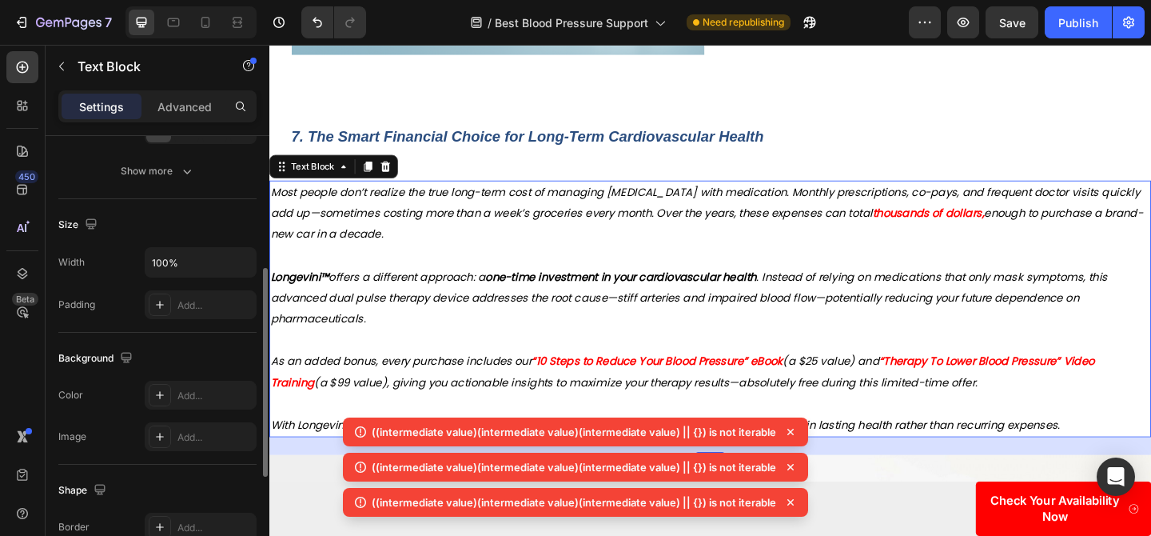
scroll to position [271, 0]
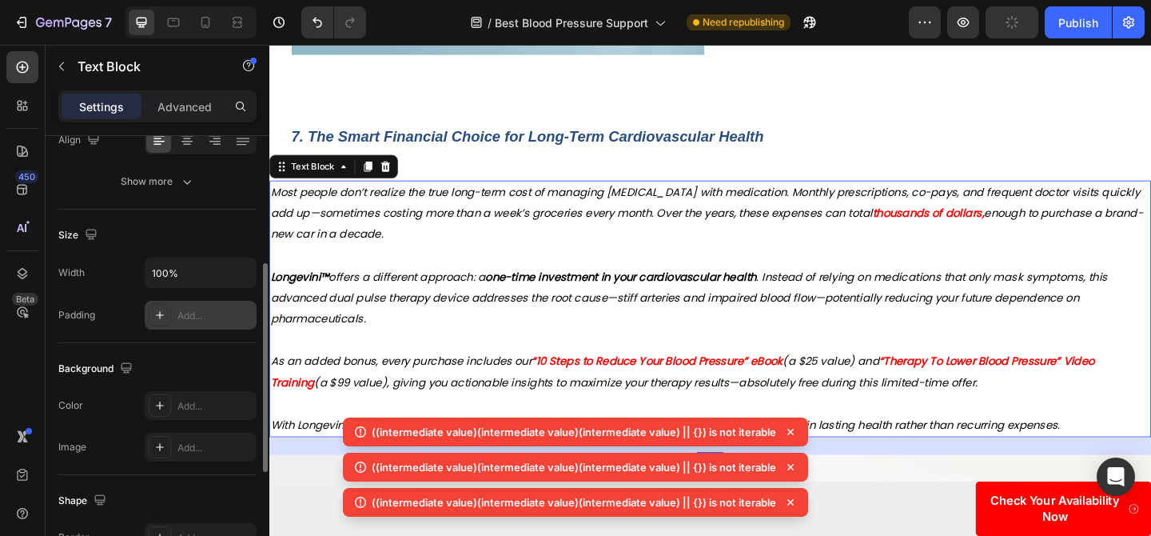
click at [177, 320] on div "Add..." at bounding box center [214, 316] width 75 height 14
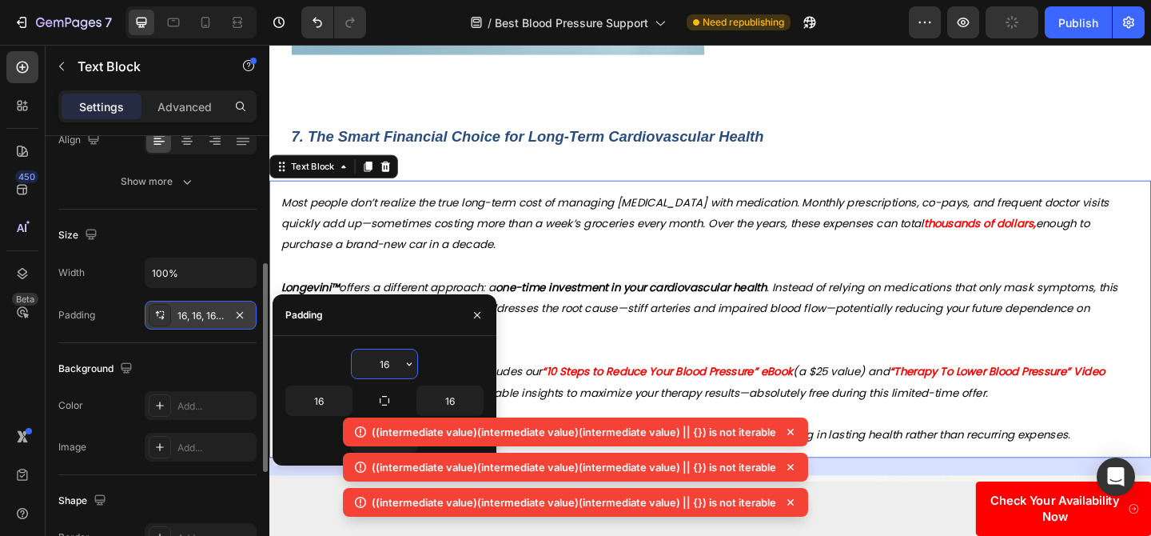
click at [177, 320] on div "16, 16, 16, 16" at bounding box center [200, 316] width 46 height 14
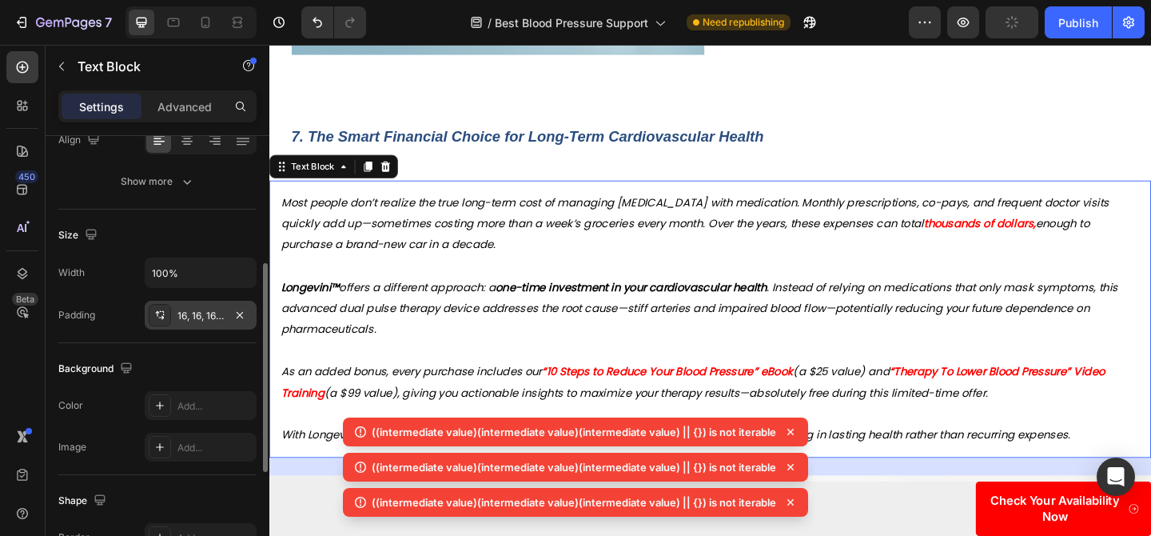
click at [199, 317] on div "16, 16, 16, 16" at bounding box center [200, 316] width 46 height 14
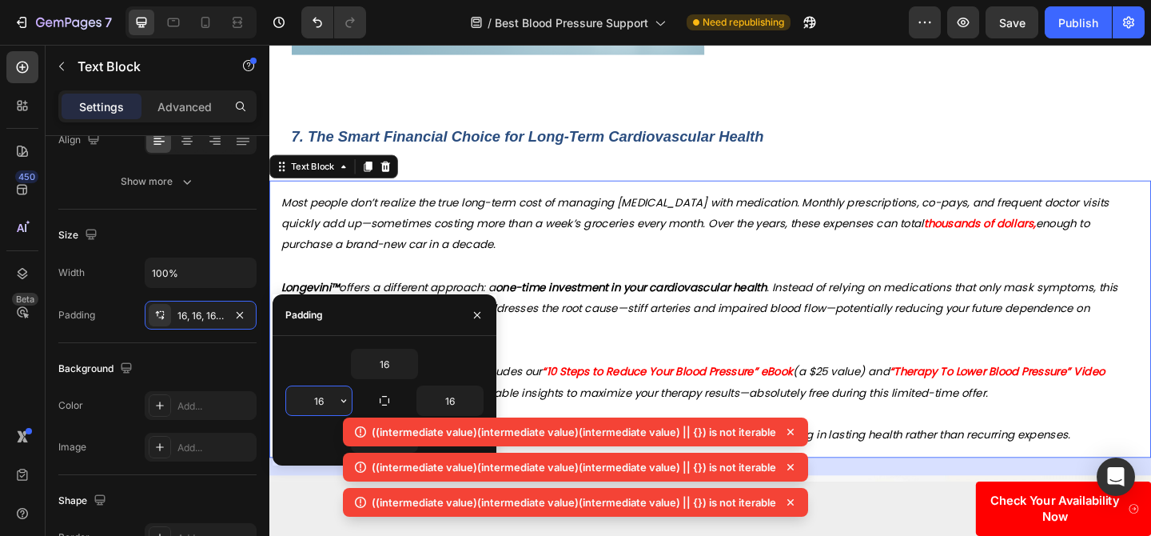
click at [333, 398] on input "16" at bounding box center [319, 400] width 66 height 29
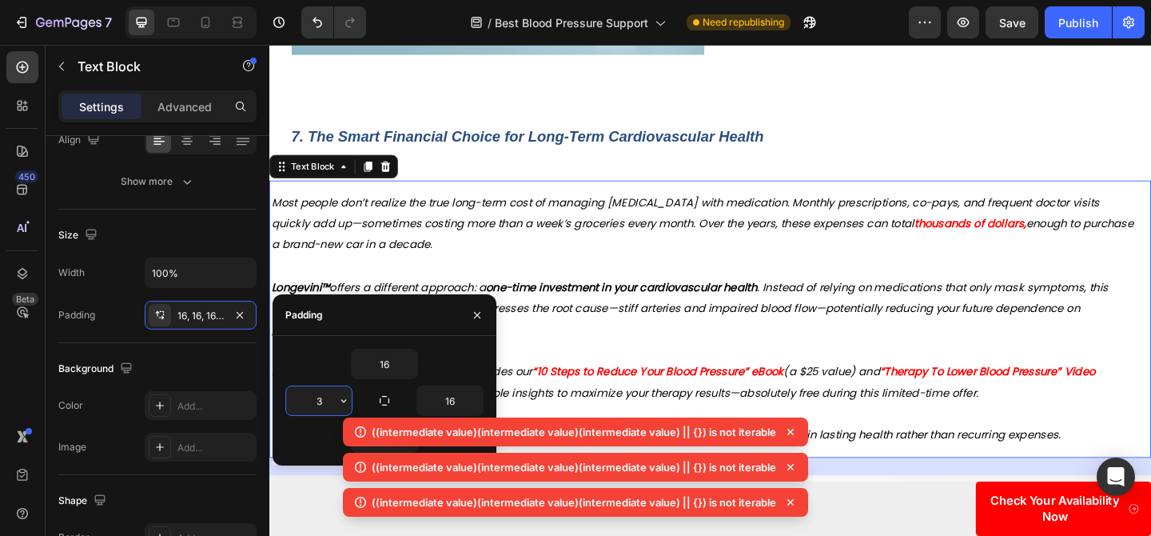
type input "30"
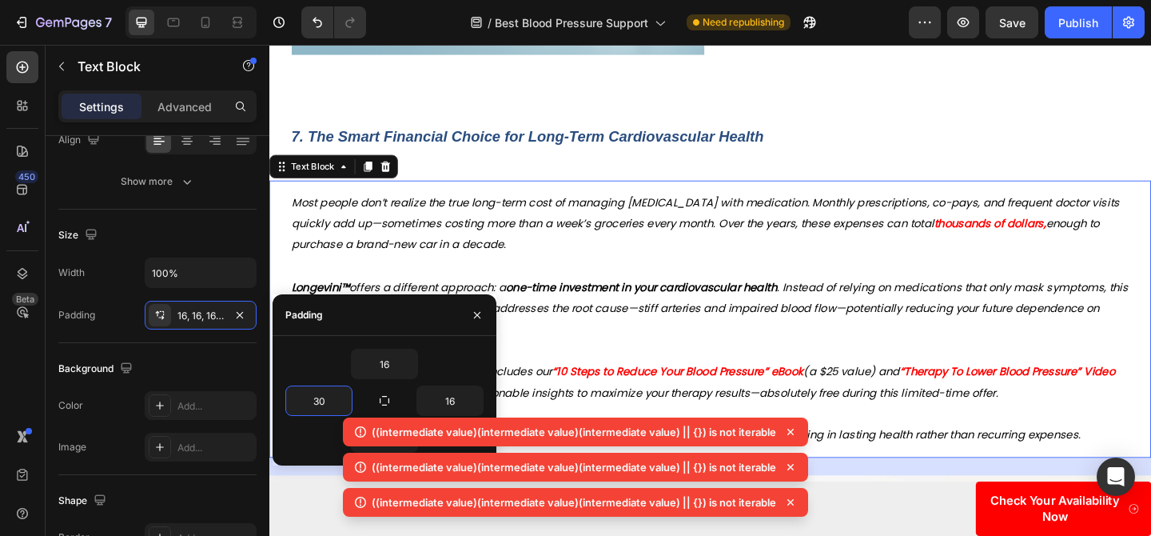
click at [459, 301] on span "Longevini™ offers a different approach: a one-time investment in your cardiovas…" at bounding box center [748, 332] width 910 height 62
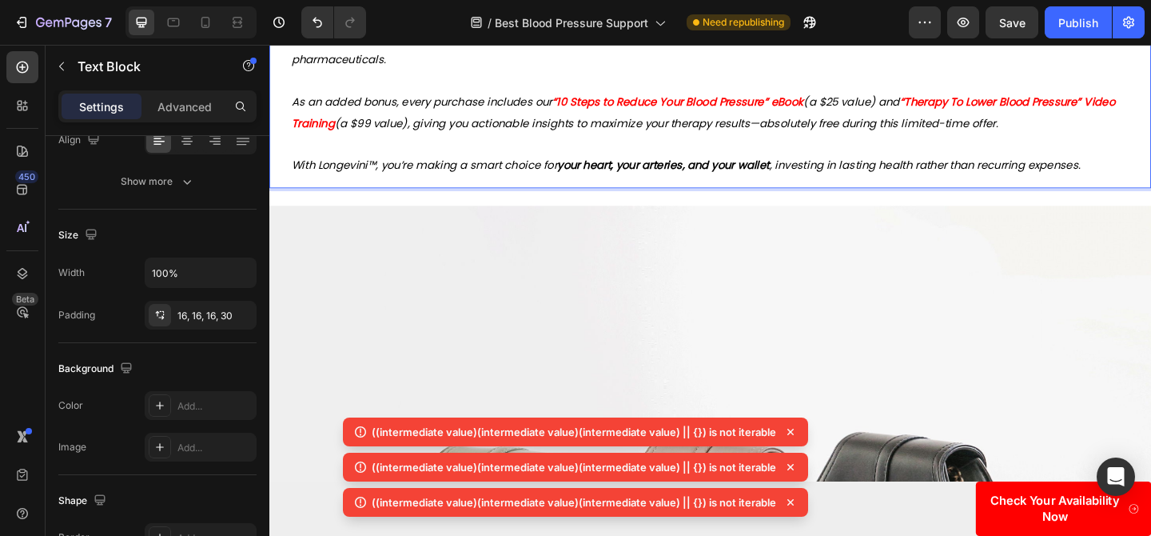
scroll to position [4173, 0]
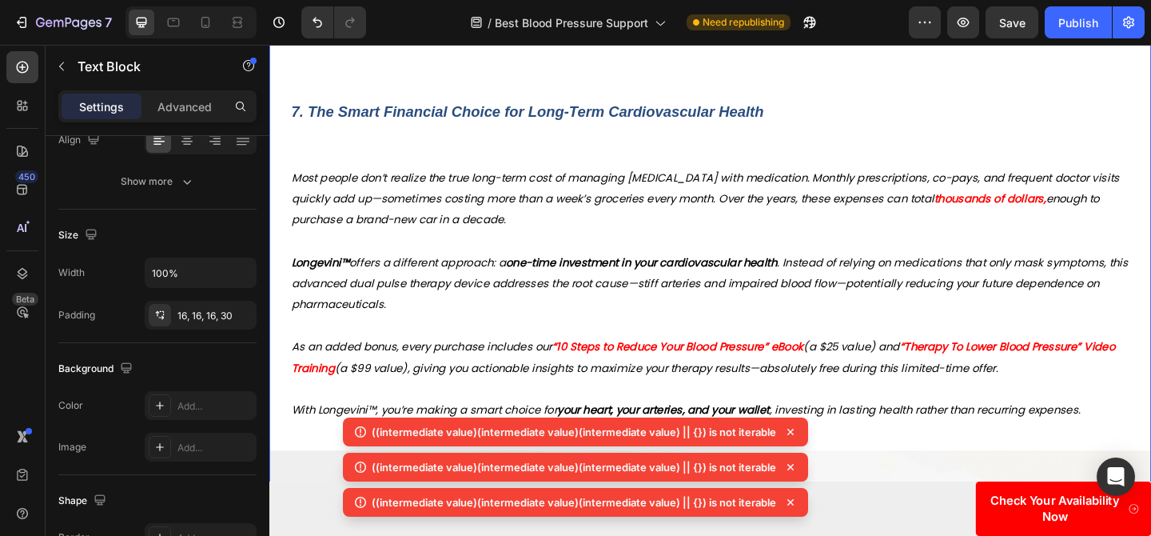
scroll to position [0, 0]
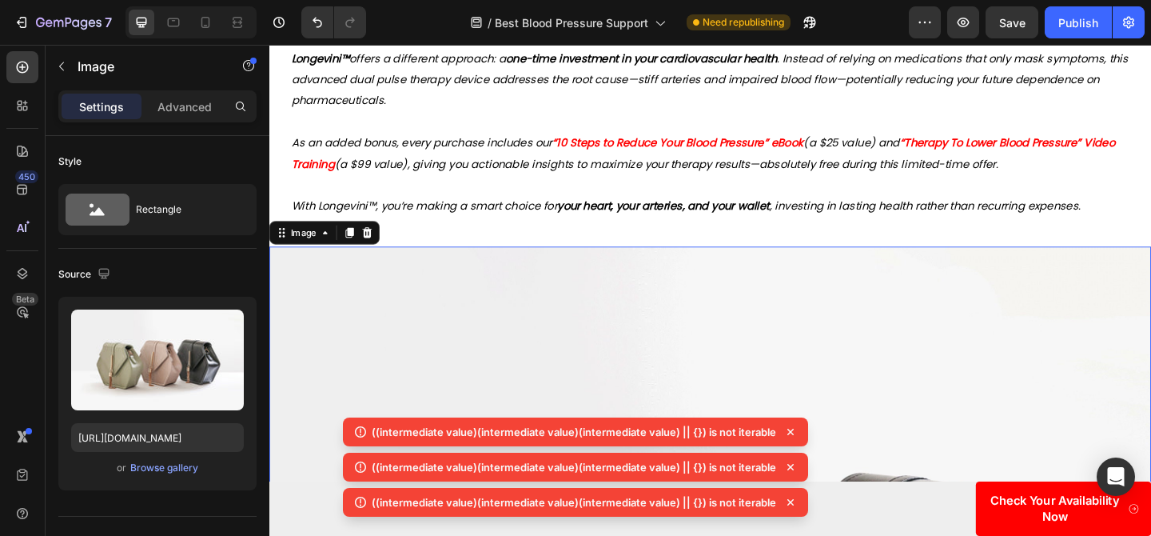
scroll to position [4277, 0]
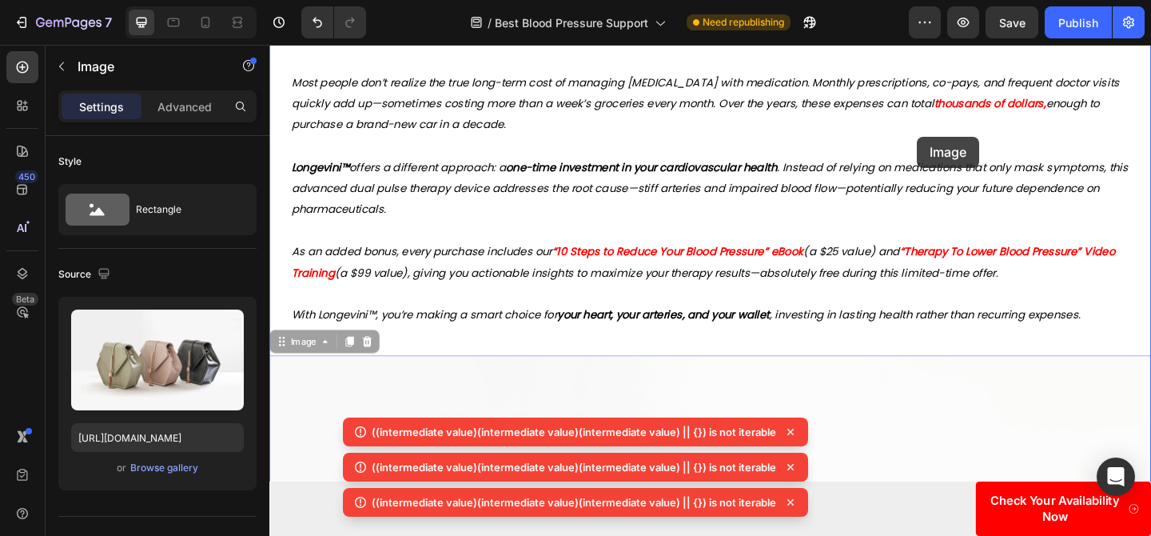
drag, startPoint x: 315, startPoint y: 348, endPoint x: 974, endPoint y: 145, distance: 689.4
click at [974, 145] on div "Header Drop element here Sticky Image Advertorial Text Block Row Row Why LONGEV…" at bounding box center [748, 189] width 959 height 8843
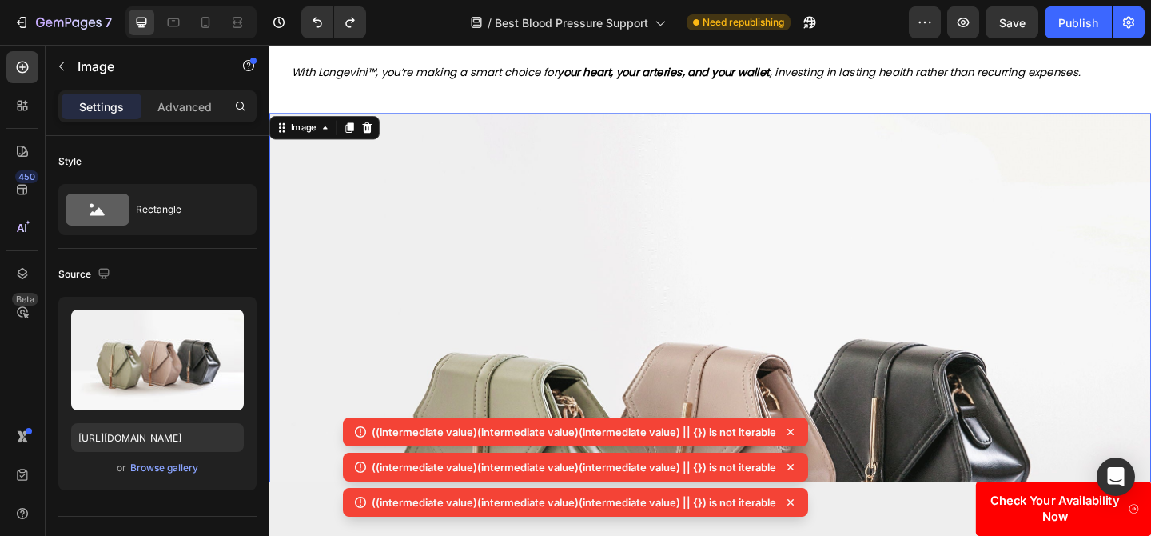
scroll to position [4478, 0]
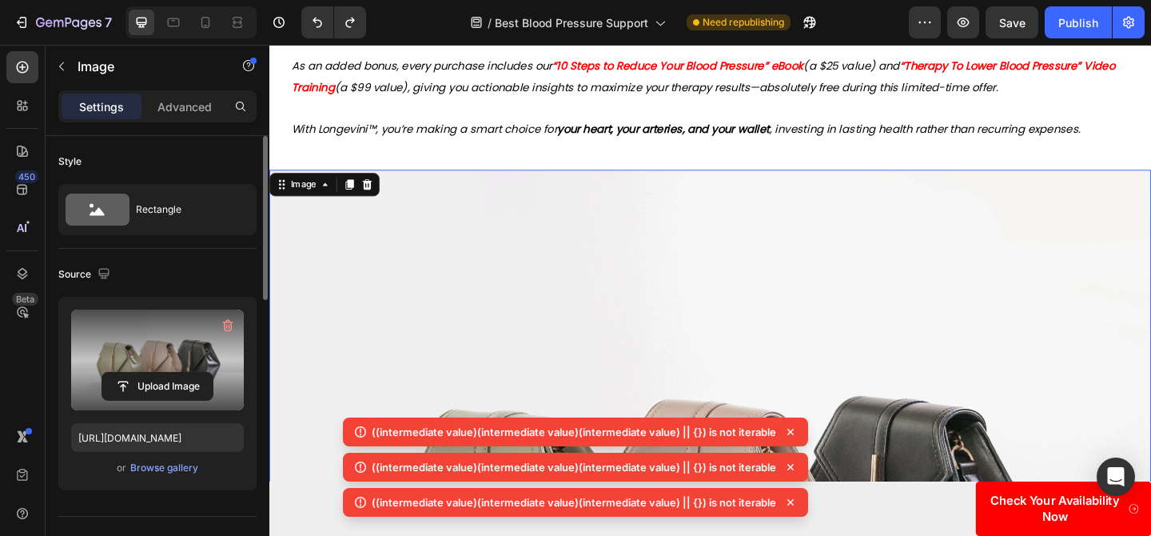
click at [183, 371] on label at bounding box center [157, 359] width 173 height 101
click at [183, 372] on input "file" at bounding box center [157, 385] width 110 height 27
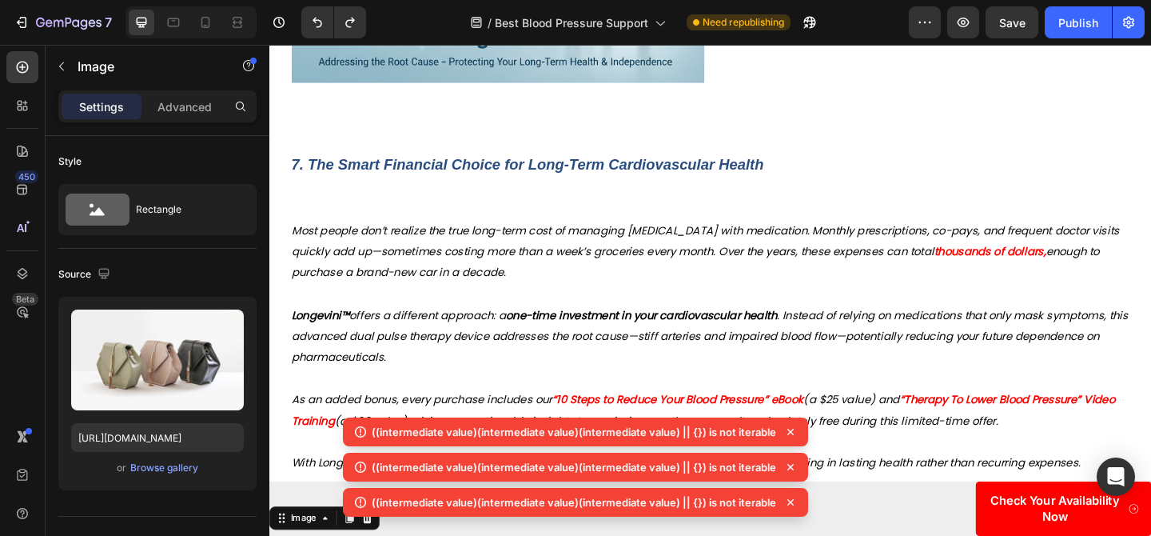
scroll to position [4134, 0]
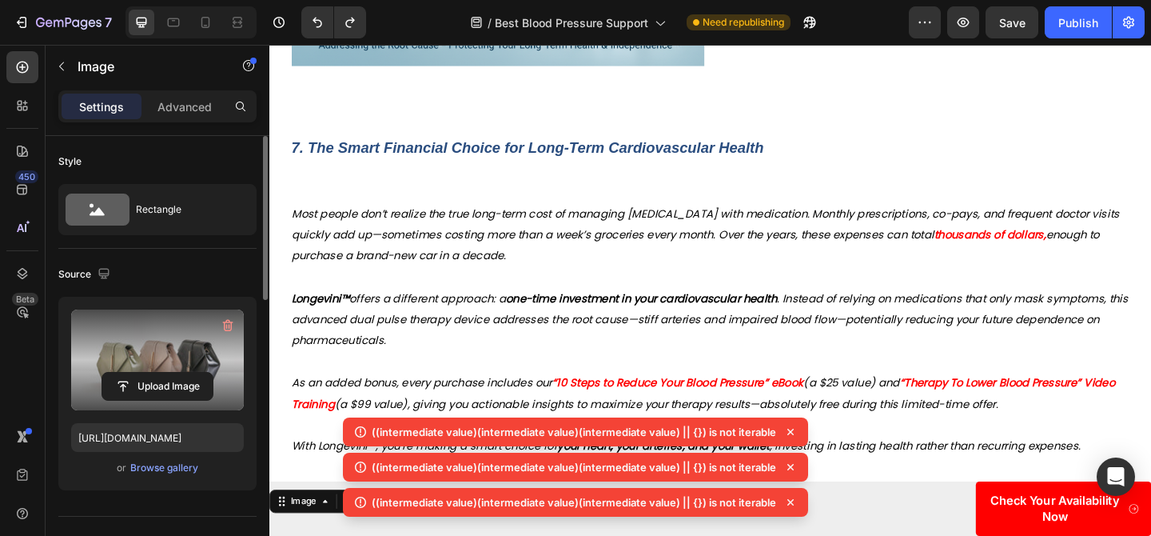
click at [165, 368] on label at bounding box center [157, 359] width 173 height 101
click at [165, 372] on input "file" at bounding box center [157, 385] width 110 height 27
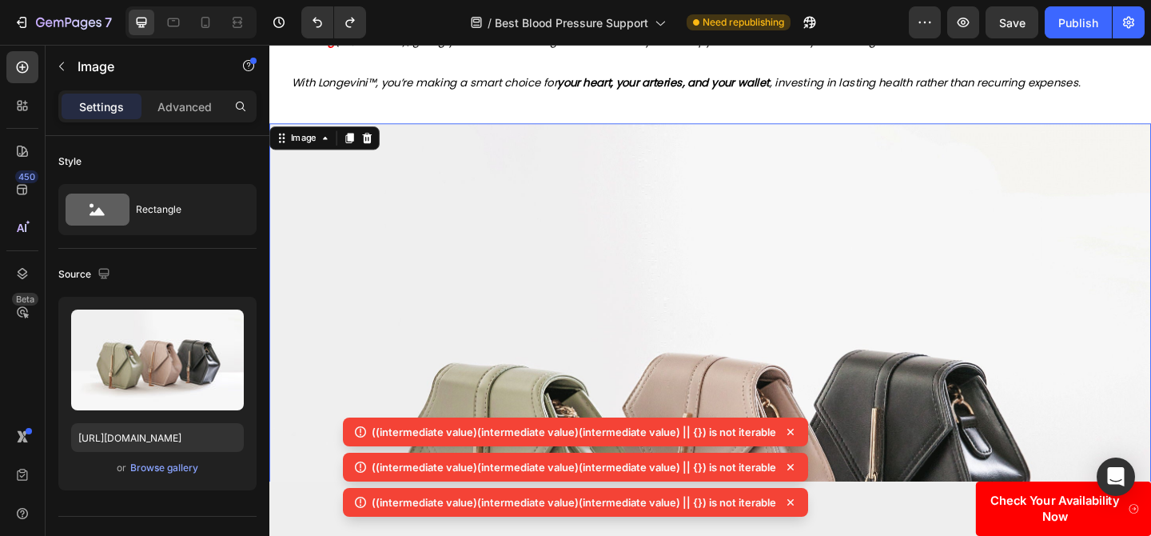
scroll to position [4538, 0]
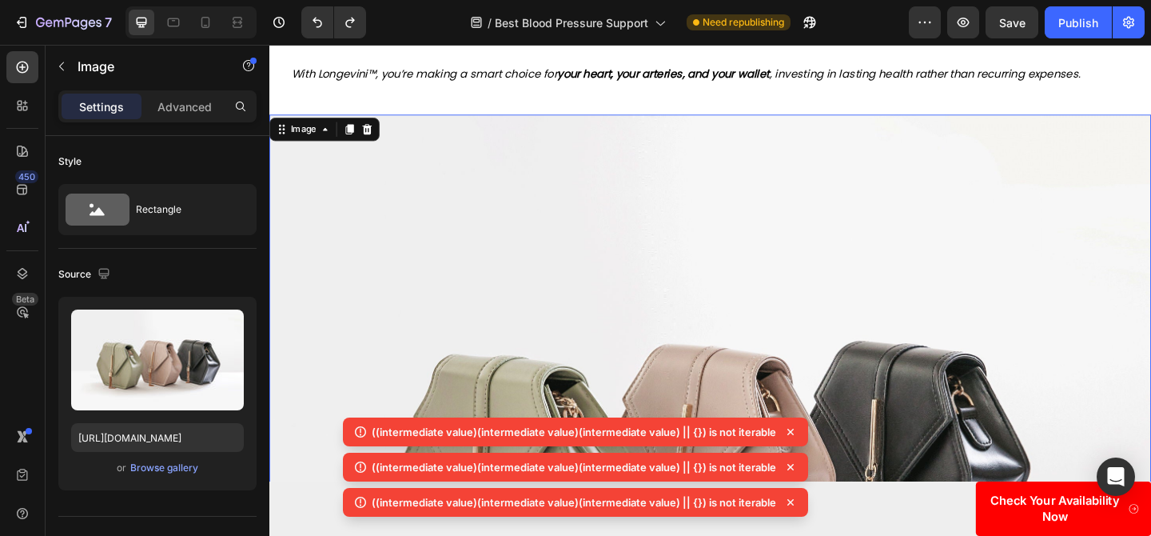
click at [420, 277] on img at bounding box center [748, 480] width 959 height 719
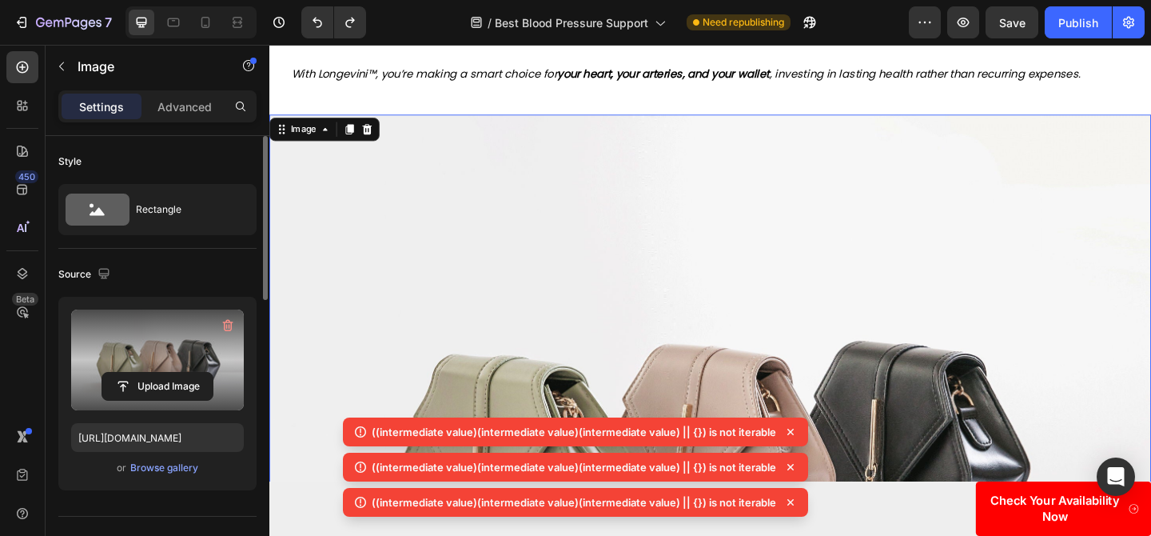
click at [144, 354] on label at bounding box center [157, 359] width 173 height 101
click at [144, 372] on input "file" at bounding box center [157, 385] width 110 height 27
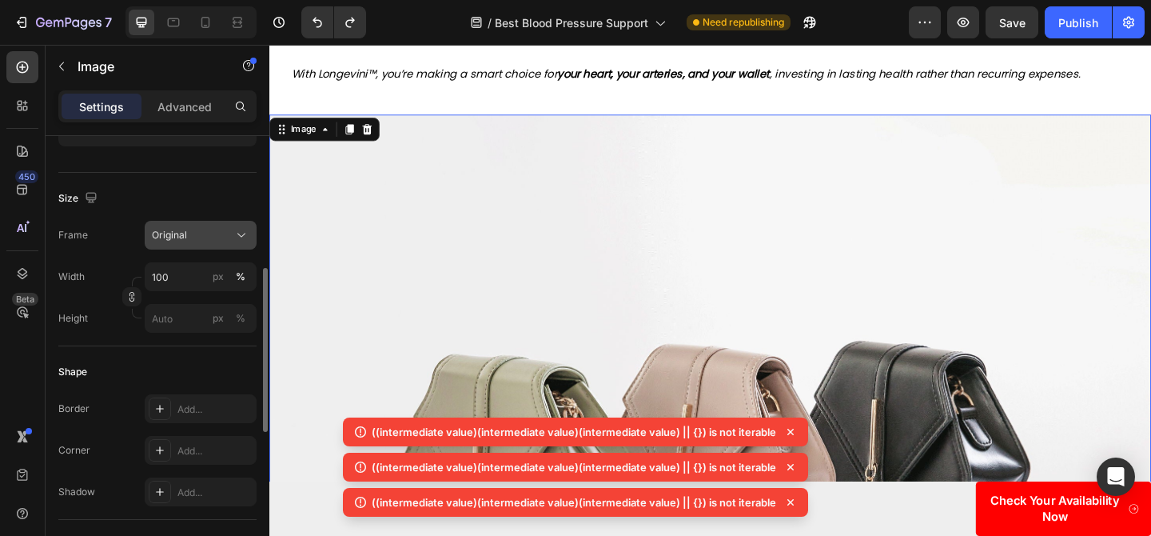
scroll to position [348, 0]
click at [185, 242] on button "Original" at bounding box center [201, 231] width 112 height 29
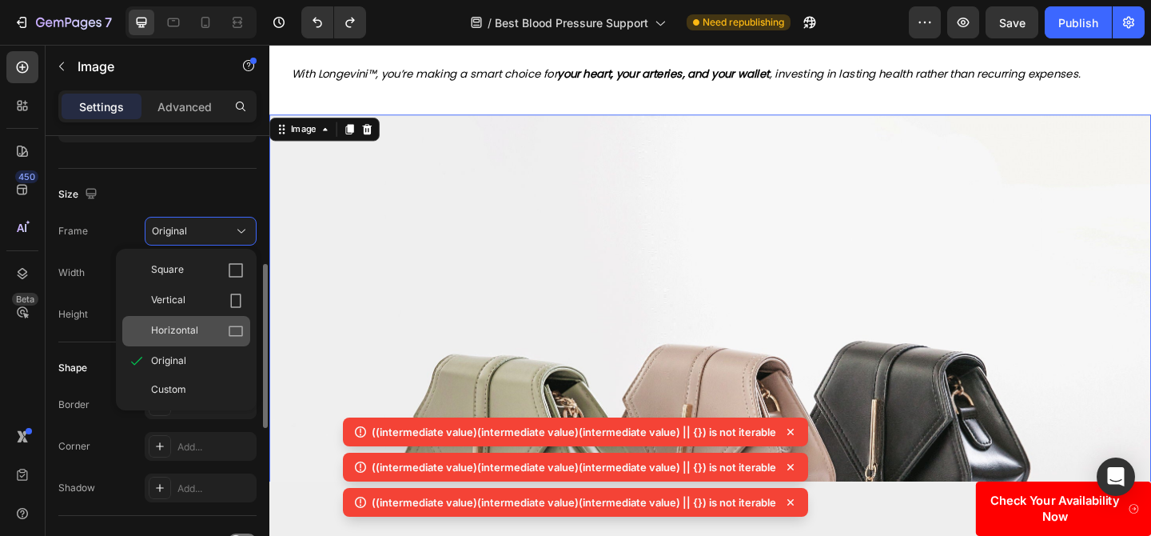
click at [193, 337] on span "Horizontal" at bounding box center [174, 331] width 47 height 16
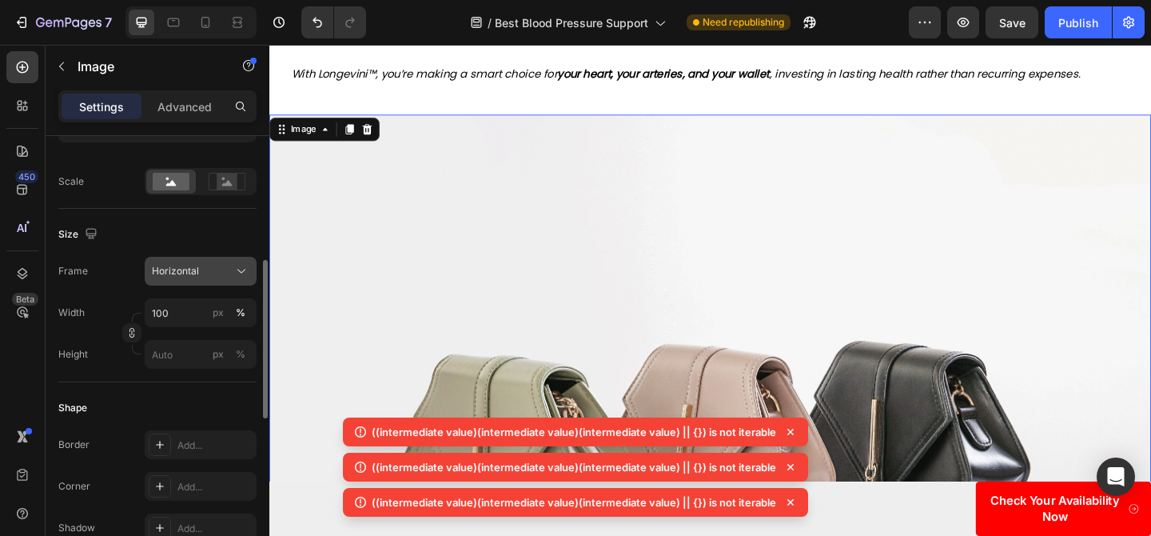
type input "https://cdn.shopify.com/s/files/1/0719/5865/9241/files/gempages_585210698770940…"
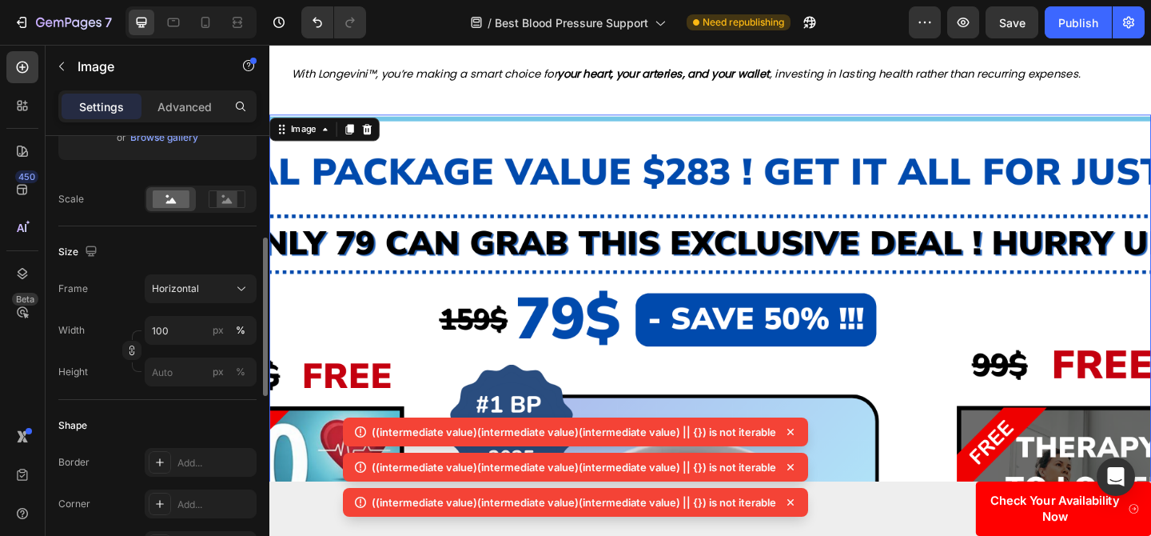
scroll to position [316, 0]
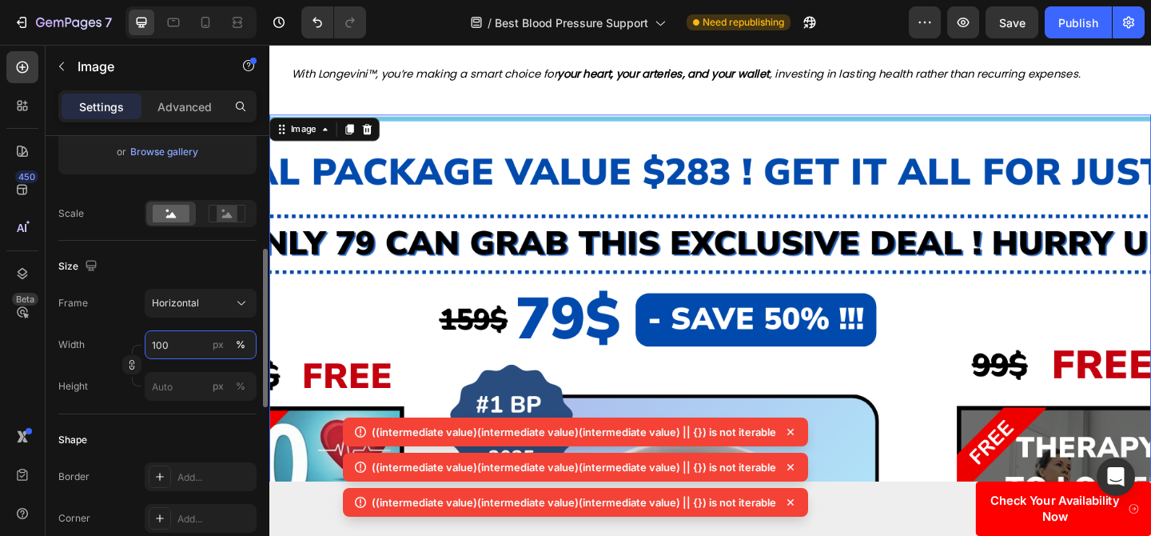
click at [182, 341] on input "100" at bounding box center [201, 344] width 112 height 29
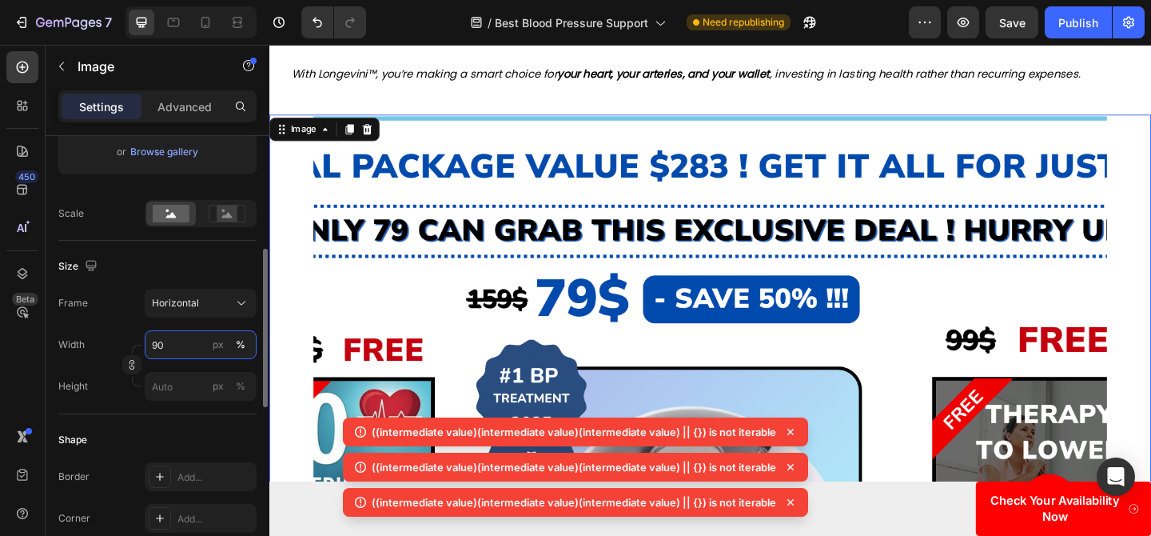
type input "9"
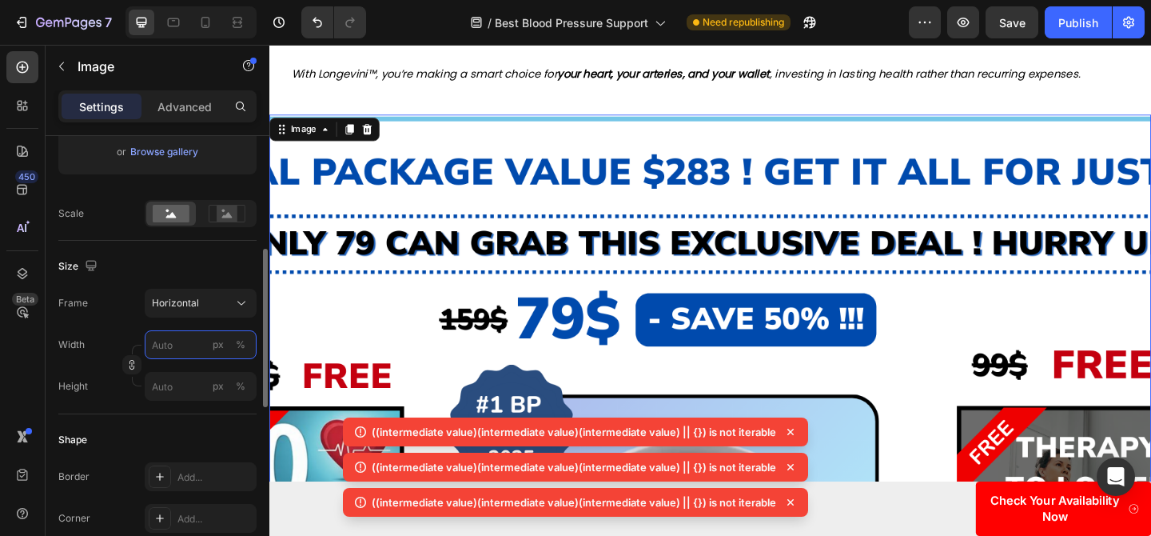
type input "7"
type input "5"
type input "70"
type input "53"
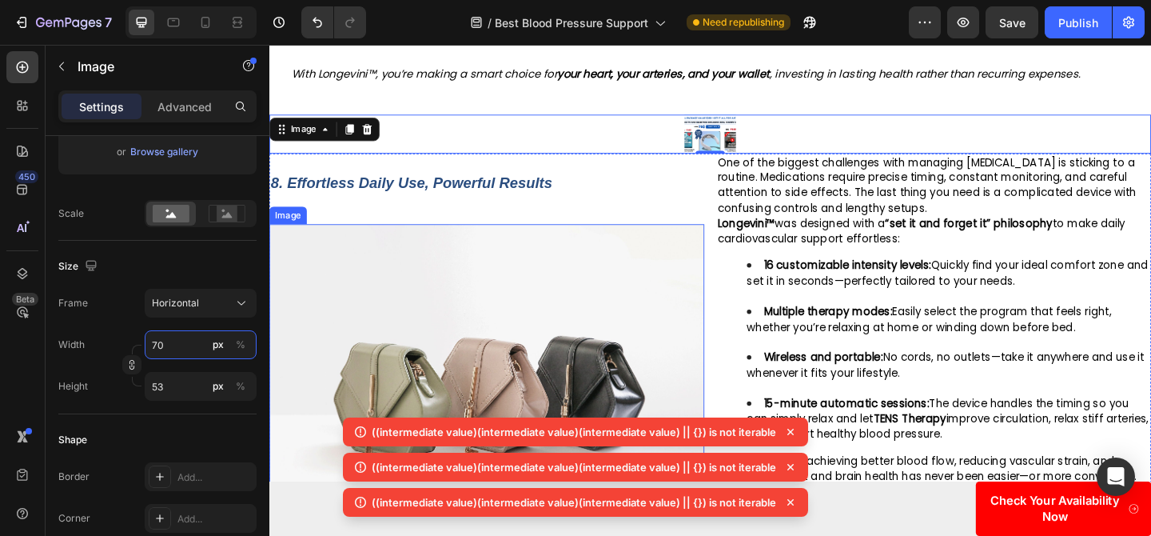
type input "7"
type input "5"
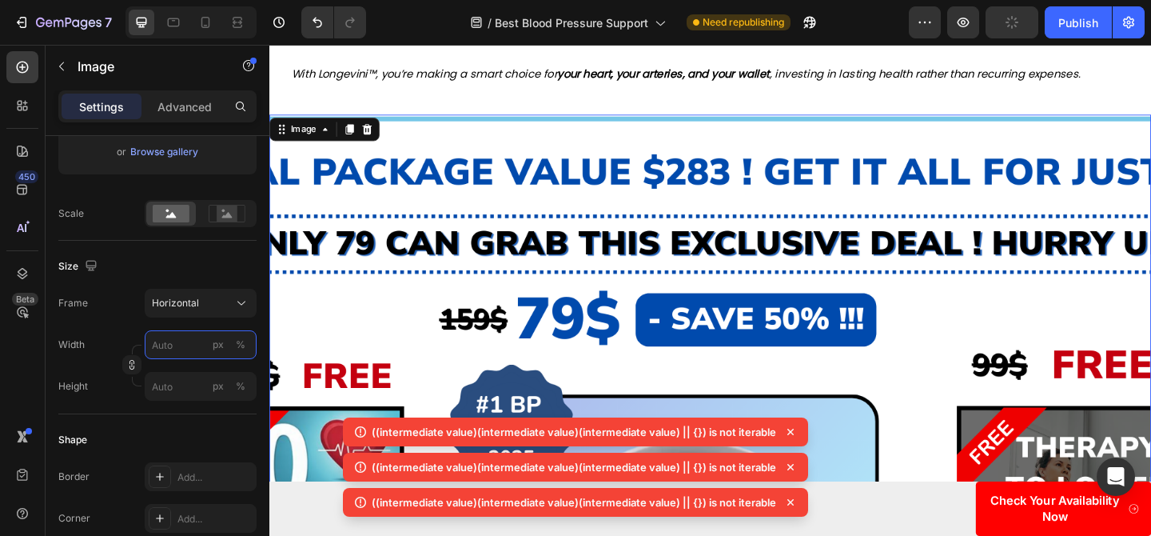
type input "7"
type input "5"
type input "78"
type input "59"
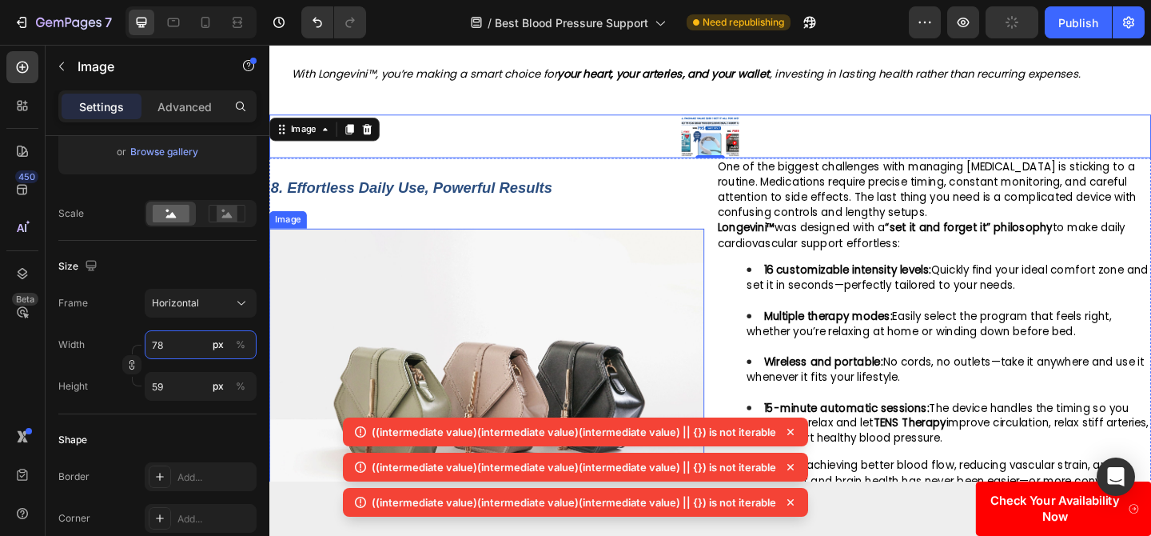
type input "780"
type input "585"
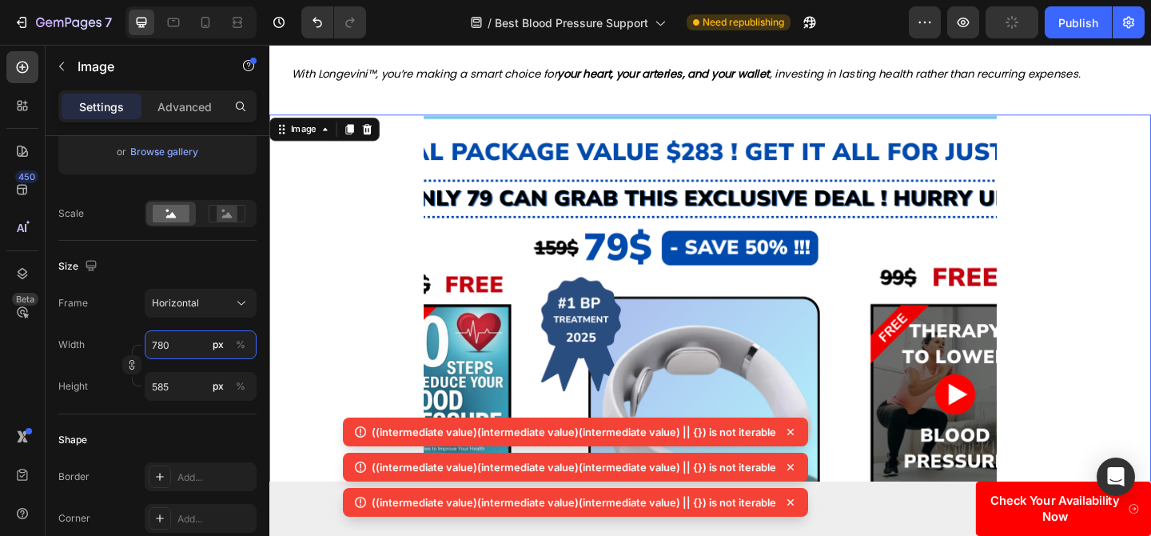
type input "78"
type input "59"
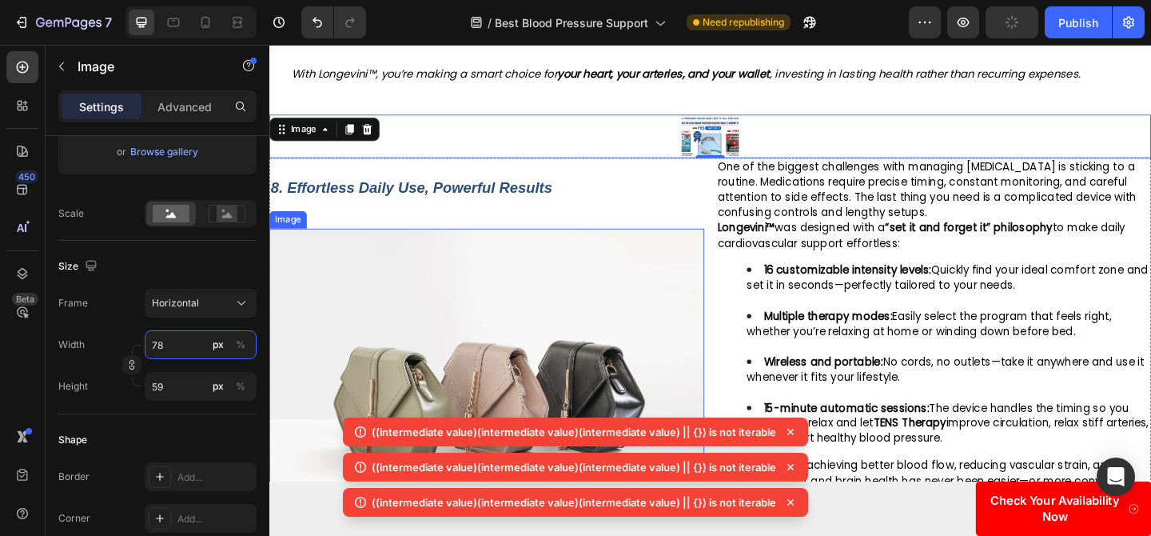
type input "7"
type input "5"
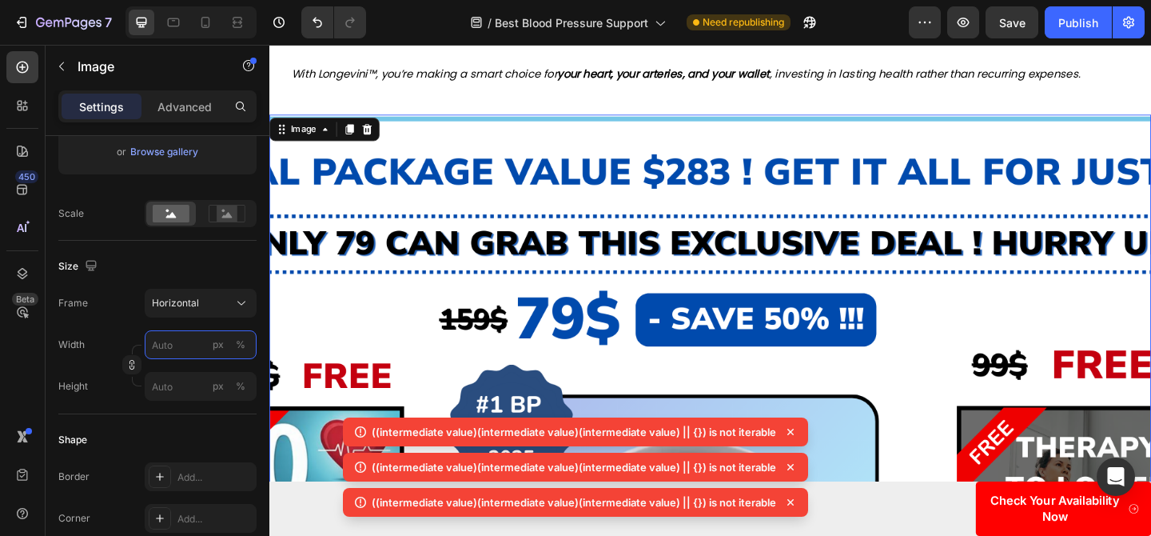
type input "8"
type input "6"
type input "80"
type input "60"
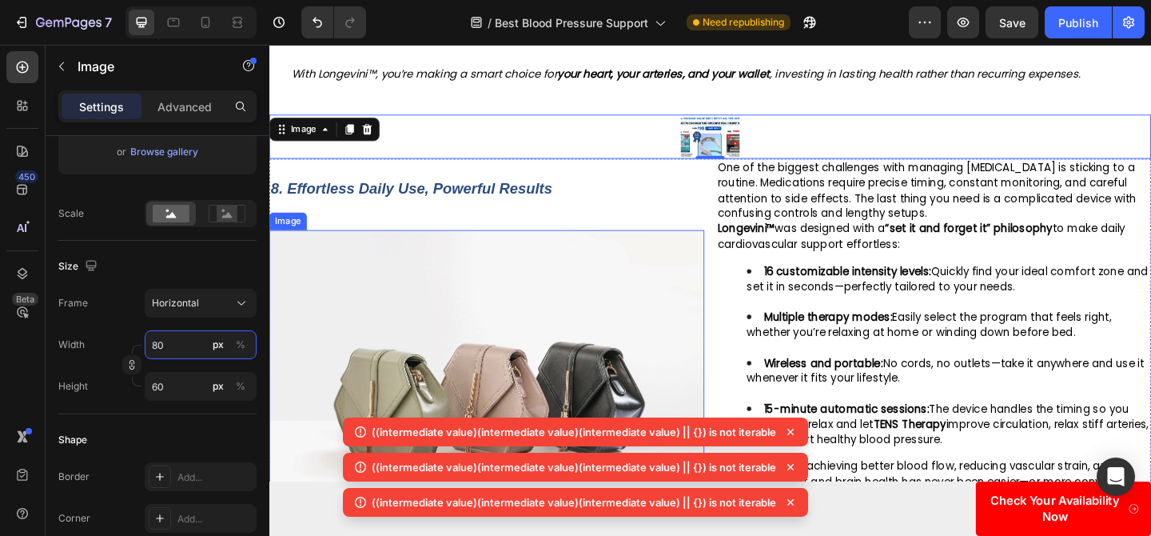
type input "8"
type input "6"
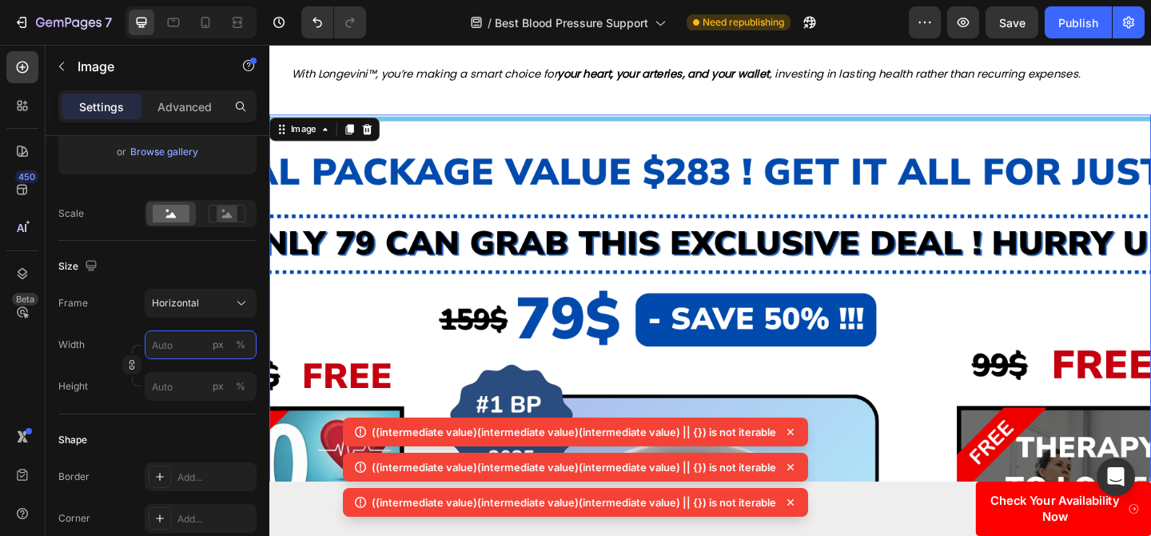
type input "8"
type input "6"
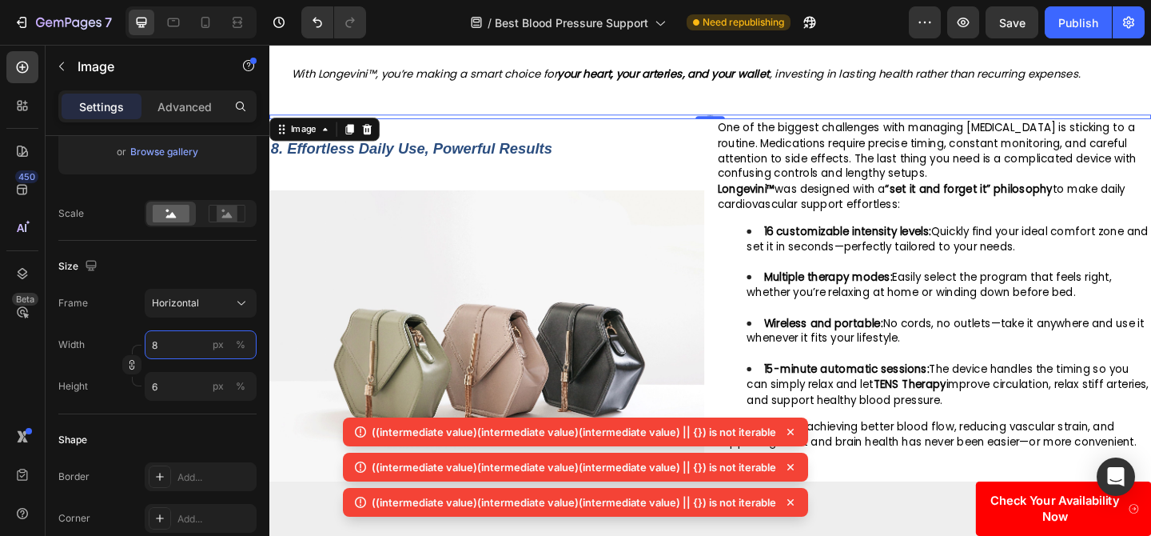
type input "808"
type input "606"
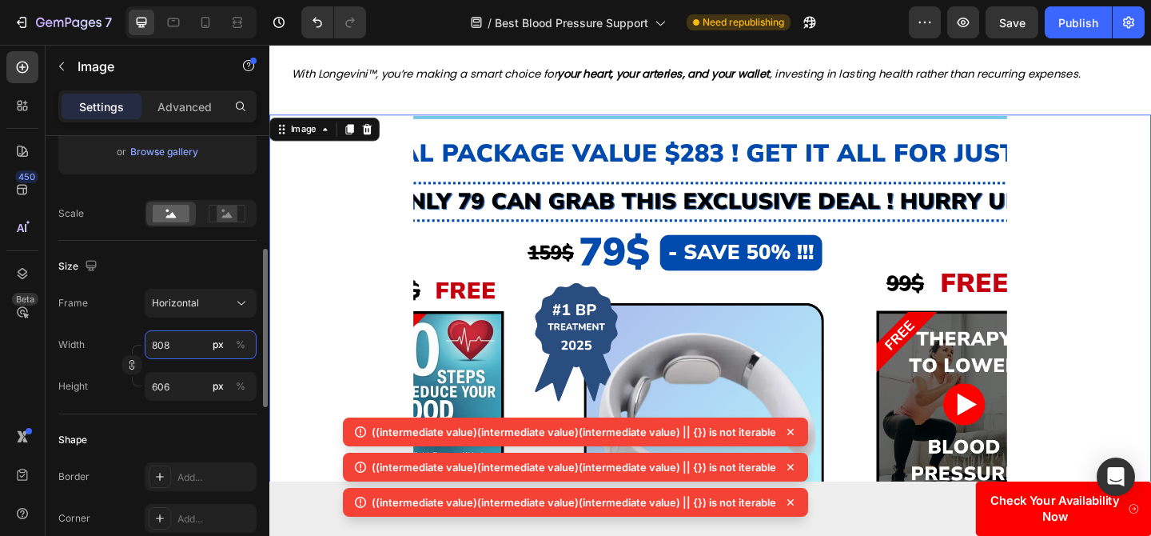
type input "80"
type input "60"
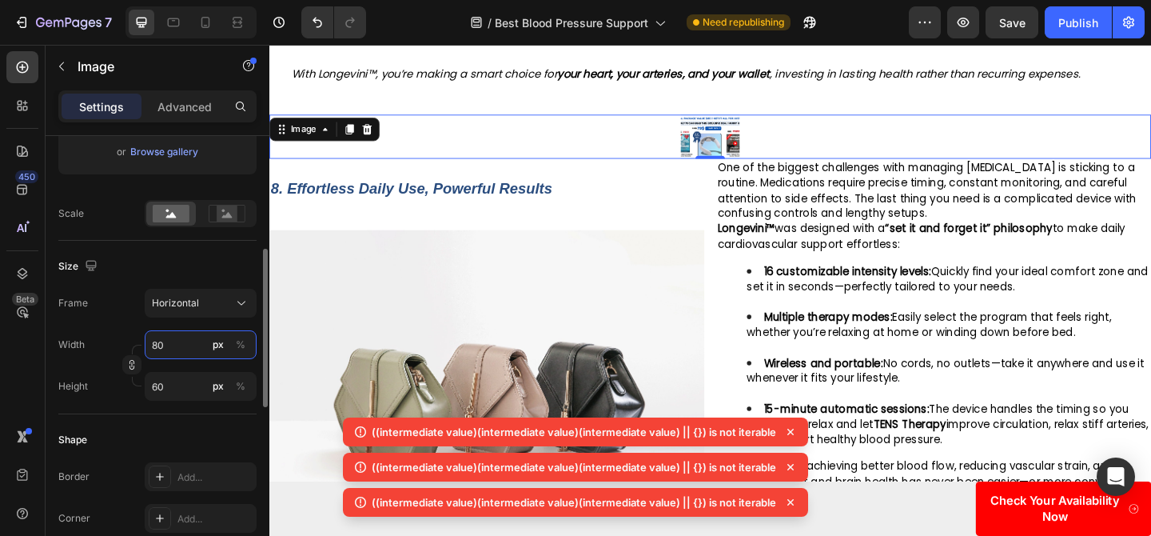
type input "80"
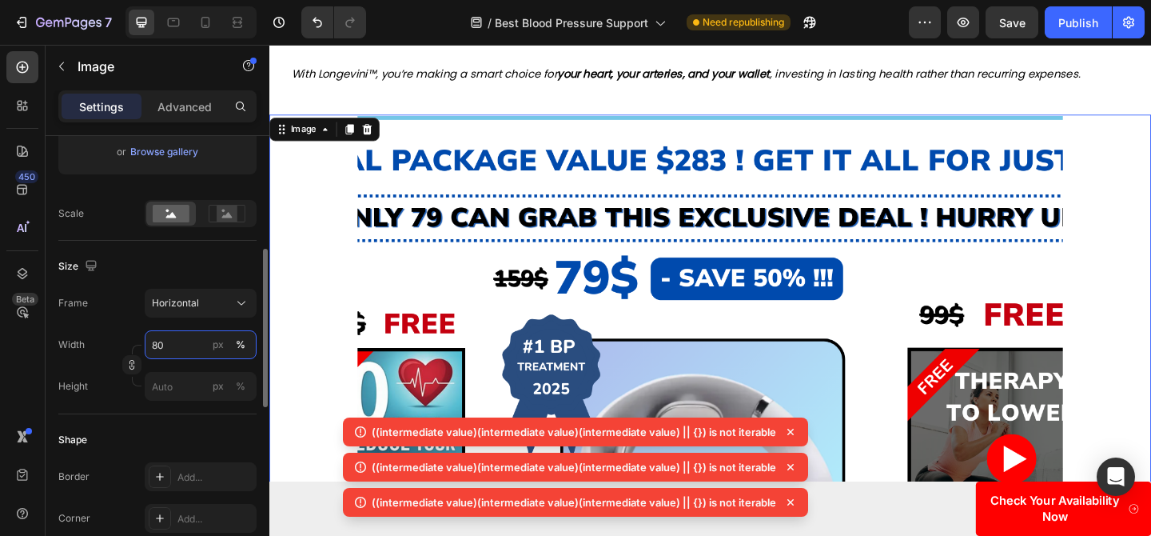
click at [189, 336] on input "80" at bounding box center [201, 344] width 112 height 29
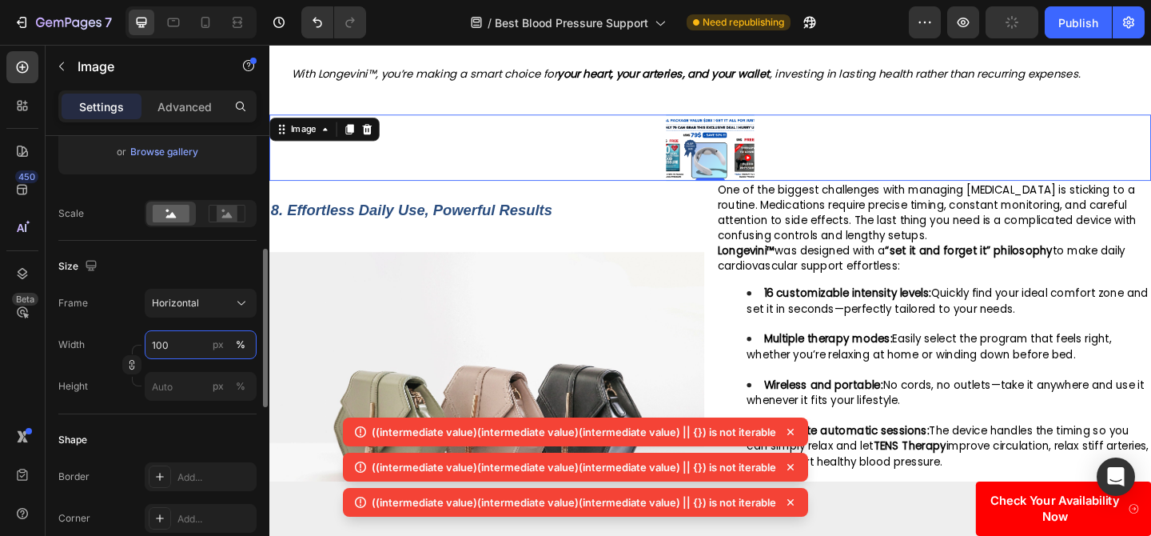
type input "10"
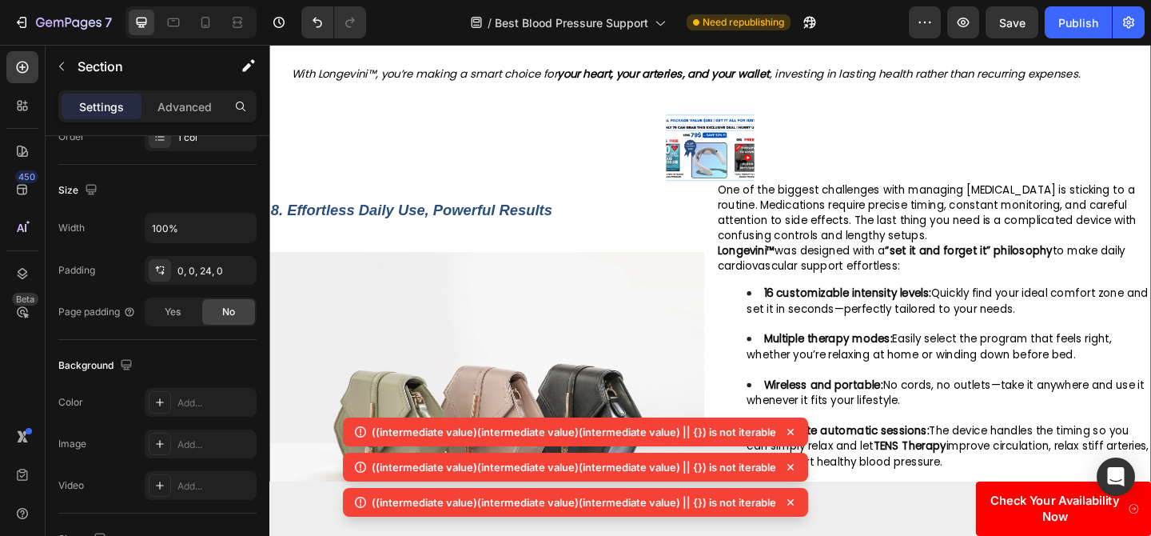
scroll to position [0, 0]
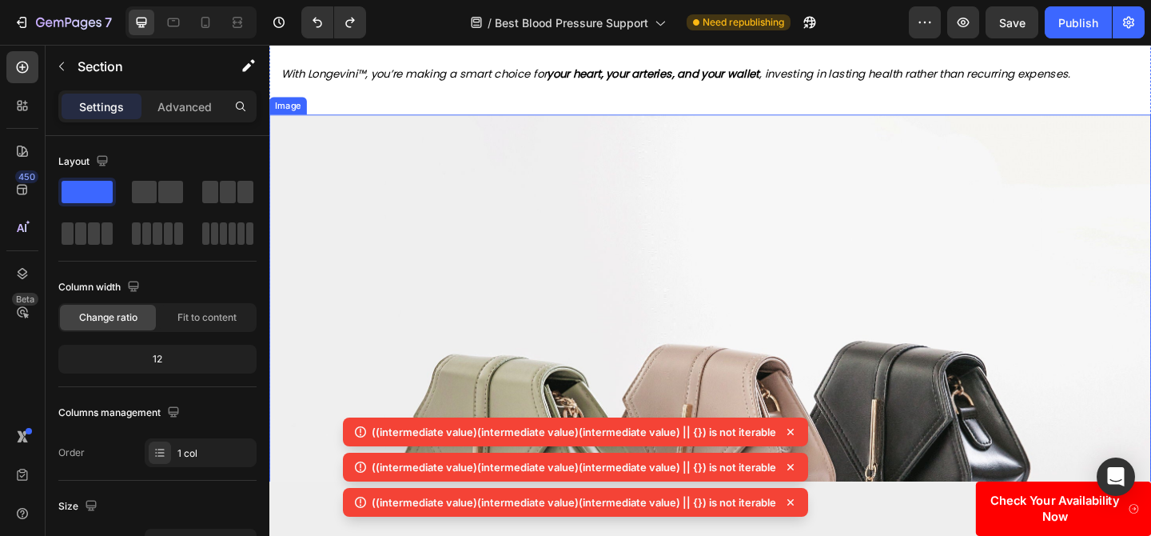
click at [421, 369] on img at bounding box center [748, 480] width 959 height 719
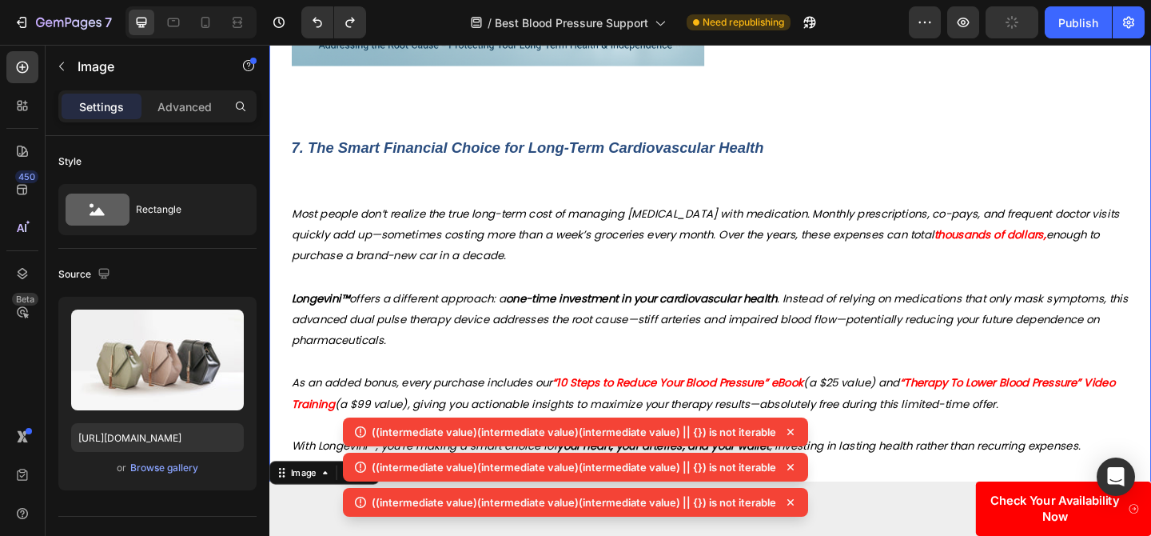
scroll to position [4091, 0]
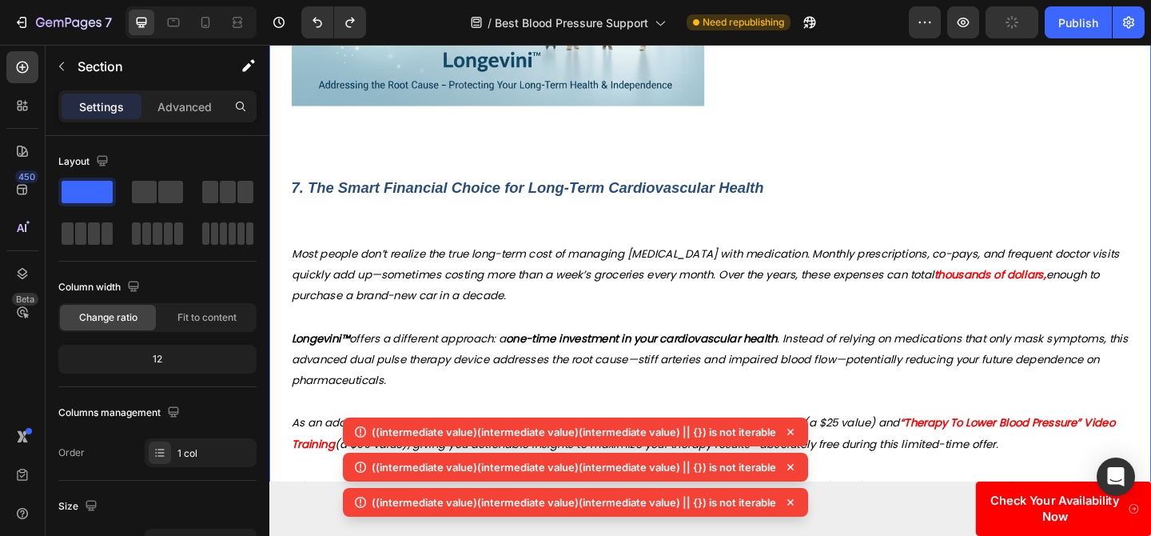
click at [396, 198] on div "7. The Smart Financial Choice for Long-Term Cardiovascular Health" at bounding box center [604, 199] width 671 height 60
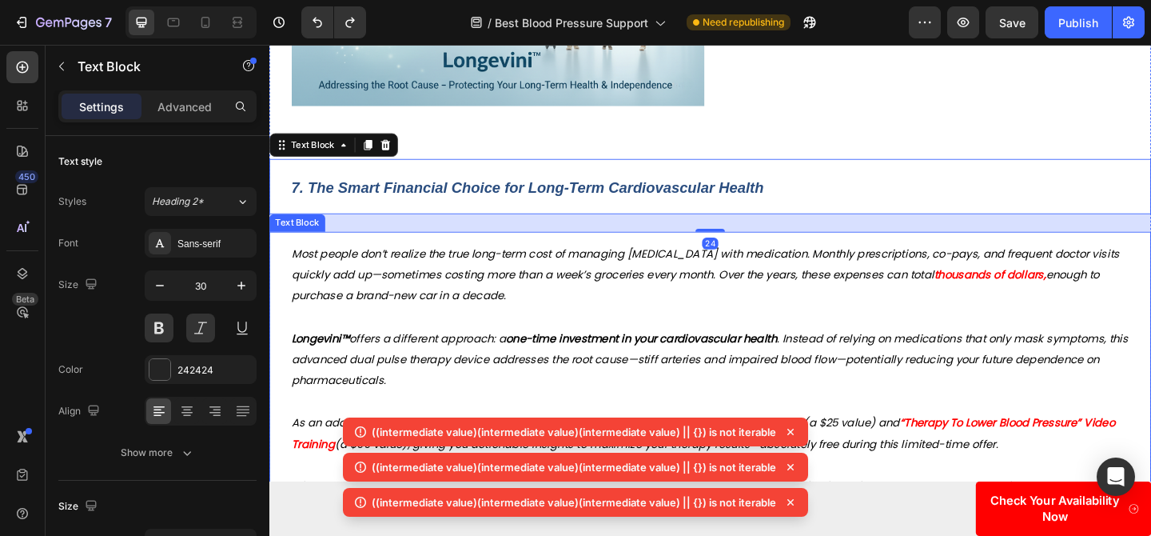
click at [376, 248] on div "Most people don’t realize the true long-term cost of managing high blood pressu…" at bounding box center [748, 399] width 959 height 302
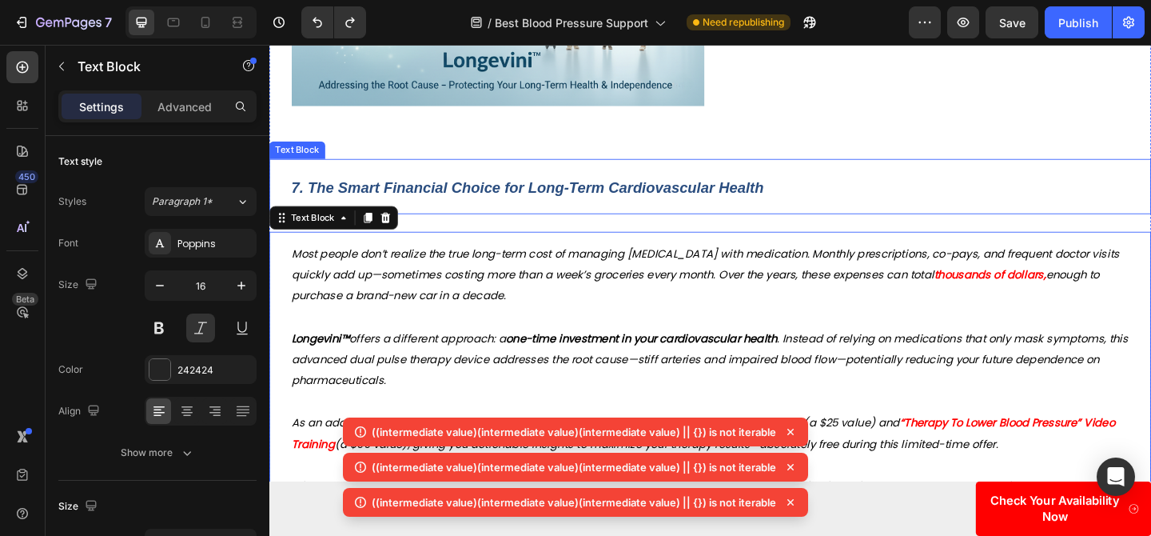
click at [443, 191] on strong "7. The Smart Financial Choice for Long-Term Cardiovascular Health" at bounding box center [550, 200] width 514 height 18
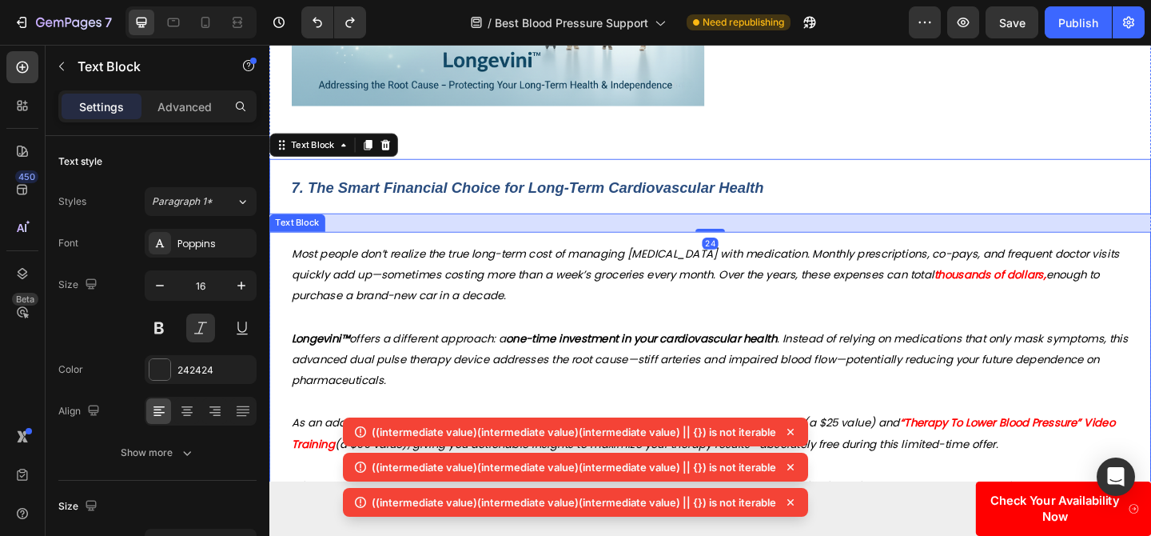
click at [432, 356] on span "Longevini™ offers a different approach: a one-time investment in your cardiovas…" at bounding box center [748, 387] width 910 height 62
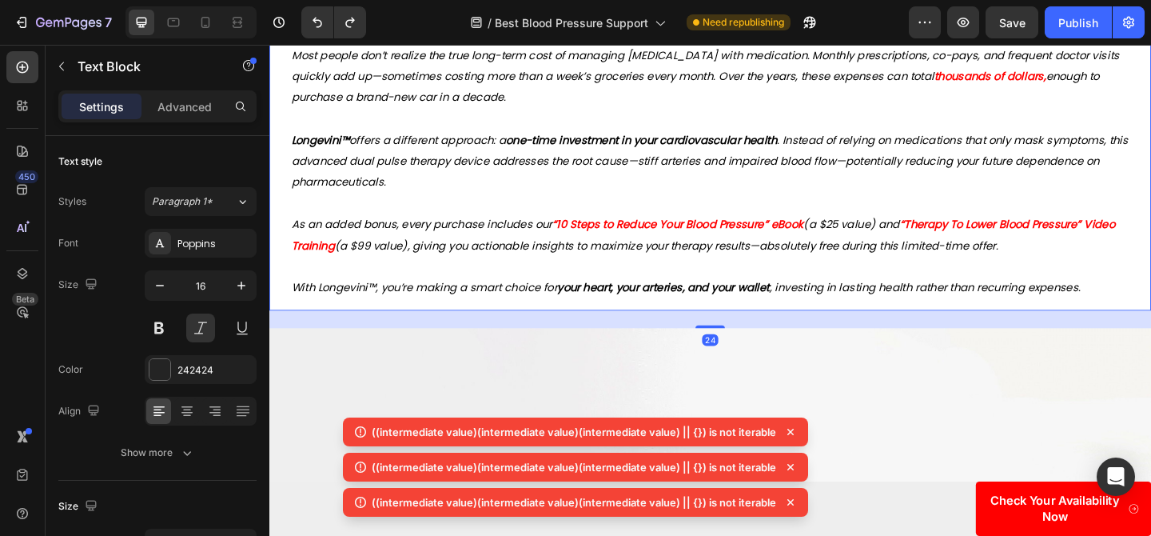
scroll to position [4498, 0]
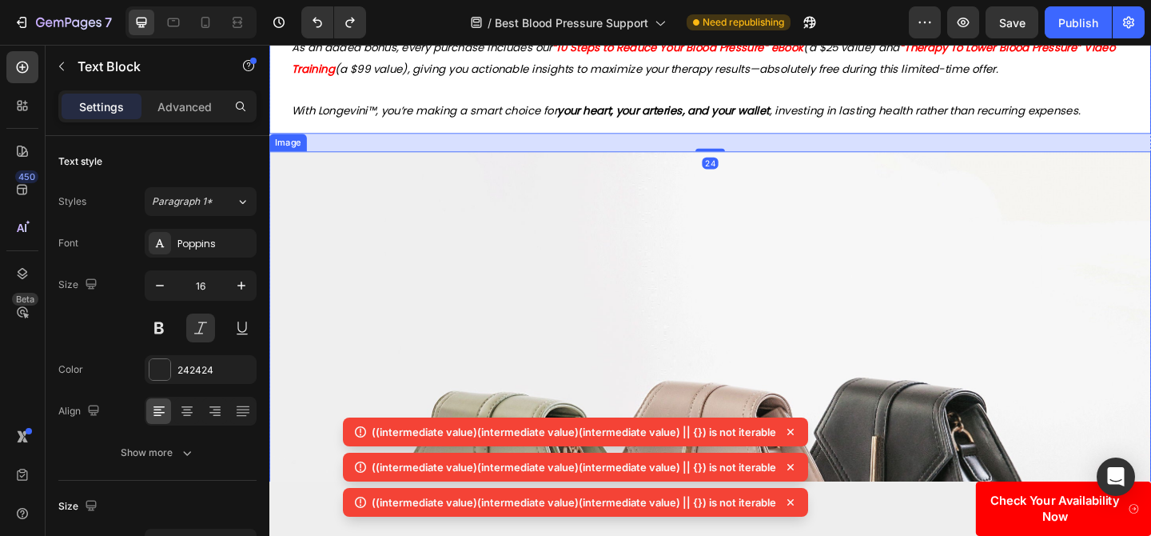
click at [485, 298] on img at bounding box center [748, 520] width 959 height 719
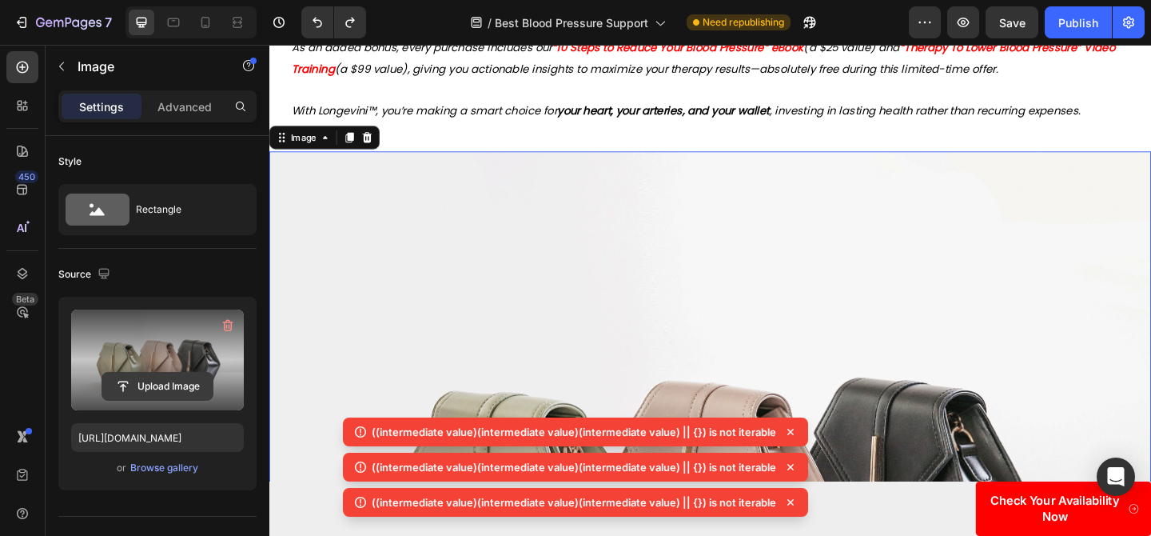
click at [180, 380] on input "file" at bounding box center [157, 385] width 110 height 27
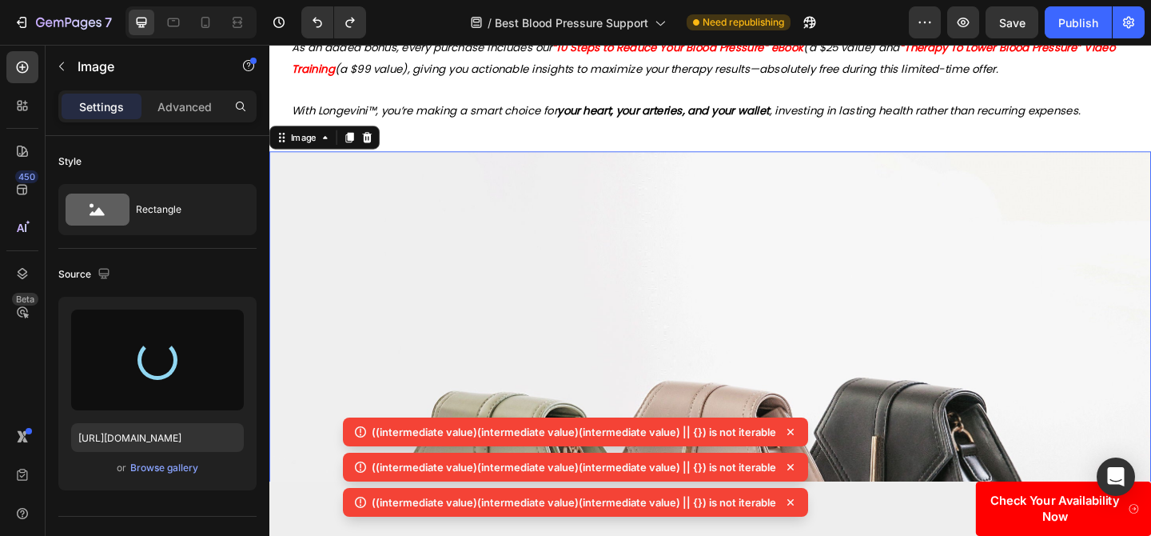
type input "https://cdn.shopify.com/s/files/1/0719/5865/9241/files/gempages_585210698770940…"
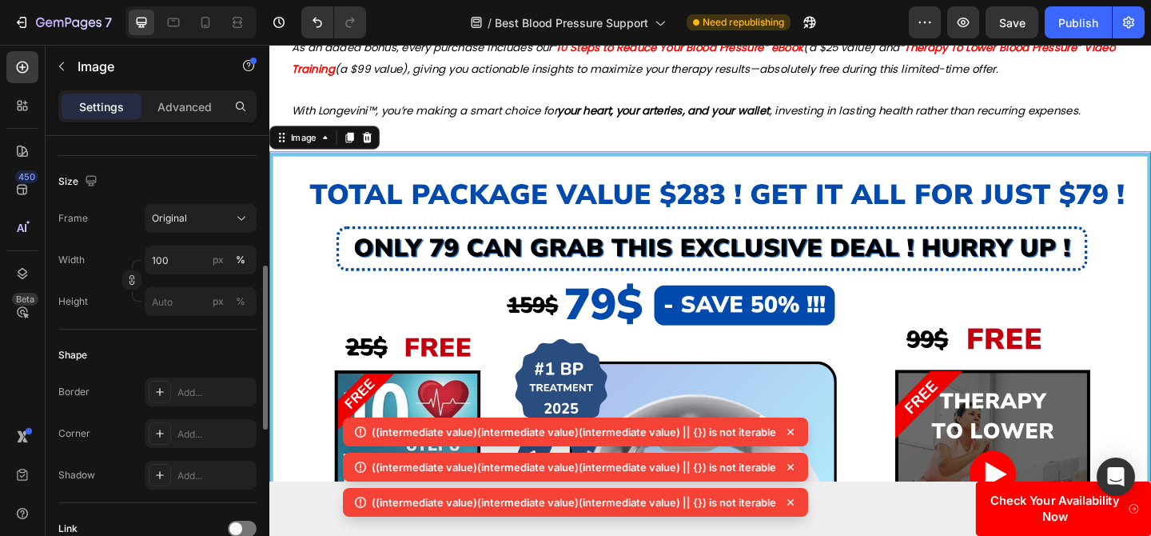
scroll to position [339, 0]
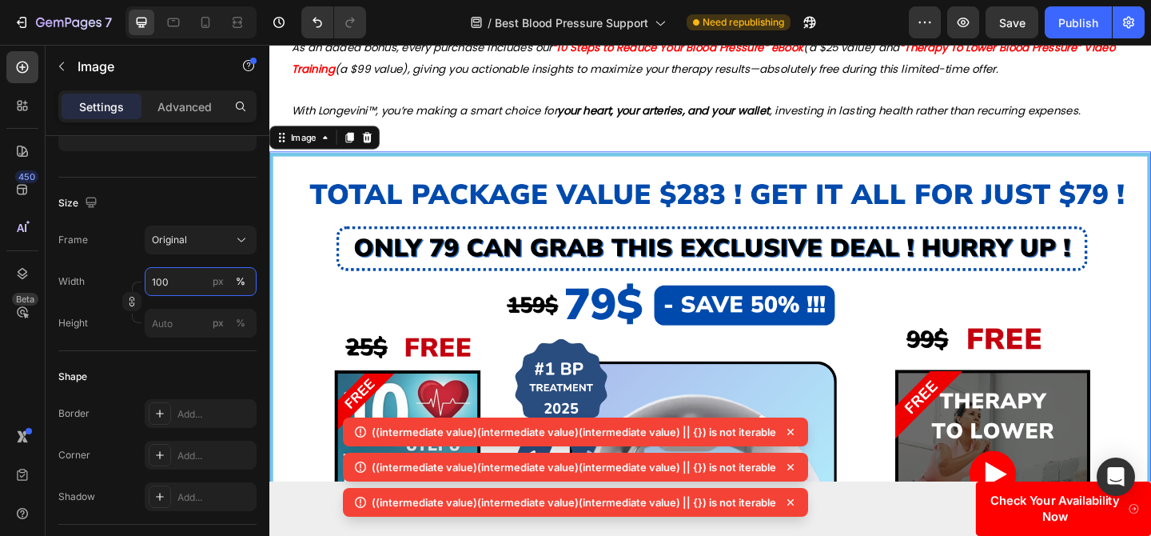
click at [169, 285] on input "100" at bounding box center [201, 281] width 112 height 29
type input "0"
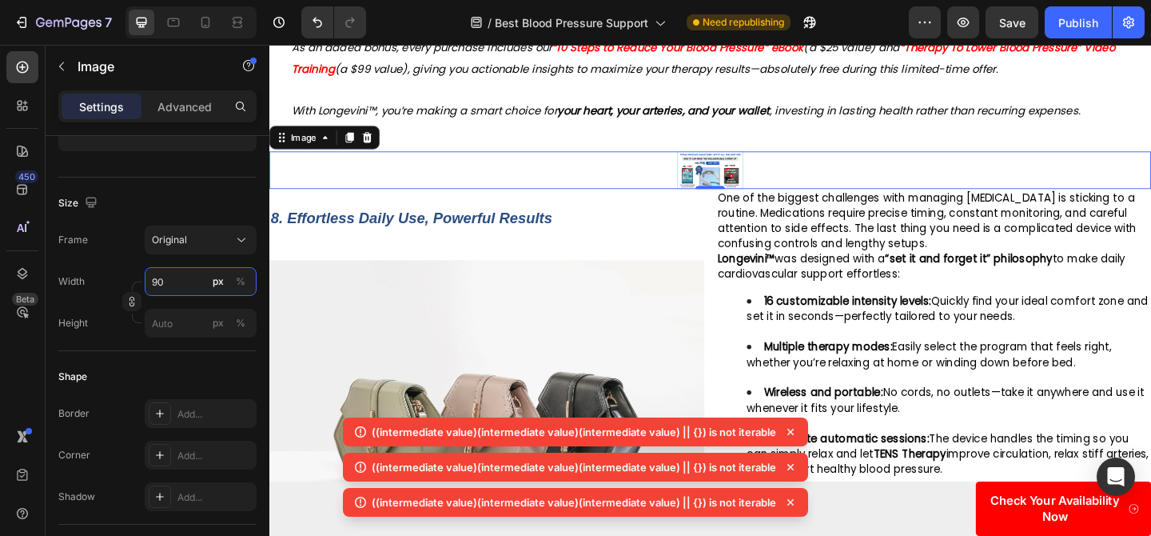
type input "90"
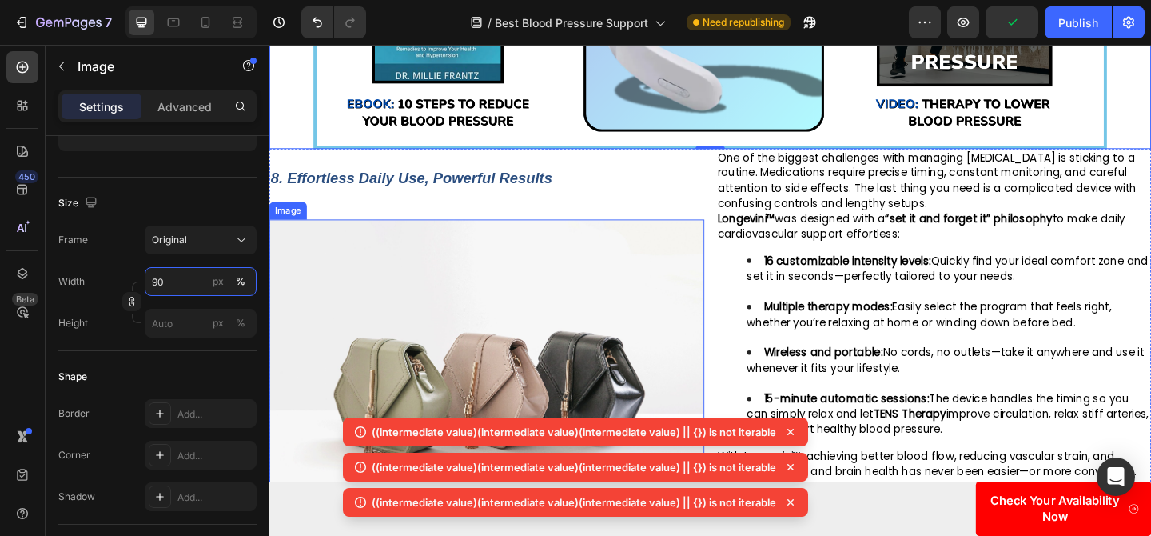
scroll to position [5043, 0]
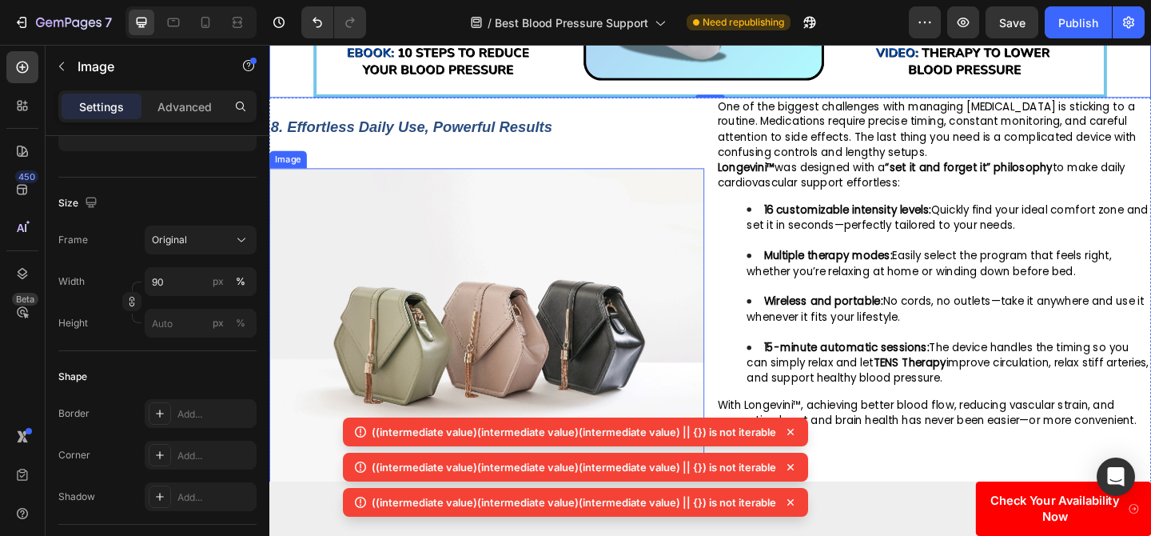
click at [527, 248] on img at bounding box center [505, 356] width 473 height 355
click at [380, 157] on icon at bounding box center [375, 163] width 13 height 13
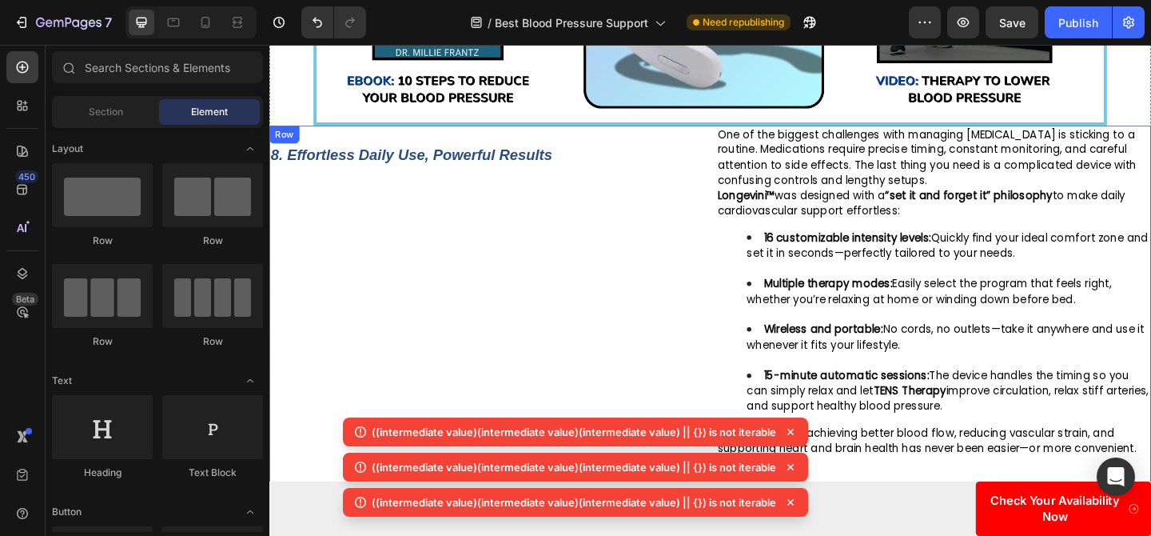
scroll to position [5011, 0]
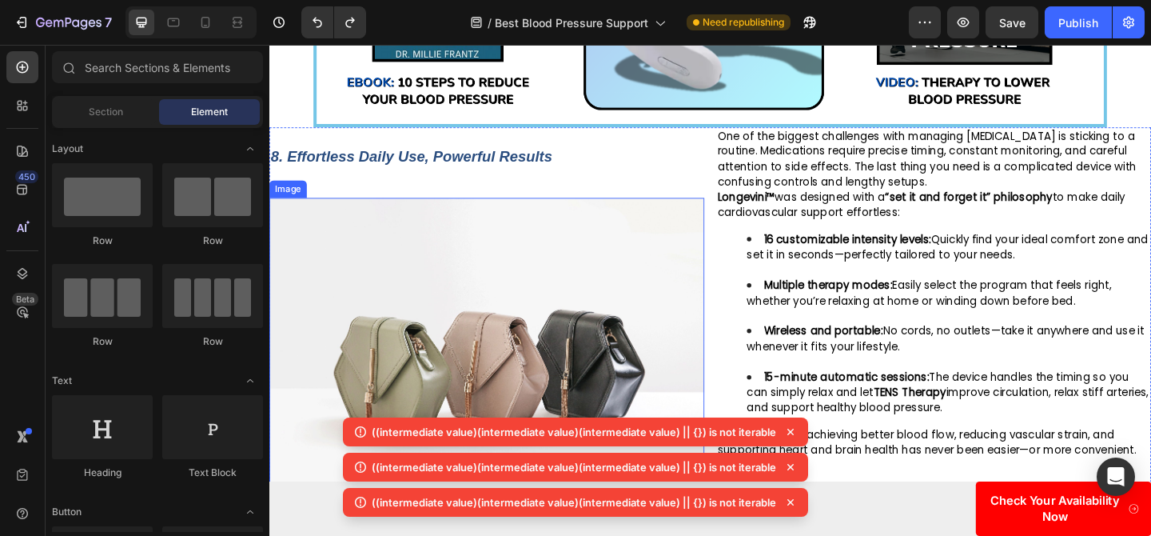
click at [554, 317] on img at bounding box center [505, 388] width 473 height 355
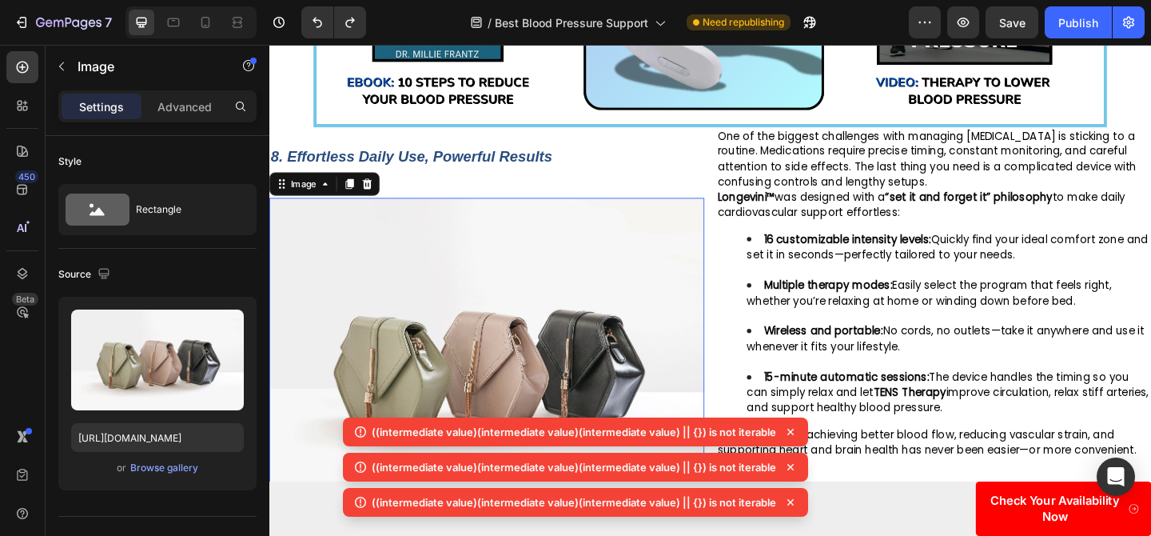
click at [565, 360] on img at bounding box center [505, 388] width 473 height 355
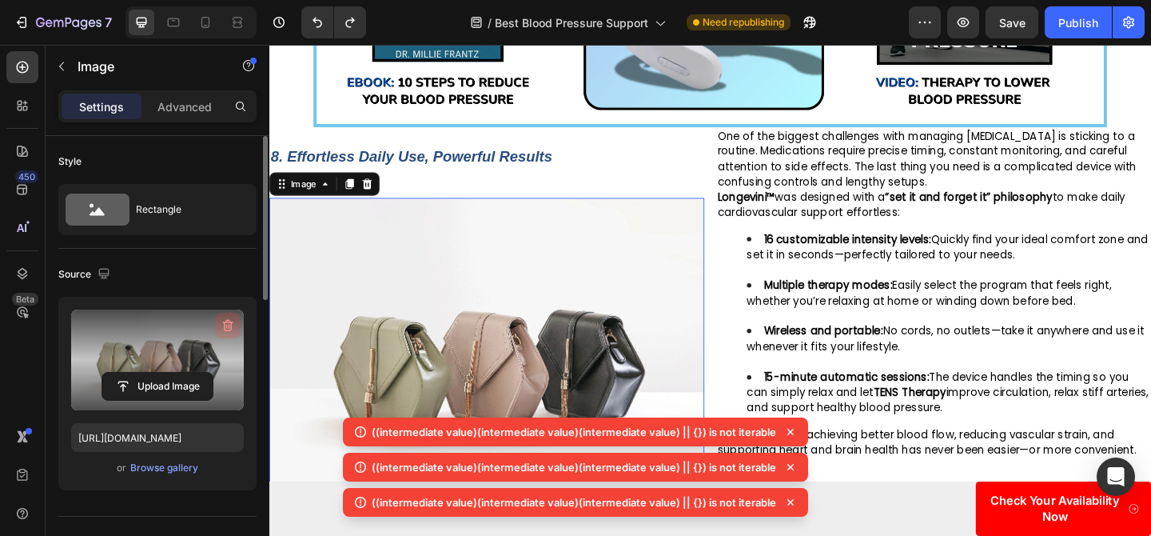
click at [222, 318] on icon "button" at bounding box center [228, 325] width 16 height 16
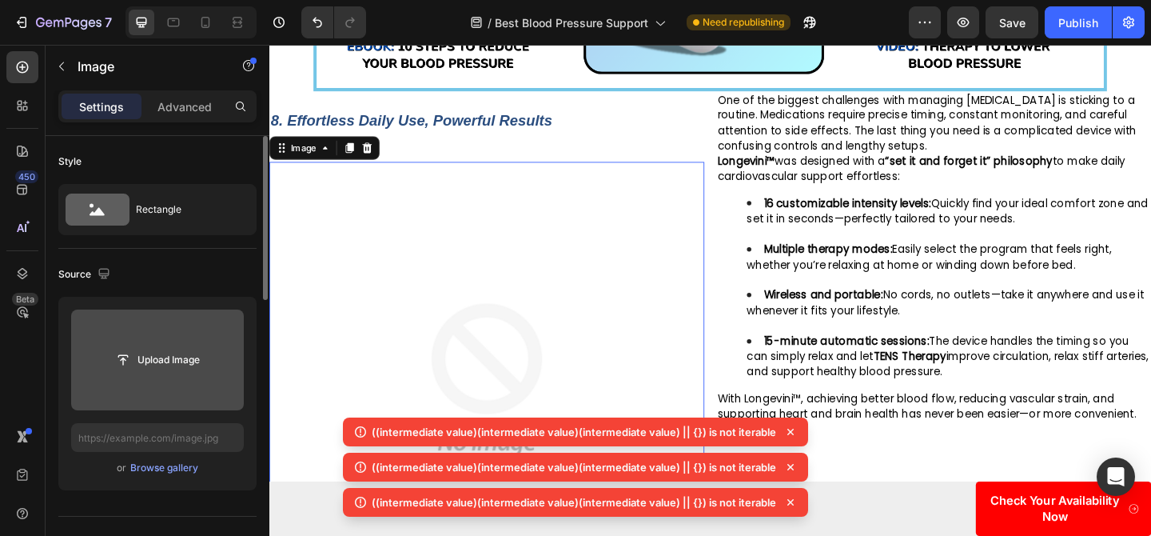
scroll to position [5028, 0]
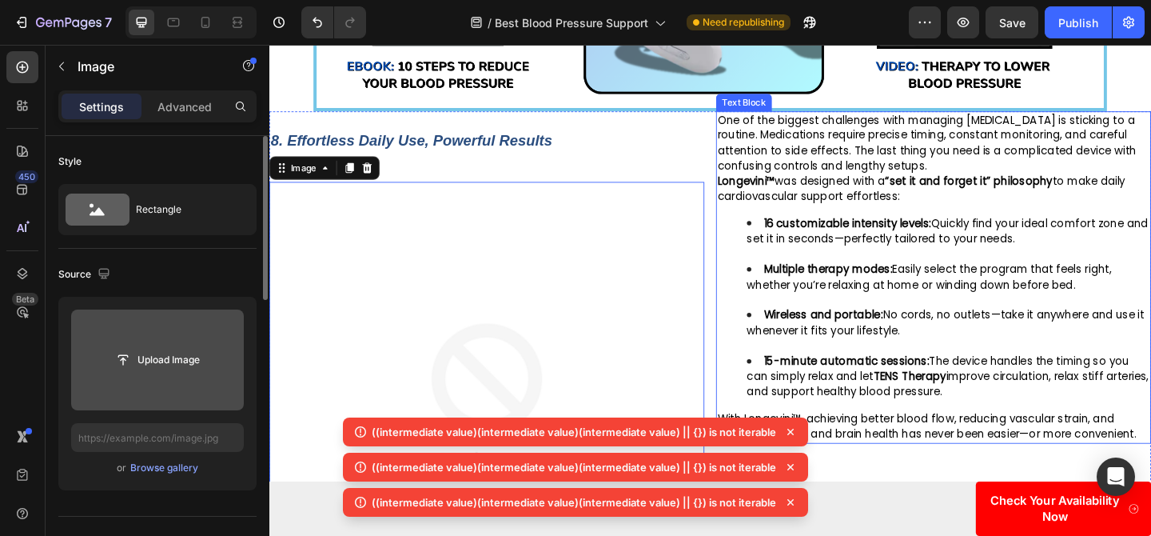
click at [922, 303] on li "Multiple therapy modes: Easily select the program that feels right, whether you…" at bounding box center [1008, 306] width 438 height 50
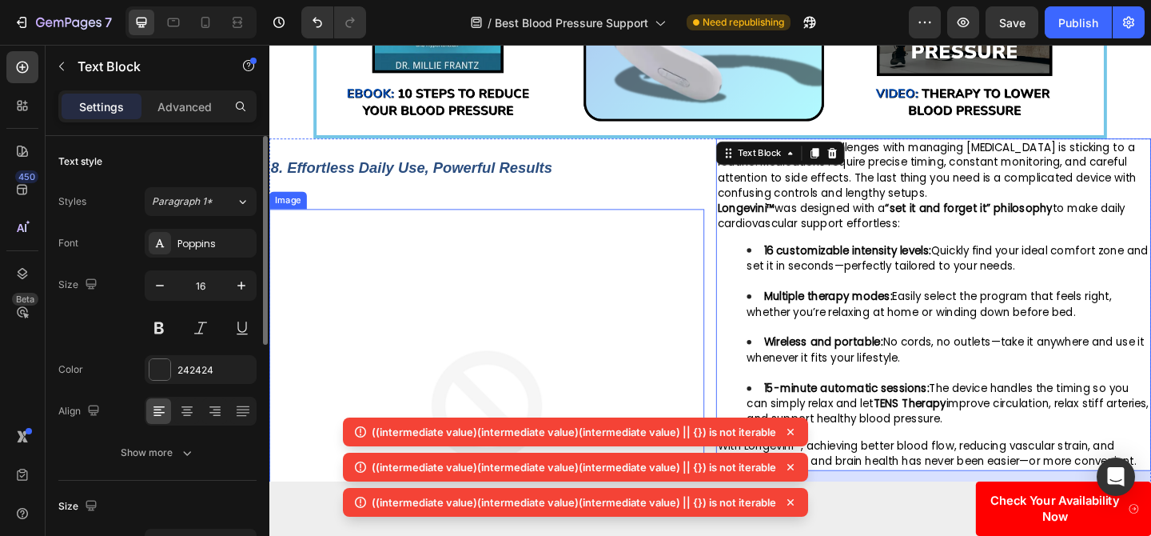
scroll to position [4899, 0]
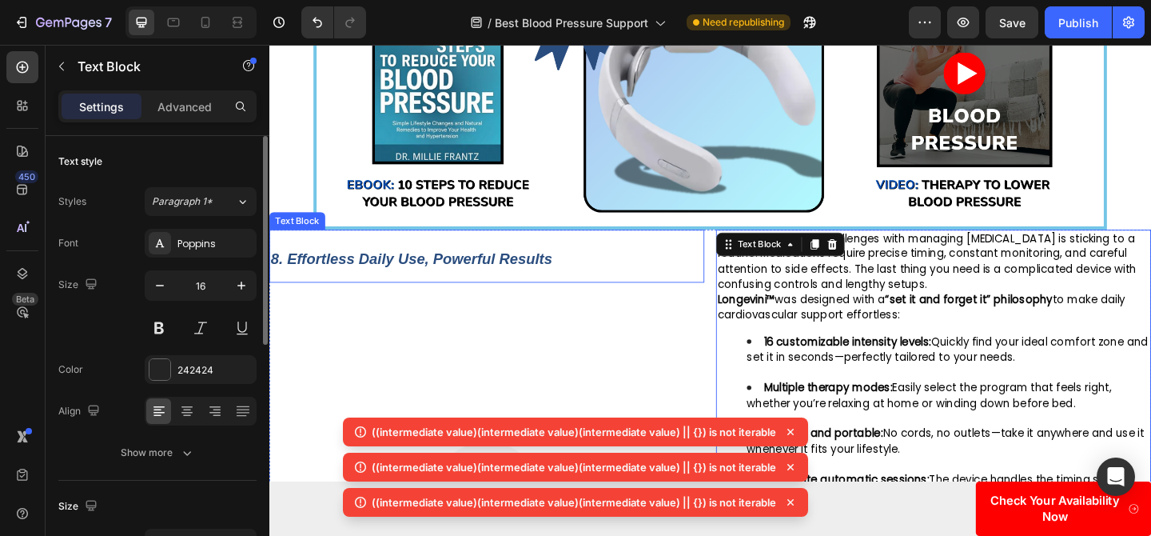
click at [449, 269] on strong "8. Effortless Daily Use, Powerful Results" at bounding box center [424, 278] width 306 height 18
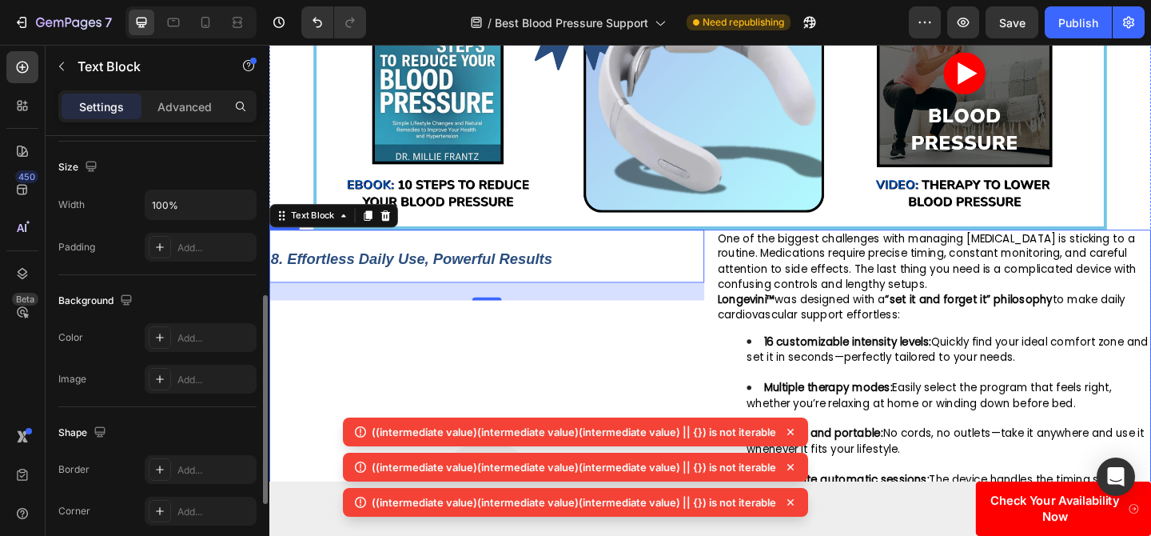
click at [743, 246] on div "8. Effortless Daily Use, Powerful Results Text Block 24 Image One of the bigges…" at bounding box center [748, 540] width 959 height 589
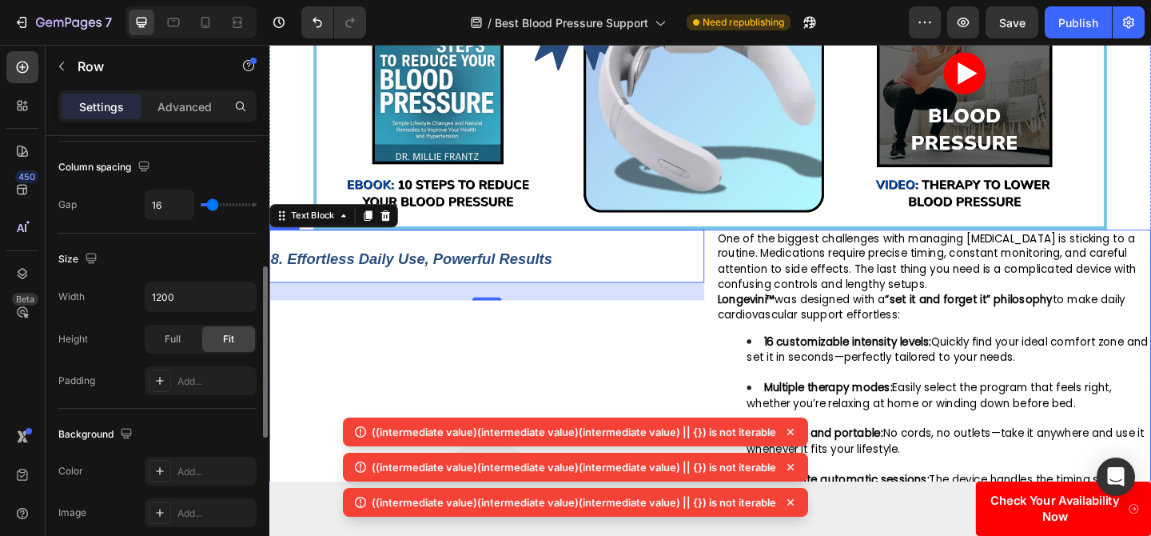
scroll to position [0, 0]
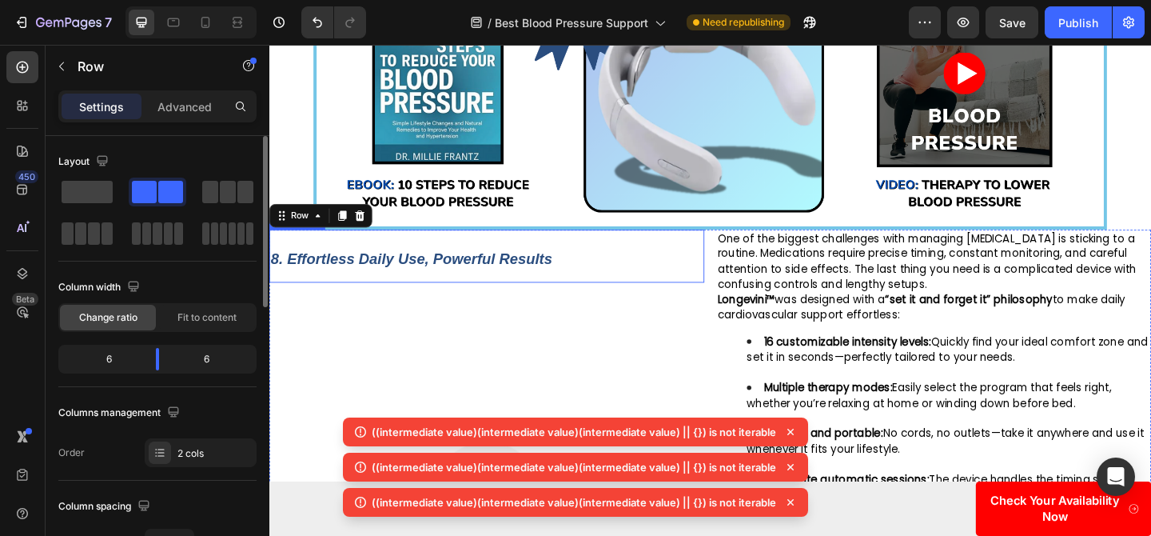
click at [726, 248] on p "8. Effortless Daily Use, Powerful Results" at bounding box center [506, 275] width 470 height 55
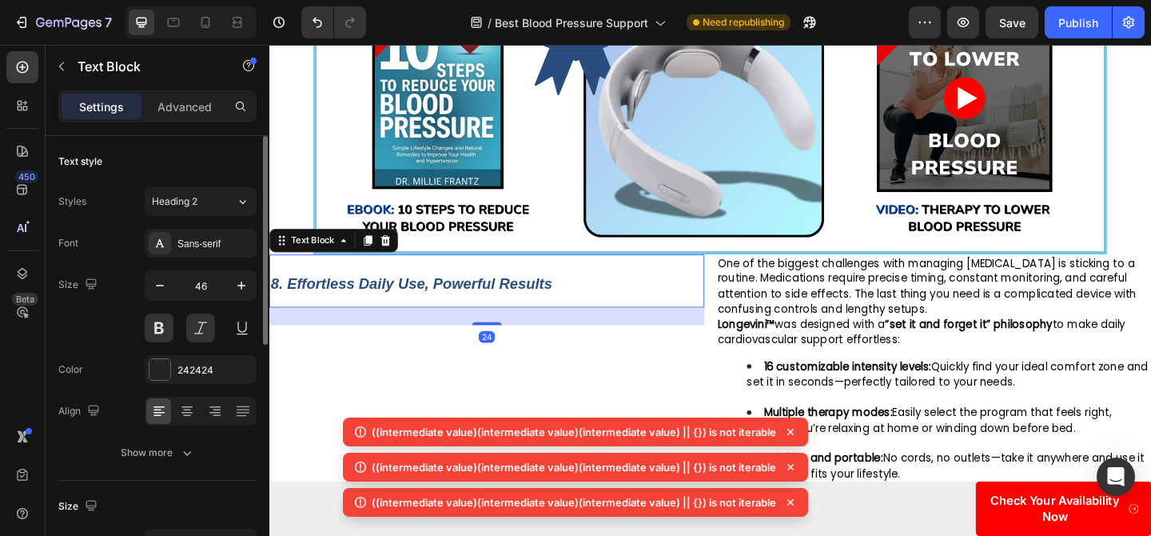
scroll to position [4833, 0]
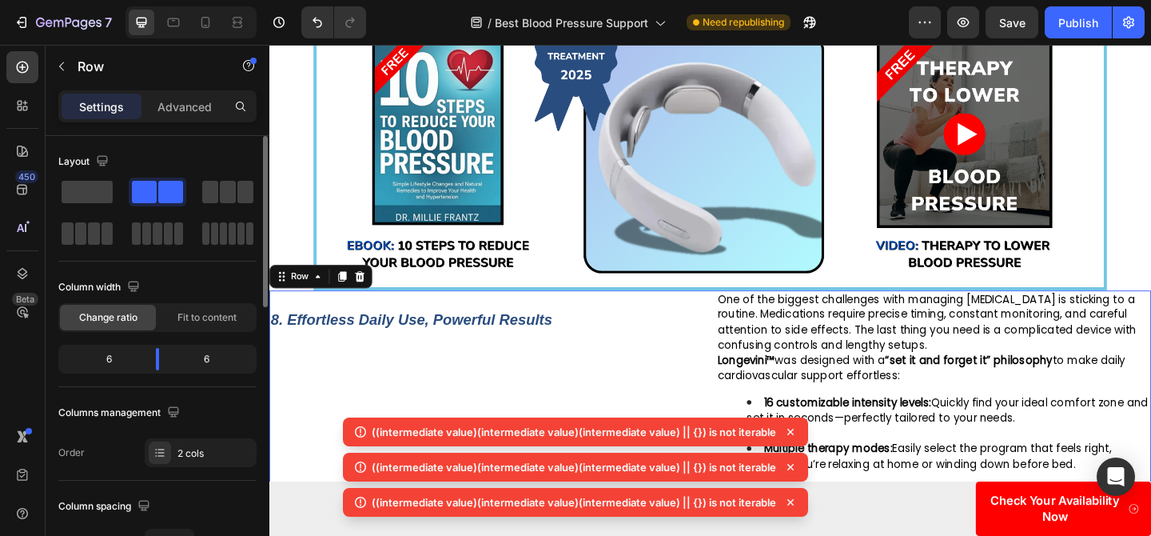
click at [762, 313] on span "One of the biggest challenges with managing [MEDICAL_DATA] is sticking to a rou…" at bounding box center [985, 346] width 456 height 66
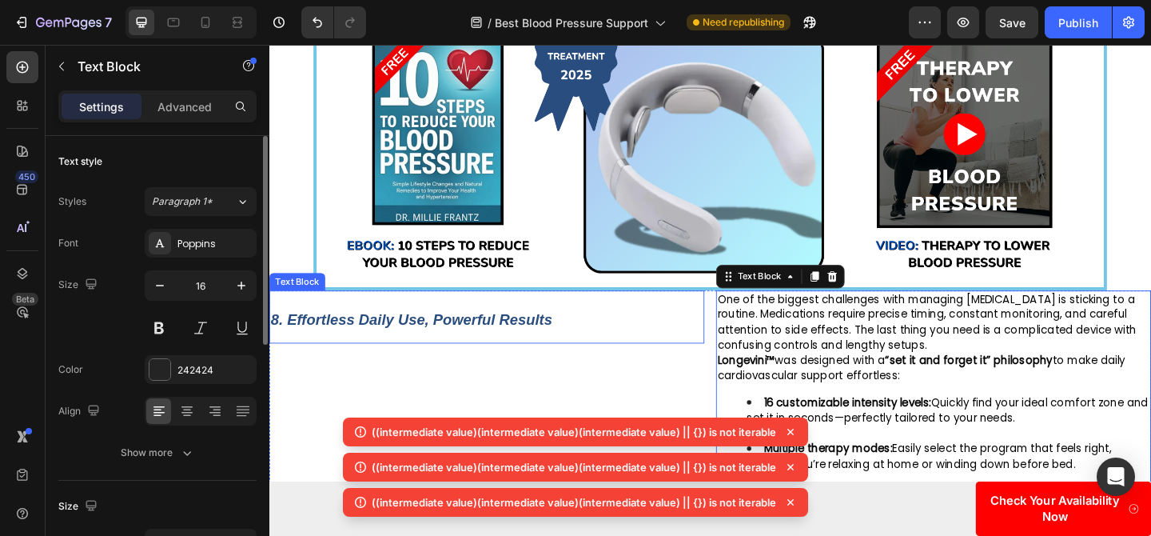
click at [711, 313] on p "8. Effortless Daily Use, Powerful Results" at bounding box center [506, 340] width 470 height 55
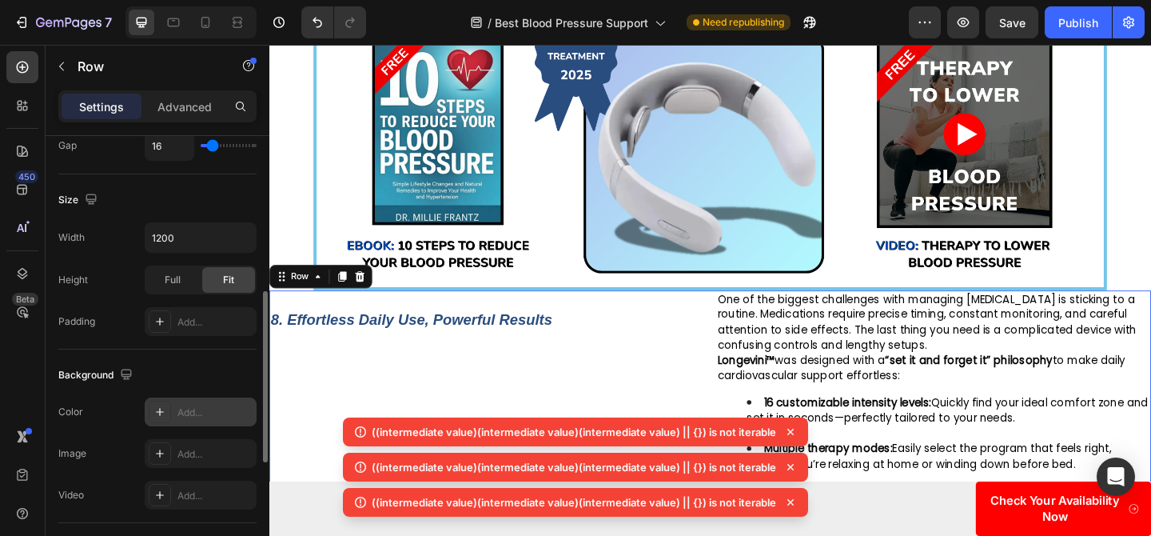
scroll to position [400, 0]
click at [167, 319] on div at bounding box center [160, 320] width 22 height 22
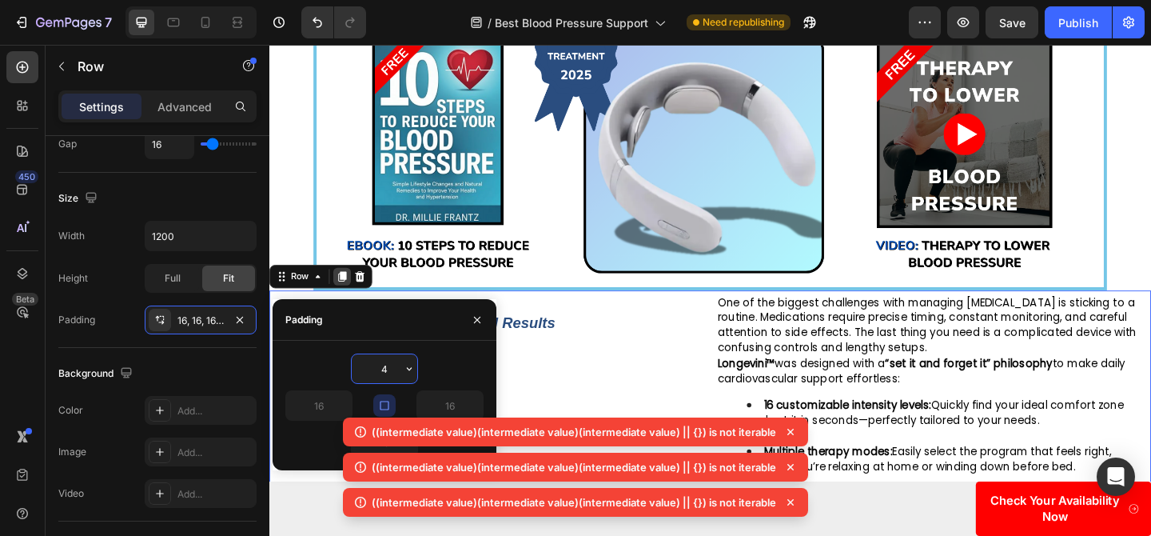
type input "40"
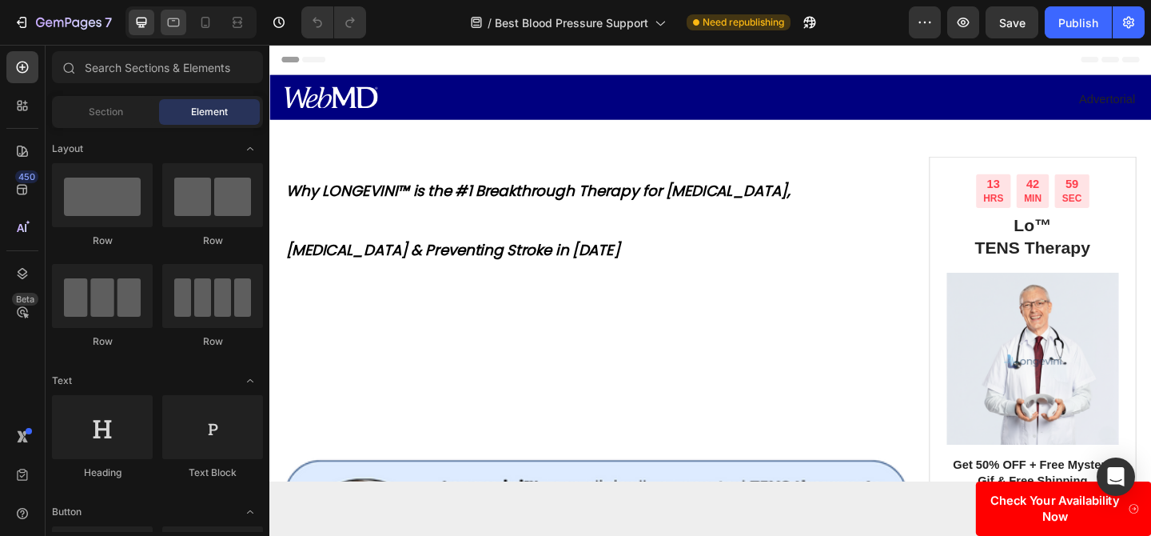
click at [166, 26] on icon at bounding box center [173, 22] width 16 height 16
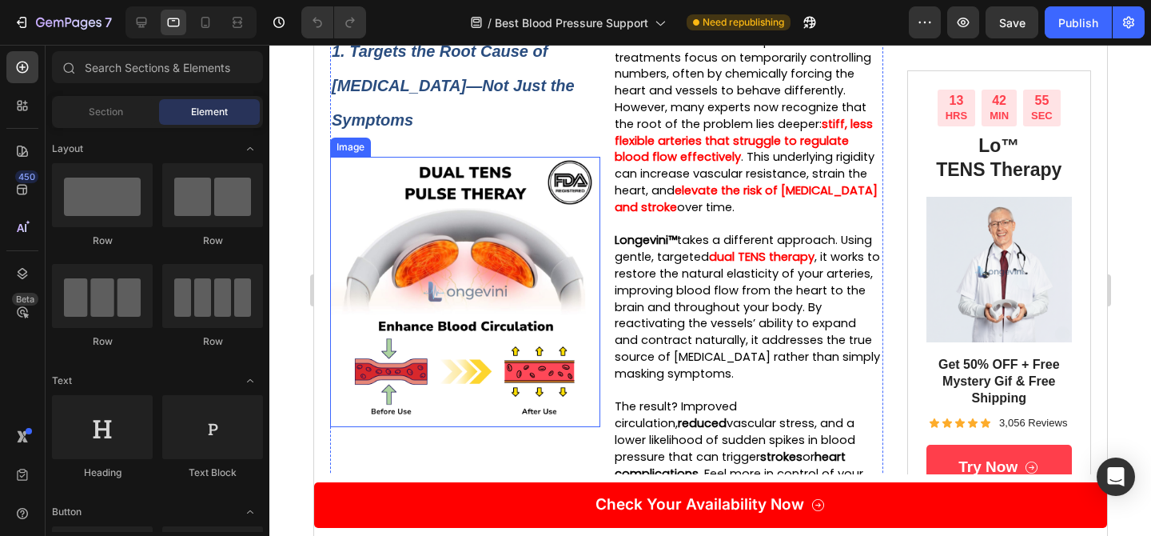
scroll to position [446, 0]
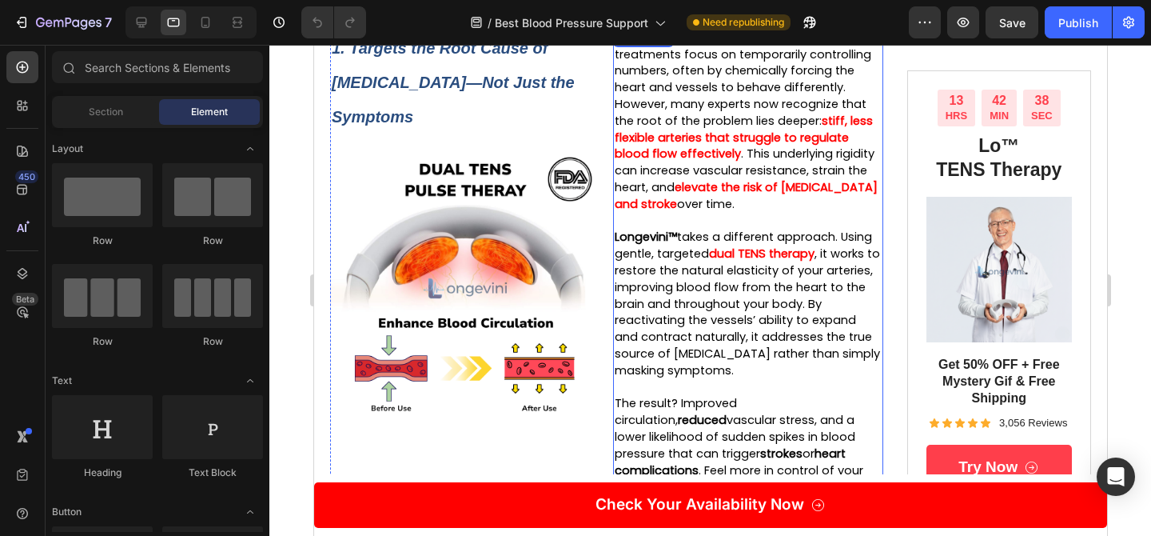
click at [686, 315] on span ", it works to restore the natural elasticity of your arteries, improving blood …" at bounding box center [746, 311] width 265 height 133
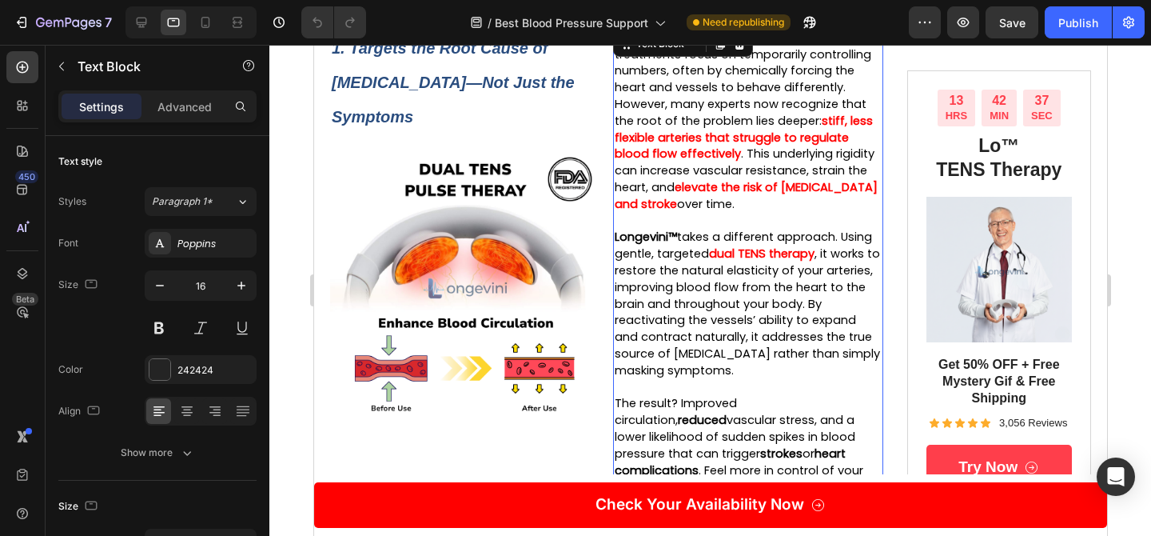
click at [695, 288] on span ", it works to restore the natural elasticity of your arteries, improving blood …" at bounding box center [746, 311] width 265 height 133
click at [696, 287] on span ", it works to restore the natural elasticity of your arteries, improving blood …" at bounding box center [746, 311] width 265 height 133
click at [707, 252] on span "Longevini™ takes a different approach. Using gentle, targeted" at bounding box center [742, 245] width 257 height 33
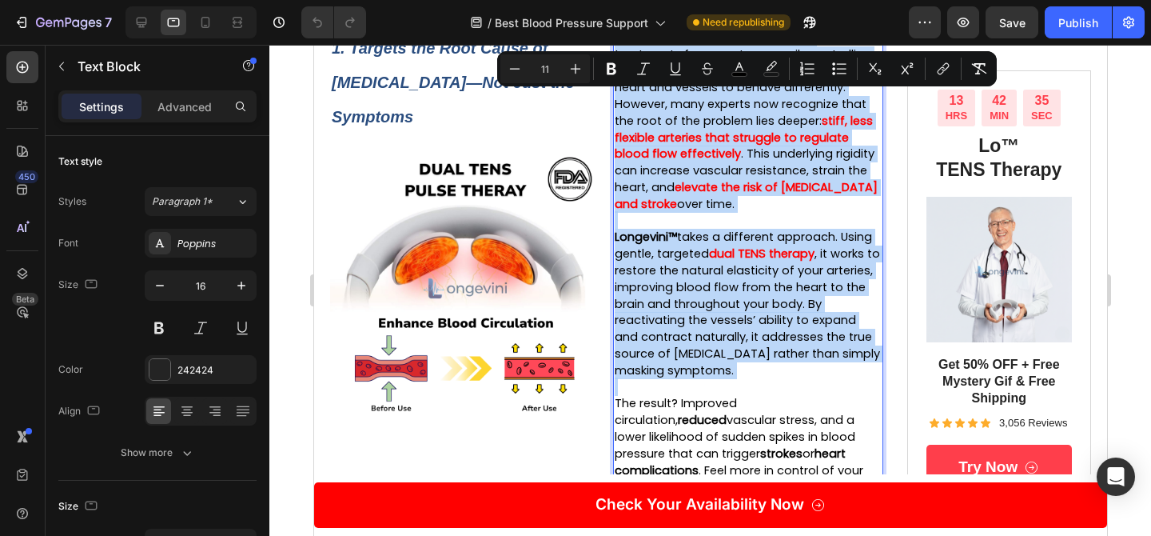
copy div "Most conventional blood pressure treatments focus on temporarily controlling nu…"
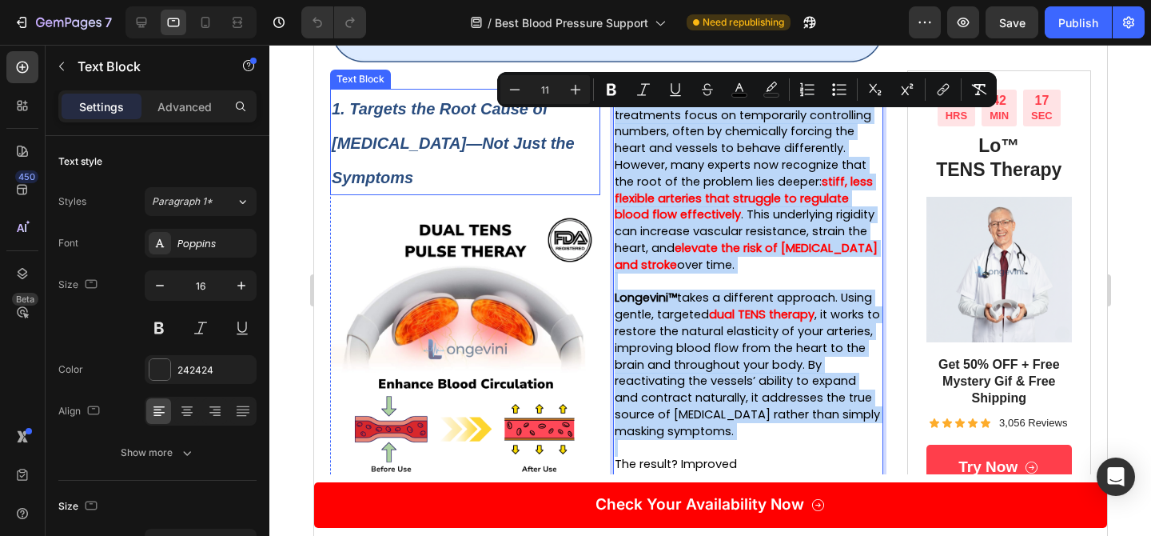
scroll to position [361, 0]
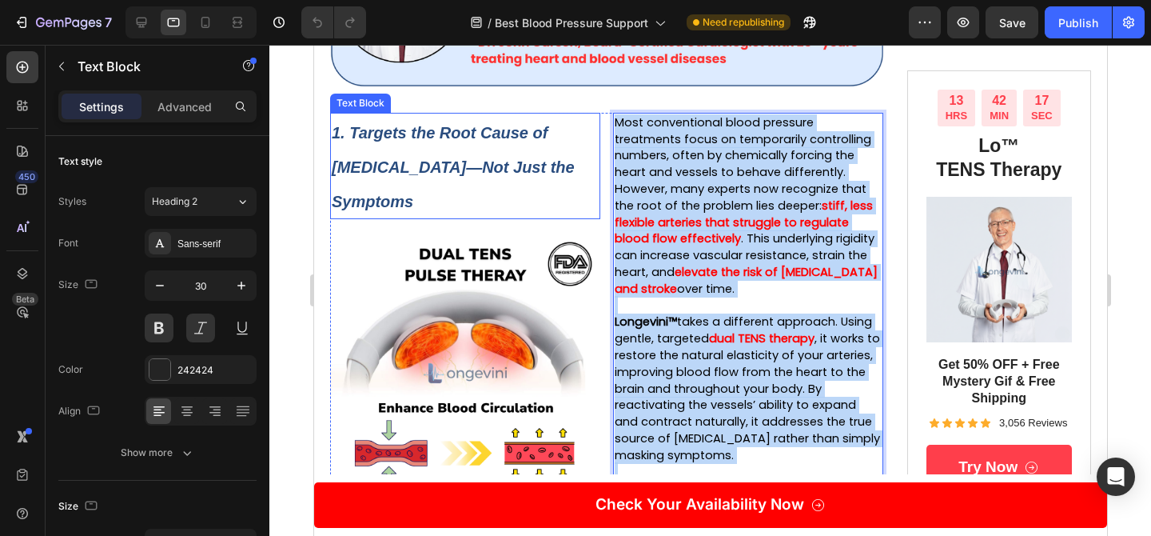
click at [414, 165] on strong "1. Targets the Root Cause of [MEDICAL_DATA]—Not Just the Symptoms" at bounding box center [452, 167] width 243 height 86
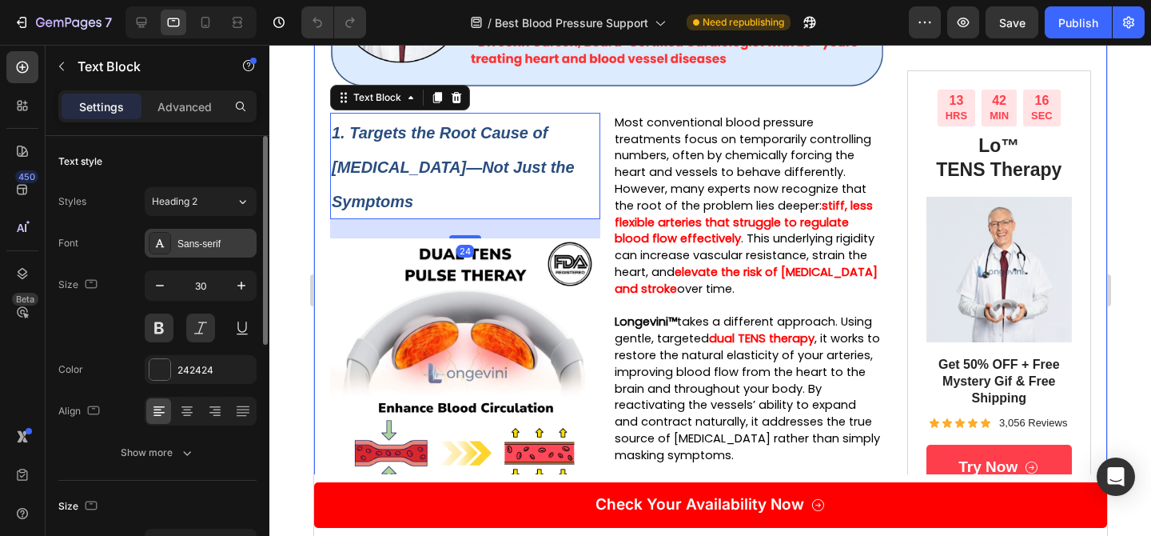
click at [217, 254] on div "Sans-serif" at bounding box center [201, 243] width 112 height 29
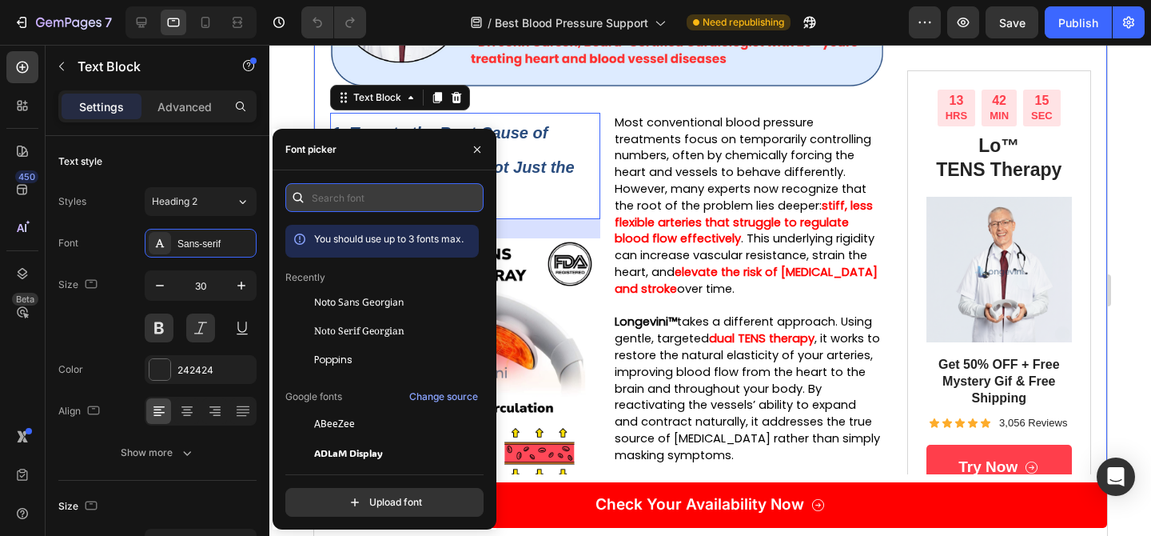
click at [376, 201] on input "text" at bounding box center [384, 197] width 198 height 29
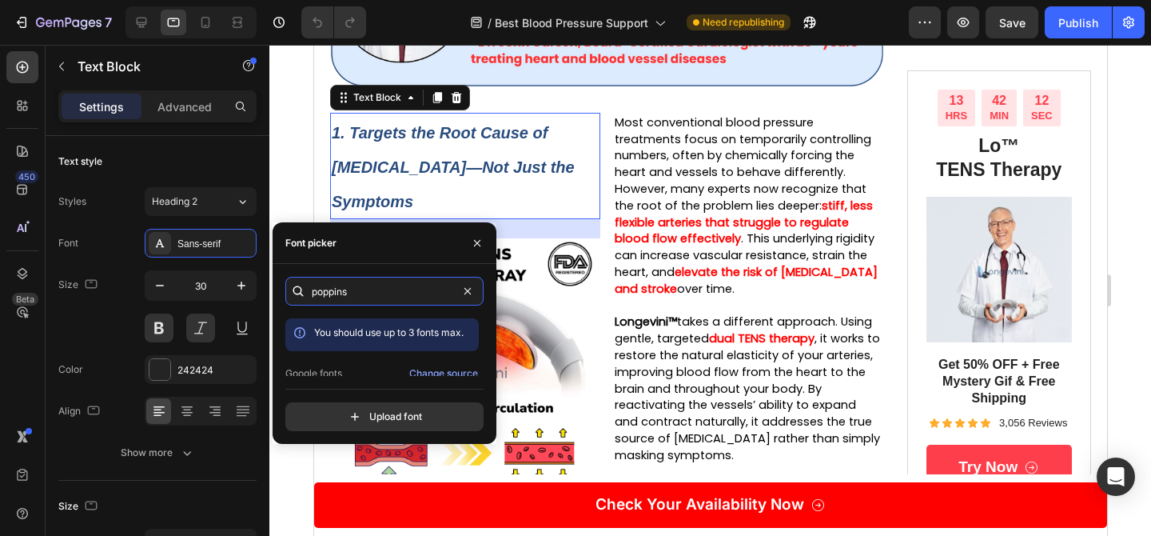
scroll to position [39, 0]
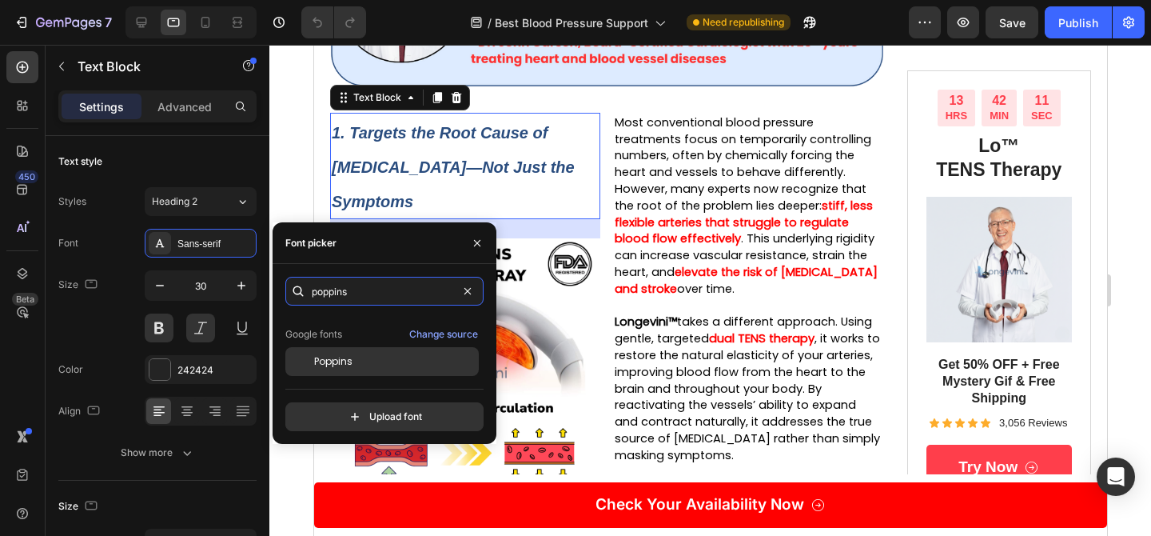
type input "poppins"
click at [376, 344] on div "Google fonts Change source" at bounding box center [381, 334] width 193 height 19
click at [390, 365] on div "Poppins" at bounding box center [394, 361] width 161 height 14
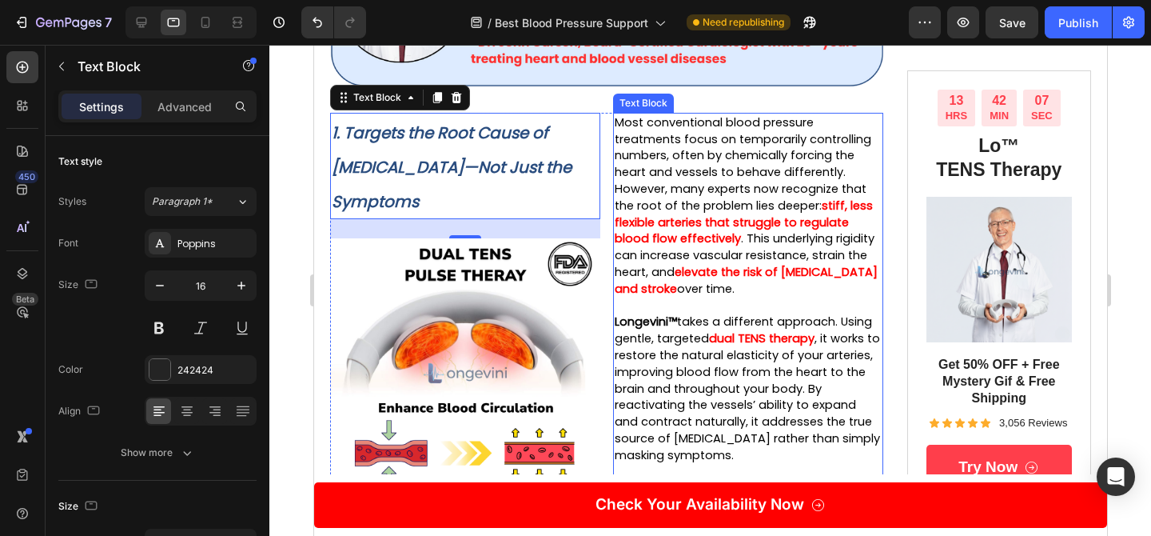
click at [693, 229] on strong "stiff, less flexible arteries that struggle to regulate blood flow effectively" at bounding box center [743, 222] width 258 height 50
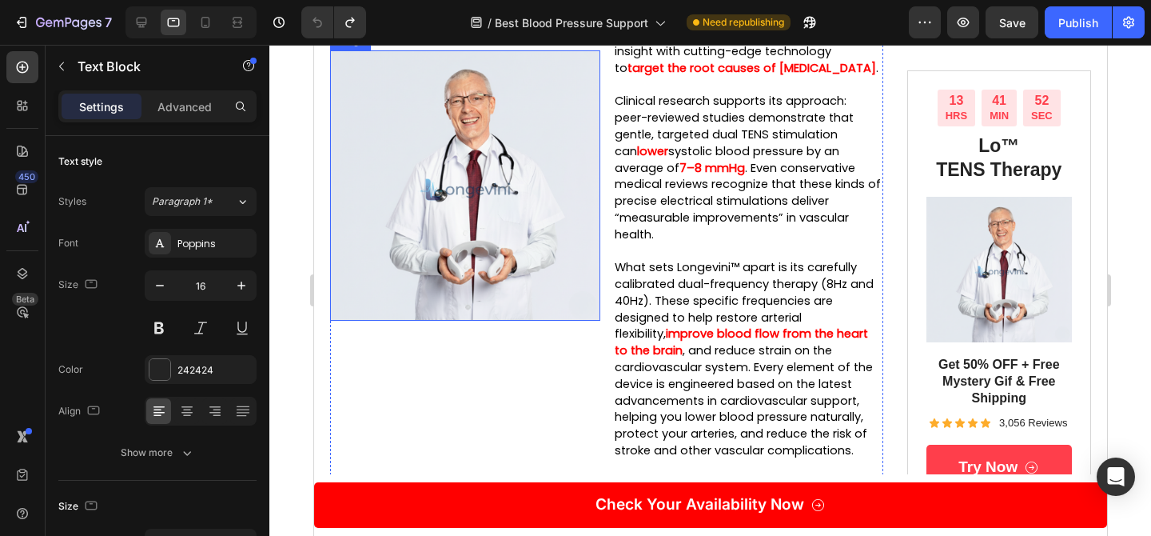
scroll to position [1069, 0]
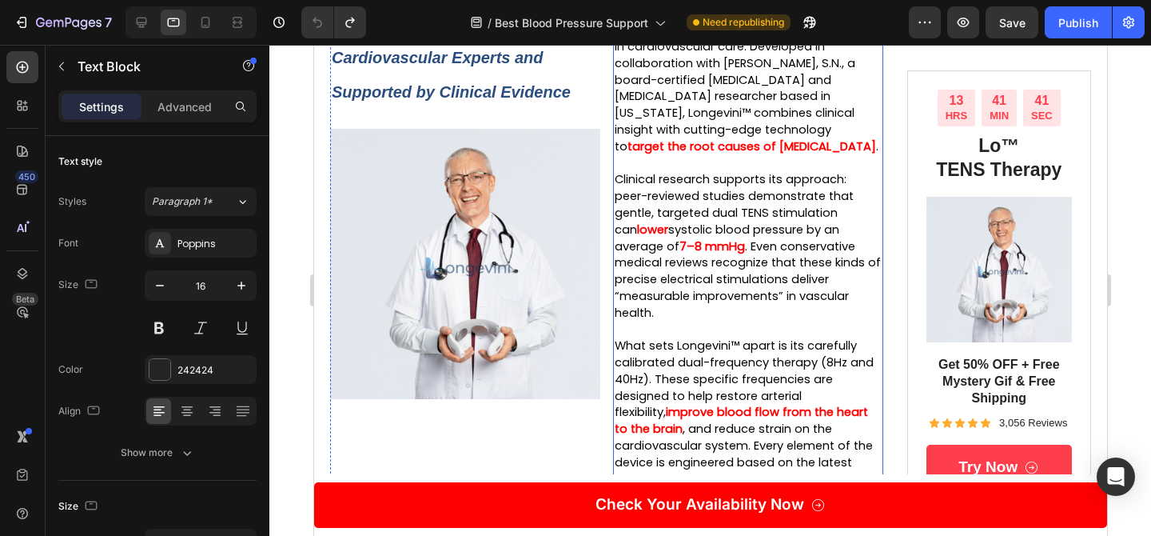
click at [638, 201] on span "Clinical research supports its approach: peer-reviewed studies demonstrate that…" at bounding box center [733, 204] width 239 height 66
click at [687, 172] on p at bounding box center [747, 163] width 267 height 17
click at [687, 172] on p "Rich Text Editor. Editing area: main" at bounding box center [747, 163] width 267 height 17
click at [699, 171] on p "Rich Text Editor. Editing area: main" at bounding box center [747, 163] width 267 height 17
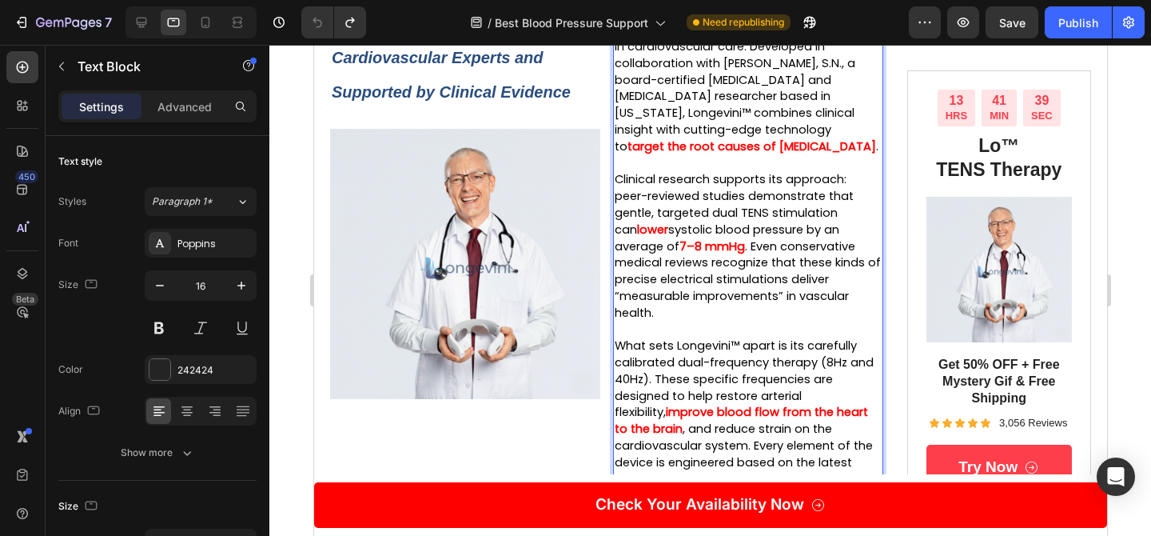
click at [705, 133] on span "Longevini™ isn’t just another wellness gadget—it’s a scientifically-informed br…" at bounding box center [743, 79] width 258 height 149
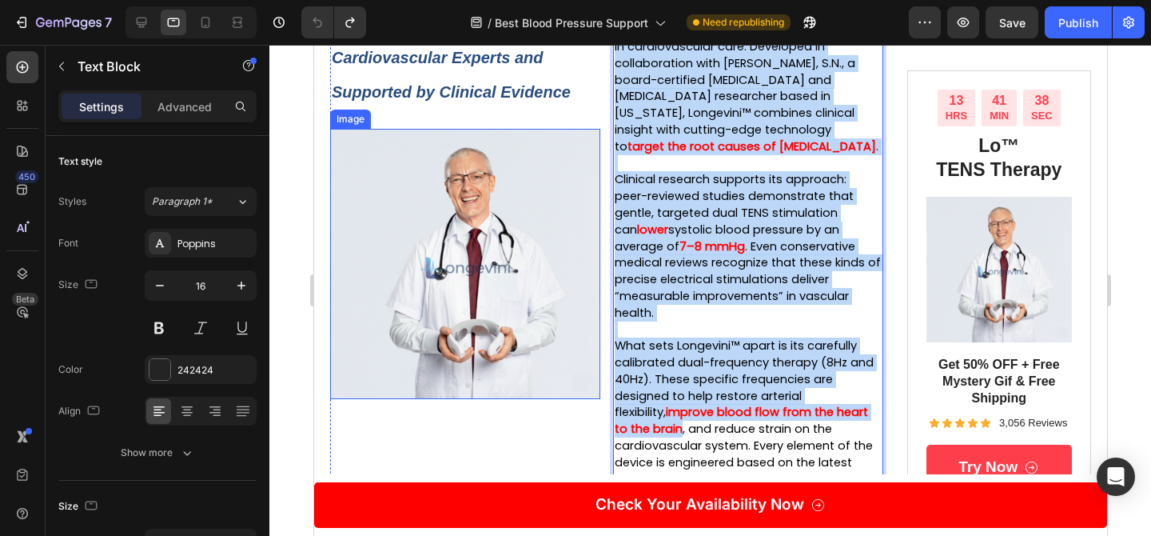
copy div "Longevini™ isn’t just another wellness gadget—it’s a scientifically-informed br…"
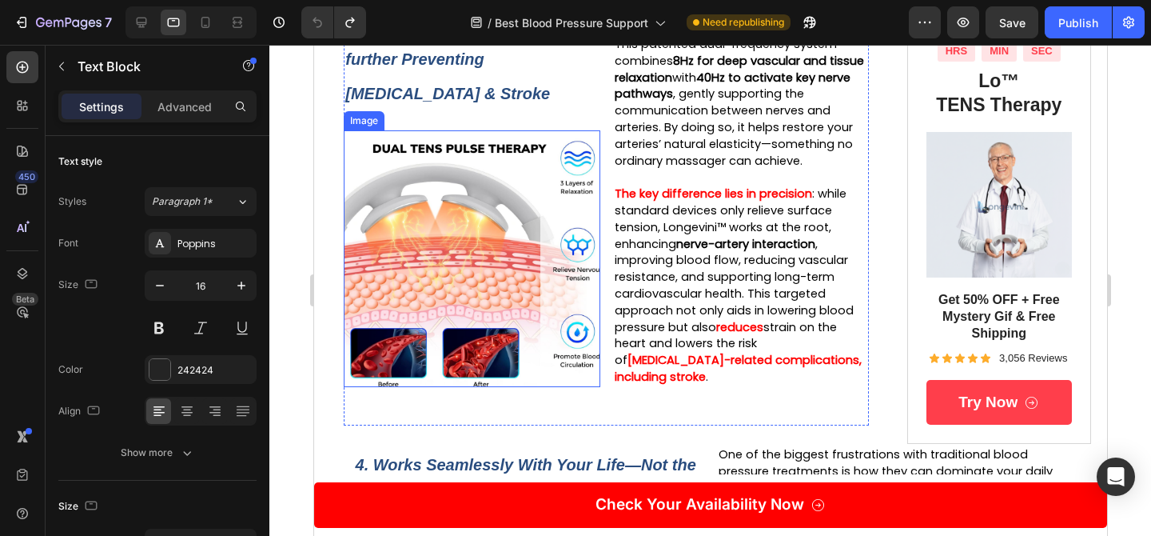
scroll to position [1790, 0]
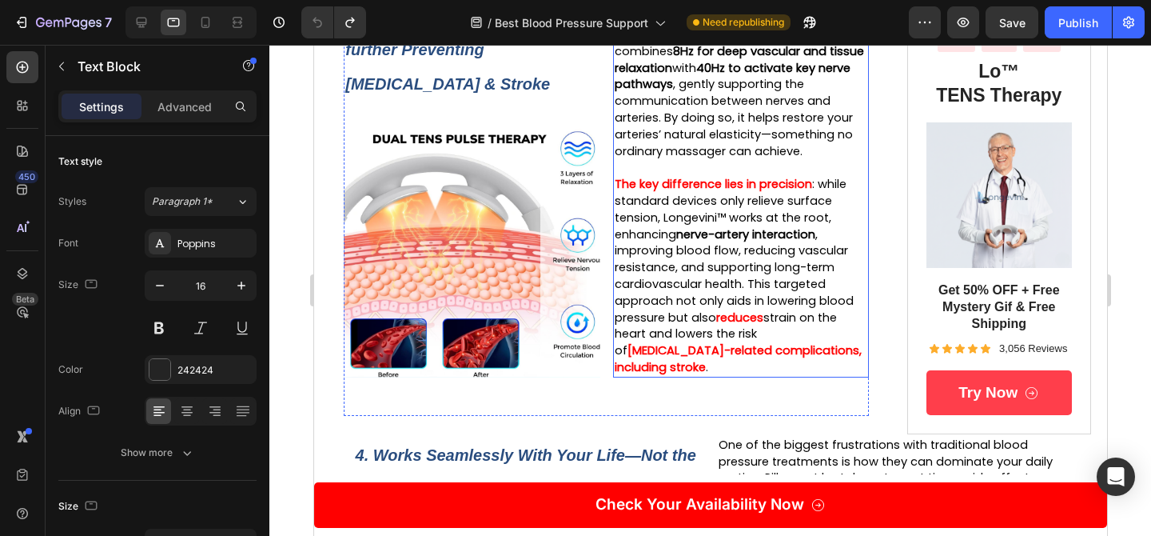
click at [679, 273] on p "The key difference lies in precision : while standard devices only relieve surf…" at bounding box center [740, 276] width 253 height 200
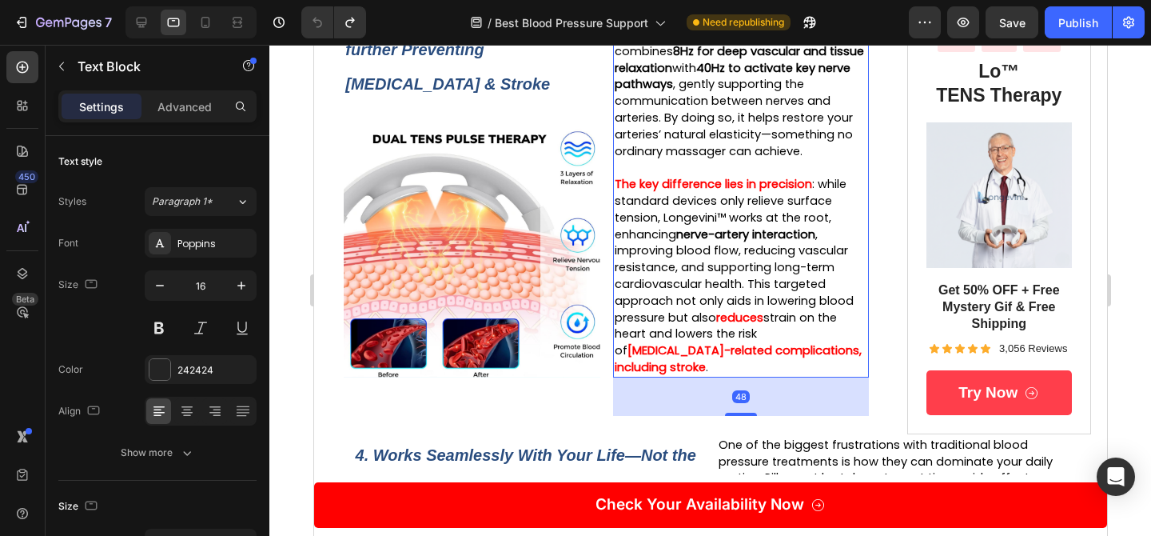
click at [692, 250] on span ": while standard devices only relieve surface tension, Longevini™ works at the …" at bounding box center [733, 250] width 239 height 149
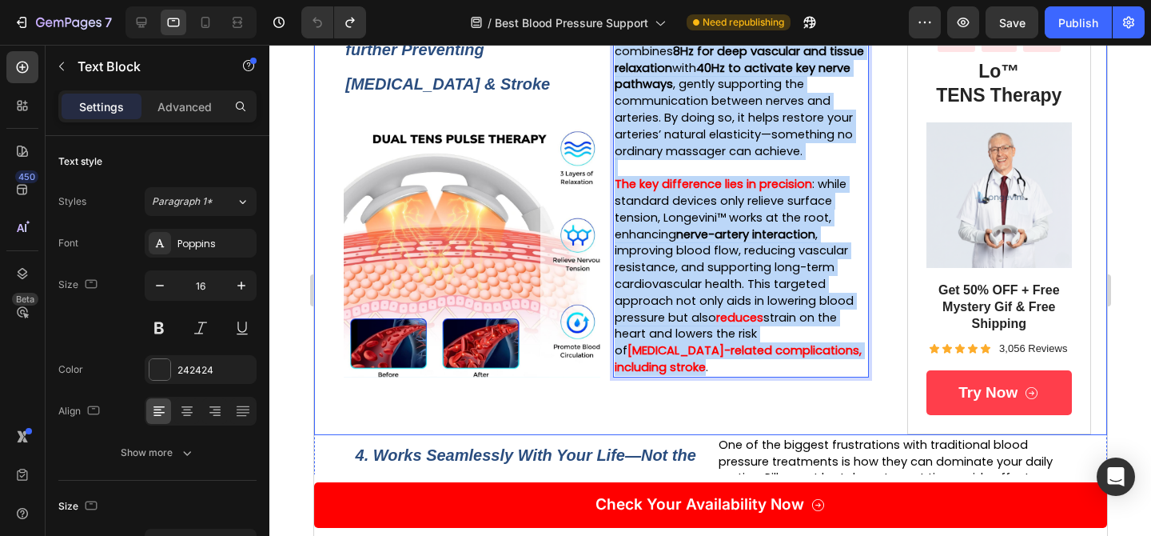
copy div "Most neck massagers and standard TENS devices only offer simple vibrations or g…"
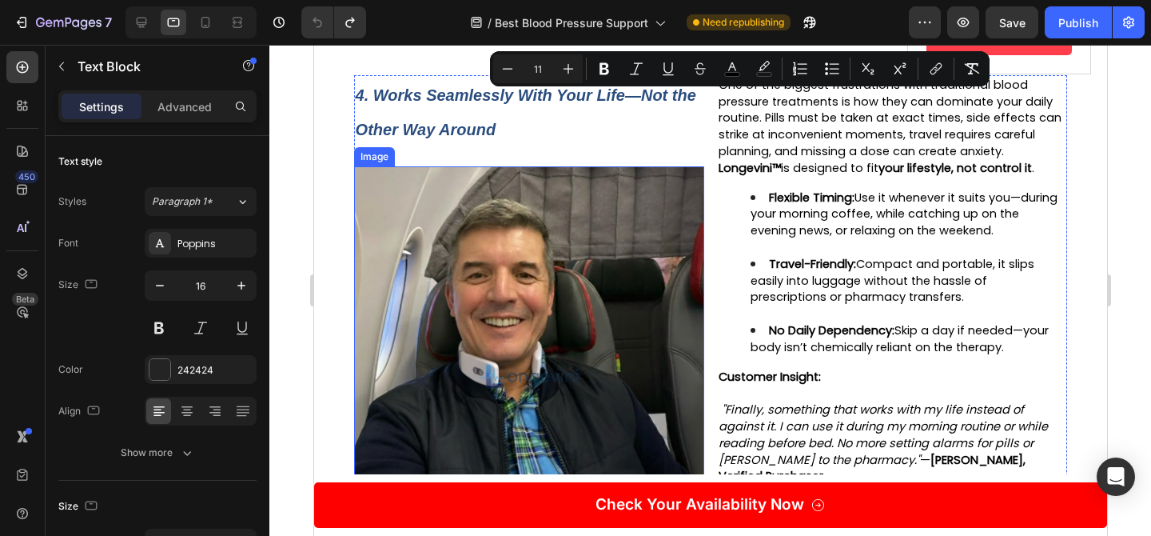
scroll to position [2098, 0]
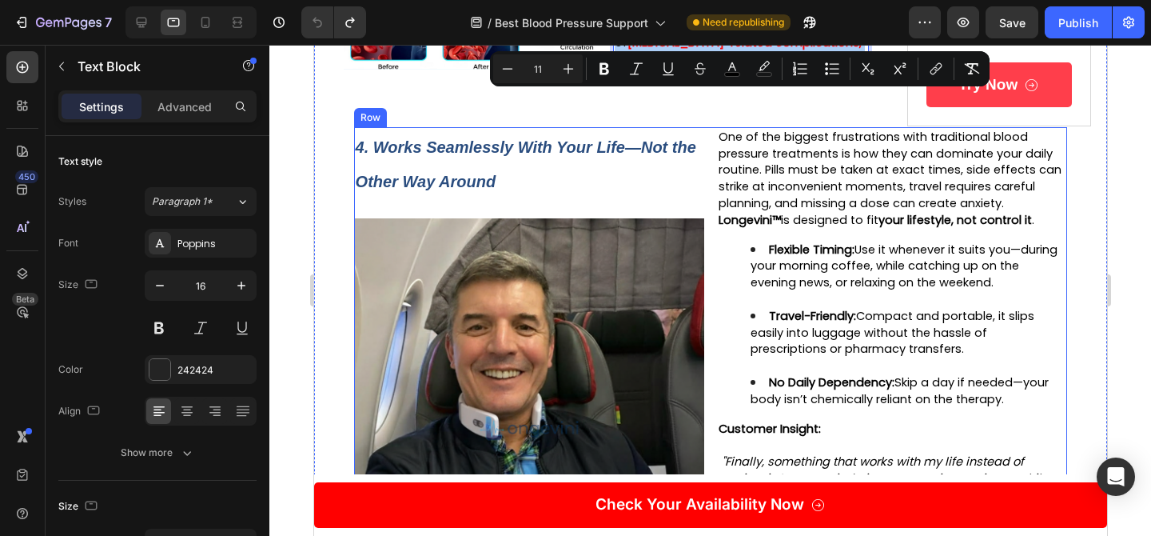
click at [710, 155] on div "4. Works Seamlessly With Your Life—Not the Other Way Around Text Block Image On…" at bounding box center [710, 393] width 714 height 532
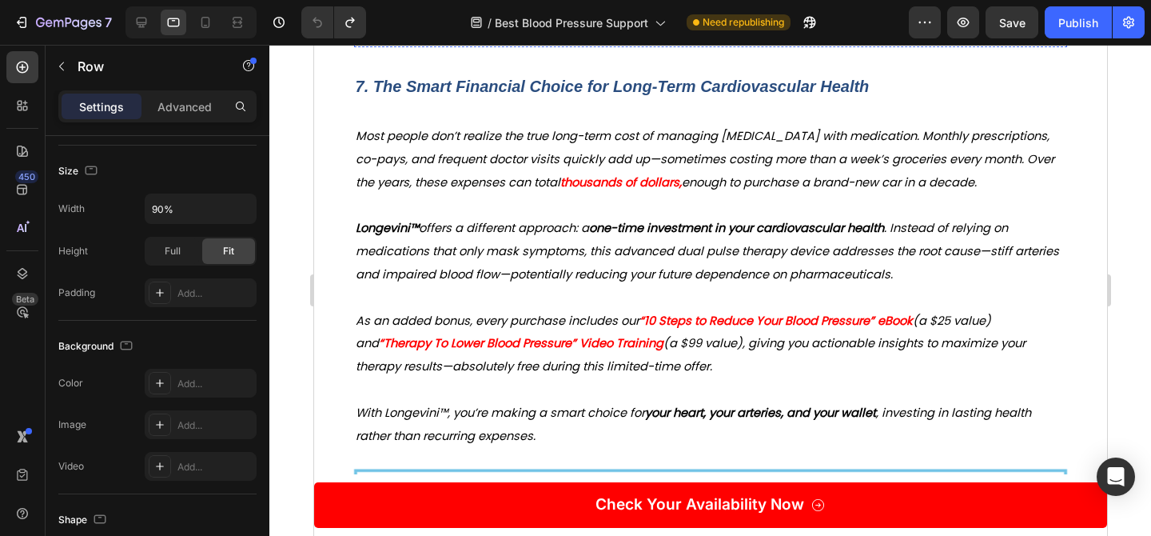
scroll to position [3833, 0]
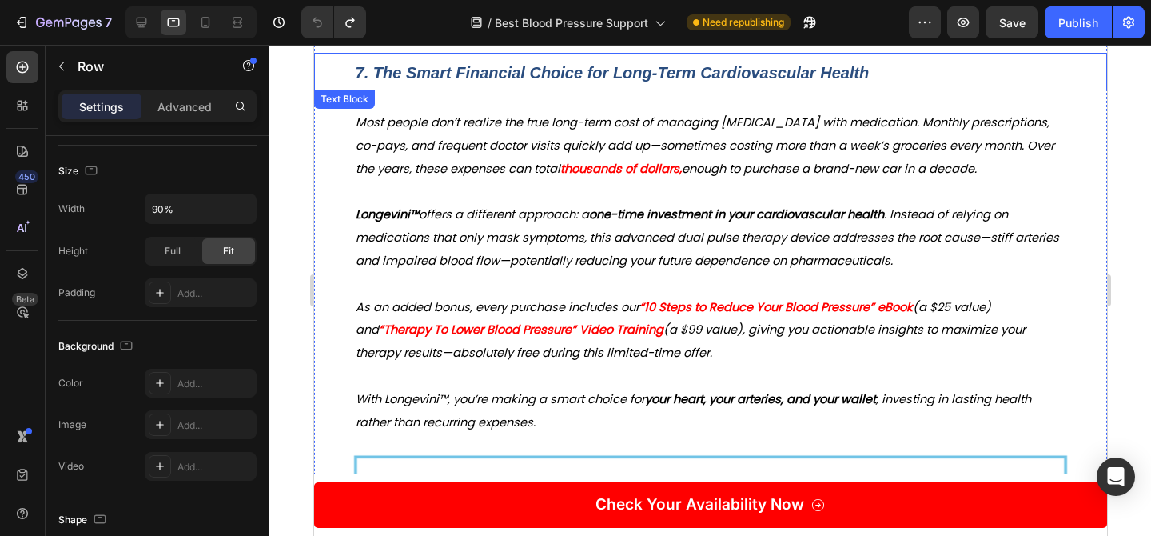
click at [568, 82] on strong "7. The Smart Financial Choice for Long-Term Cardiovascular Health" at bounding box center [612, 73] width 514 height 18
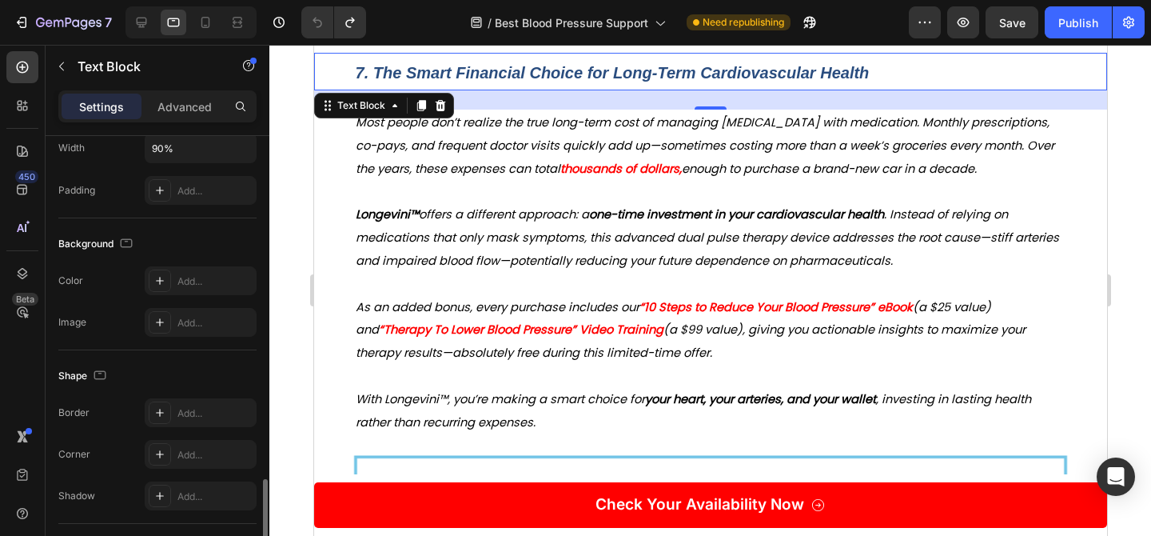
scroll to position [502, 0]
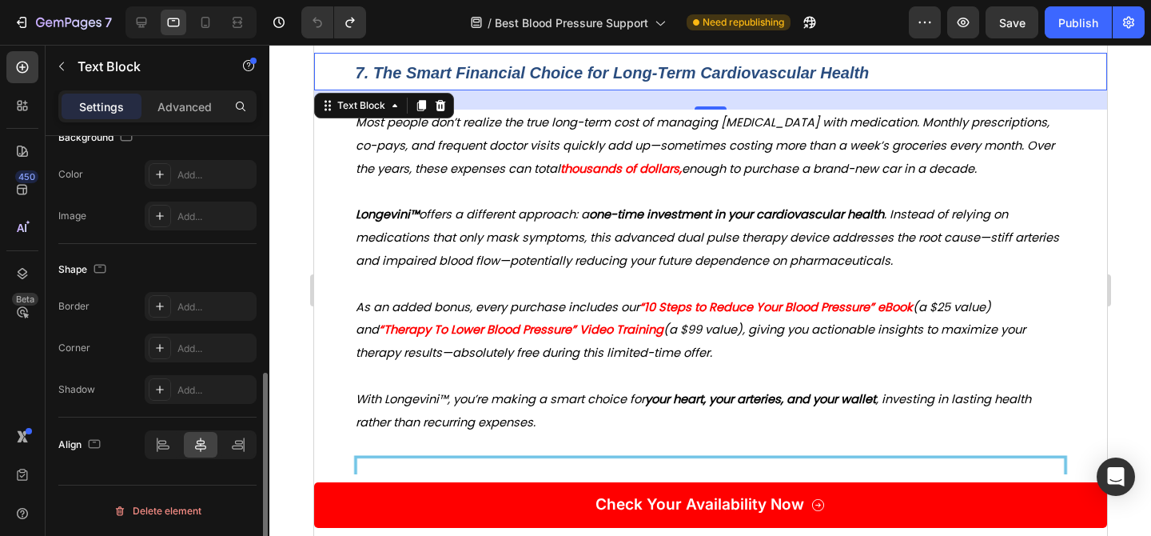
click at [195, 241] on div "Background The changes might be hidden by the video. Color Add... Image Add..." at bounding box center [157, 178] width 198 height 132
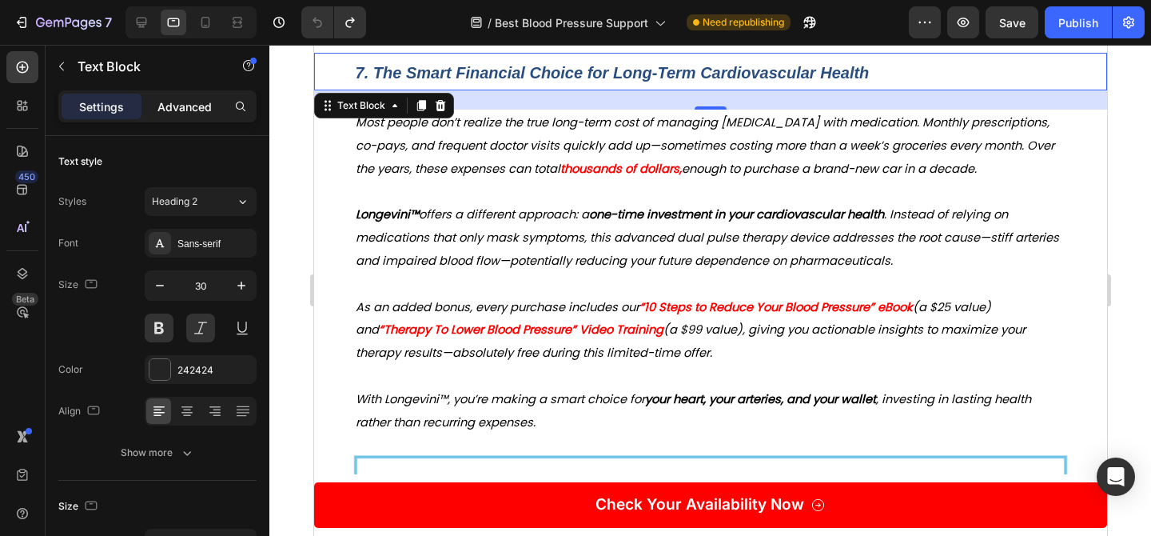
click at [167, 99] on p "Advanced" at bounding box center [184, 106] width 54 height 17
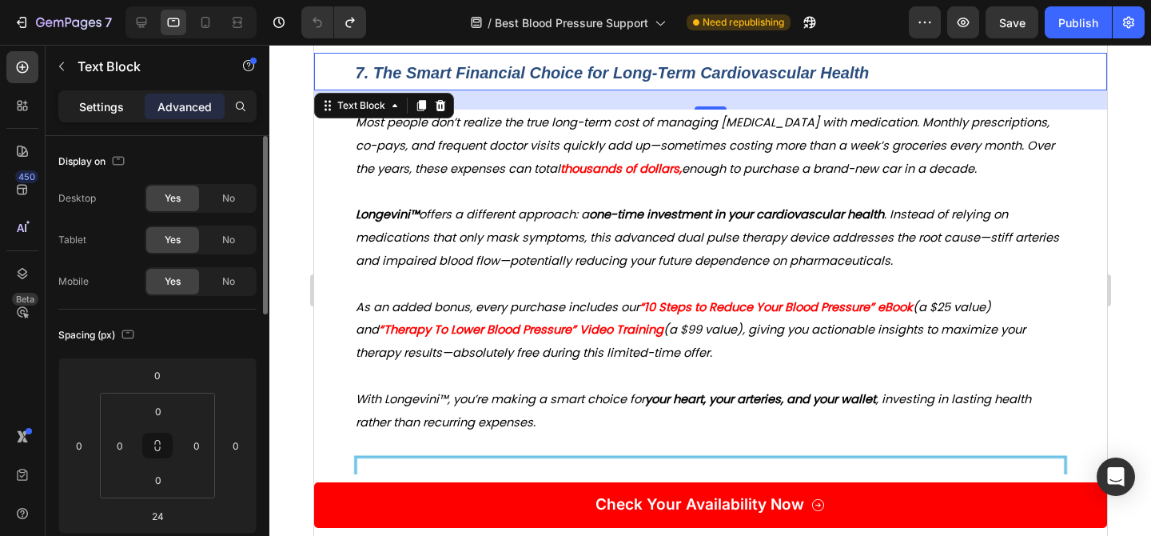
click at [129, 103] on div "Settings" at bounding box center [102, 107] width 80 height 26
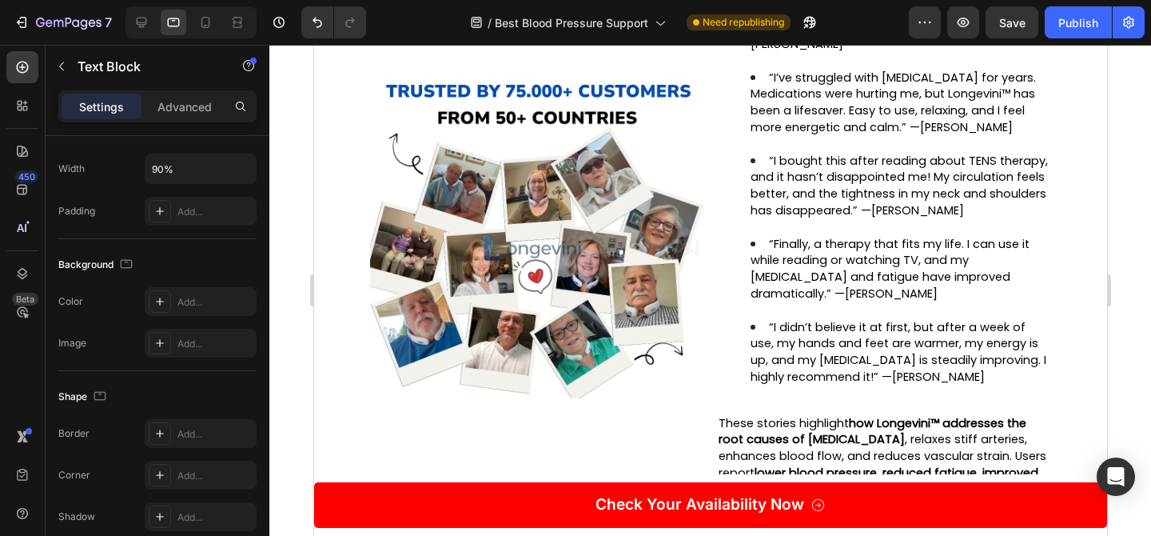
scroll to position [6479, 0]
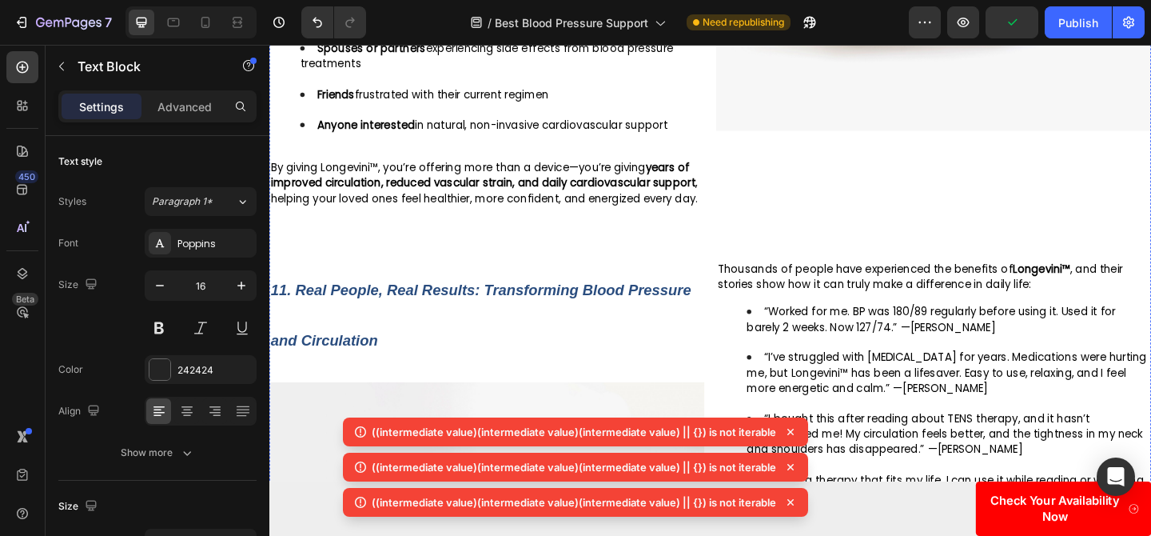
scroll to position [5501, 0]
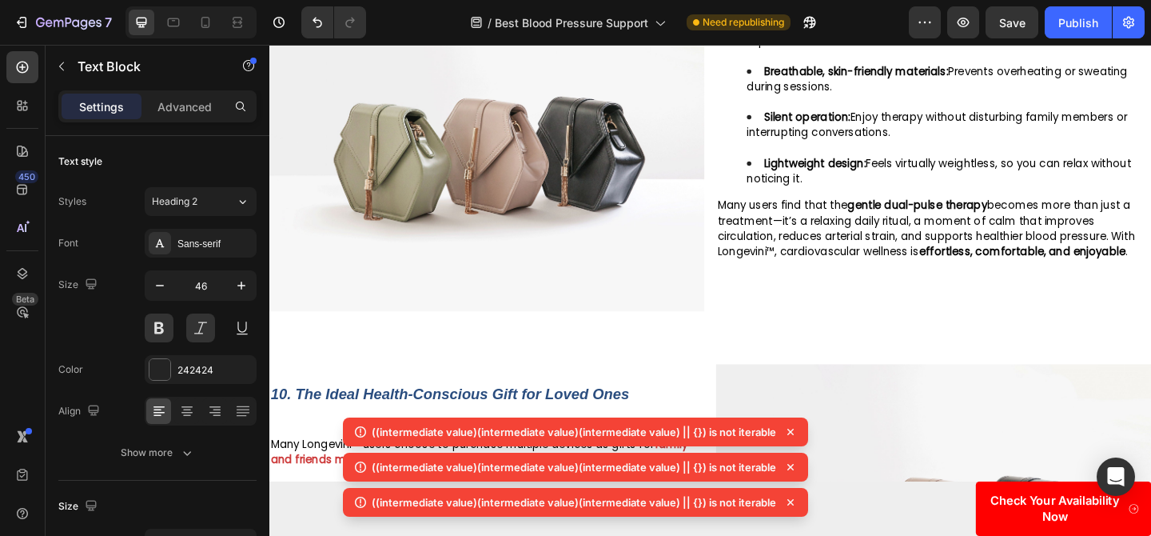
scroll to position [4957, 0]
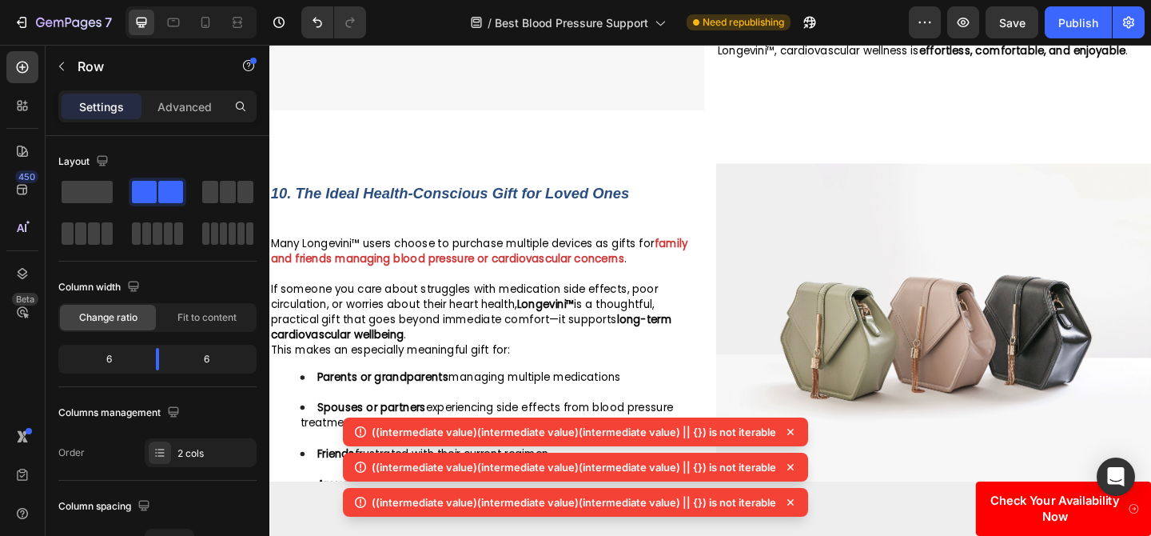
scroll to position [5423, 0]
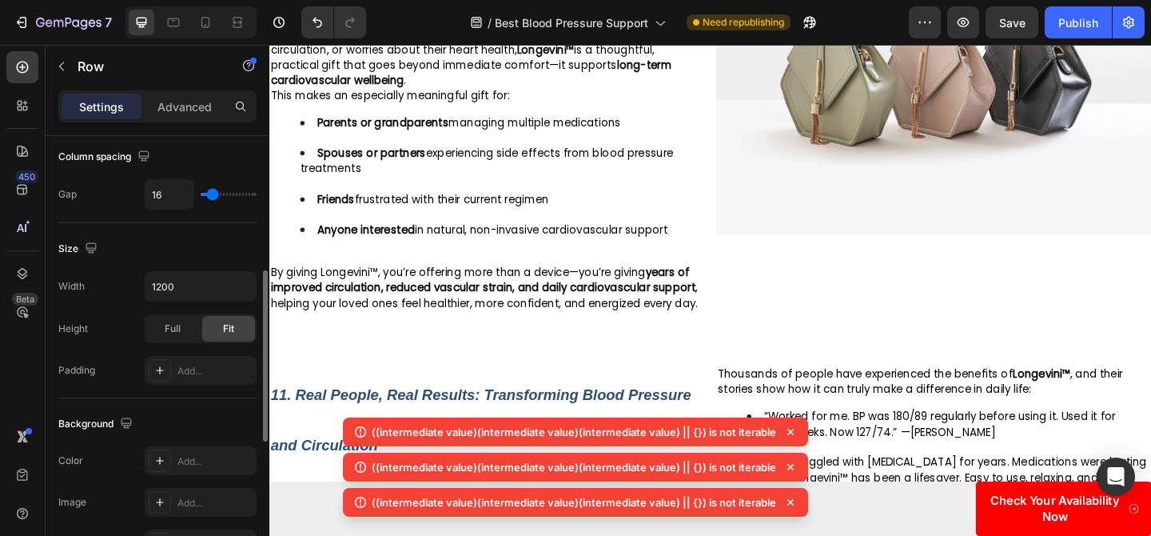
scroll to position [374, 0]
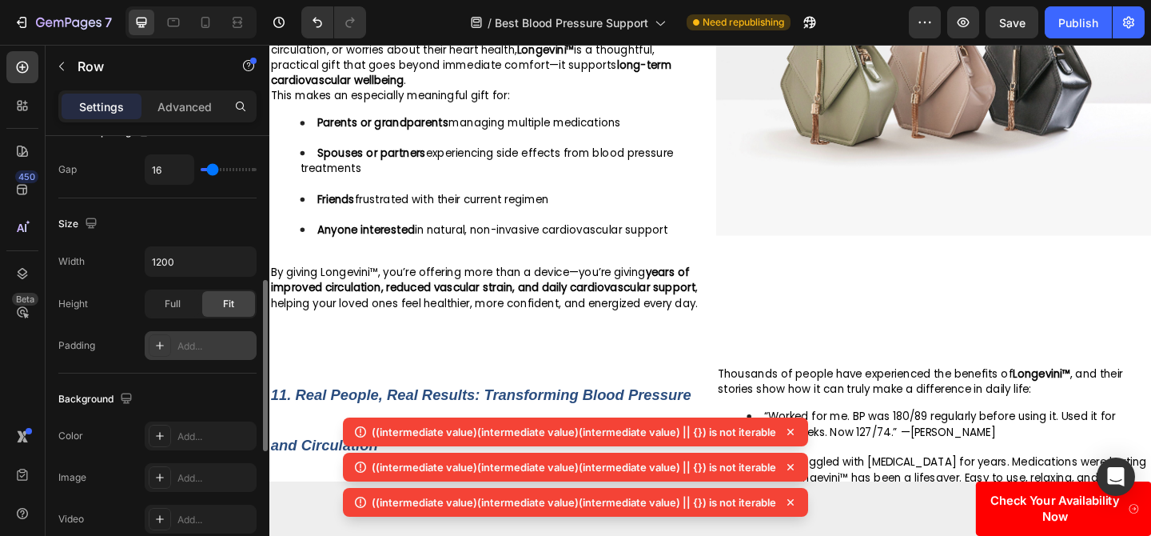
click at [179, 349] on div "Add..." at bounding box center [214, 346] width 75 height 14
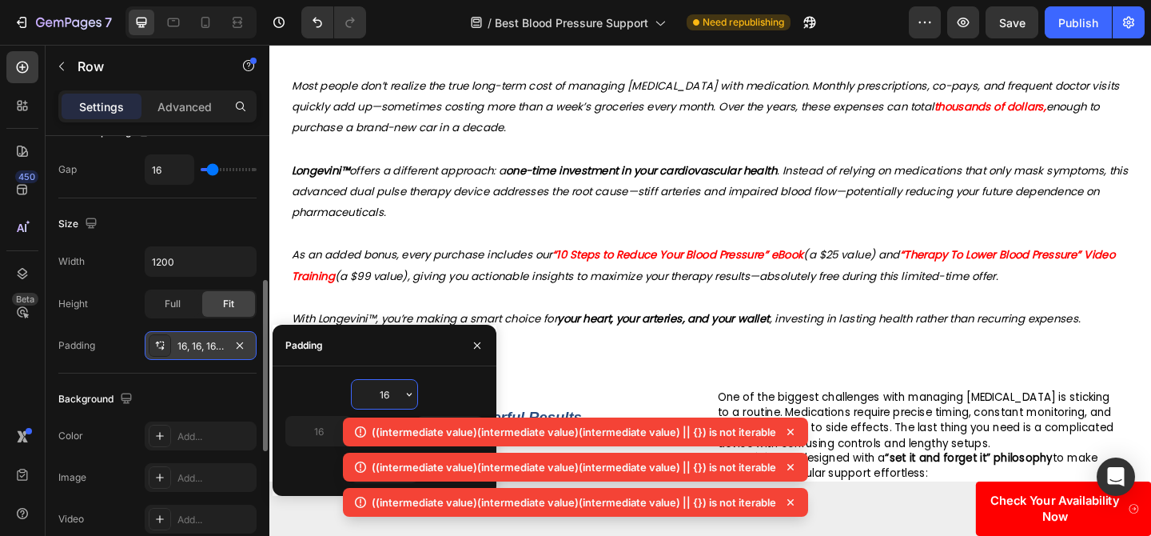
scroll to position [4058, 0]
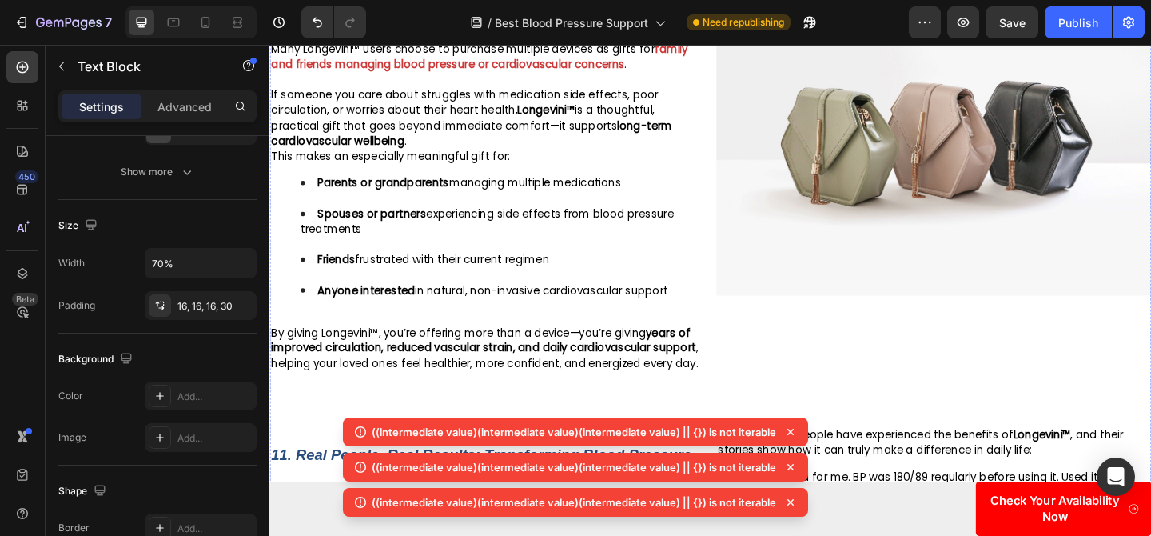
scroll to position [6044, 0]
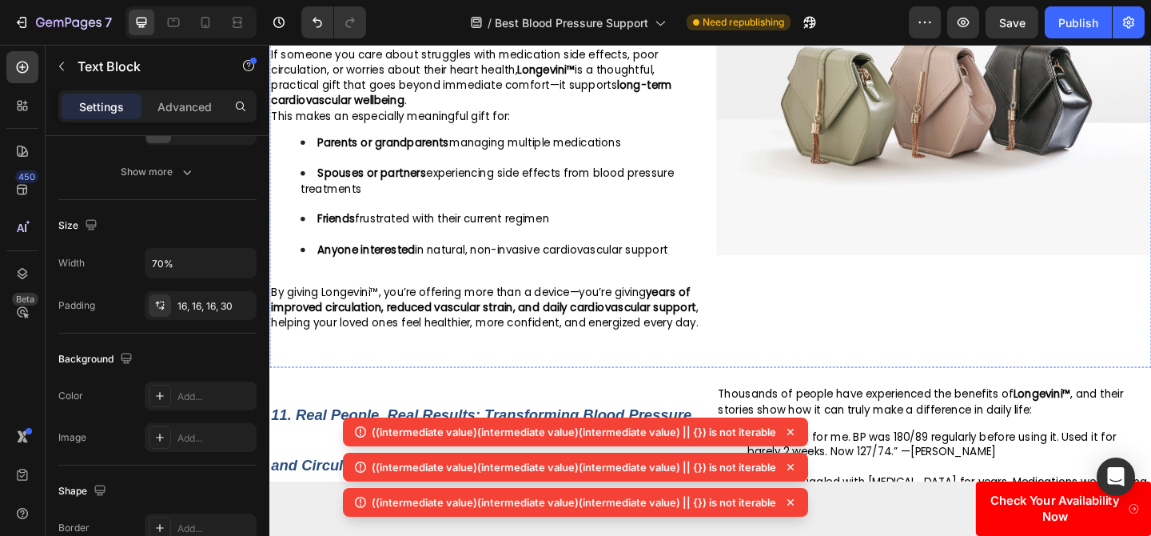
click at [747, 234] on div "10. The Ideal Health-Conscious Gift for Loved Ones Text Block 24 Many Longevini…" at bounding box center [748, 156] width 959 height 477
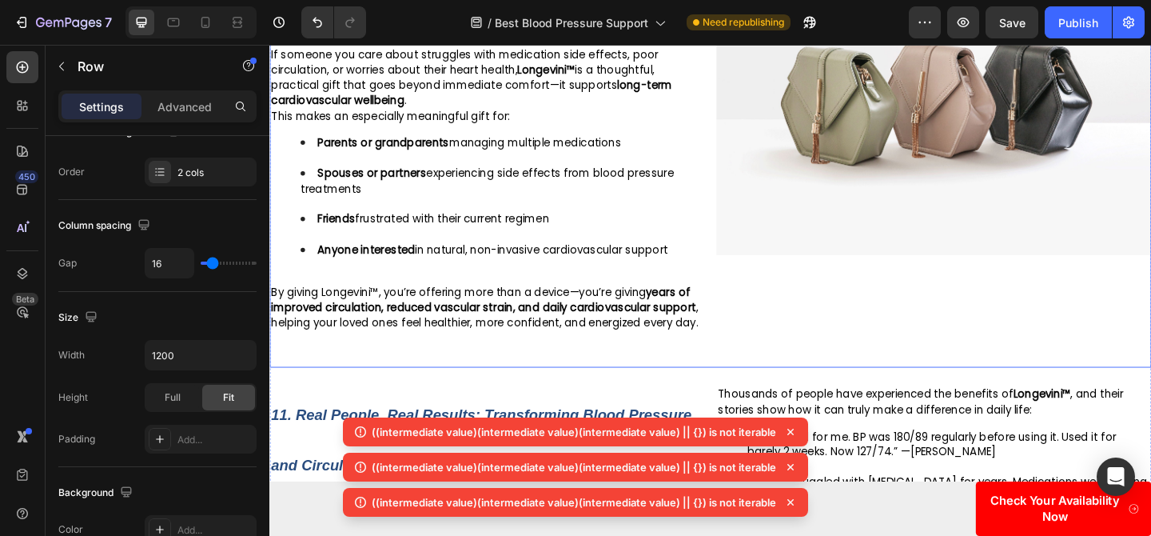
scroll to position [0, 0]
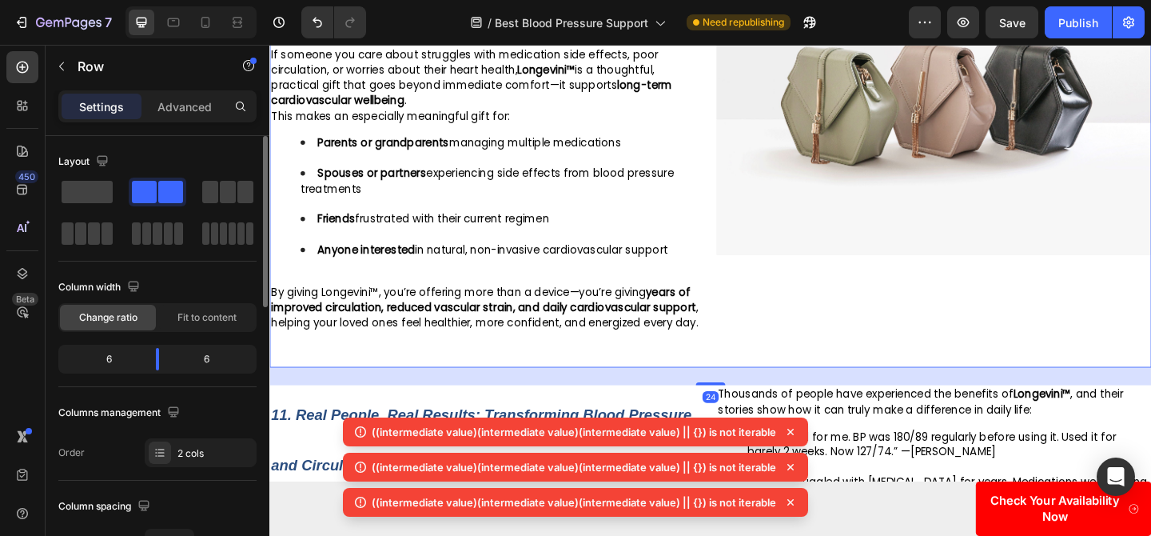
click at [745, 232] on div "10. The Ideal Health-Conscious Gift for Loved Ones Text Block Many Longevini™ u…" at bounding box center [748, 156] width 959 height 477
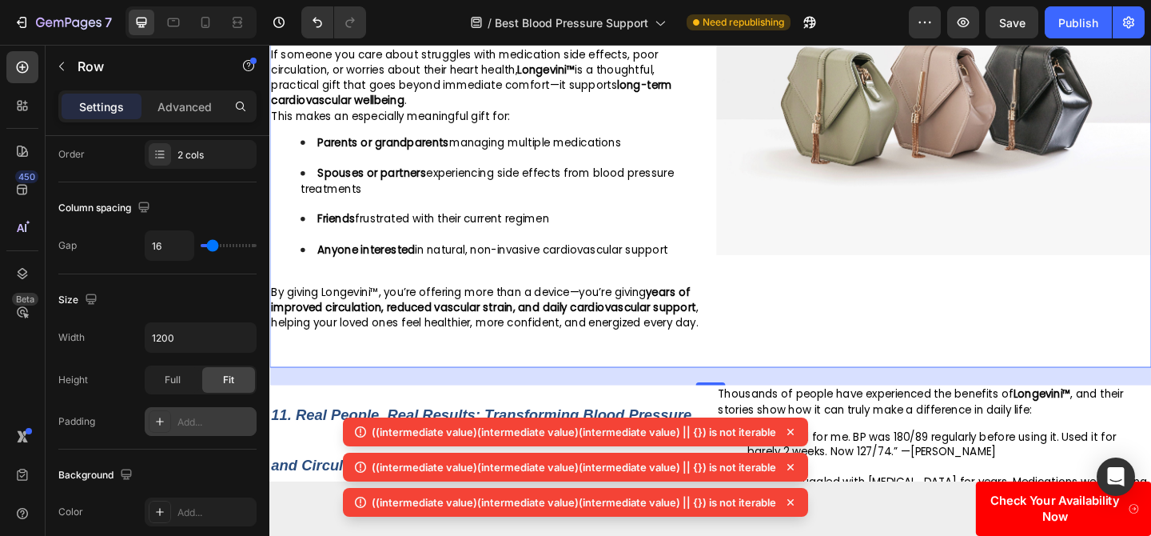
click at [176, 407] on div "Add..." at bounding box center [201, 421] width 112 height 29
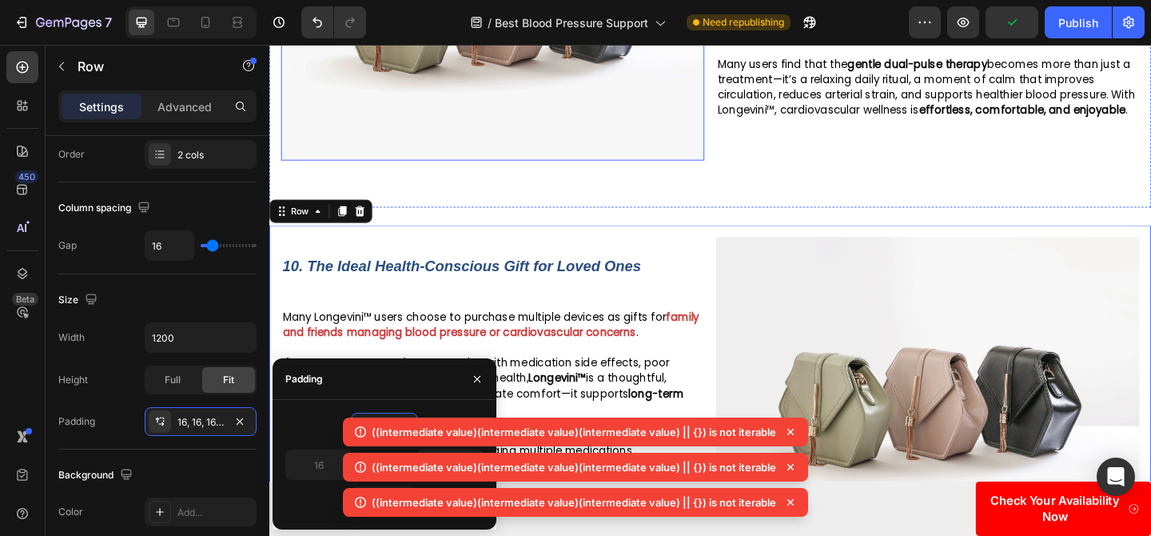
scroll to position [5741, 0]
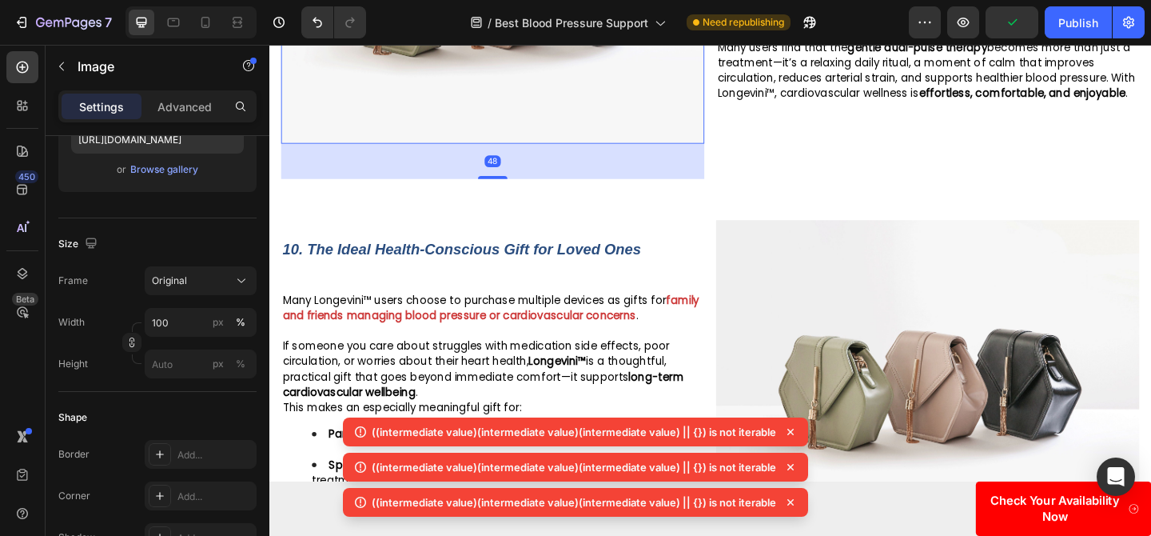
scroll to position [0, 0]
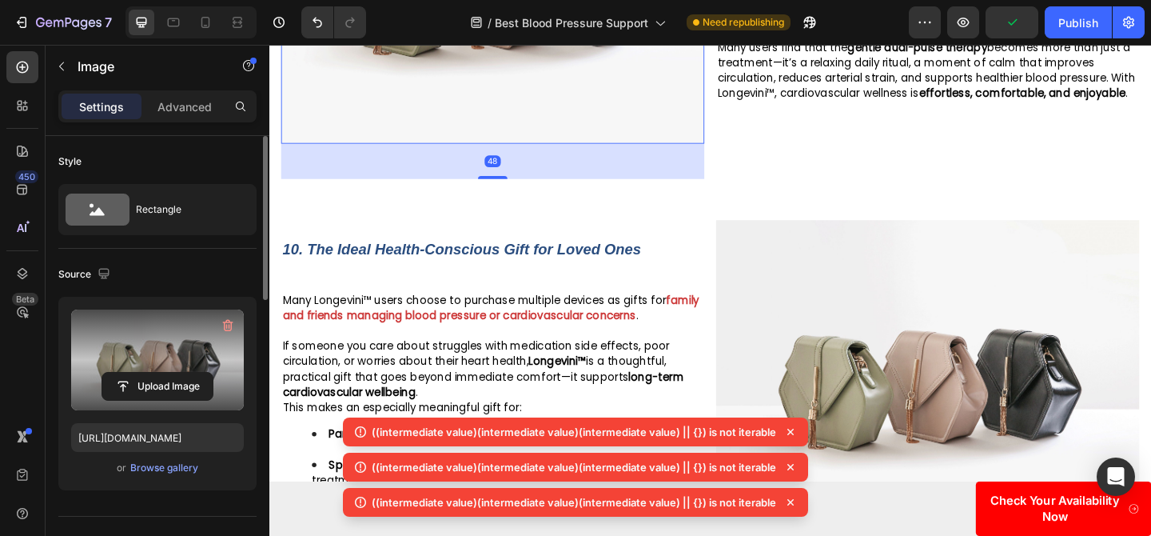
click at [153, 369] on label at bounding box center [157, 359] width 173 height 101
click at [153, 372] on input "file" at bounding box center [157, 385] width 110 height 27
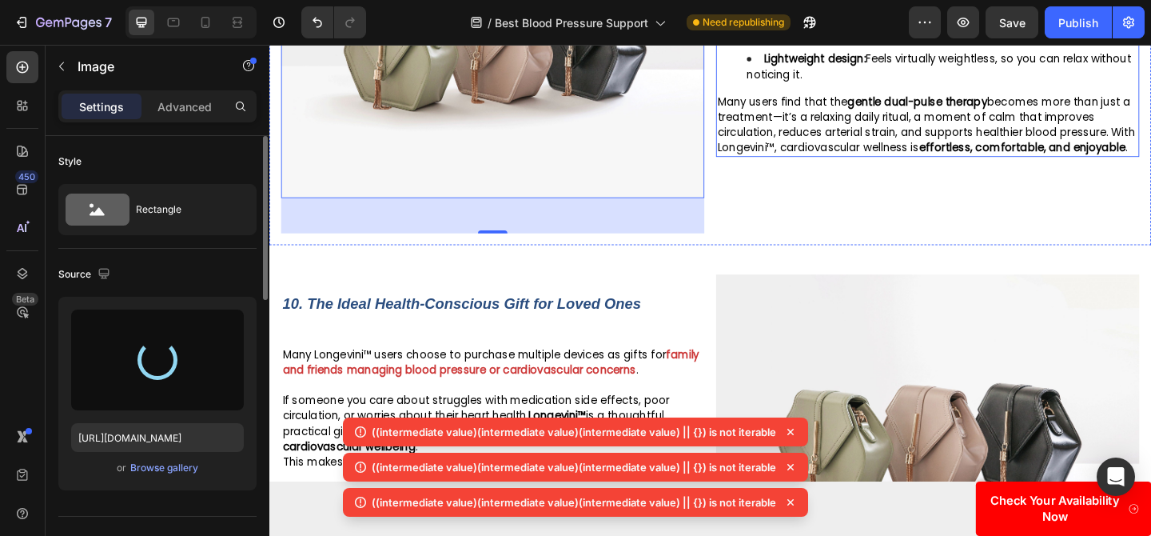
scroll to position [5674, 0]
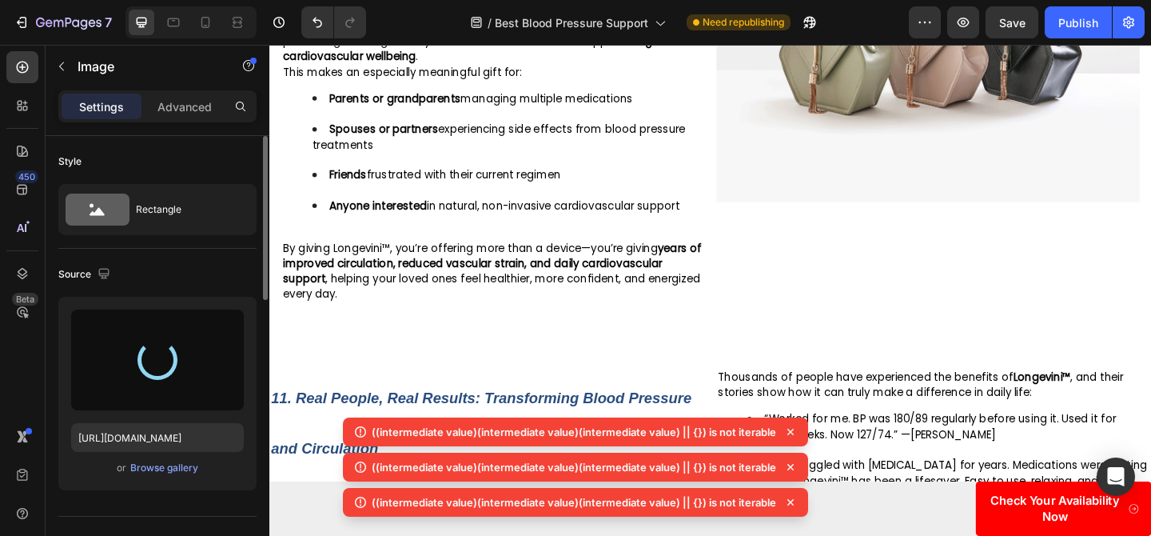
type input "https://cdn.shopify.com/s/files/1/0719/5865/9241/files/gempages_585210698770940…"
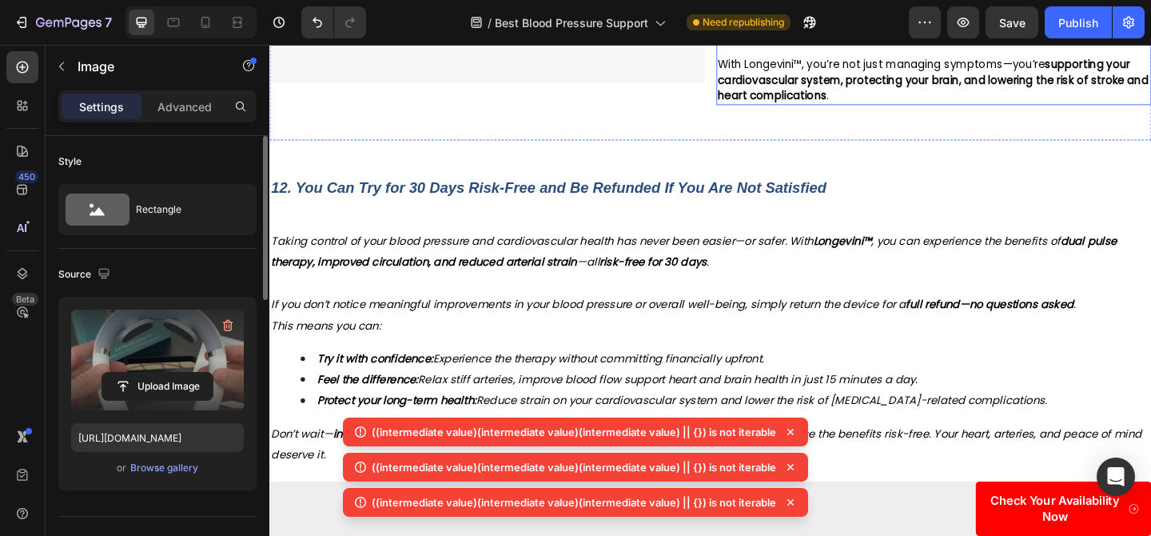
scroll to position [7039, 0]
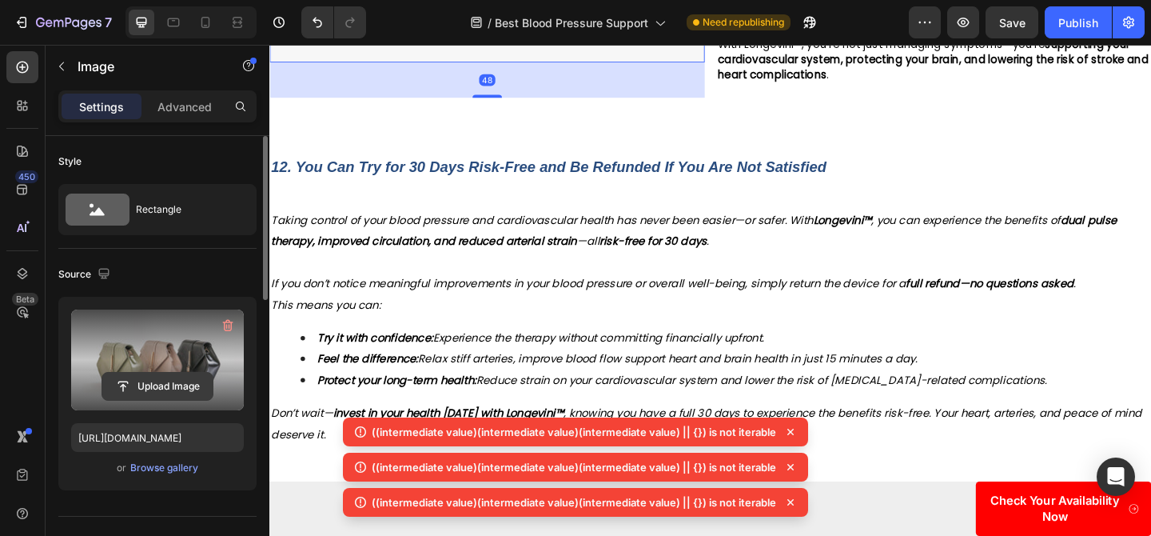
click at [135, 382] on input "file" at bounding box center [157, 385] width 110 height 27
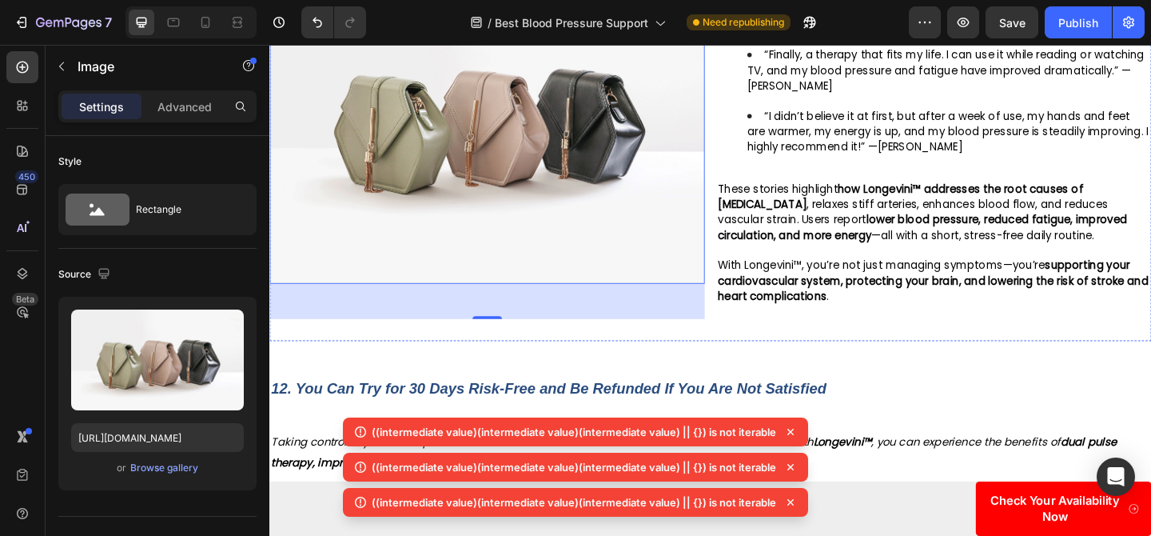
scroll to position [6776, 0]
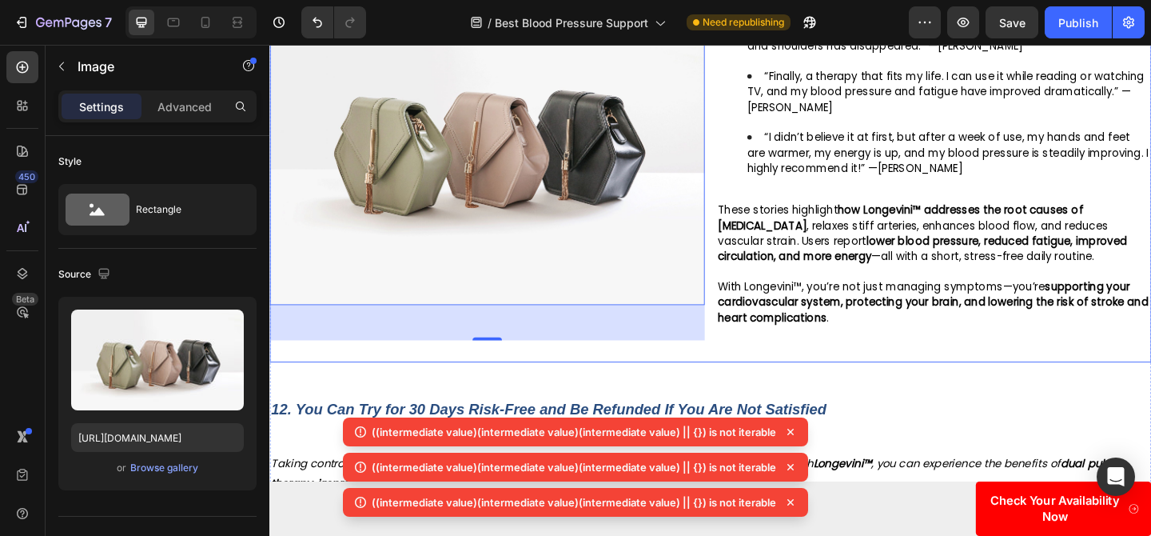
click at [748, 162] on div "11. Real People, Real Results: Transforming Blood Pressure and Circulation Text…" at bounding box center [748, 115] width 959 height 549
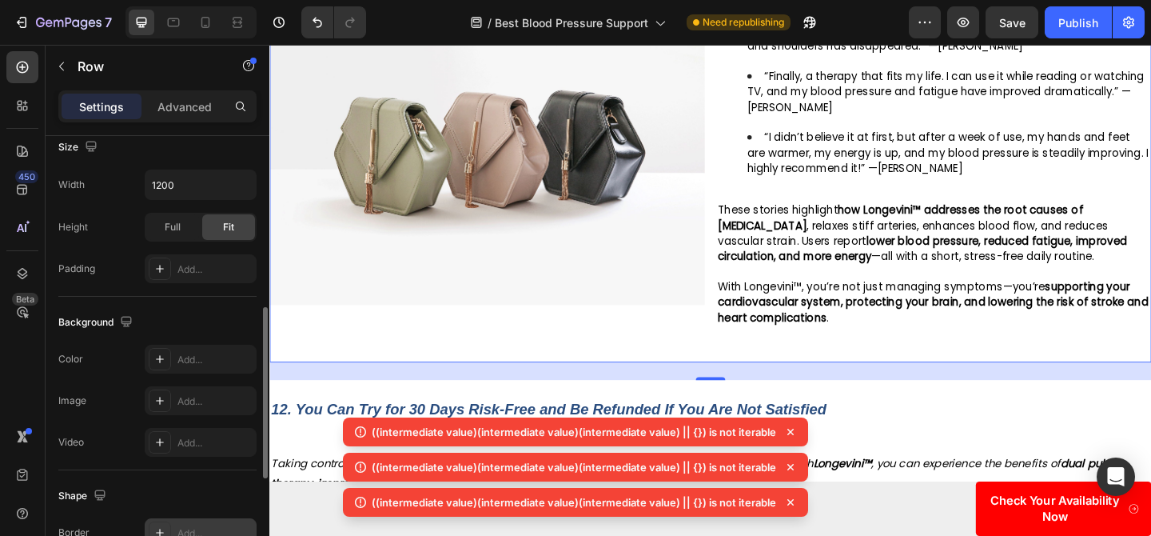
scroll to position [440, 0]
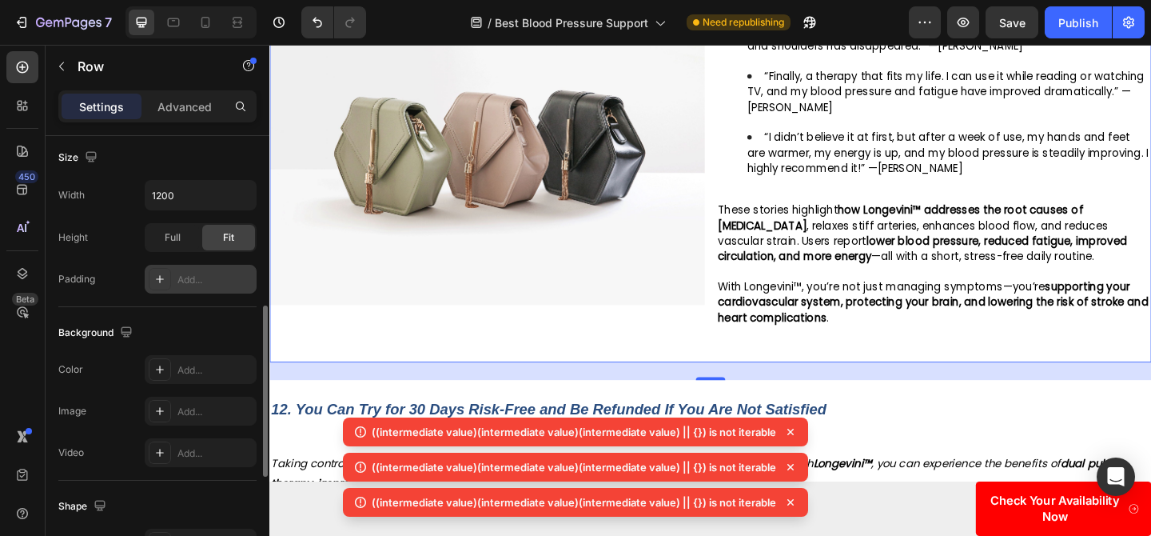
click at [212, 277] on div "Add..." at bounding box center [214, 280] width 75 height 14
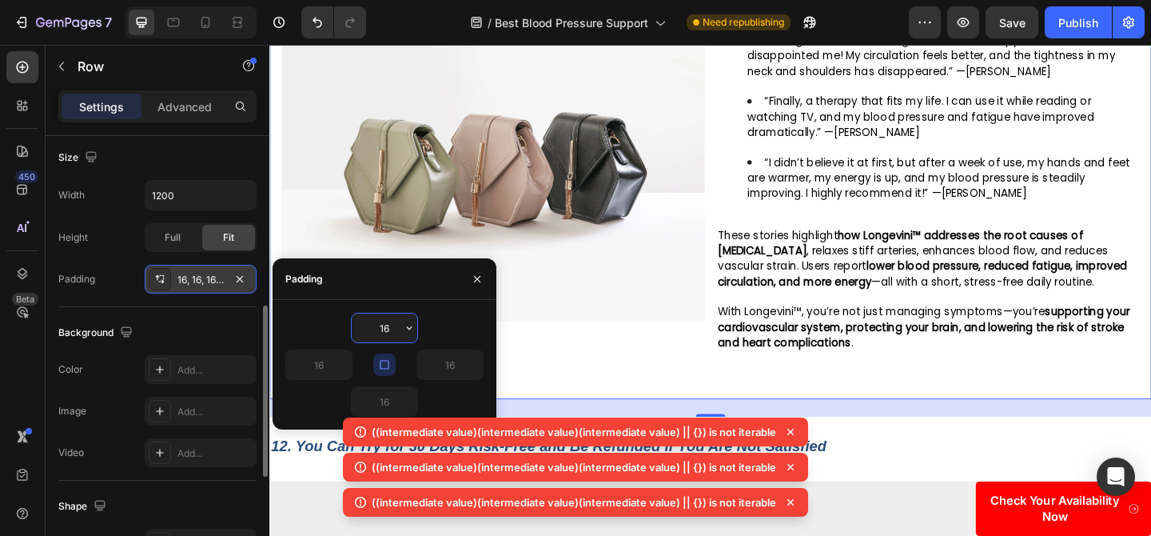
scroll to position [6744, 0]
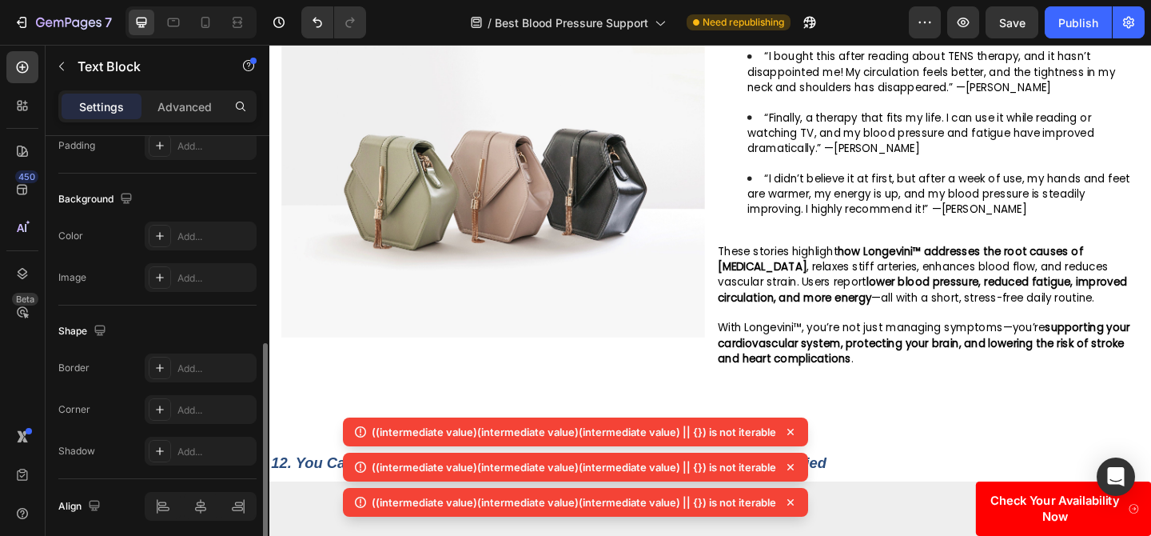
scroll to position [0, 0]
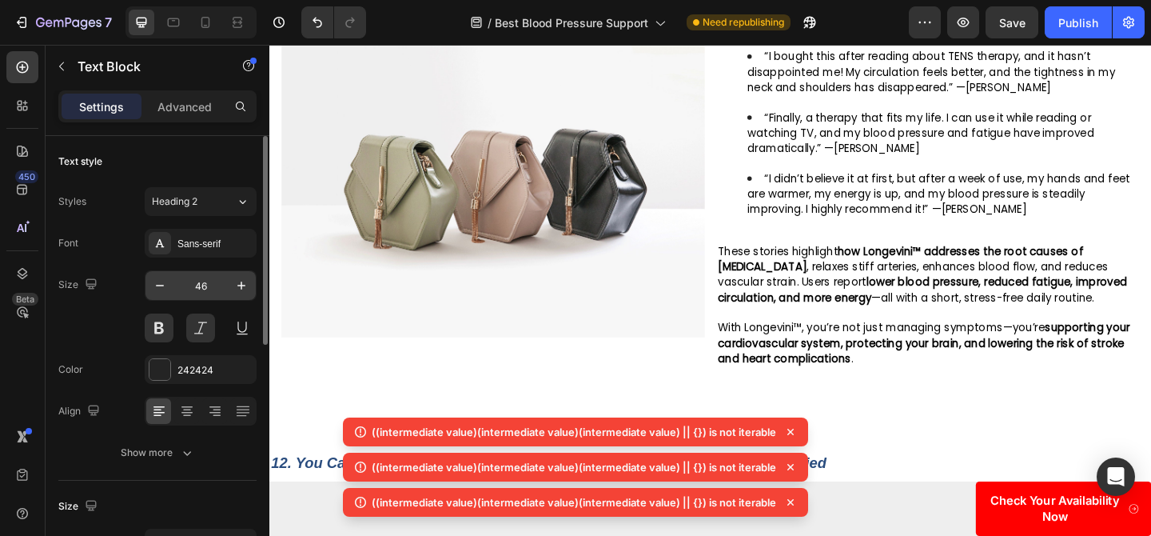
click at [201, 288] on input "46" at bounding box center [200, 285] width 53 height 29
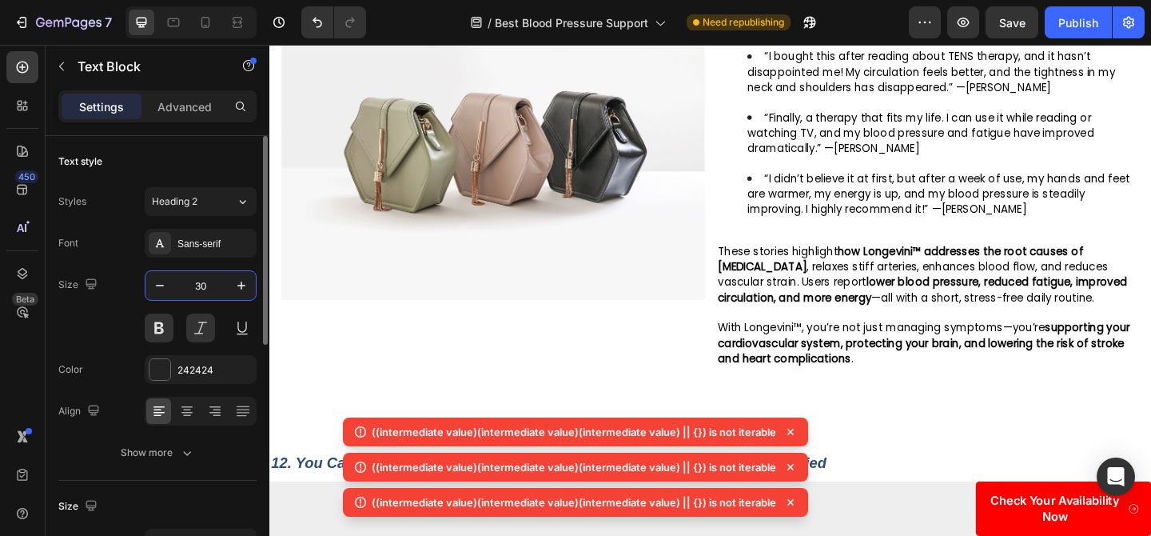
type input "30"
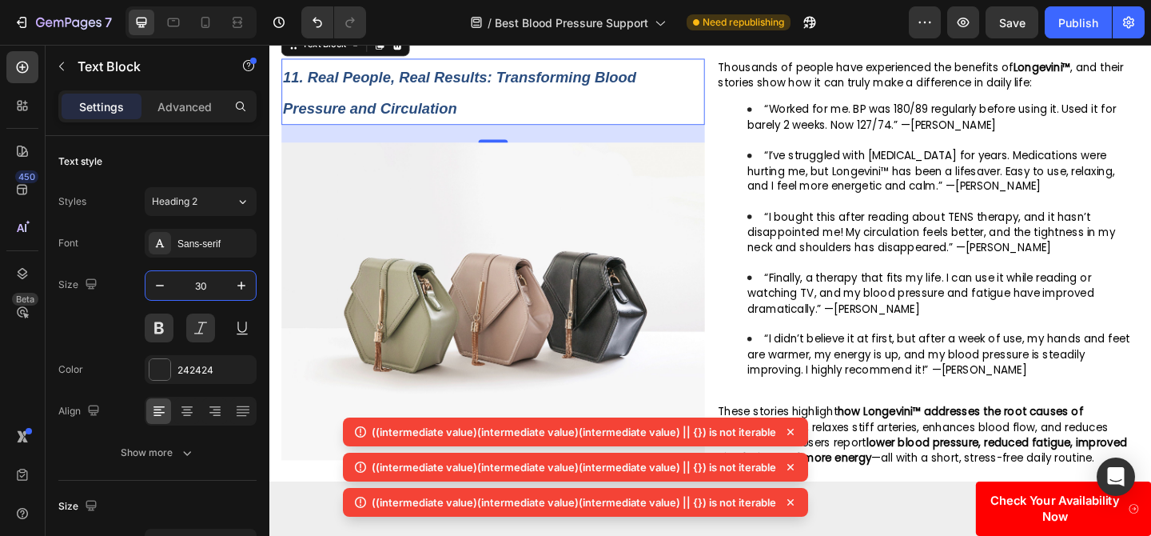
scroll to position [6624, 0]
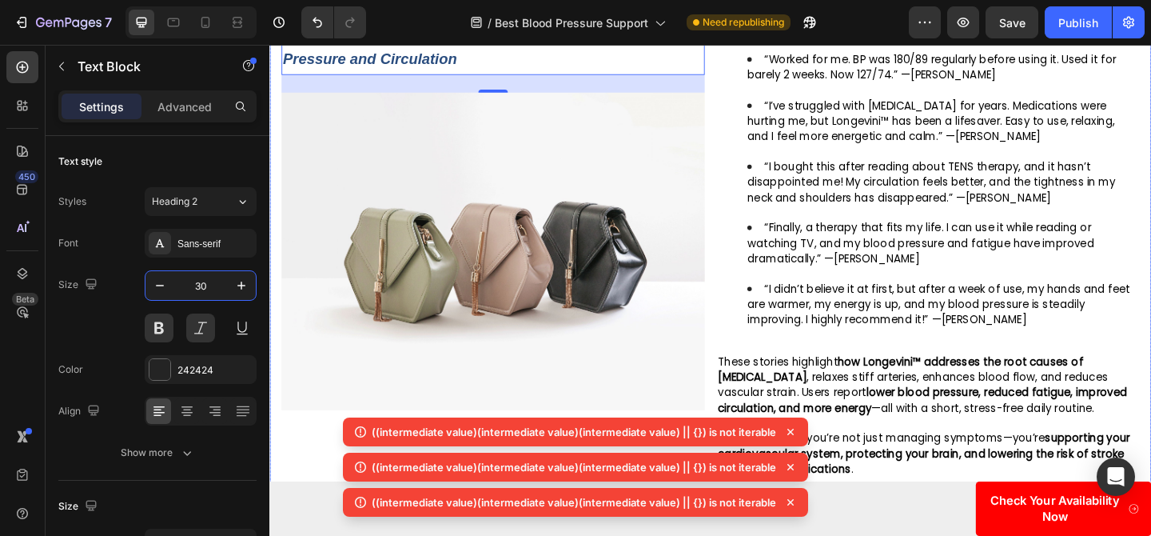
click at [757, 310] on div "11. Real People, Real Results: Transforming Blood Pressure and Circulation Text…" at bounding box center [748, 280] width 959 height 575
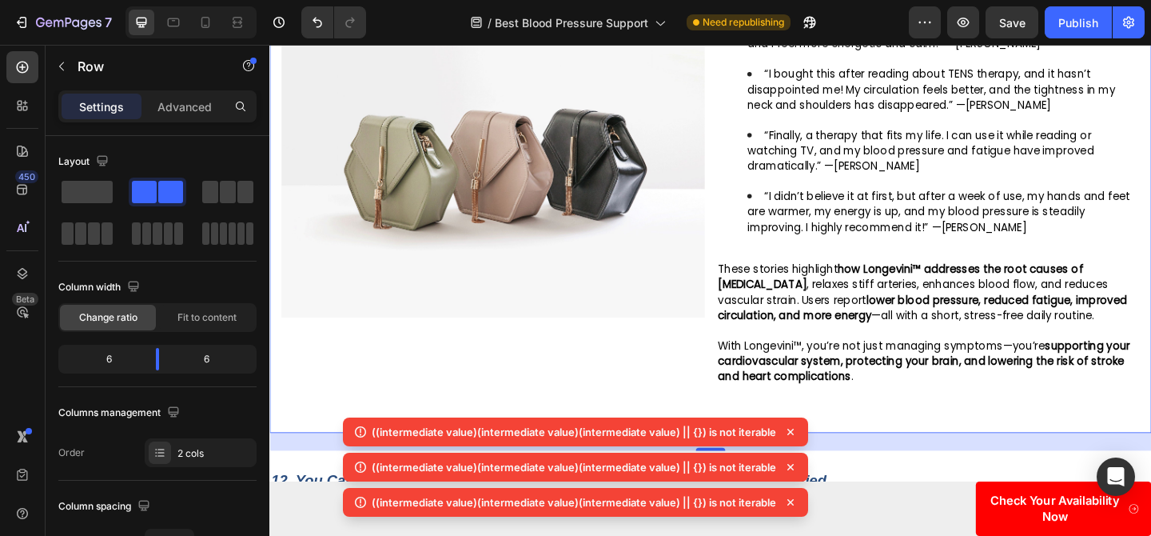
scroll to position [6894, 0]
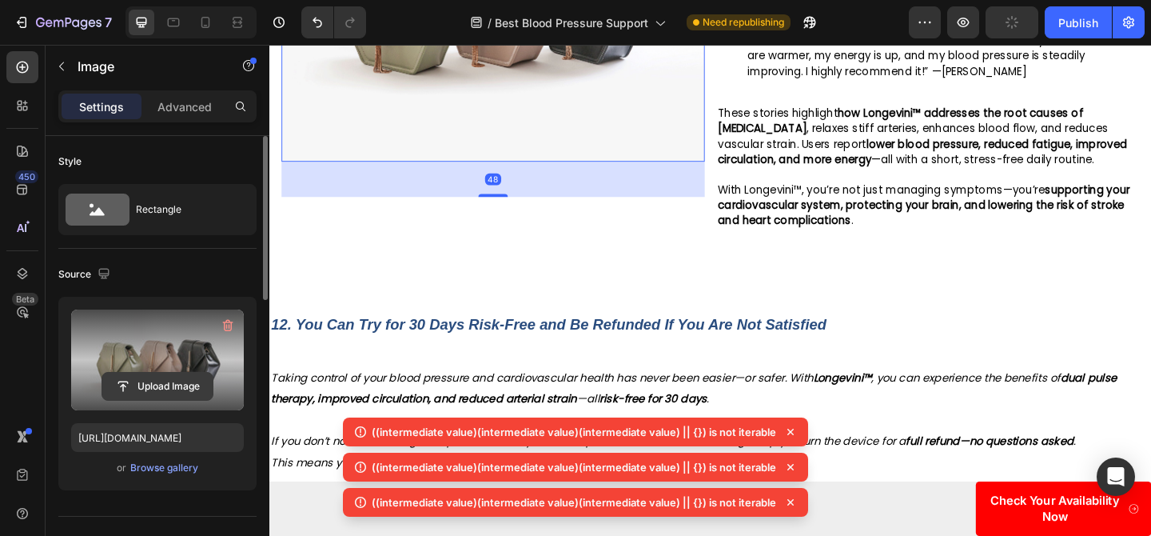
click at [169, 373] on input "file" at bounding box center [157, 385] width 110 height 27
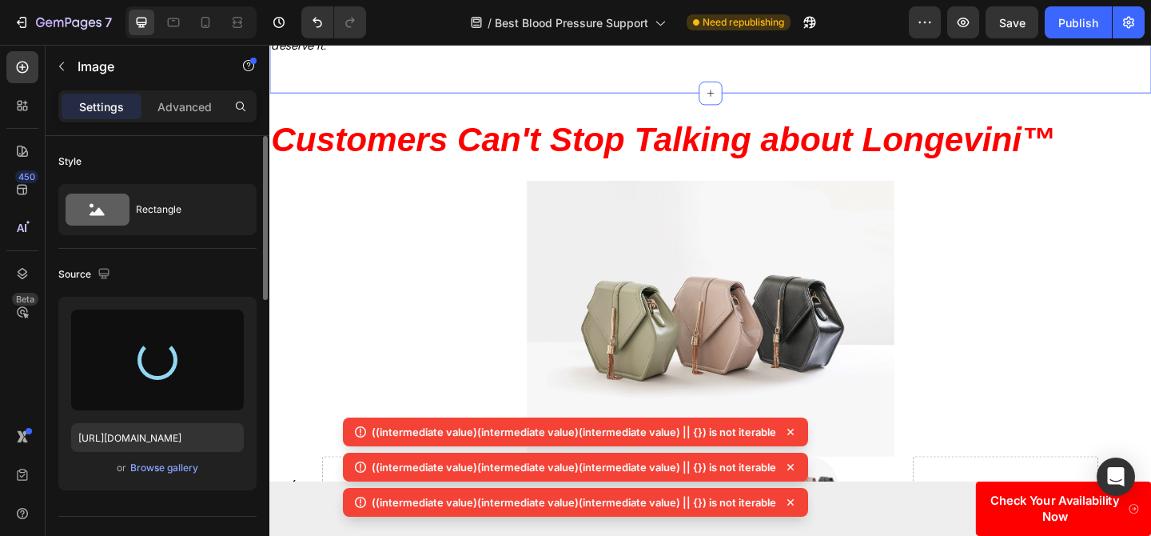
scroll to position [7465, 0]
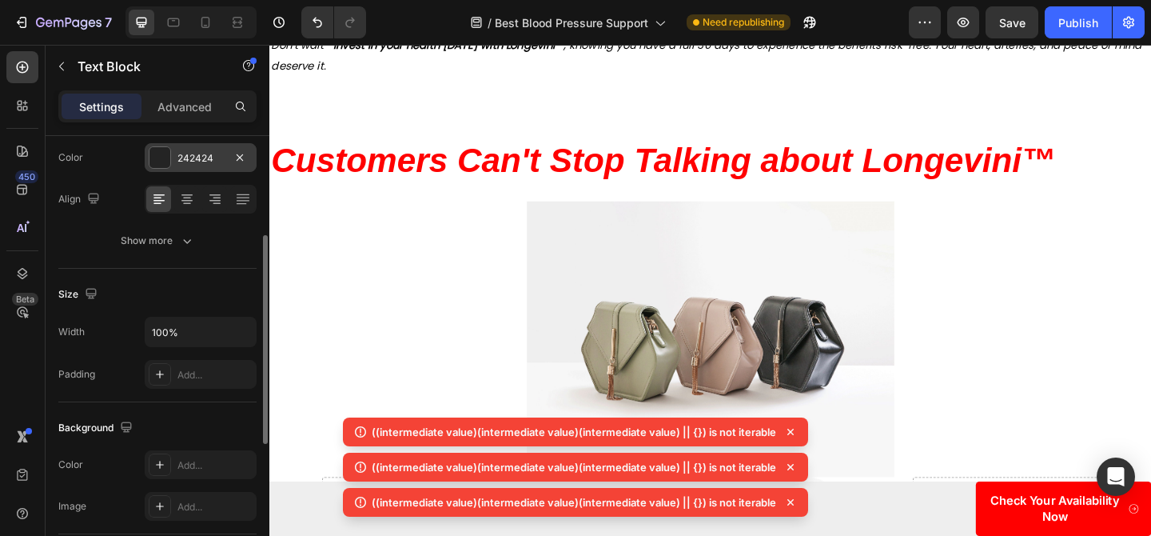
scroll to position [303, 0]
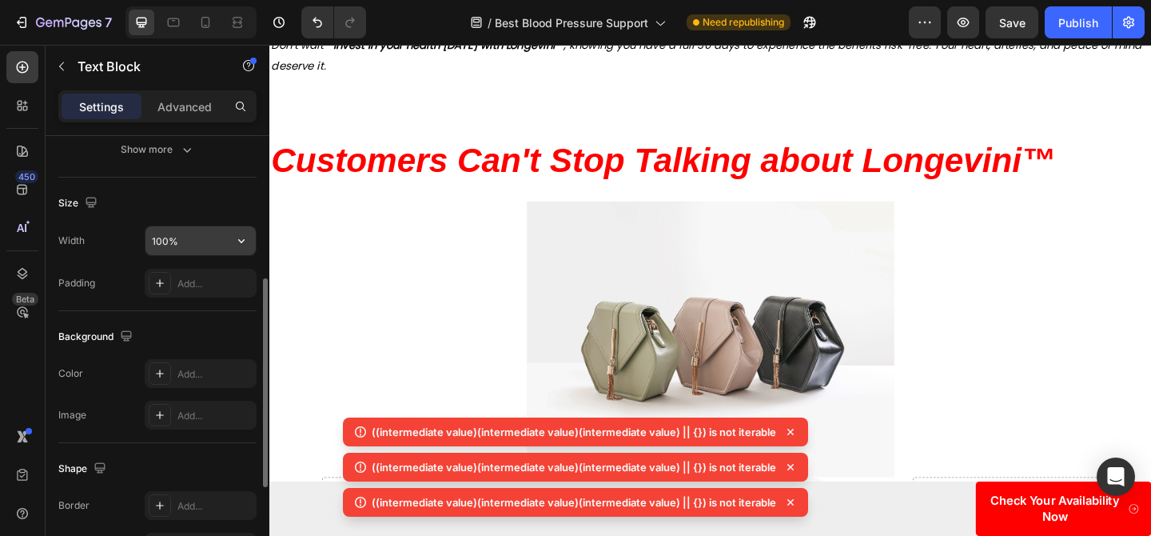
click at [168, 238] on input "100%" at bounding box center [200, 240] width 110 height 29
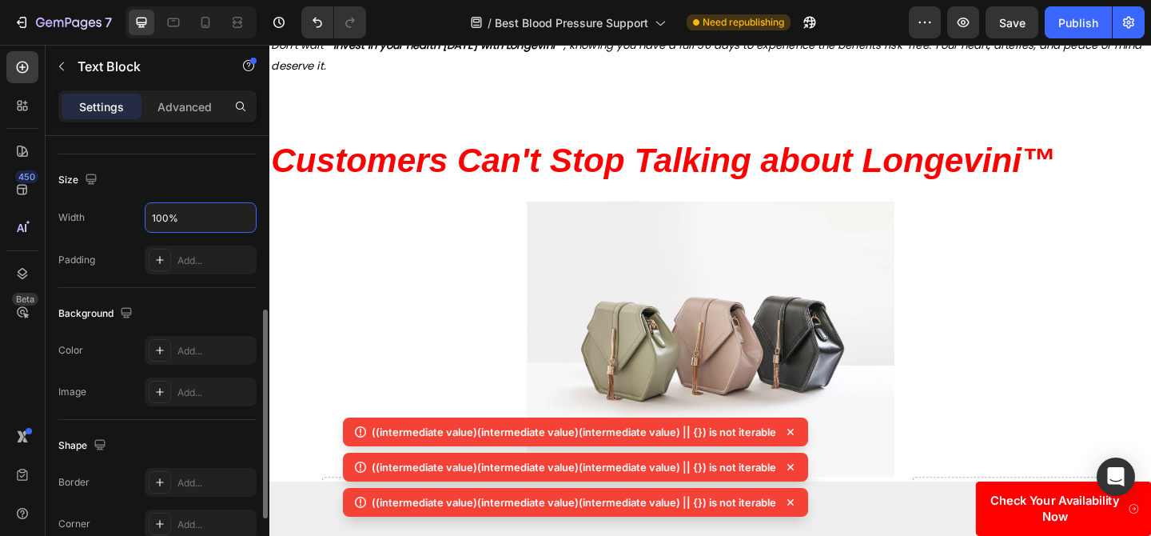
scroll to position [349, 0]
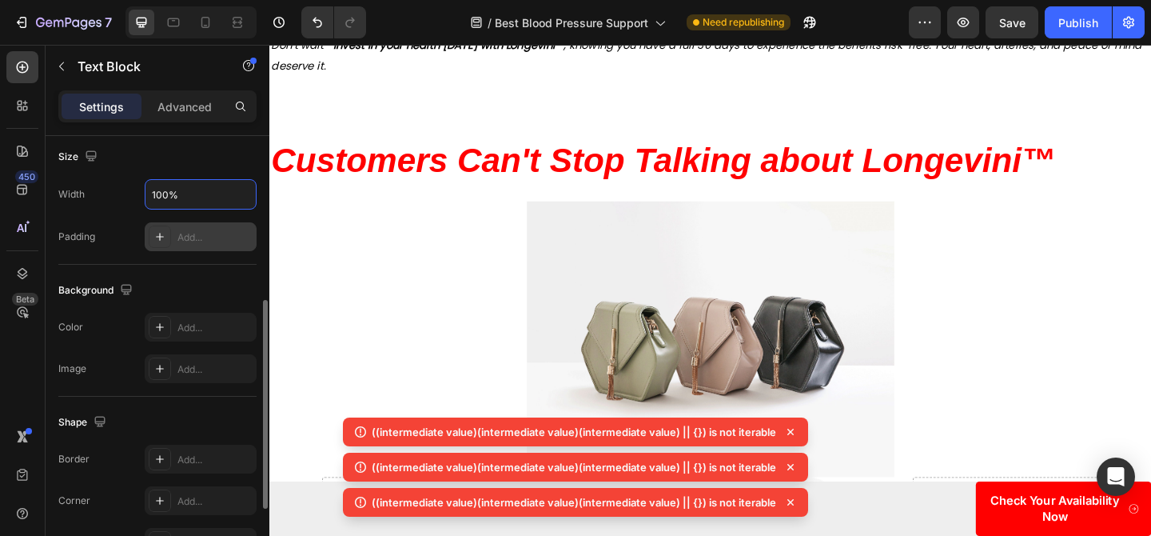
click at [196, 248] on div "Add..." at bounding box center [201, 236] width 112 height 29
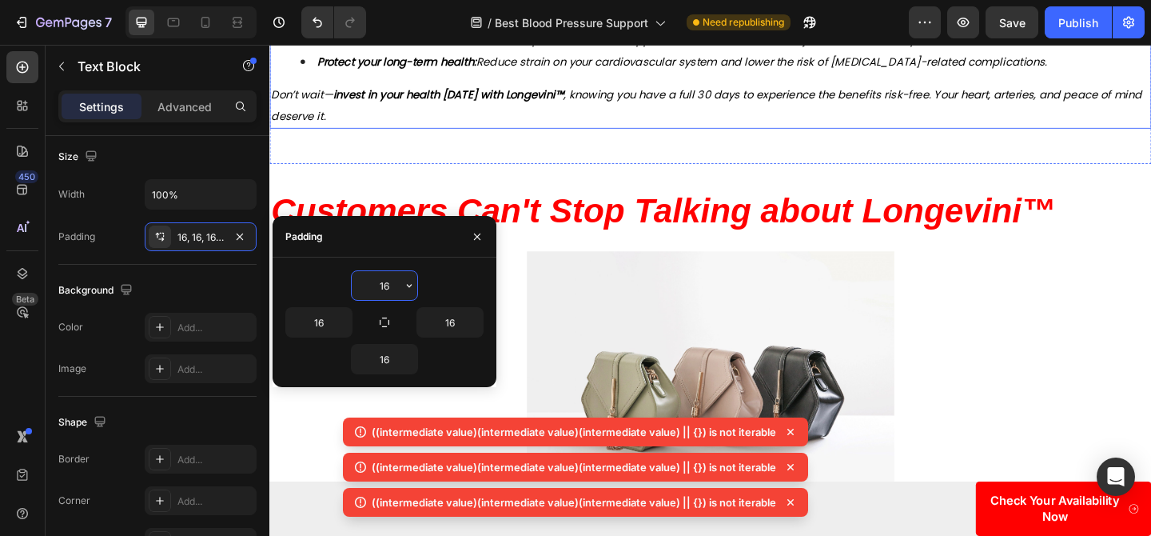
scroll to position [7406, 0]
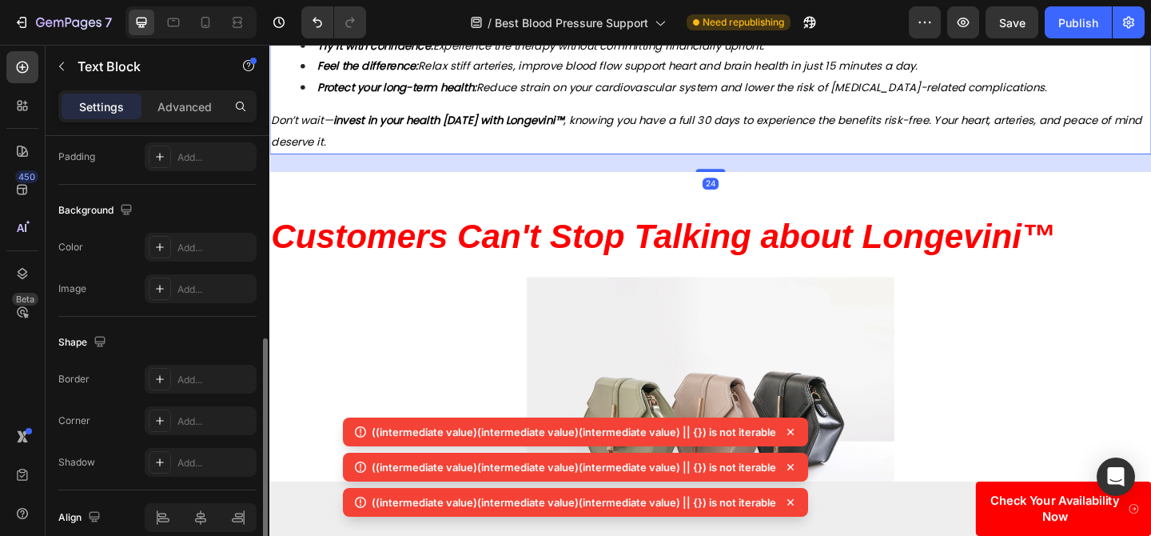
scroll to position [405, 0]
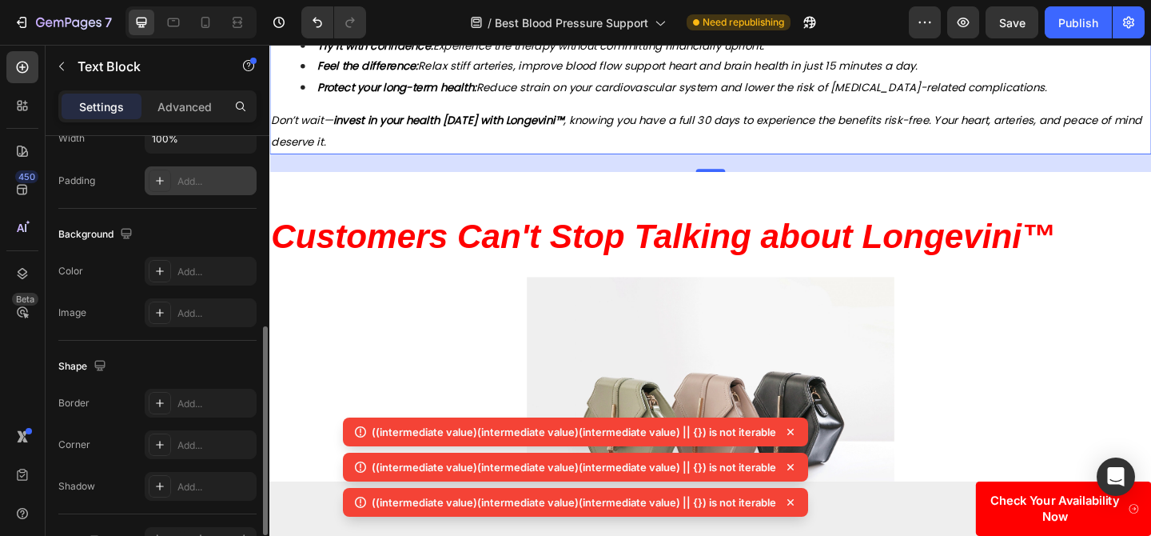
click at [203, 183] on div "Add..." at bounding box center [214, 181] width 75 height 14
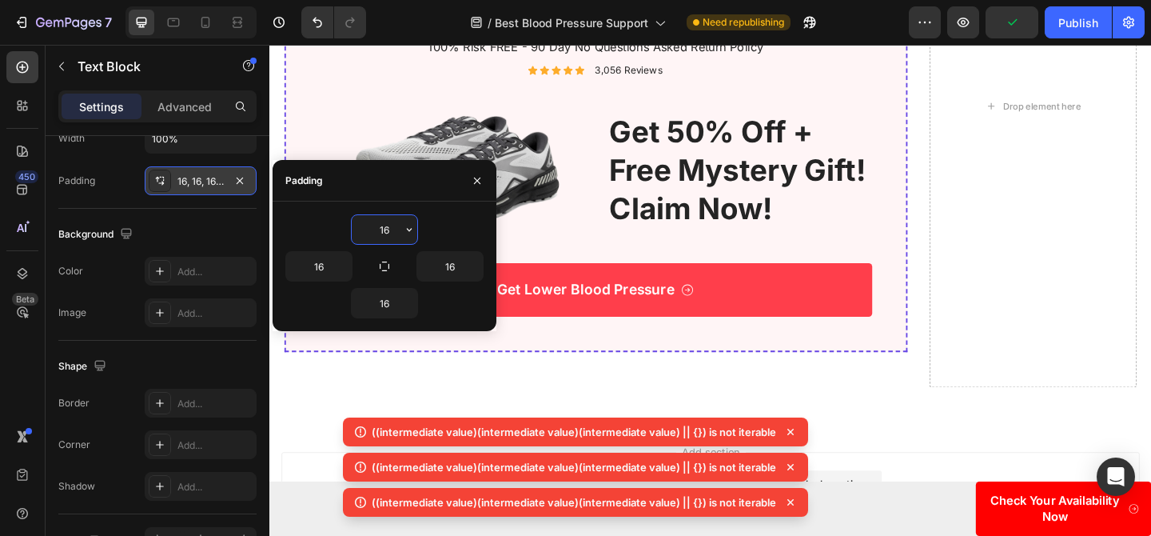
scroll to position [8706, 0]
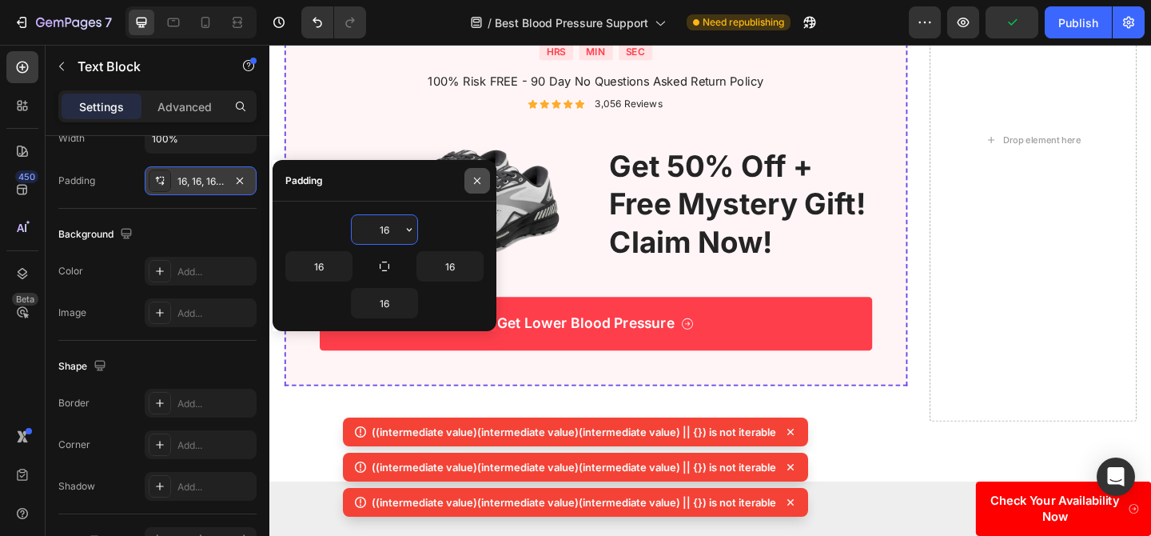
click at [473, 174] on icon "button" at bounding box center [477, 180] width 13 height 13
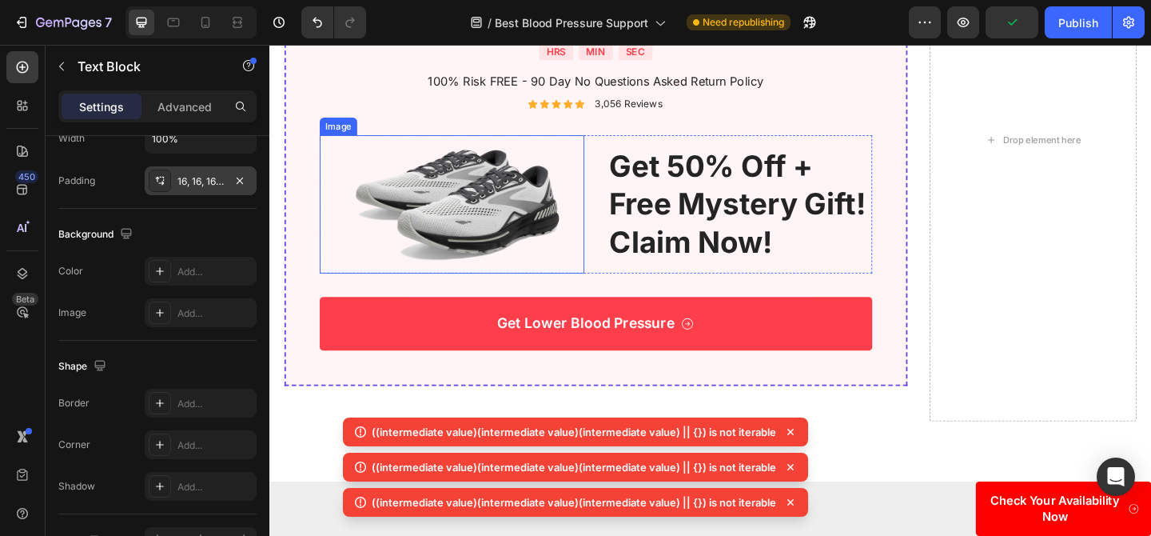
scroll to position [8464, 0]
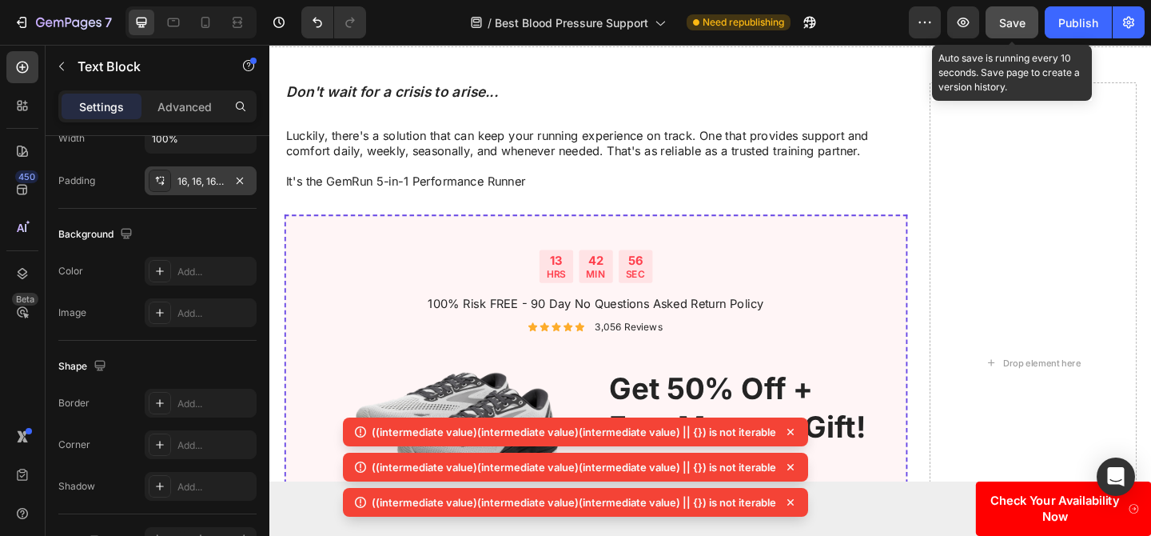
click at [1018, 30] on div "Save" at bounding box center [1012, 22] width 26 height 17
